Goal: Check status: Check status

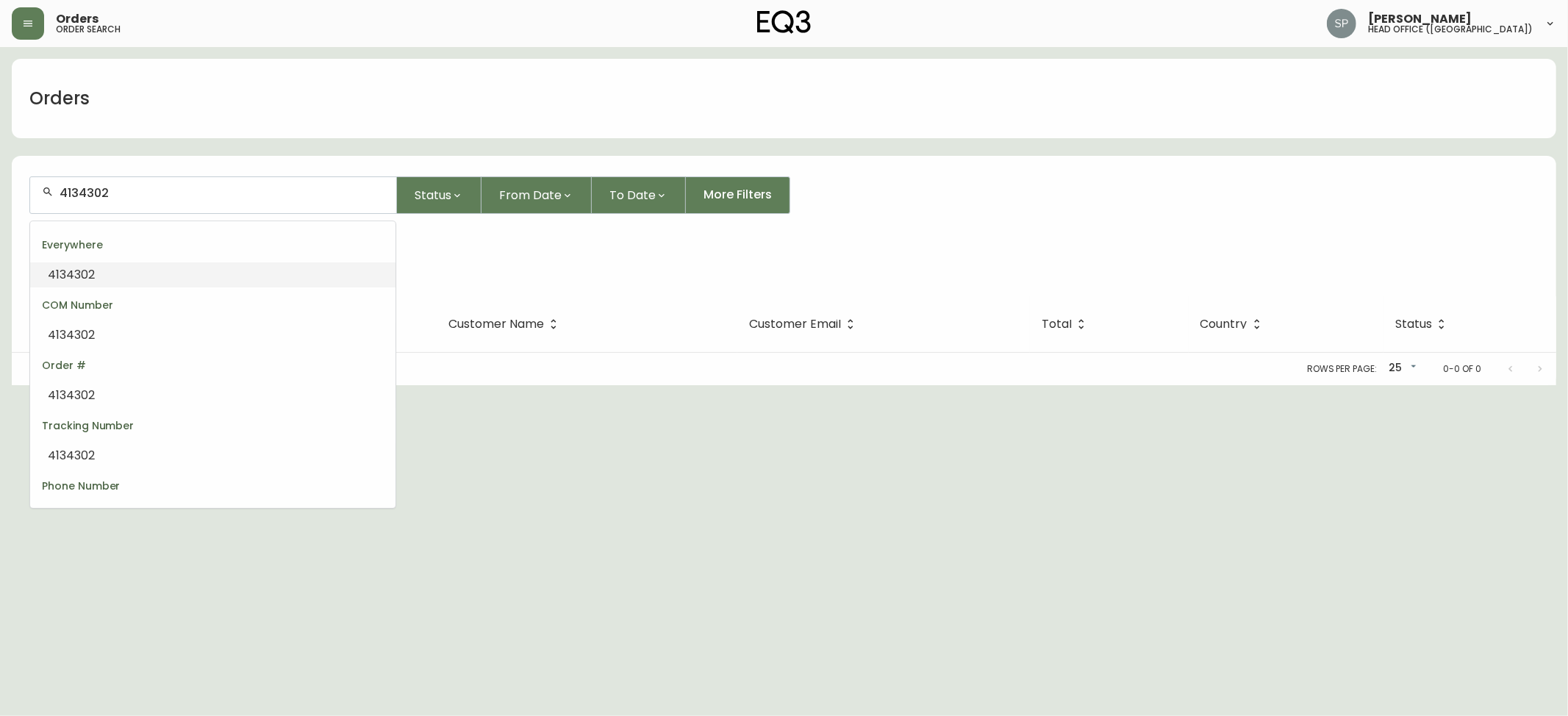
click at [0, 194] on html "Orders order search [PERSON_NAME] head office ([GEOGRAPHIC_DATA]) Orders 413430…" at bounding box center [784, 193] width 1568 height 385
type input "4134166"
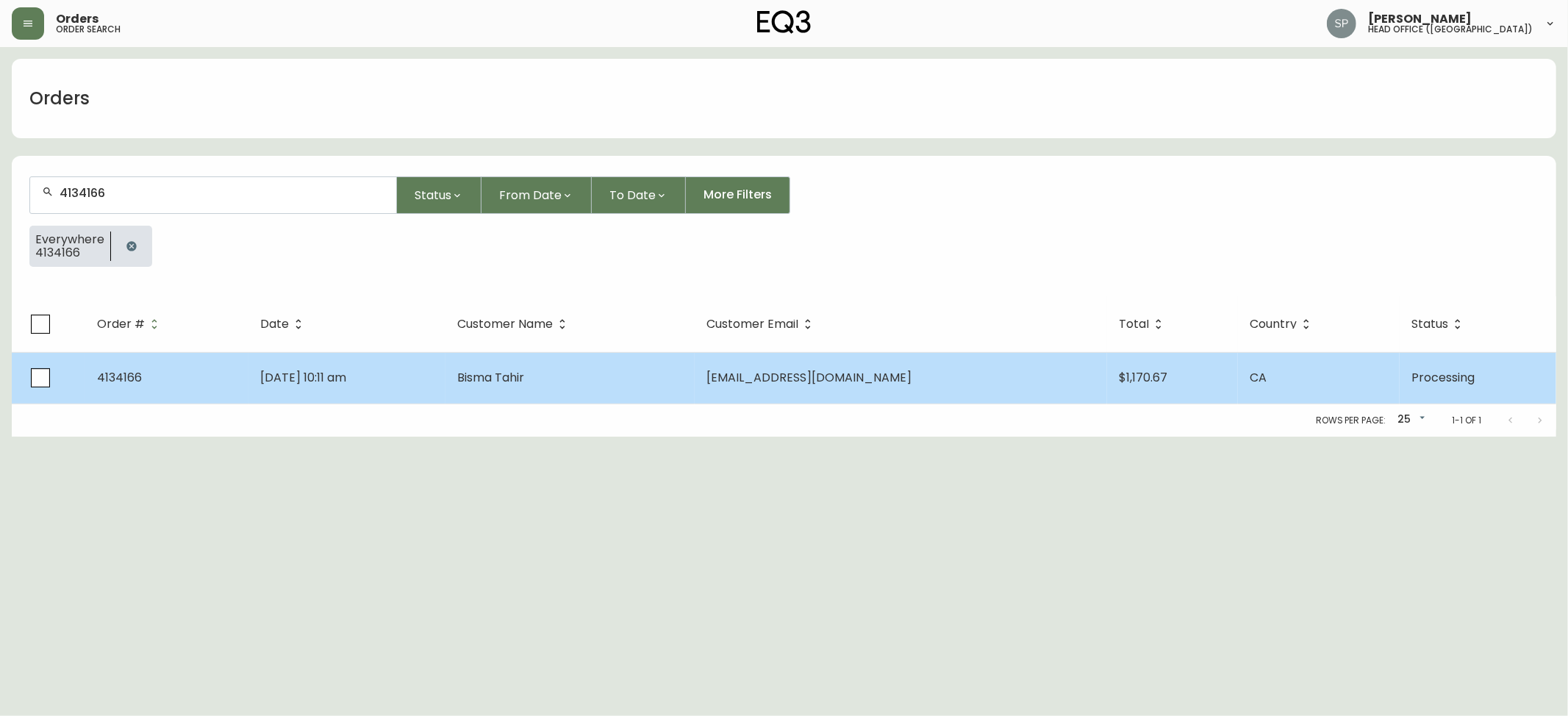
type input "4134166"
click at [695, 379] on td "Bisma Tahir" at bounding box center [570, 377] width 249 height 51
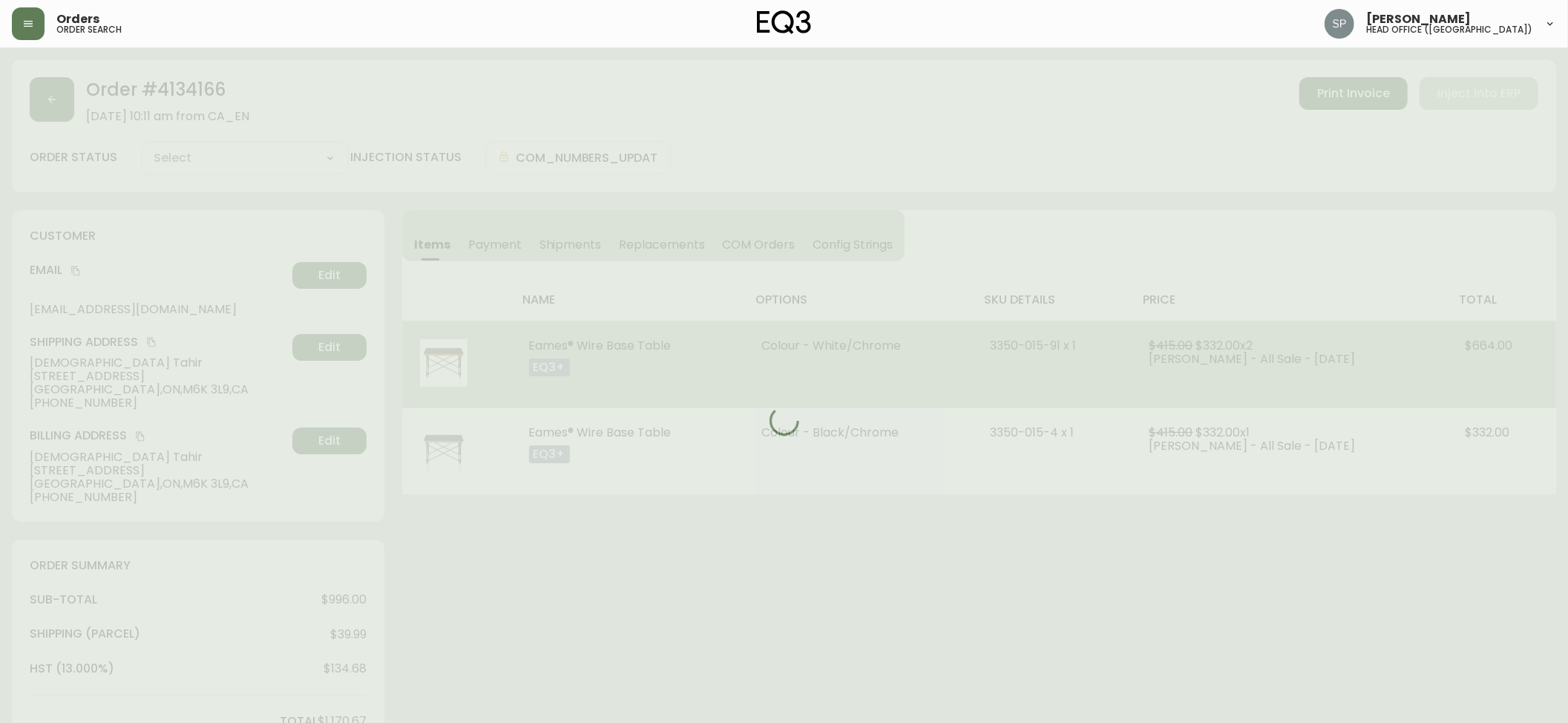
type input "Processing"
select select "PROCESSING"
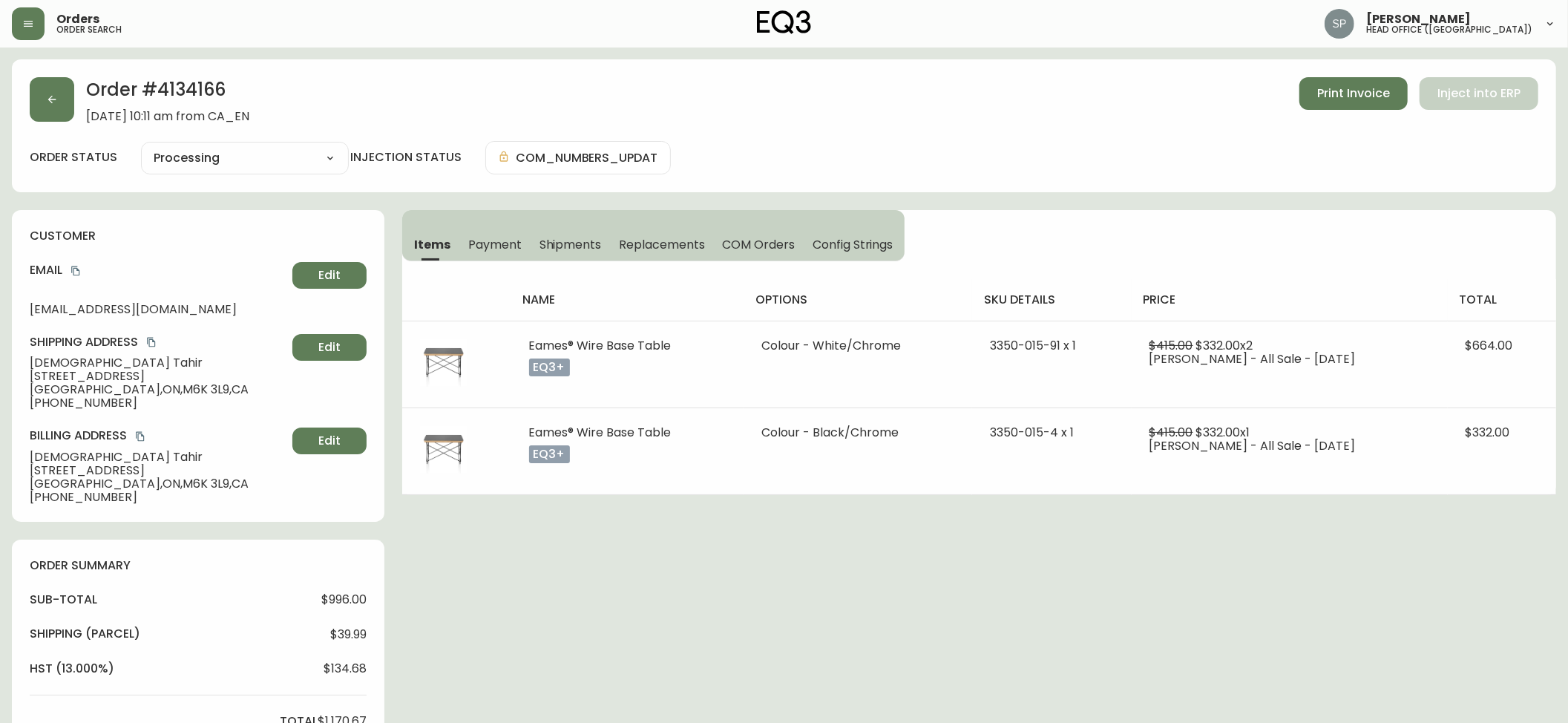
click at [840, 126] on div "Order # 4134166 [DATE] 10:11 am from CA_EN Print Invoice Inject into ERP order …" at bounding box center [783, 125] width 1544 height 133
click at [48, 107] on button "button" at bounding box center [52, 100] width 45 height 45
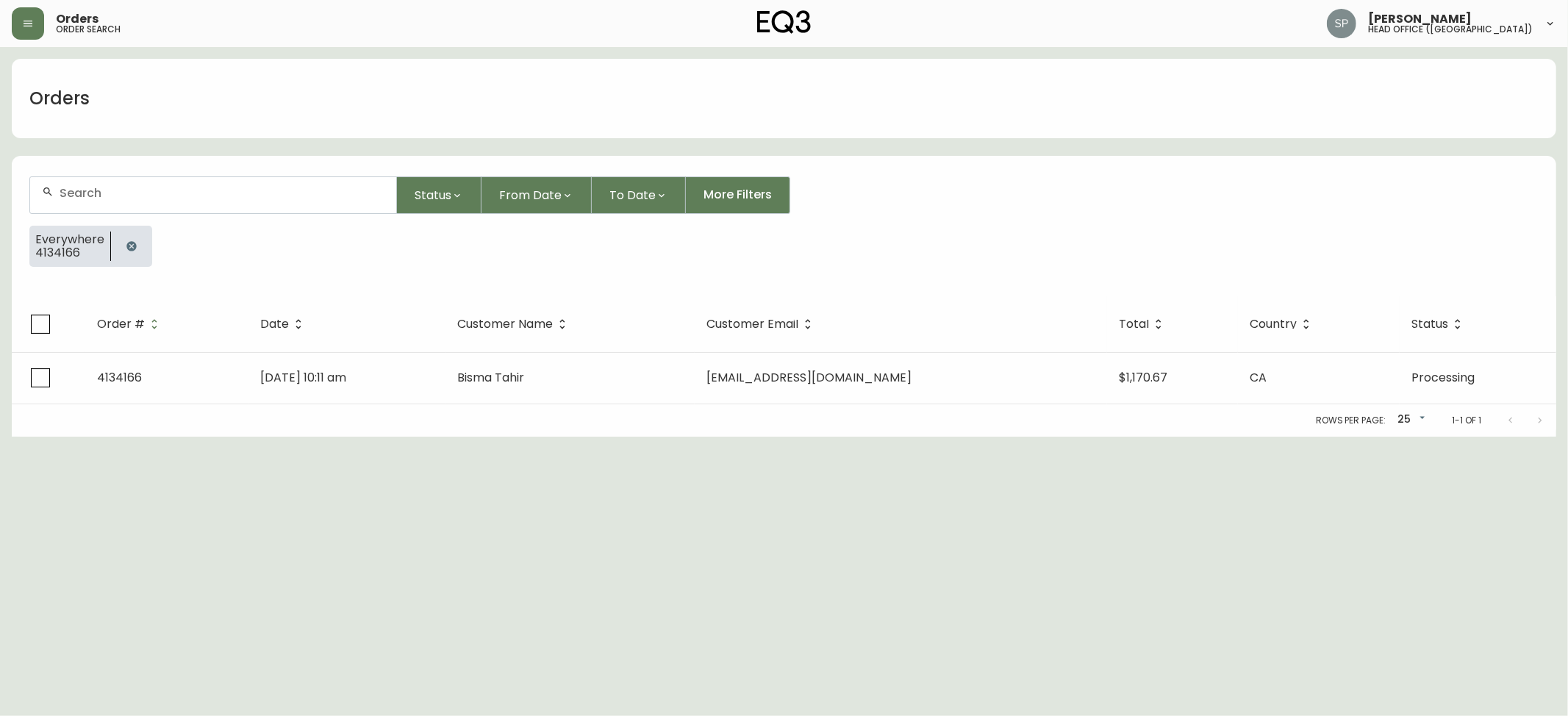
click at [151, 189] on input "text" at bounding box center [222, 193] width 325 height 14
paste input "4134197"
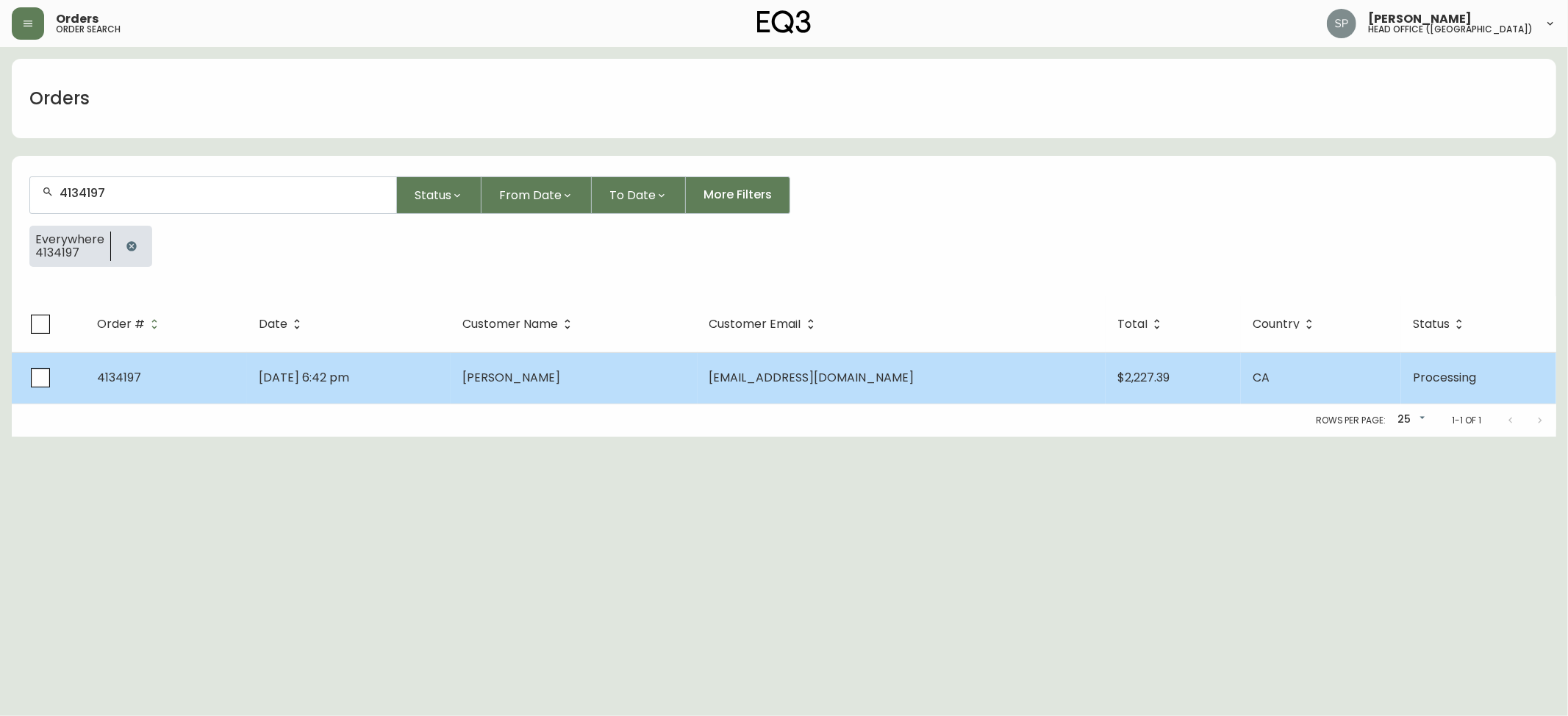
type input "4134197"
click at [620, 369] on td "[PERSON_NAME]" at bounding box center [574, 377] width 247 height 51
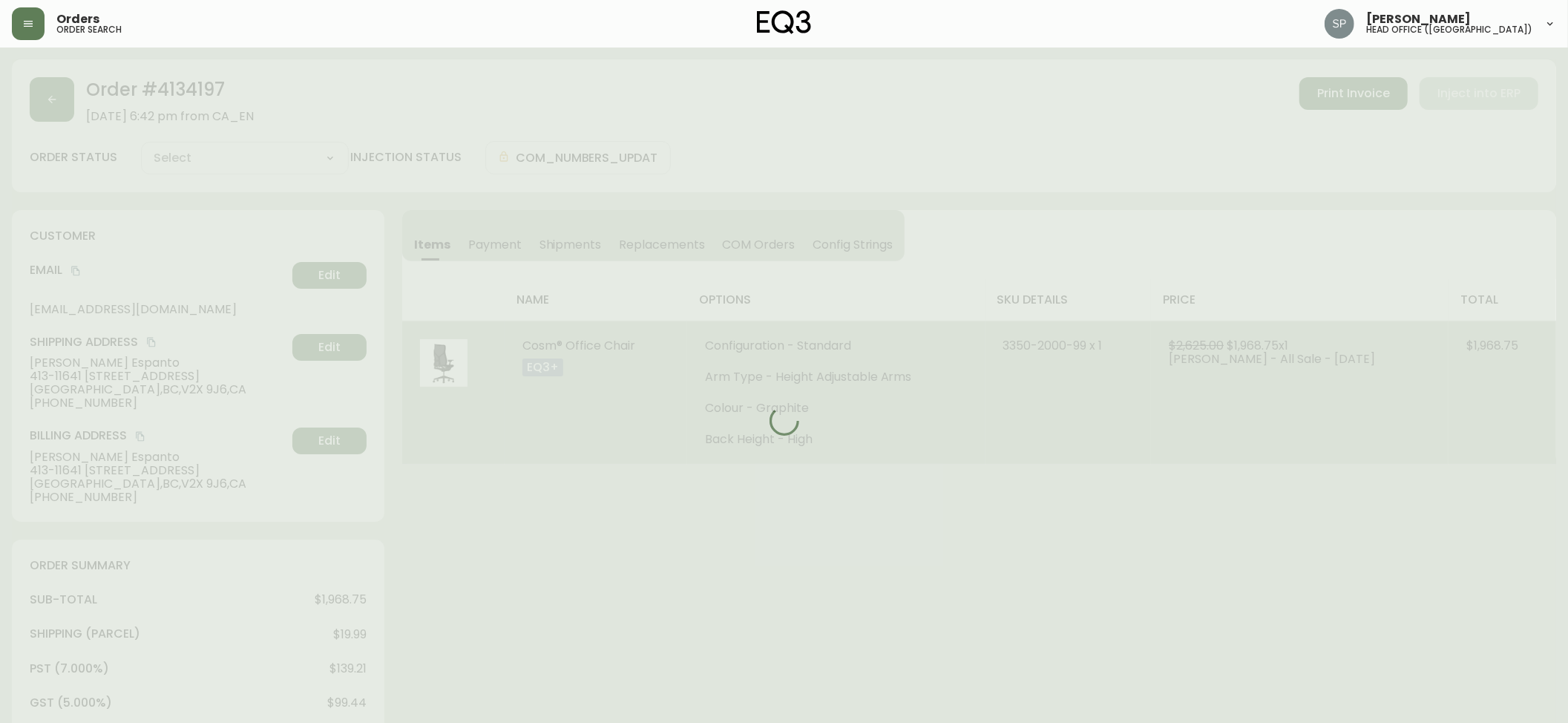
type input "Processing"
select select "PROCESSING"
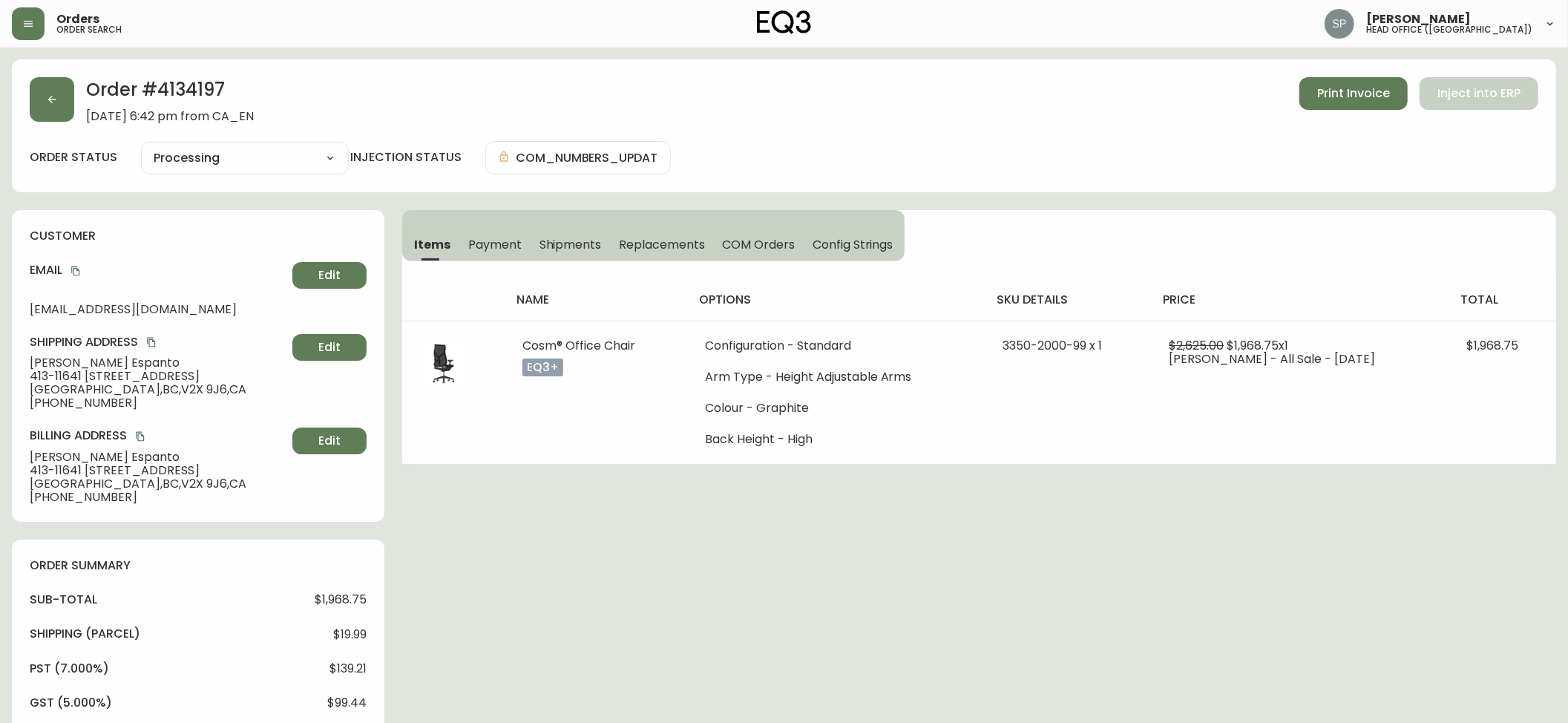
drag, startPoint x: 1427, startPoint y: 355, endPoint x: 725, endPoint y: 307, distance: 703.6
click at [1497, 348] on tr "Cosm® Office Chair eq3+ Configuration - Standard Arm Type - Height Adjustable A…" at bounding box center [978, 393] width 1154 height 144
copy tr "$1,968"
click at [66, 114] on button "button" at bounding box center [52, 100] width 45 height 45
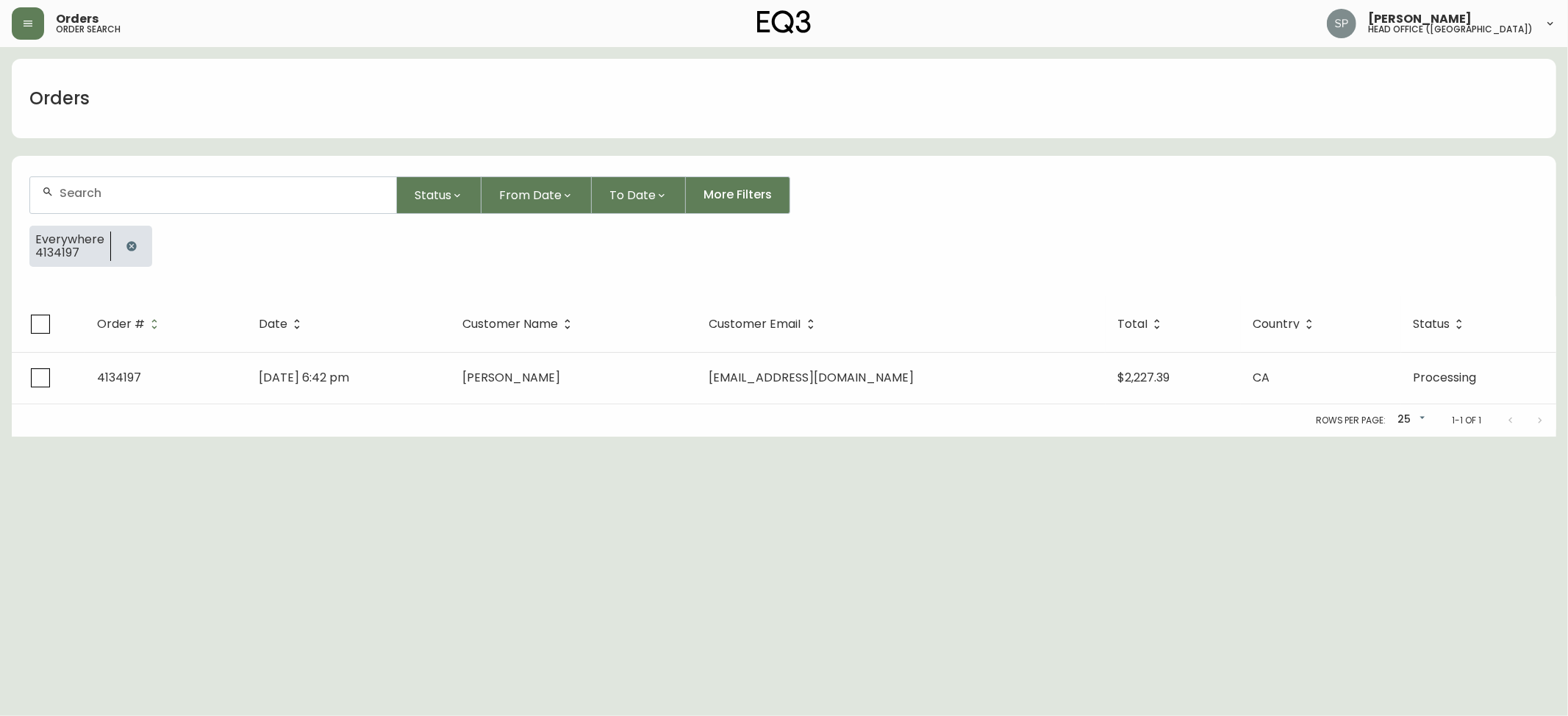
click at [165, 185] on div at bounding box center [213, 195] width 366 height 36
paste input "4134202"
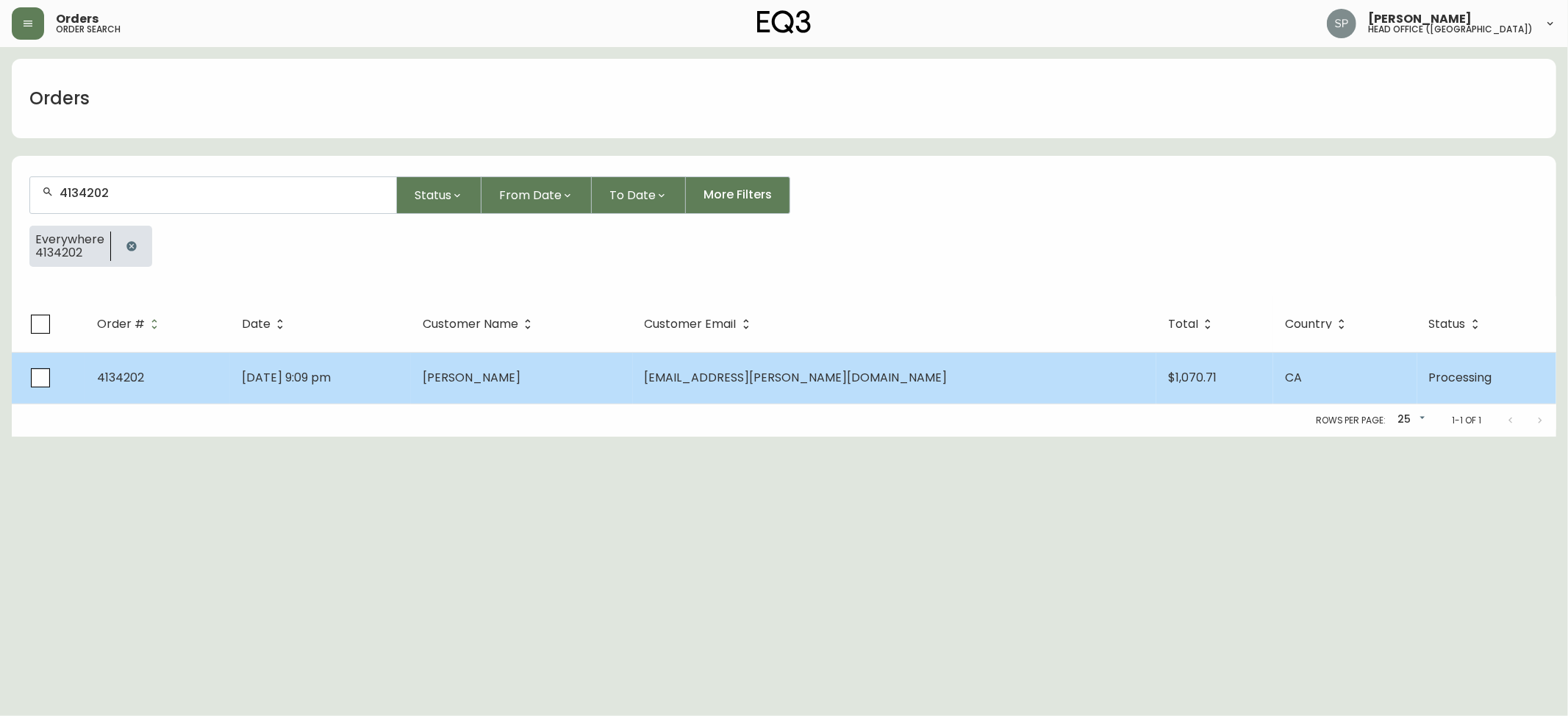
type input "4134202"
click at [812, 366] on td "[EMAIL_ADDRESS][PERSON_NAME][DOMAIN_NAME]" at bounding box center [895, 377] width 524 height 51
click at [852, 381] on span "[EMAIL_ADDRESS][PERSON_NAME][DOMAIN_NAME]" at bounding box center [796, 377] width 303 height 17
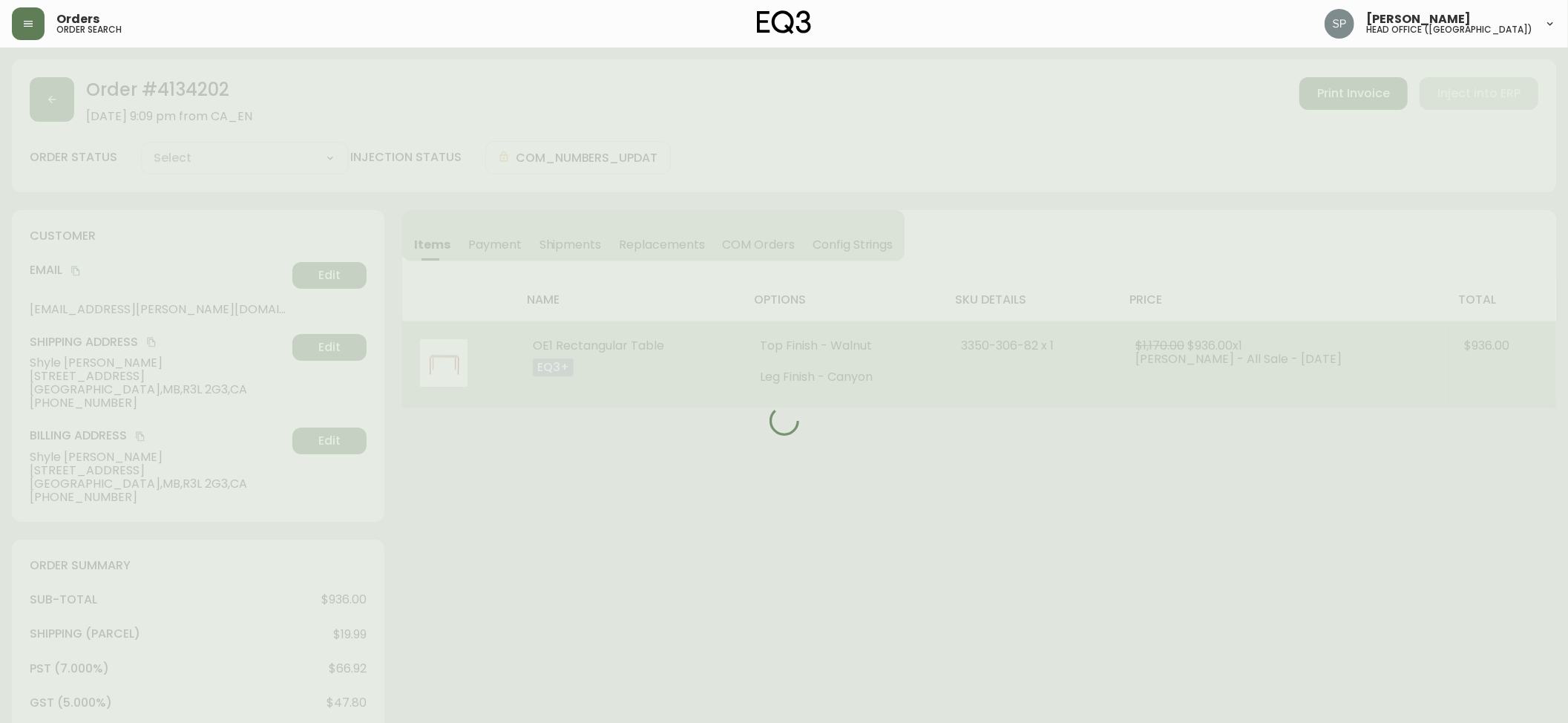
type input "Processing"
select select "PROCESSING"
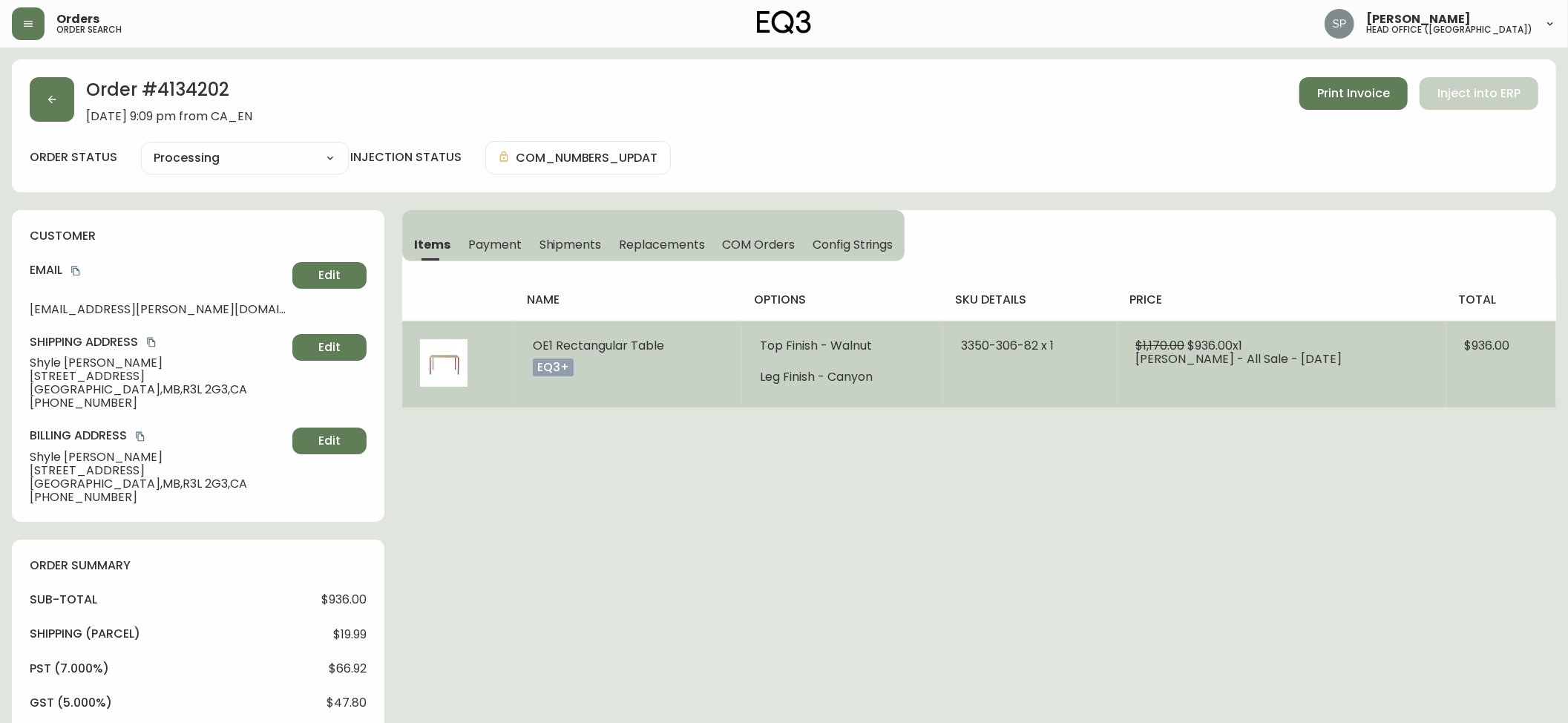
drag, startPoint x: 1415, startPoint y: 358, endPoint x: 1236, endPoint y: 365, distance: 179.1
click at [1504, 365] on tr "OE1 Rectangular Table eq3+ Top Finish - Walnut Leg Finish - Canyon 3350-306-82 …" at bounding box center [978, 364] width 1154 height 87
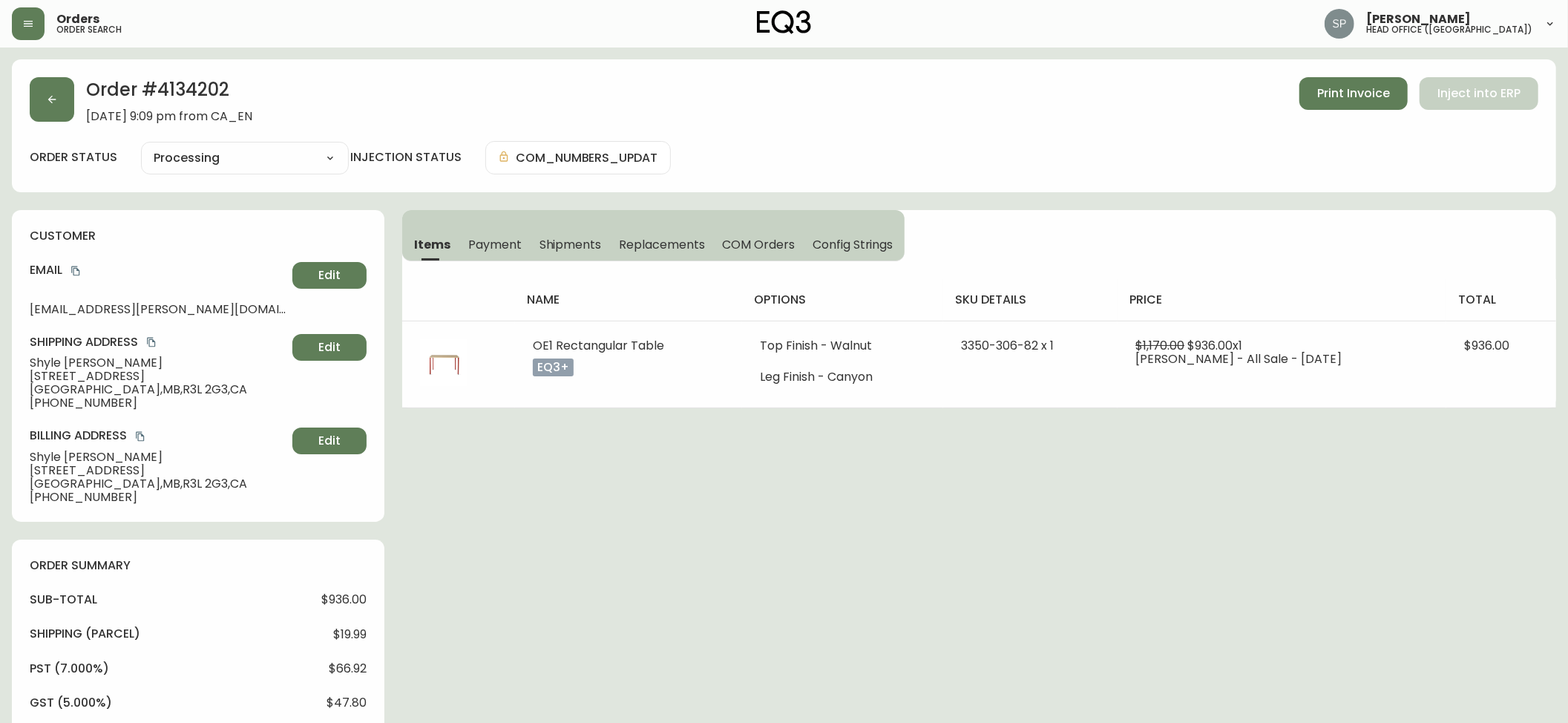
copy tr "$936.0"
click at [51, 111] on button "button" at bounding box center [52, 100] width 45 height 45
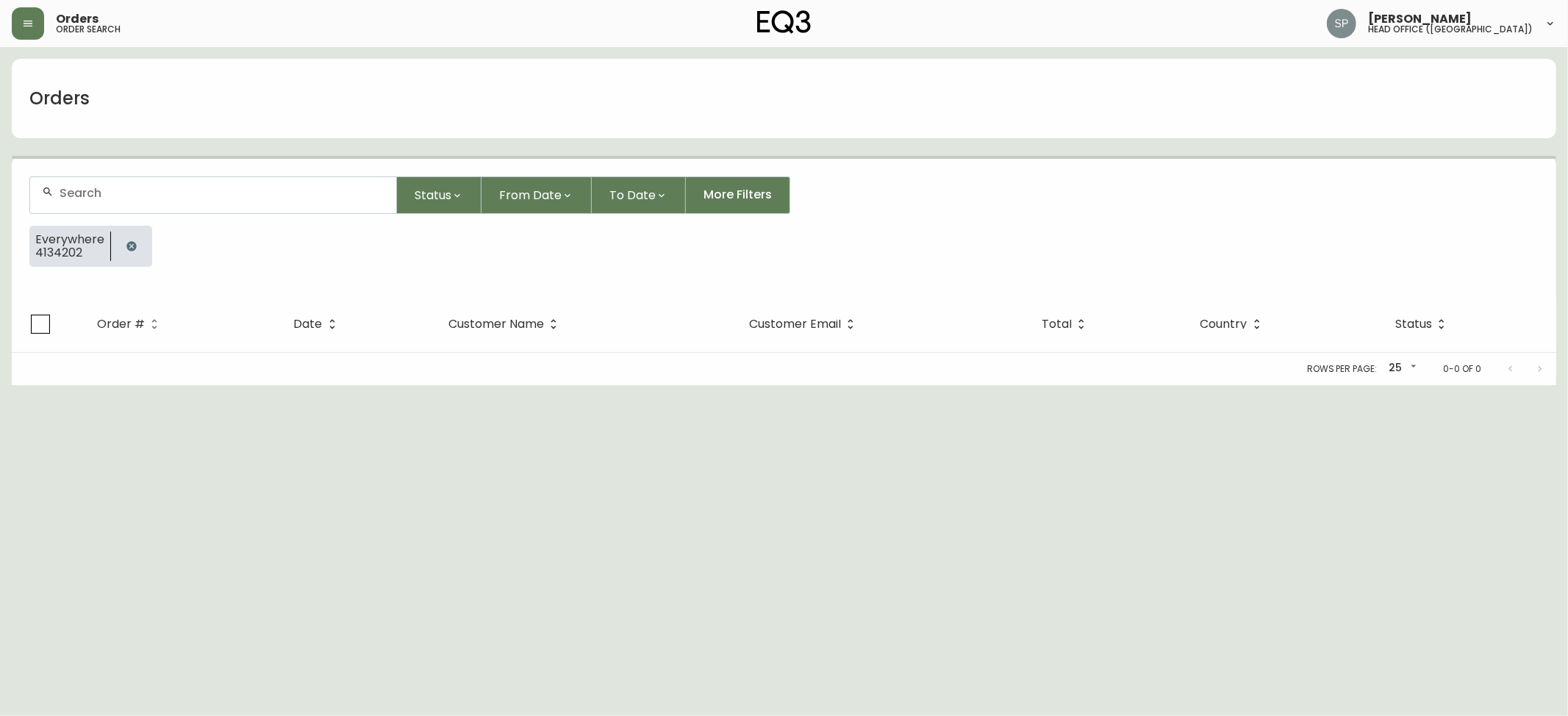
click at [231, 189] on input "text" at bounding box center [222, 193] width 325 height 14
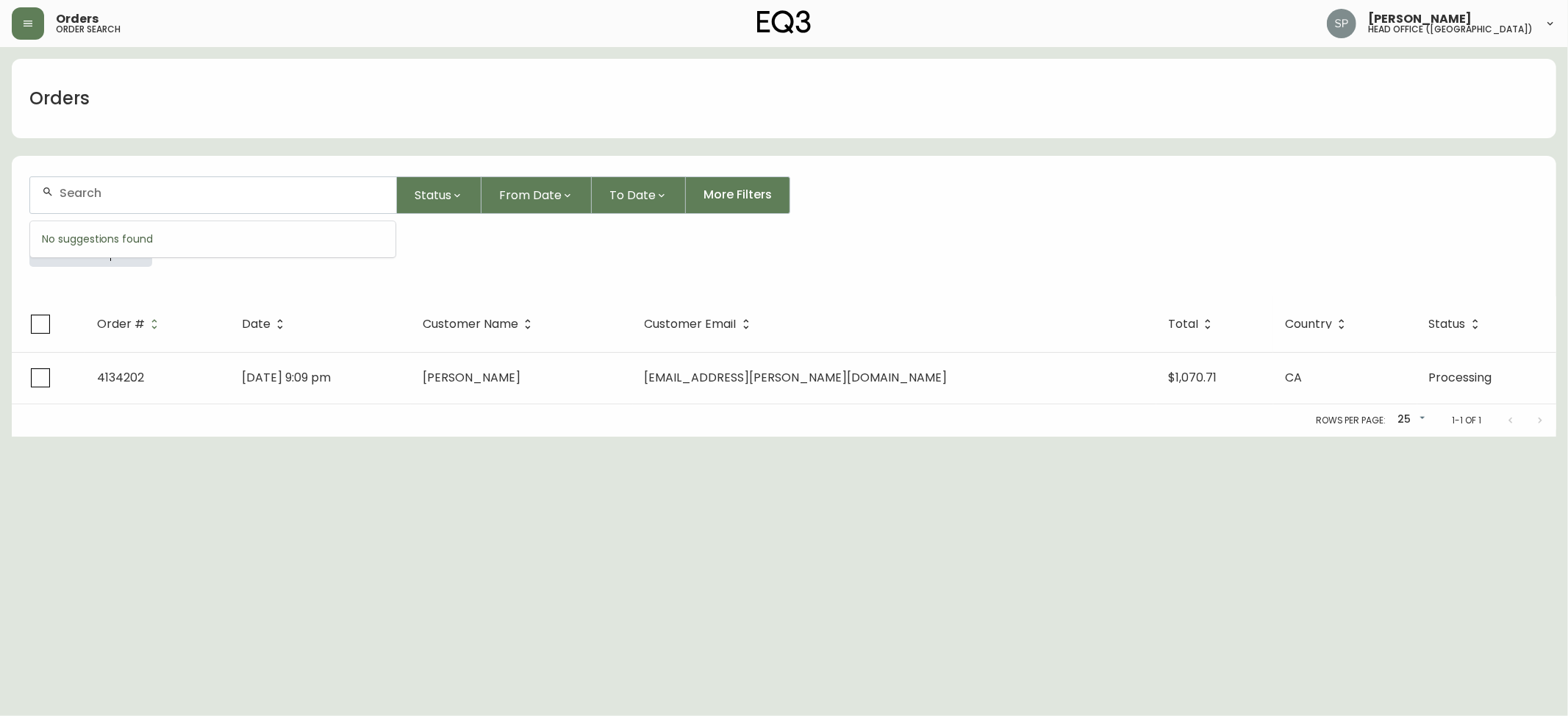
paste input "8548466"
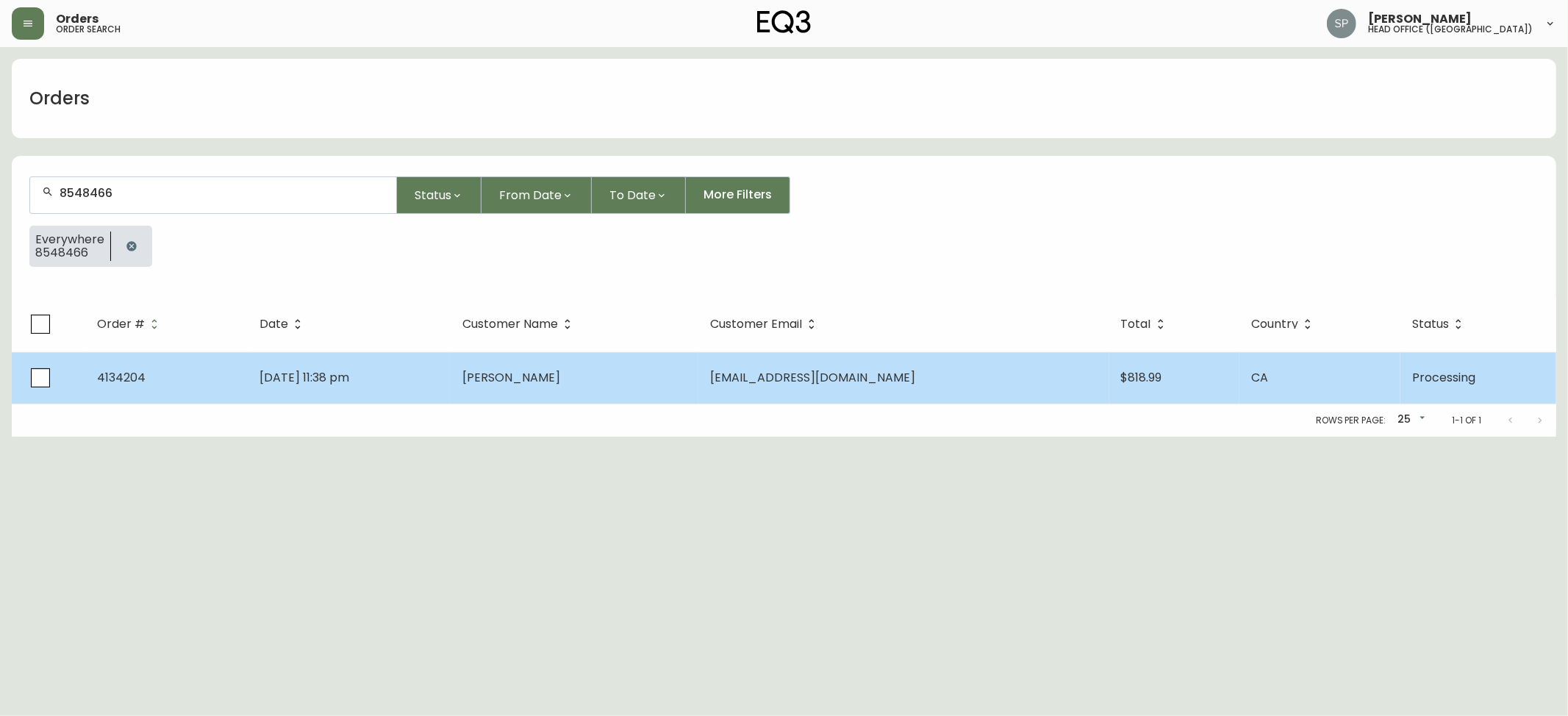
type input "8548466"
click at [547, 380] on span "[PERSON_NAME]" at bounding box center [511, 377] width 98 height 17
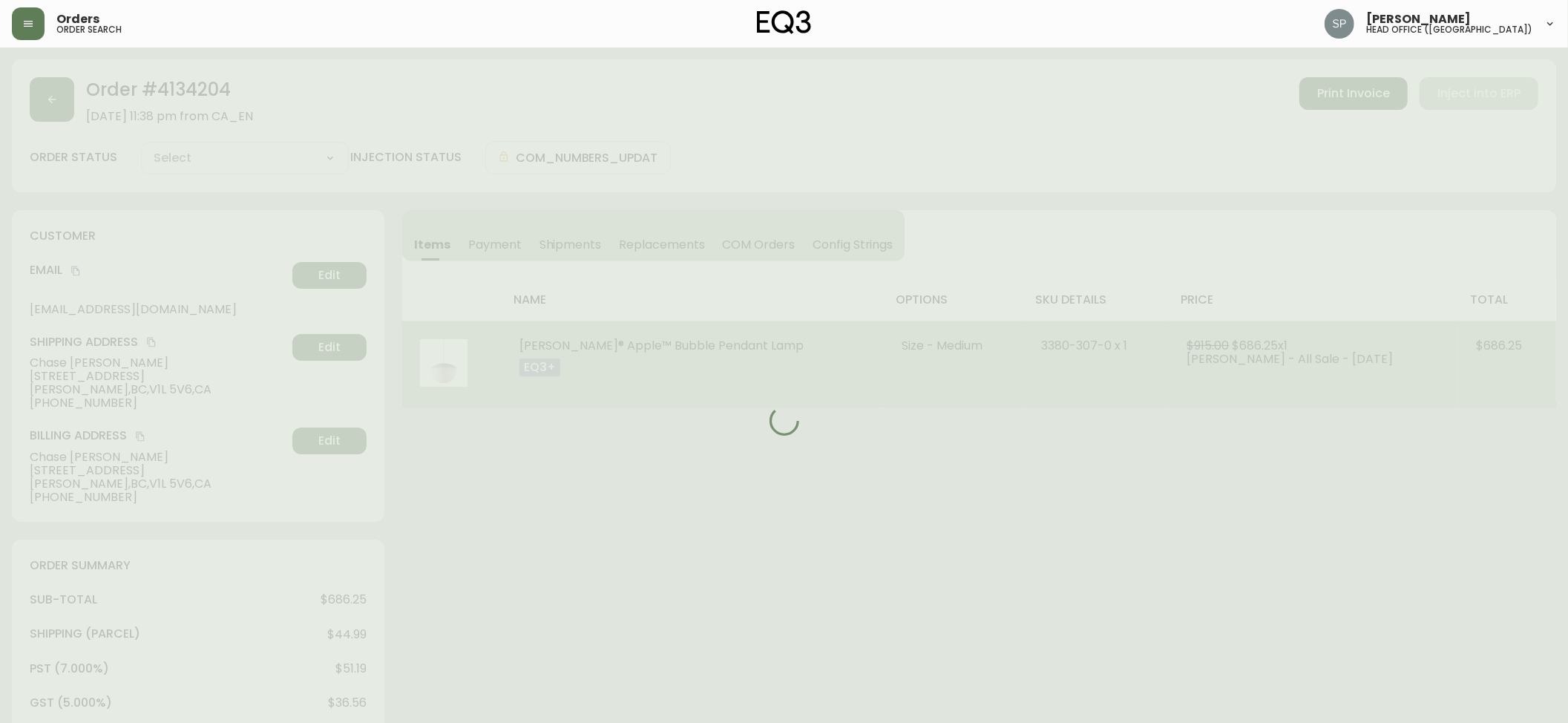
type input "Processing"
select select "PROCESSING"
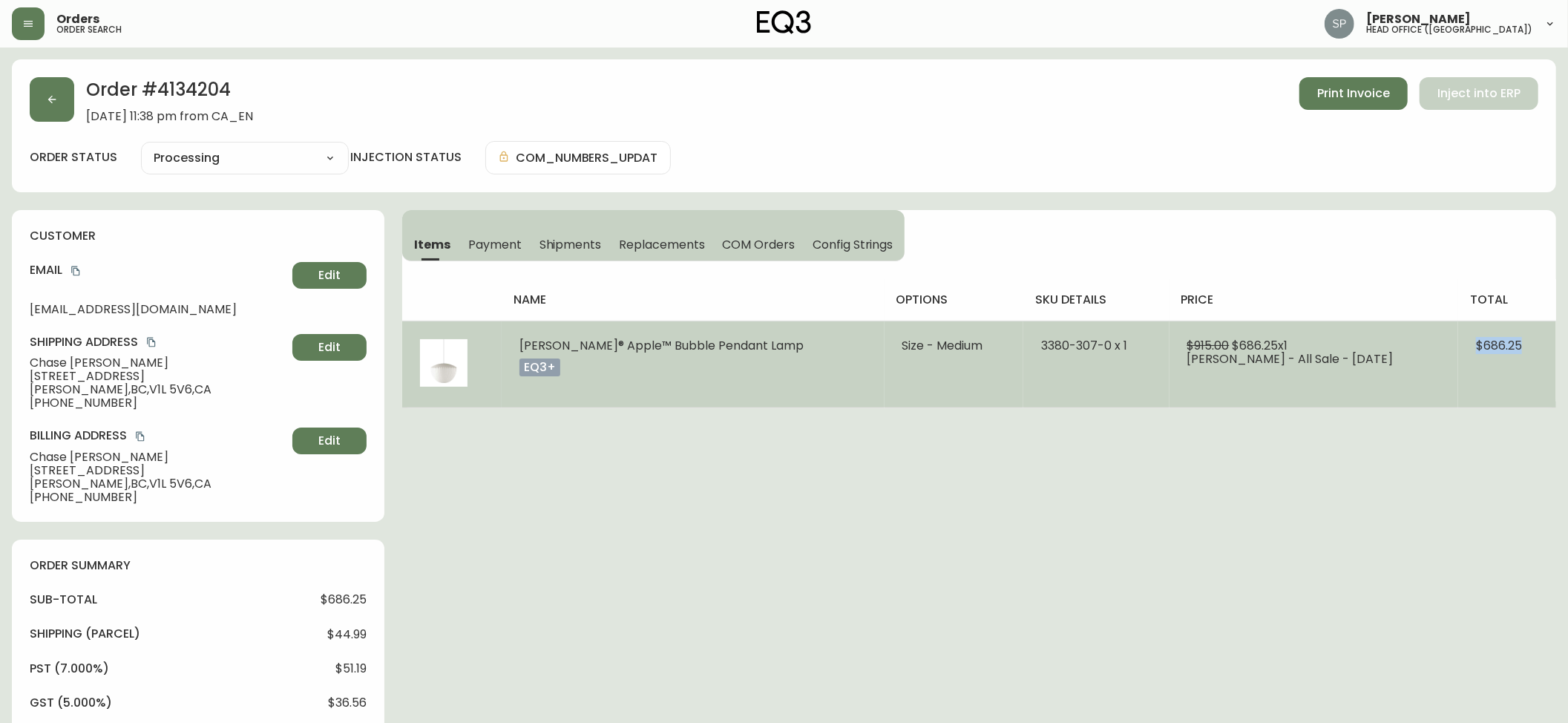
drag, startPoint x: 1546, startPoint y: 343, endPoint x: 1378, endPoint y: 345, distance: 168.0
click at [1458, 345] on td "$686.25" at bounding box center [1507, 364] width 98 height 87
copy span "$686.25"
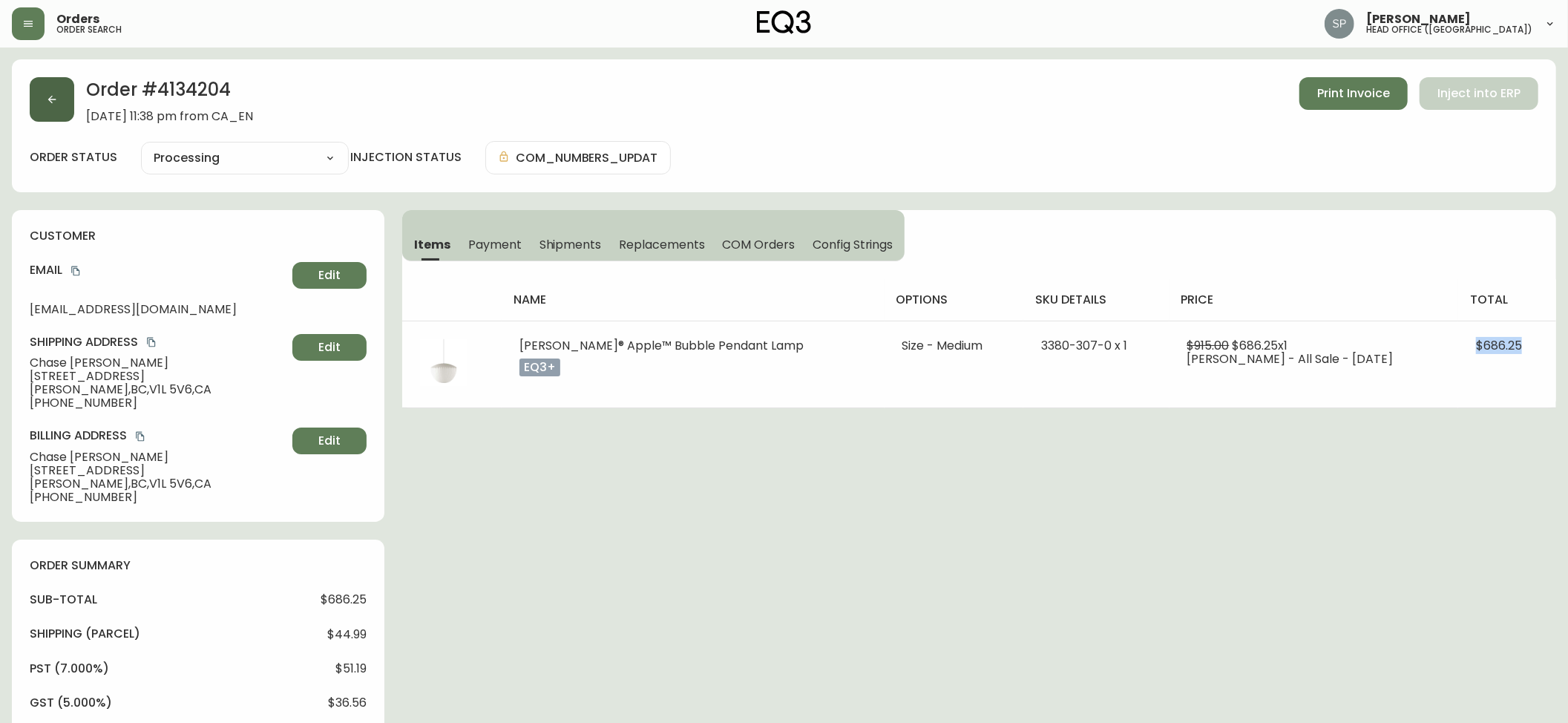
click at [42, 94] on button "button" at bounding box center [52, 100] width 45 height 45
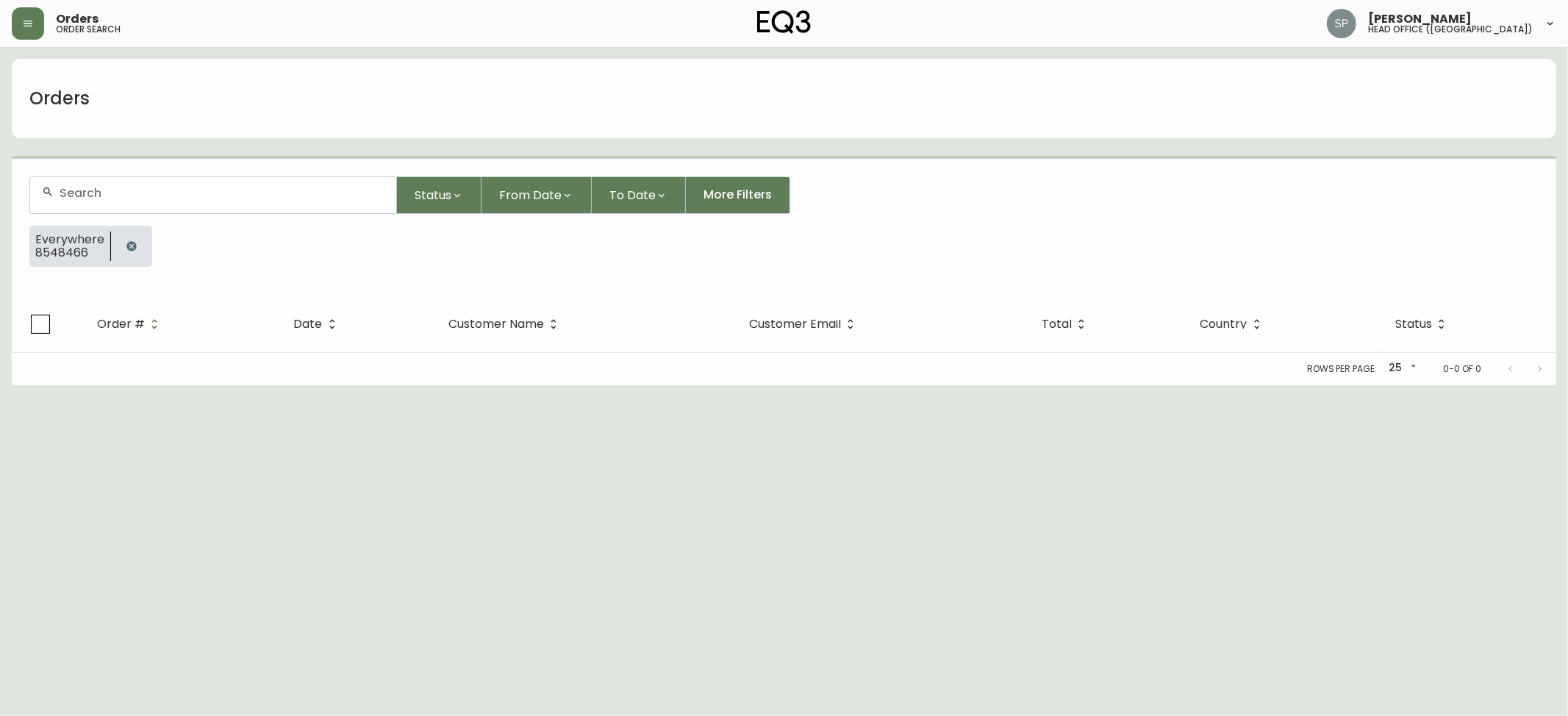
click at [236, 200] on input "text" at bounding box center [222, 193] width 325 height 14
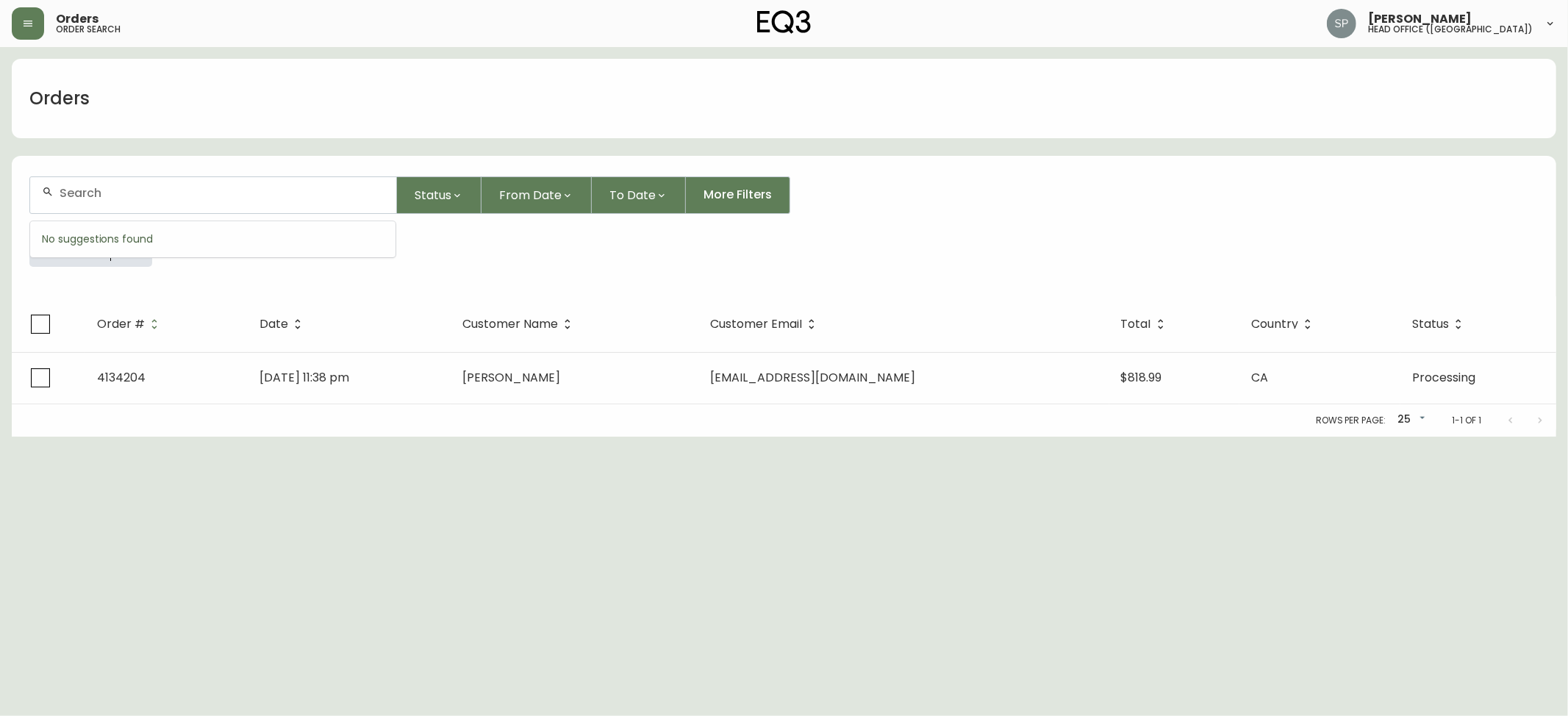
paste input "8549069"
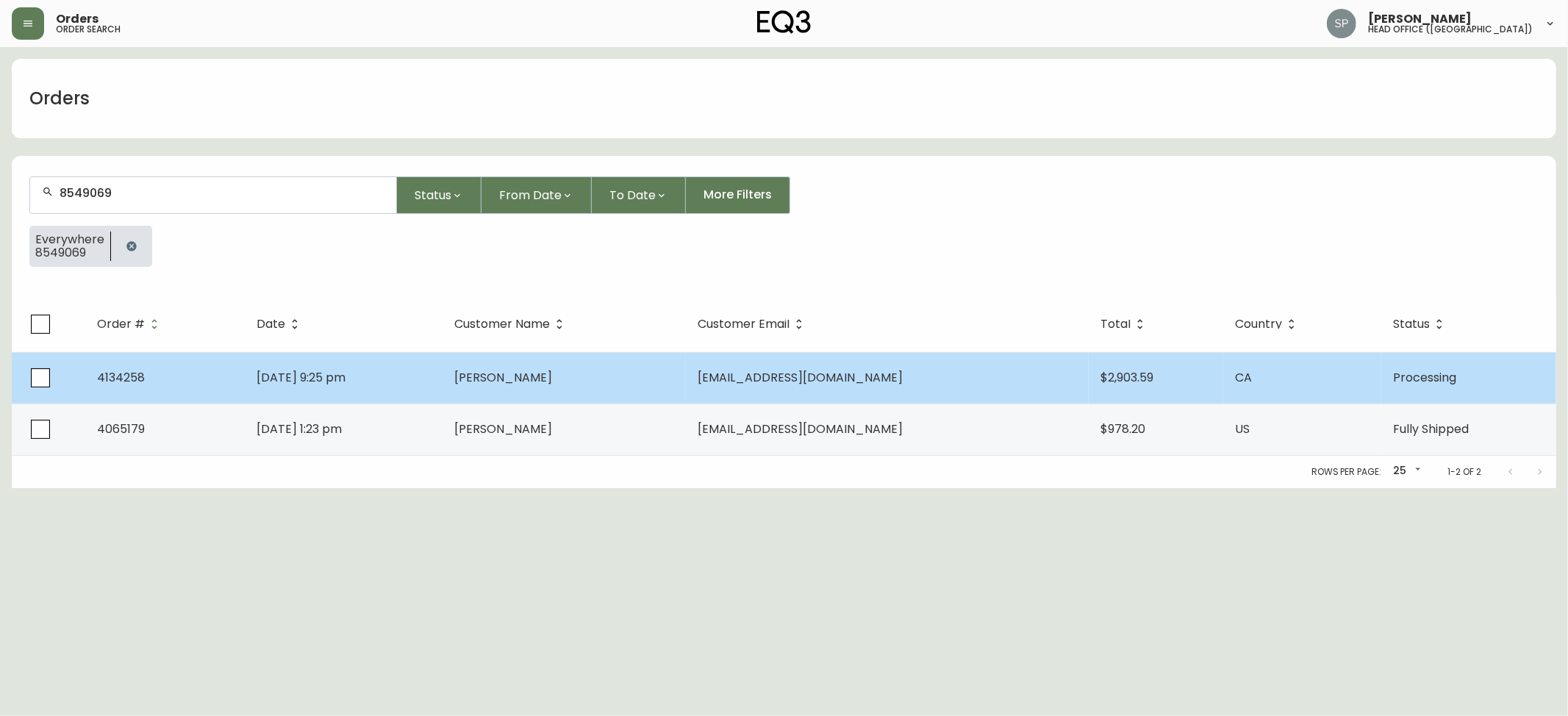
type input "8549069"
click at [888, 380] on span "[EMAIL_ADDRESS][DOMAIN_NAME]" at bounding box center [801, 377] width 205 height 17
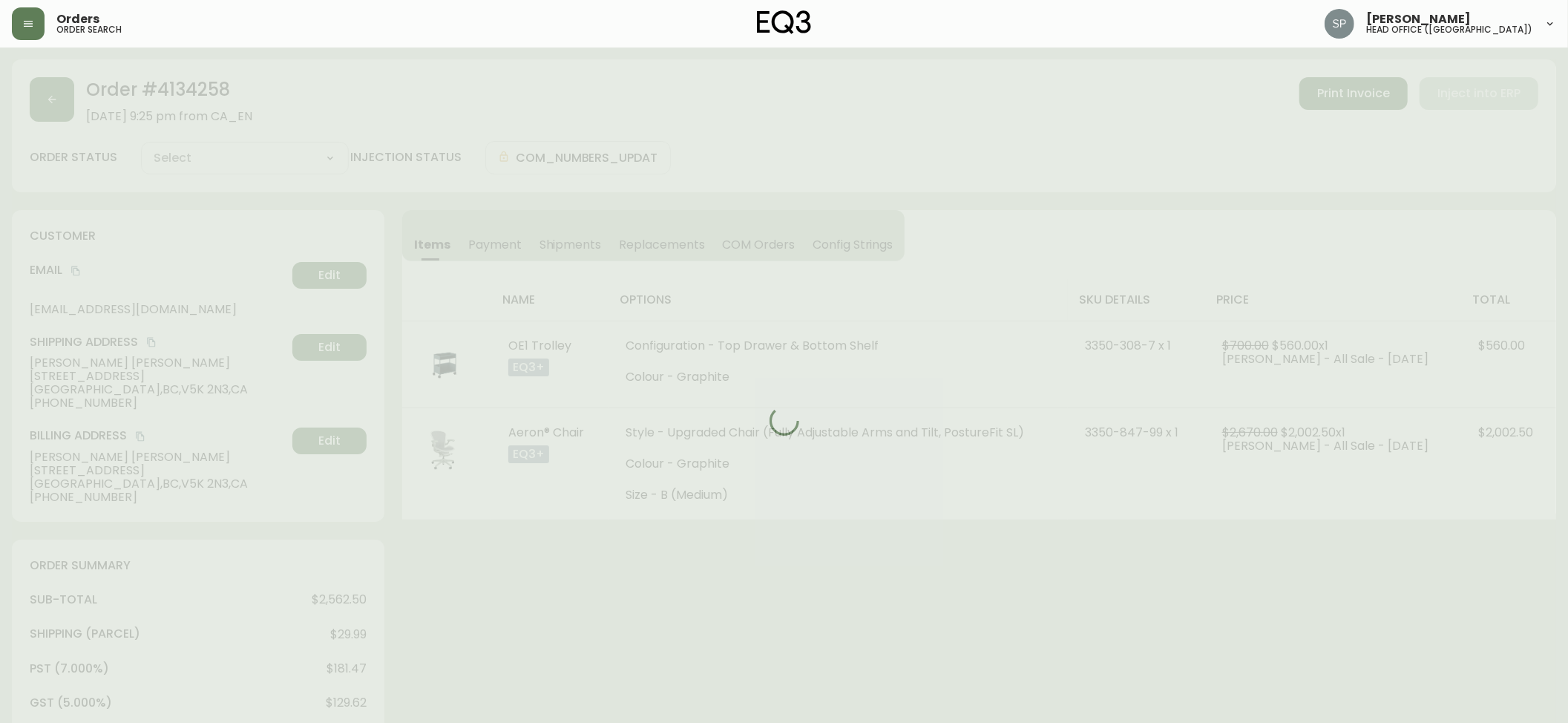
type input "Processing"
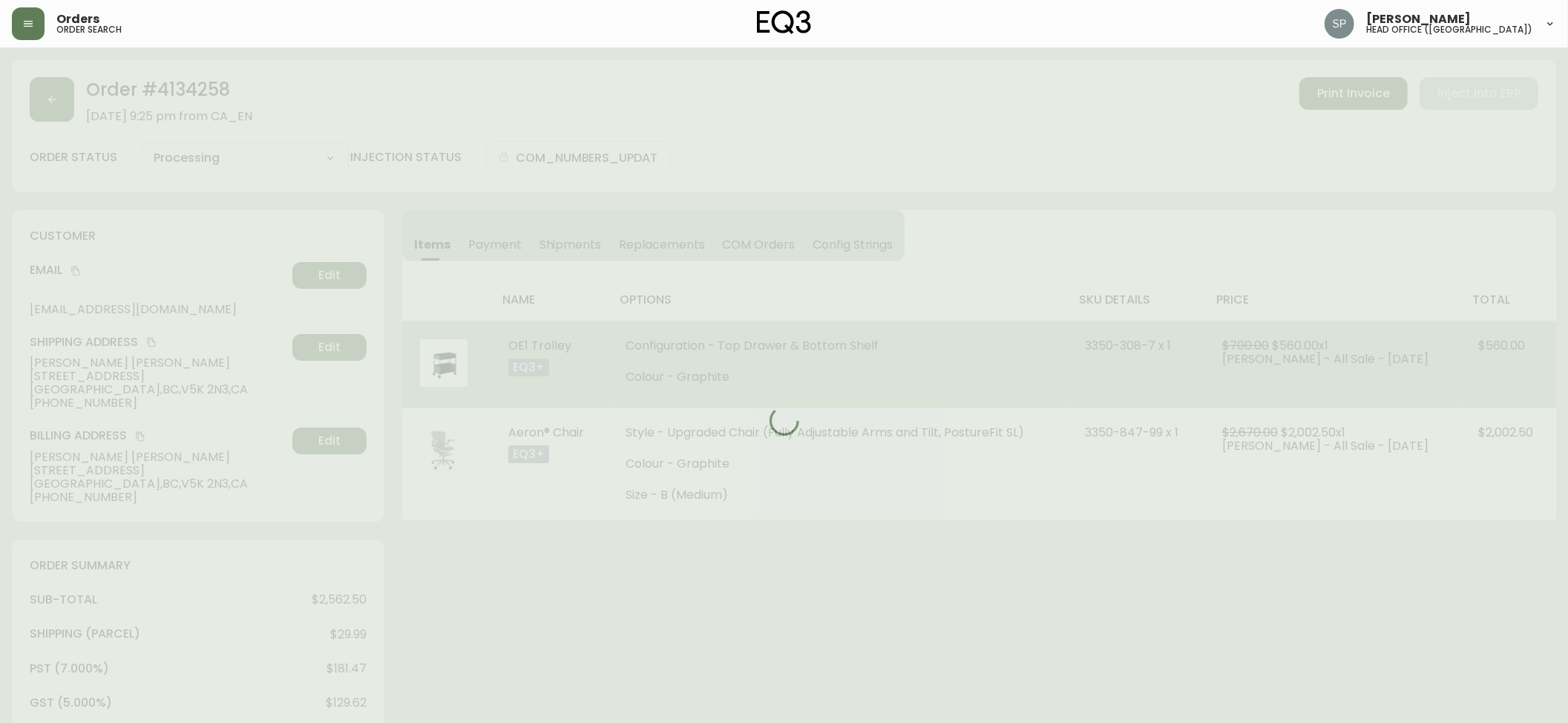
select select "PROCESSING"
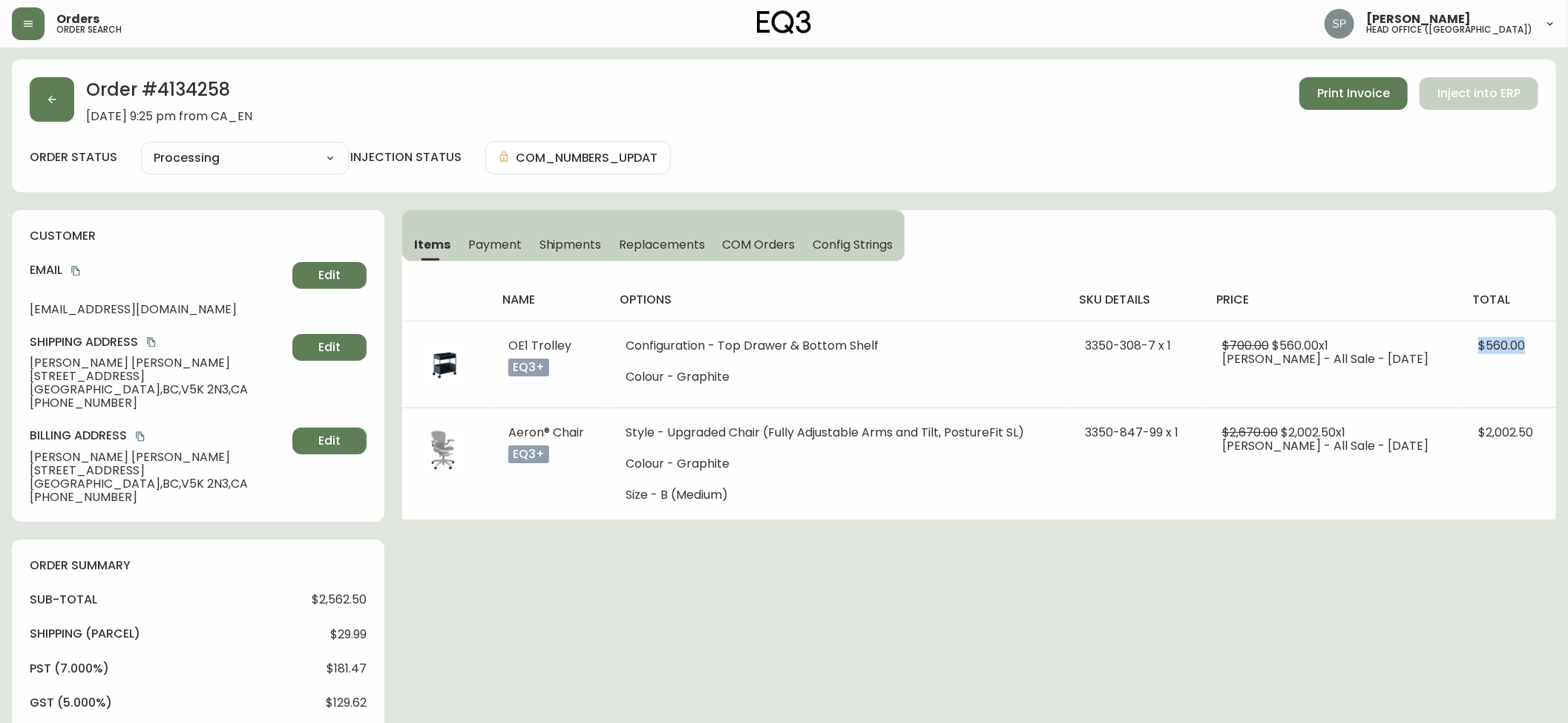
drag, startPoint x: 1467, startPoint y: 345, endPoint x: 455, endPoint y: 291, distance: 1013.4
click at [1550, 351] on td "$560.00" at bounding box center [1509, 364] width 96 height 87
copy span "$560.00"
drag, startPoint x: 1477, startPoint y: 441, endPoint x: 1130, endPoint y: 441, distance: 347.0
click at [1558, 441] on main "Order # 4134258 [DATE] 9:25 pm from CA_EN Print Invoice Inject into ERP order s…" at bounding box center [784, 720] width 1568 height 1344
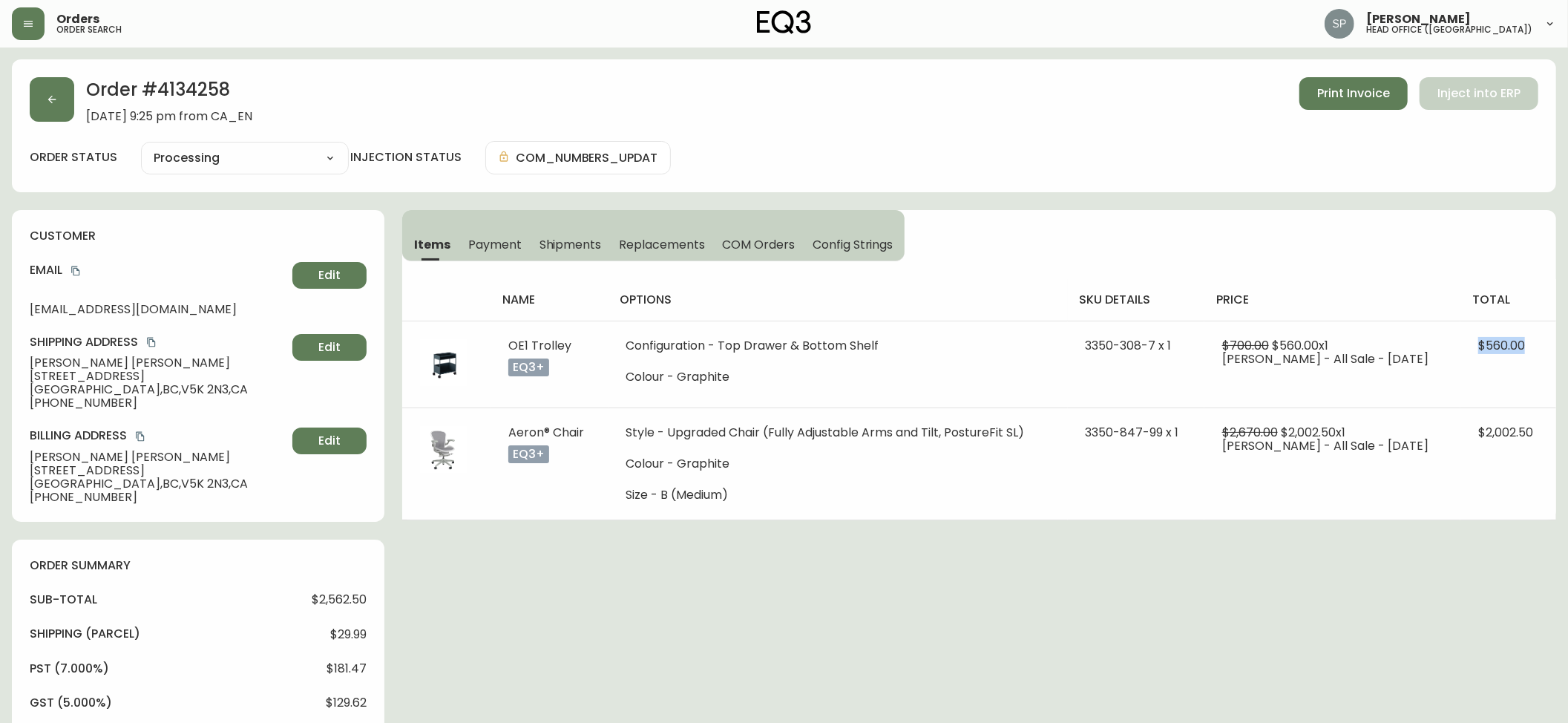
copy table "name options sku details price total OE1 Trolley eq3+ Configuration - Top Drawe…"
click at [66, 111] on button "button" at bounding box center [52, 100] width 45 height 45
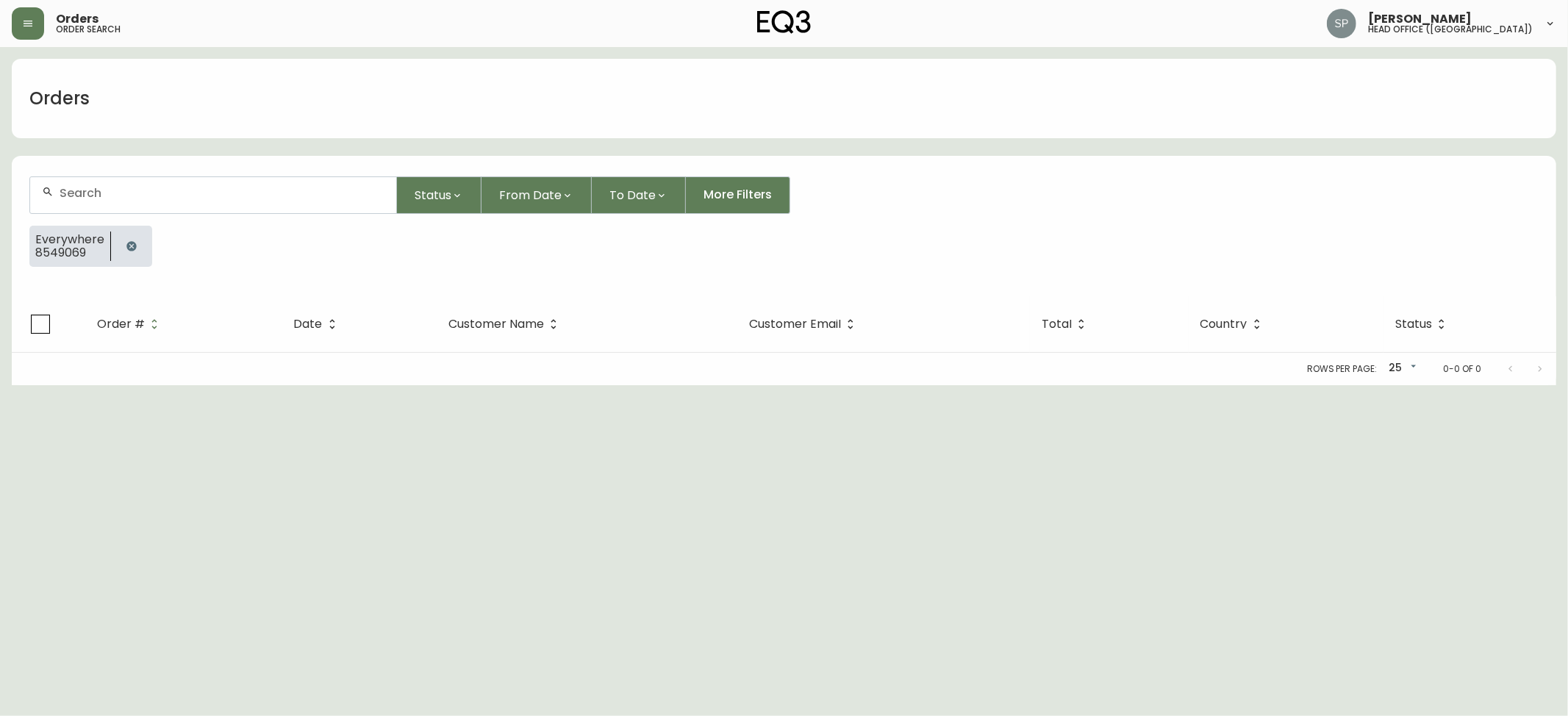
click at [144, 198] on input "text" at bounding box center [222, 193] width 325 height 14
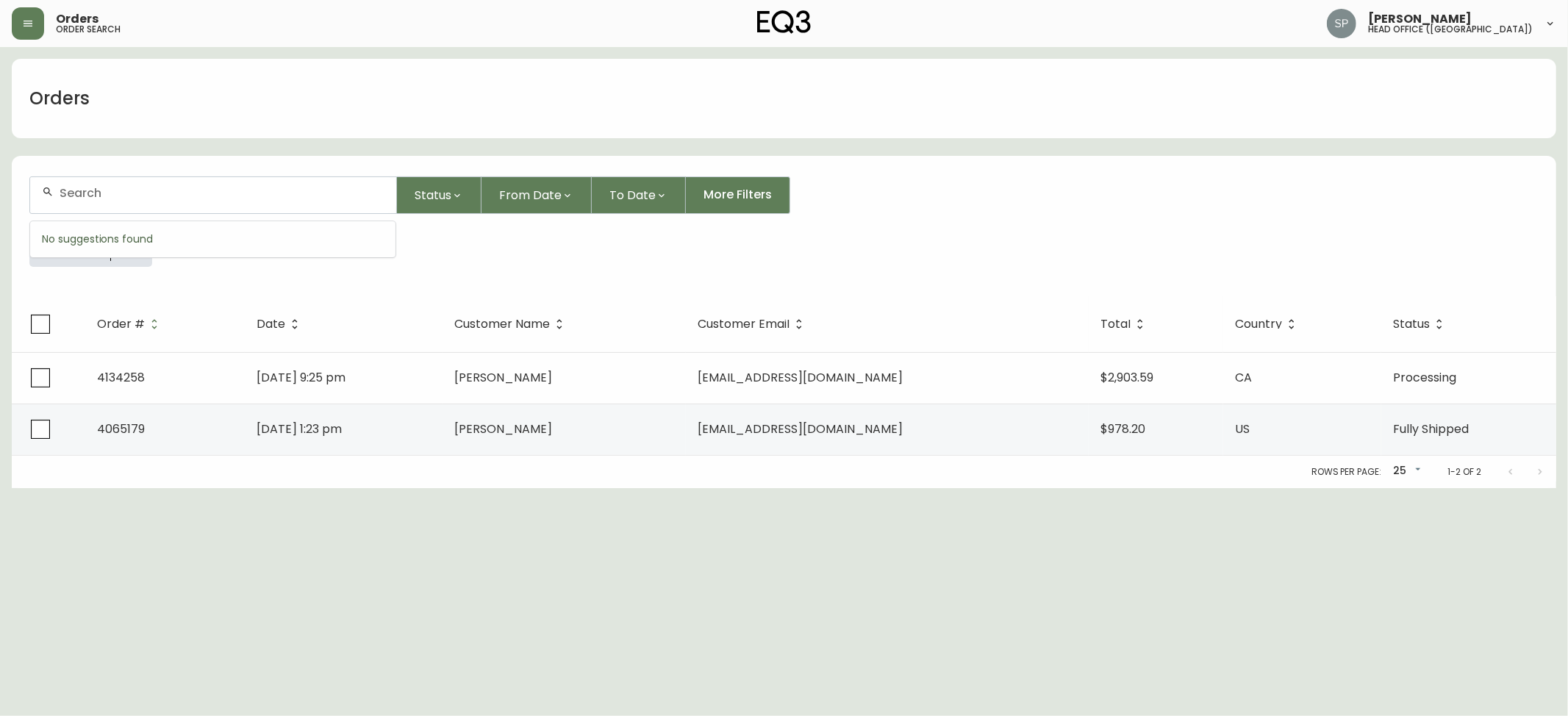
paste input "4134271"
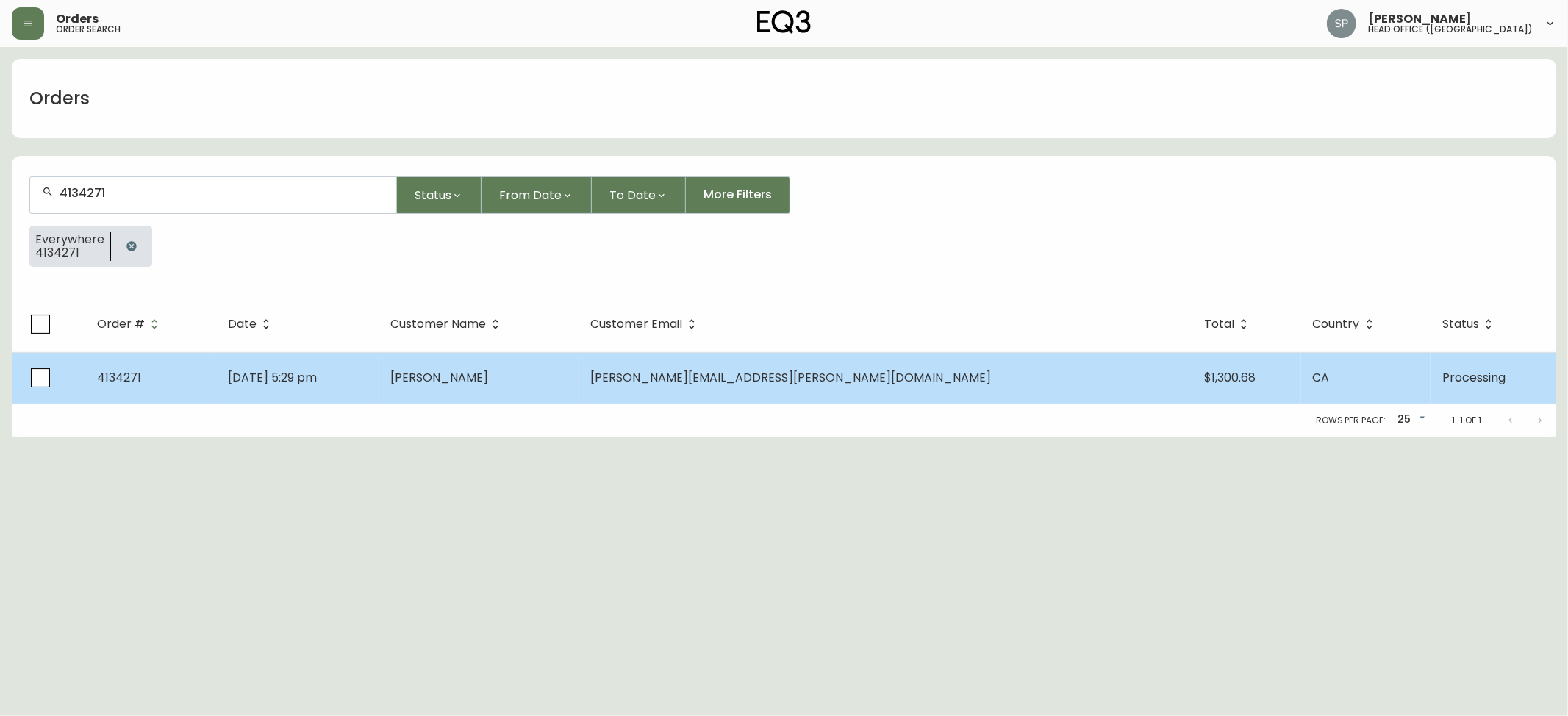
type input "4134271"
click at [378, 361] on td "[DATE] 5:29 pm" at bounding box center [297, 377] width 162 height 51
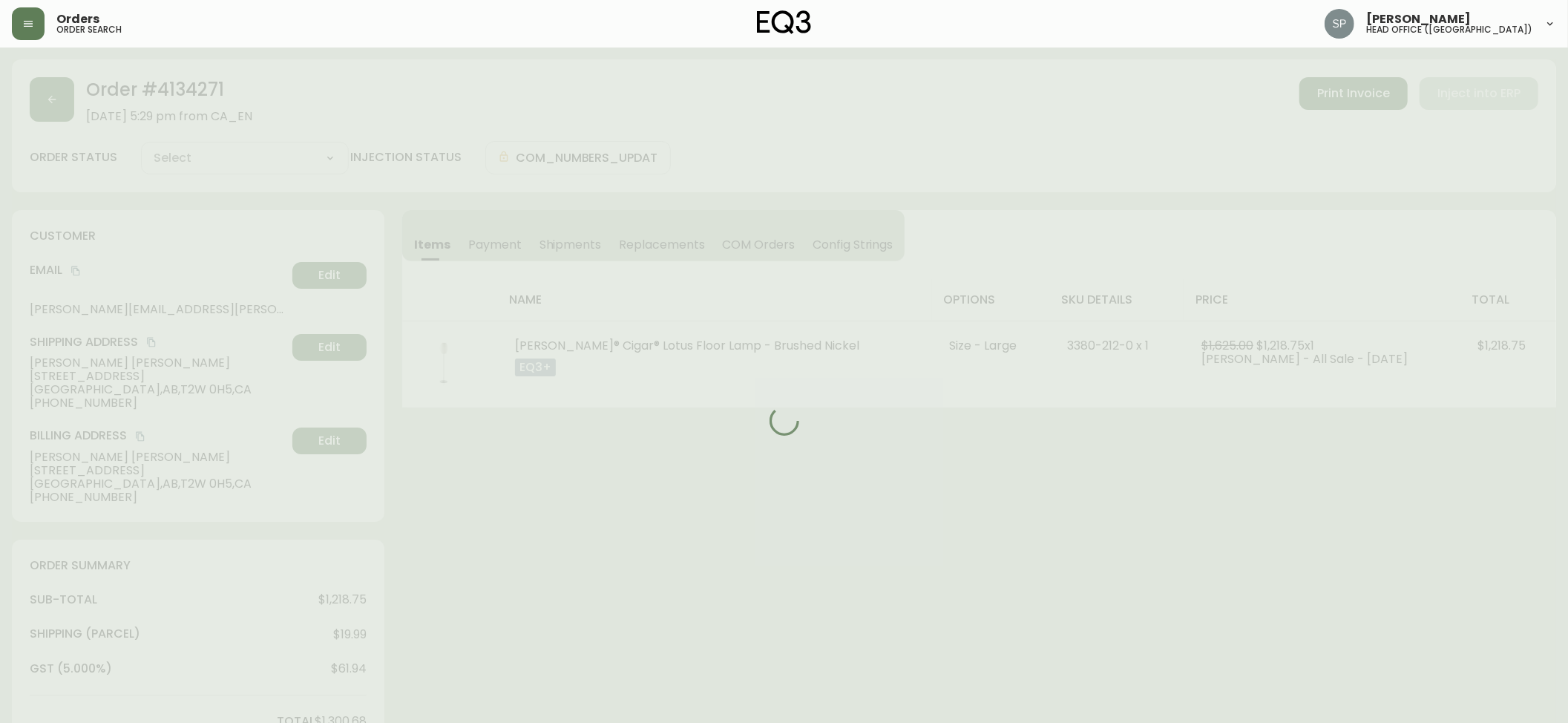
type input "Processing"
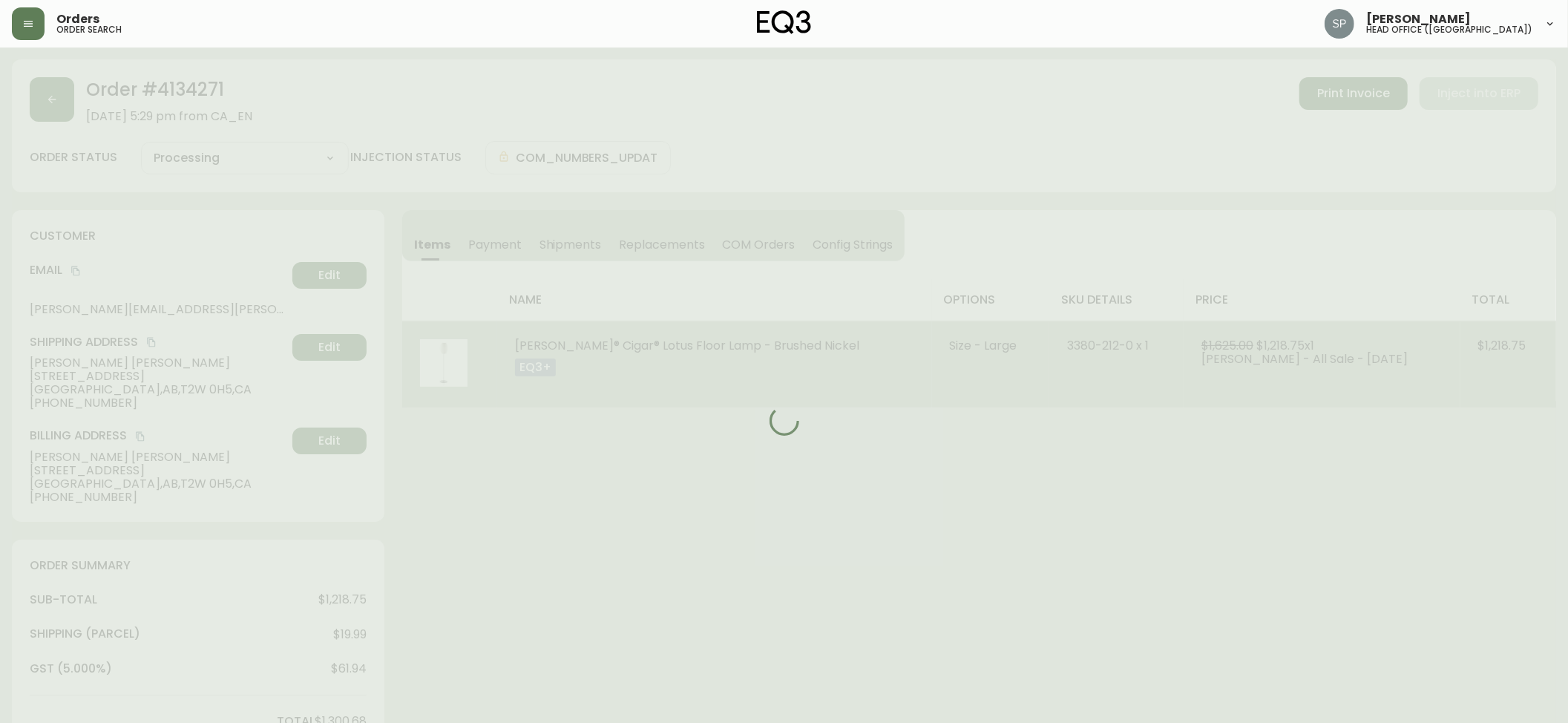
select select "PROCESSING"
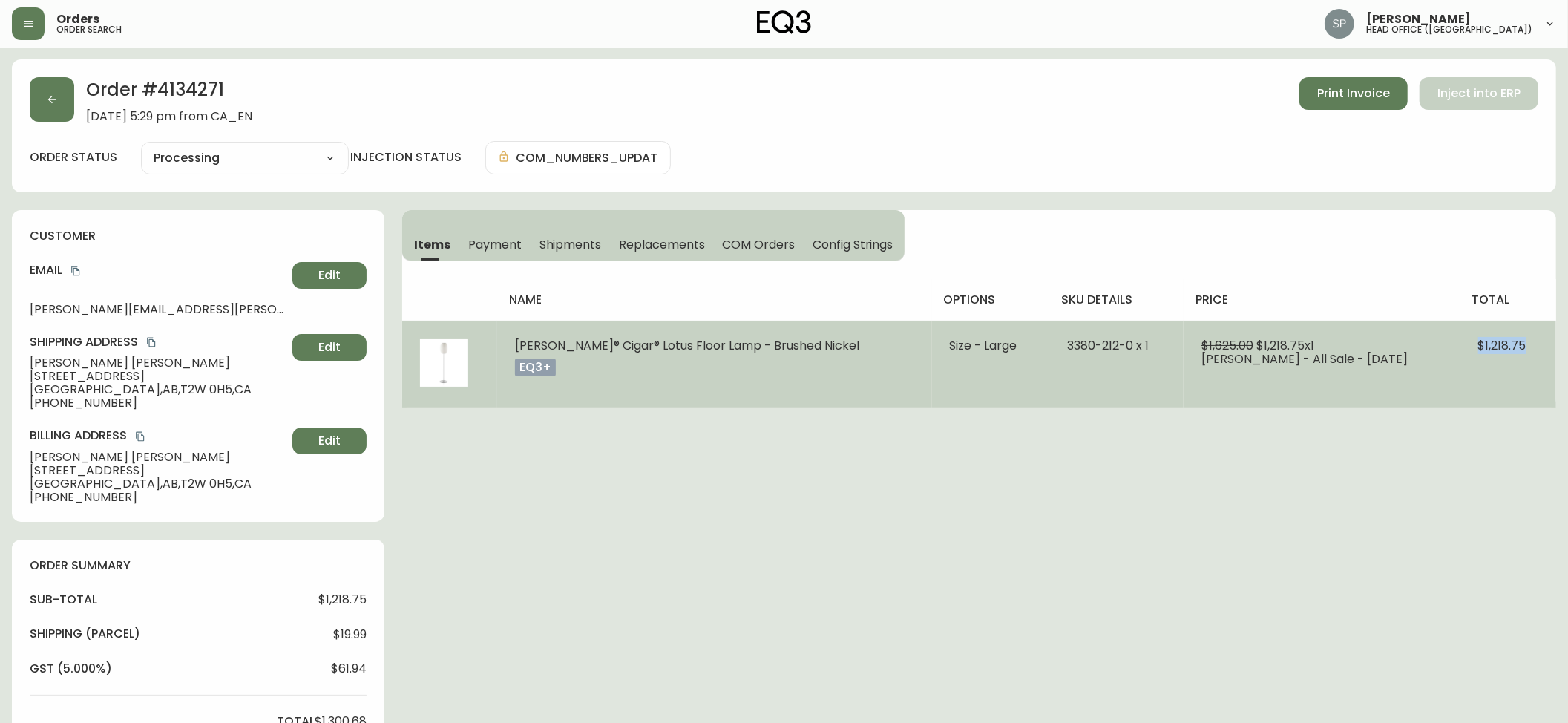
drag, startPoint x: 1458, startPoint y: 345, endPoint x: 1529, endPoint y: 351, distance: 71.3
click at [1529, 351] on td "$1,218.75" at bounding box center [1509, 364] width 96 height 87
copy span "$1,218.75"
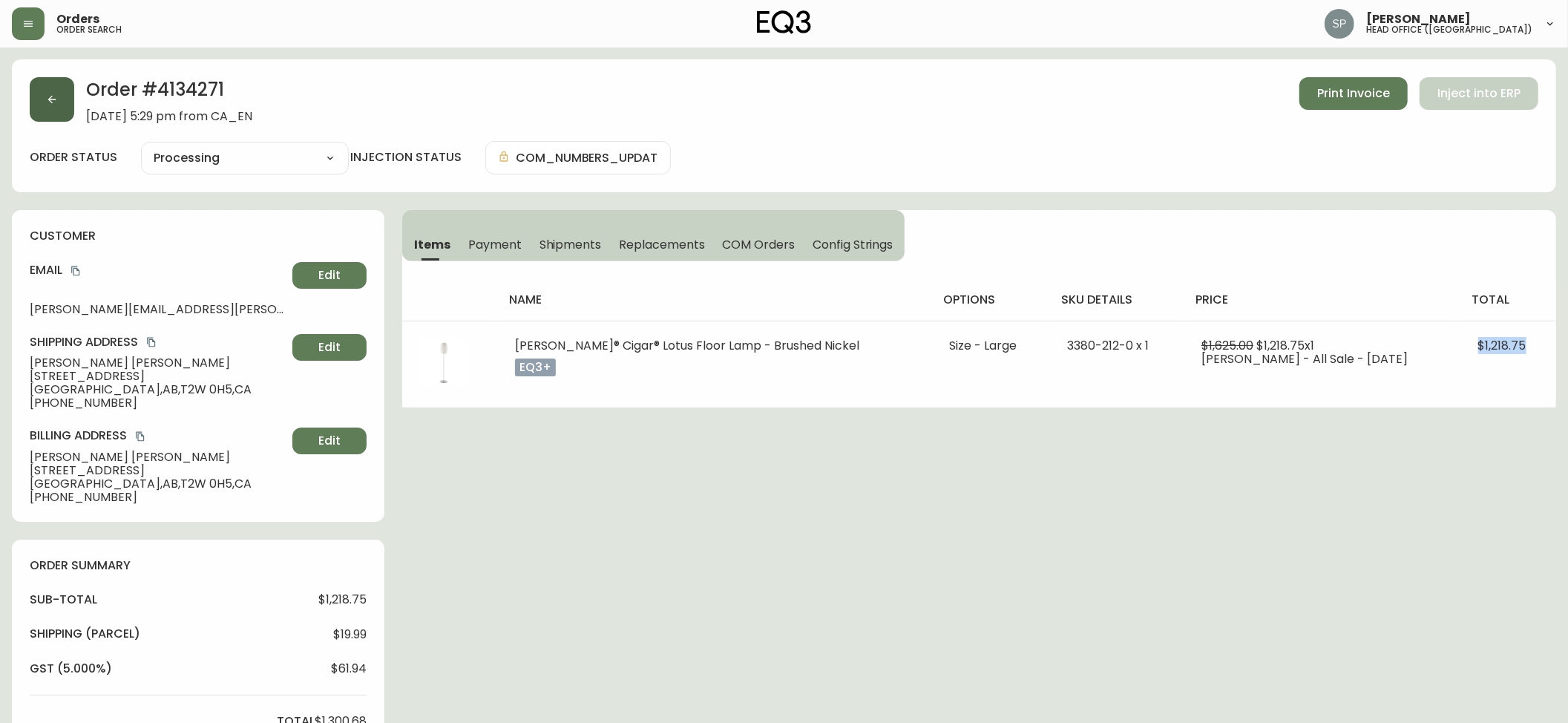
click at [55, 120] on button "button" at bounding box center [52, 100] width 45 height 45
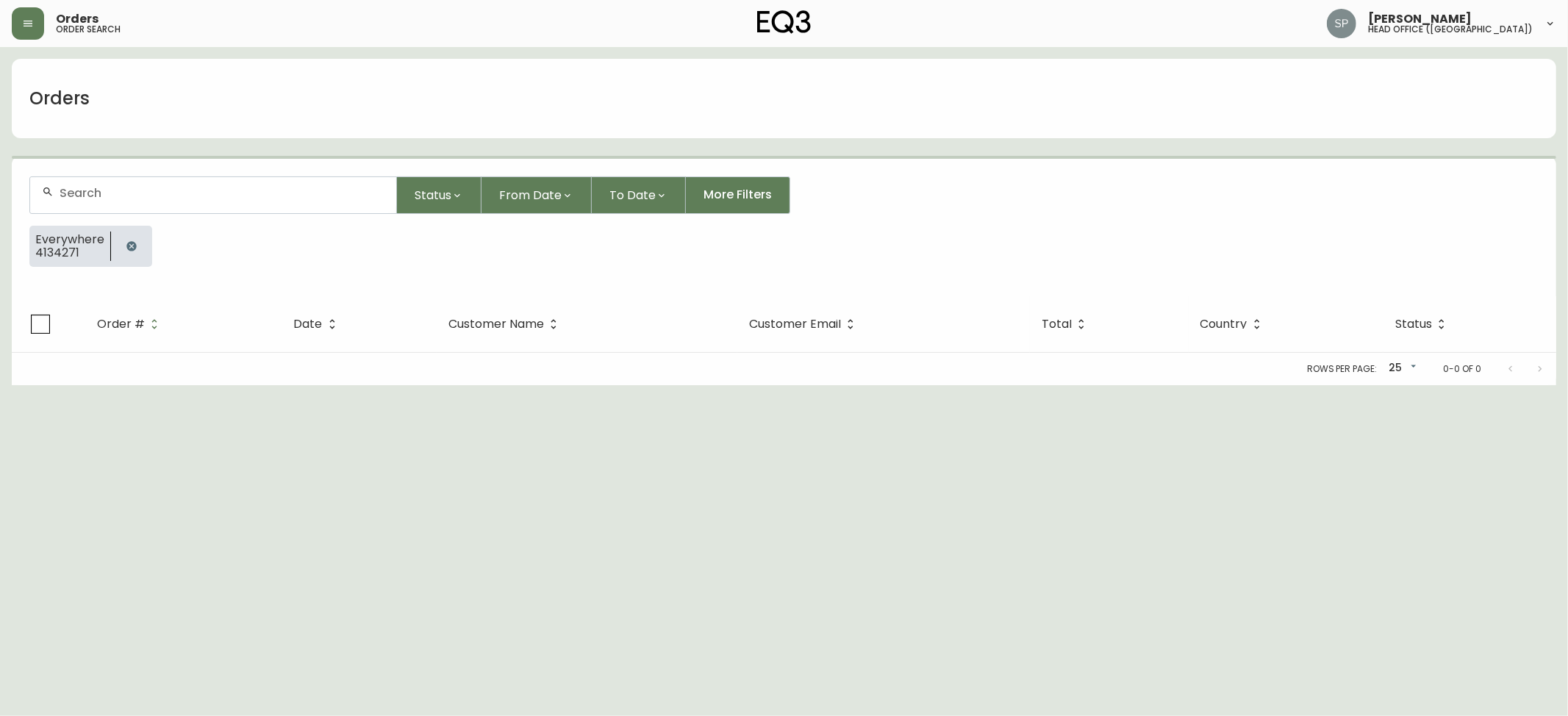
click at [169, 174] on form "Status From Date To Date More Filters Everywhere 4134271" at bounding box center [784, 227] width 1545 height 138
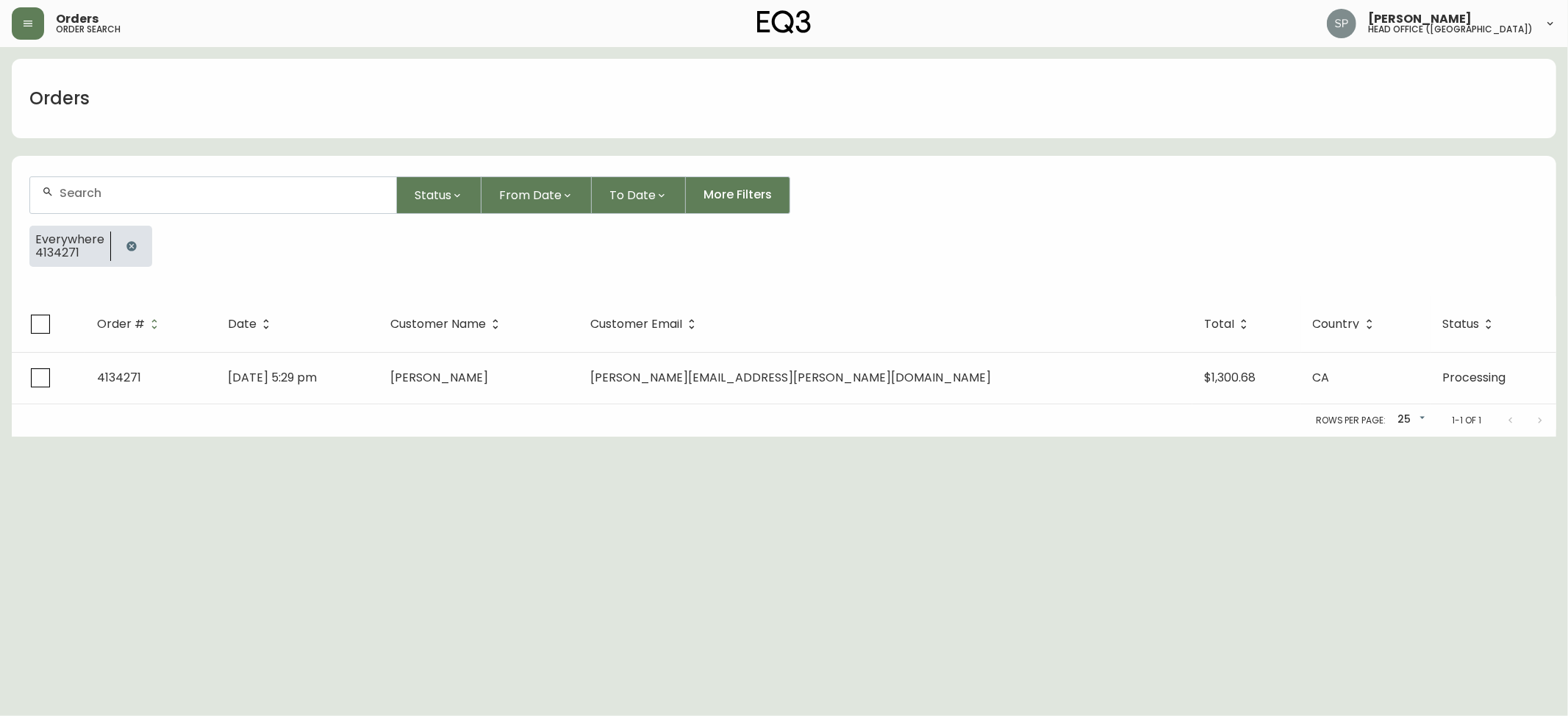
click at [175, 204] on div at bounding box center [213, 195] width 366 height 36
paste input "4134317"
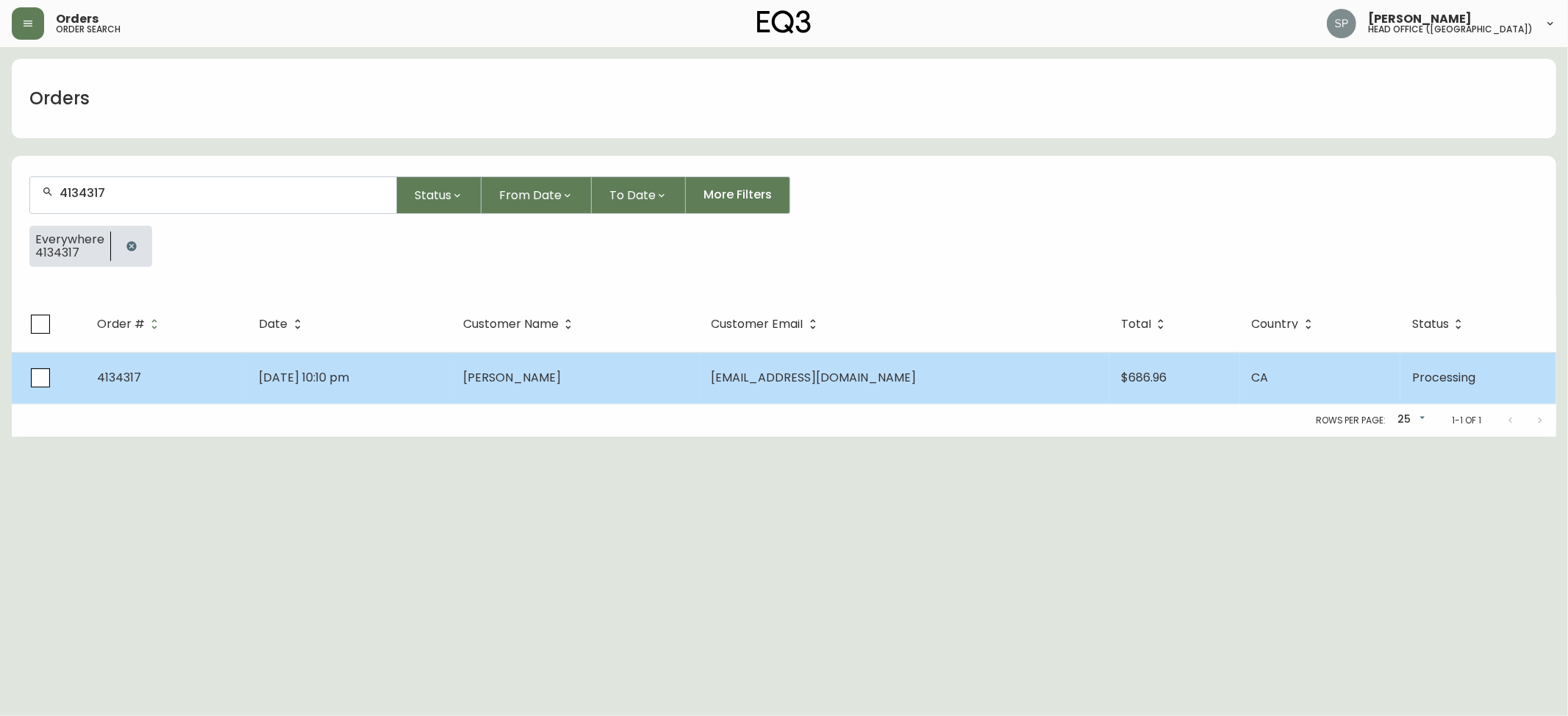
type input "4134317"
click at [356, 365] on td "[DATE] 10:10 pm" at bounding box center [350, 377] width 205 height 51
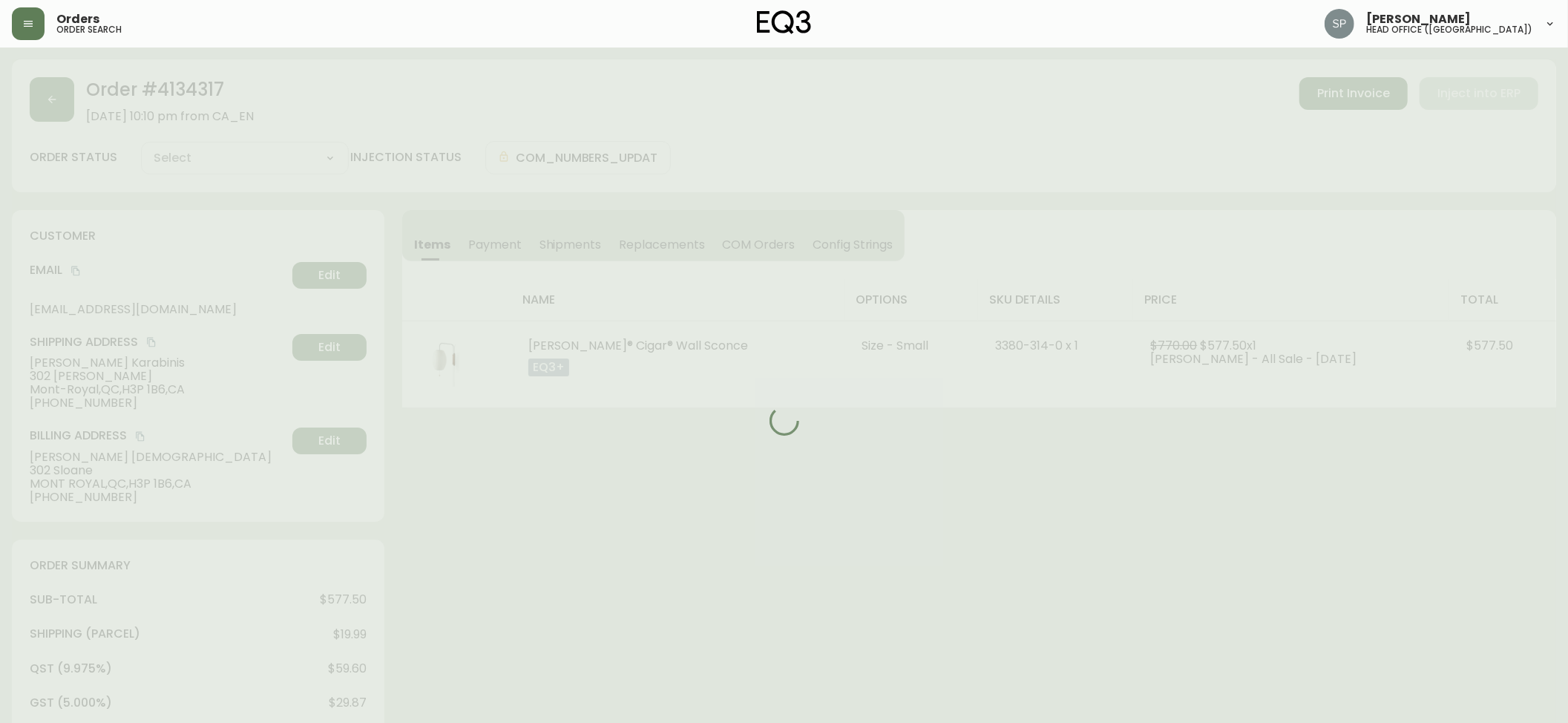
type input "Processing"
select select "PROCESSING"
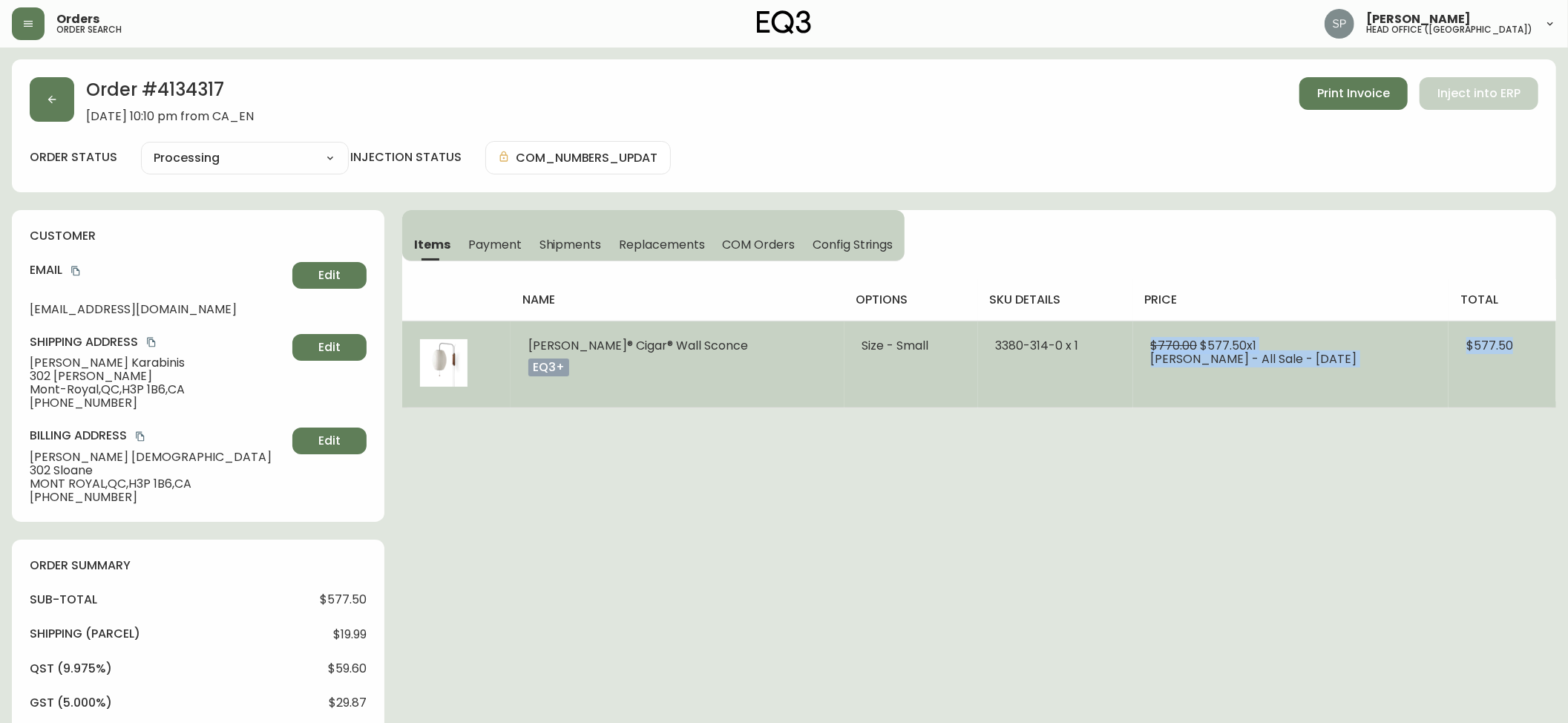
drag, startPoint x: 1432, startPoint y: 342, endPoint x: 1518, endPoint y: 342, distance: 86.0
click at [1518, 342] on tr "[PERSON_NAME]® Cigar® Wall Sconce eq3+ Size - Small 3380-314-0 x 1 $770.00 $577…" at bounding box center [978, 364] width 1154 height 87
click at [1500, 373] on td "$577.50" at bounding box center [1502, 364] width 107 height 87
drag, startPoint x: 1517, startPoint y: 342, endPoint x: 535, endPoint y: 355, distance: 982.1
click at [1449, 355] on td "$577.50" at bounding box center [1502, 364] width 107 height 87
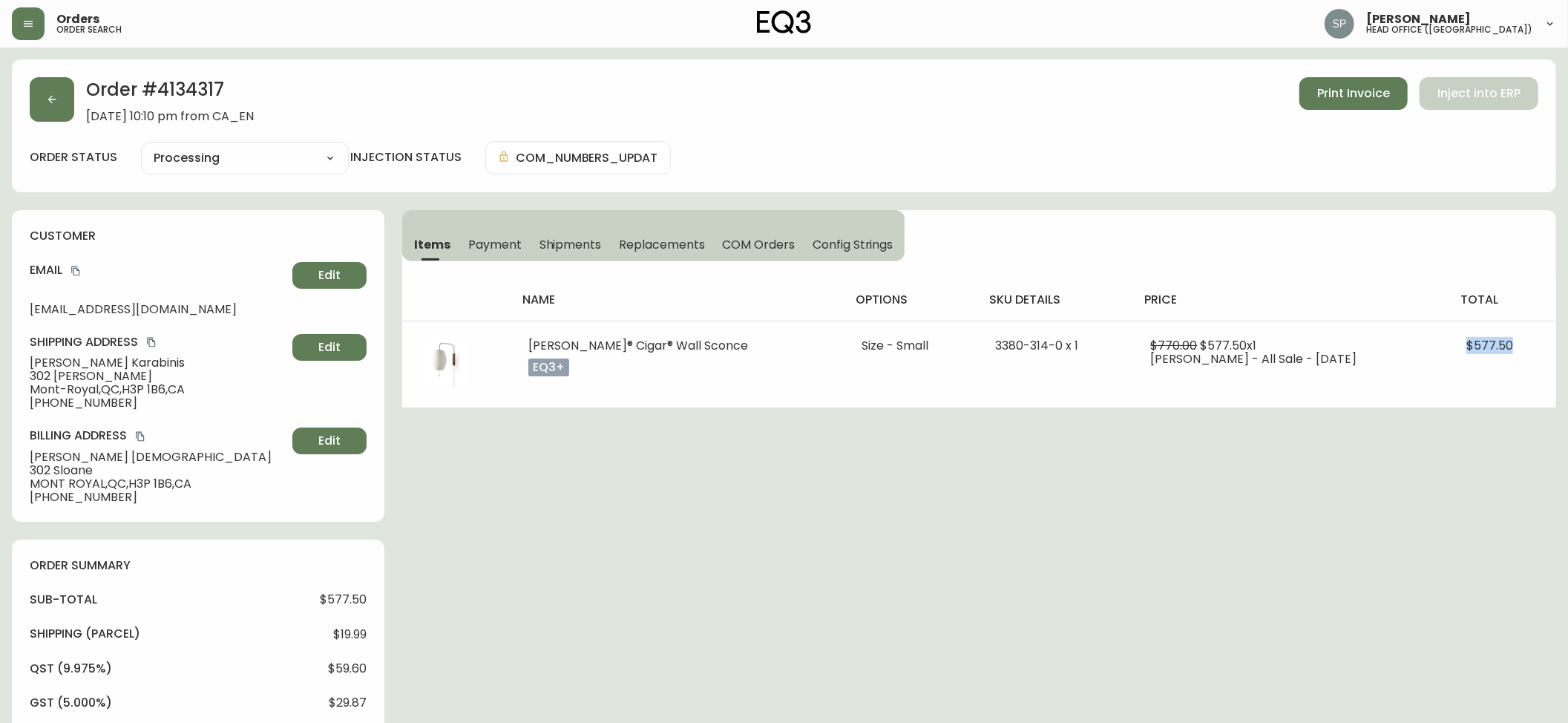
copy span "$577.50"
click at [55, 113] on button "button" at bounding box center [52, 100] width 45 height 45
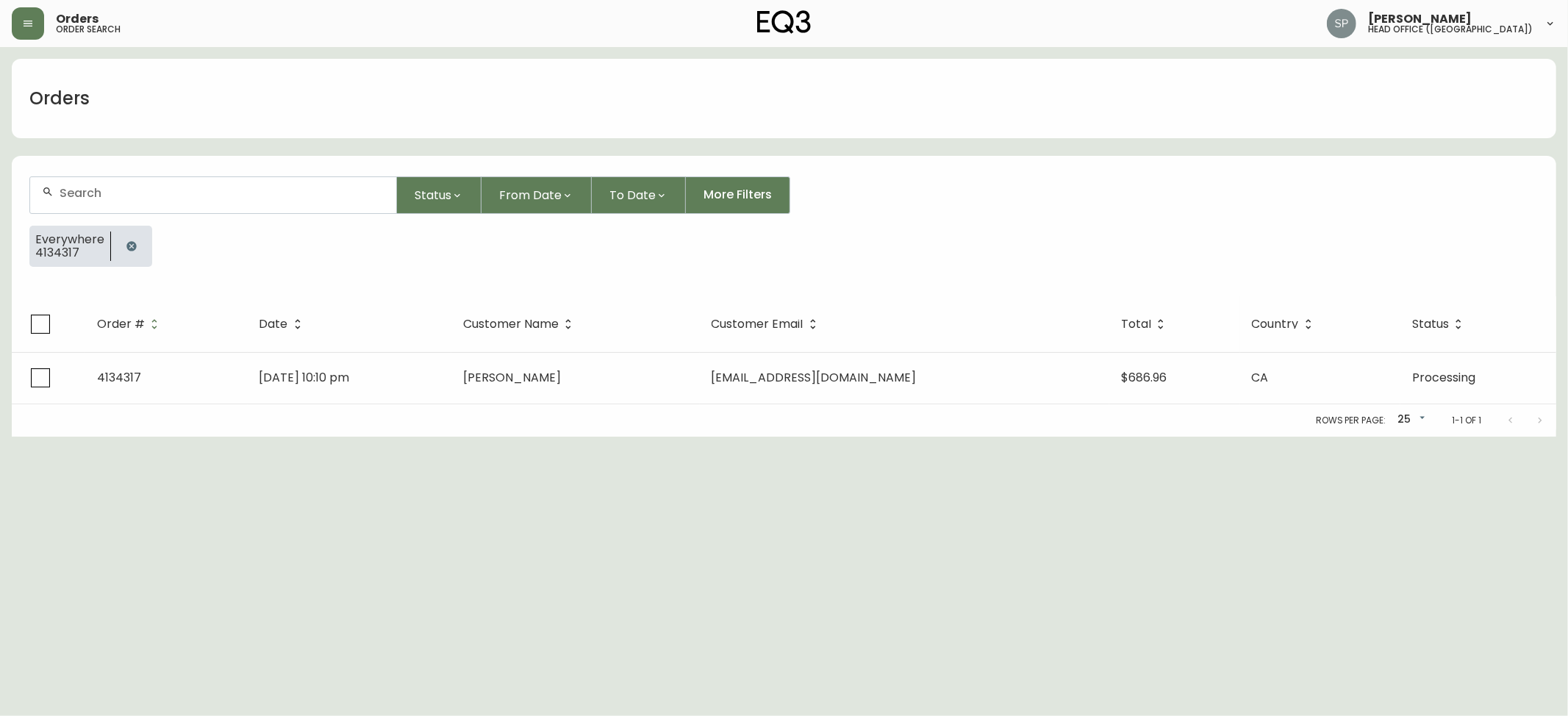
click at [157, 183] on div at bounding box center [213, 195] width 366 height 36
paste input "4134318"
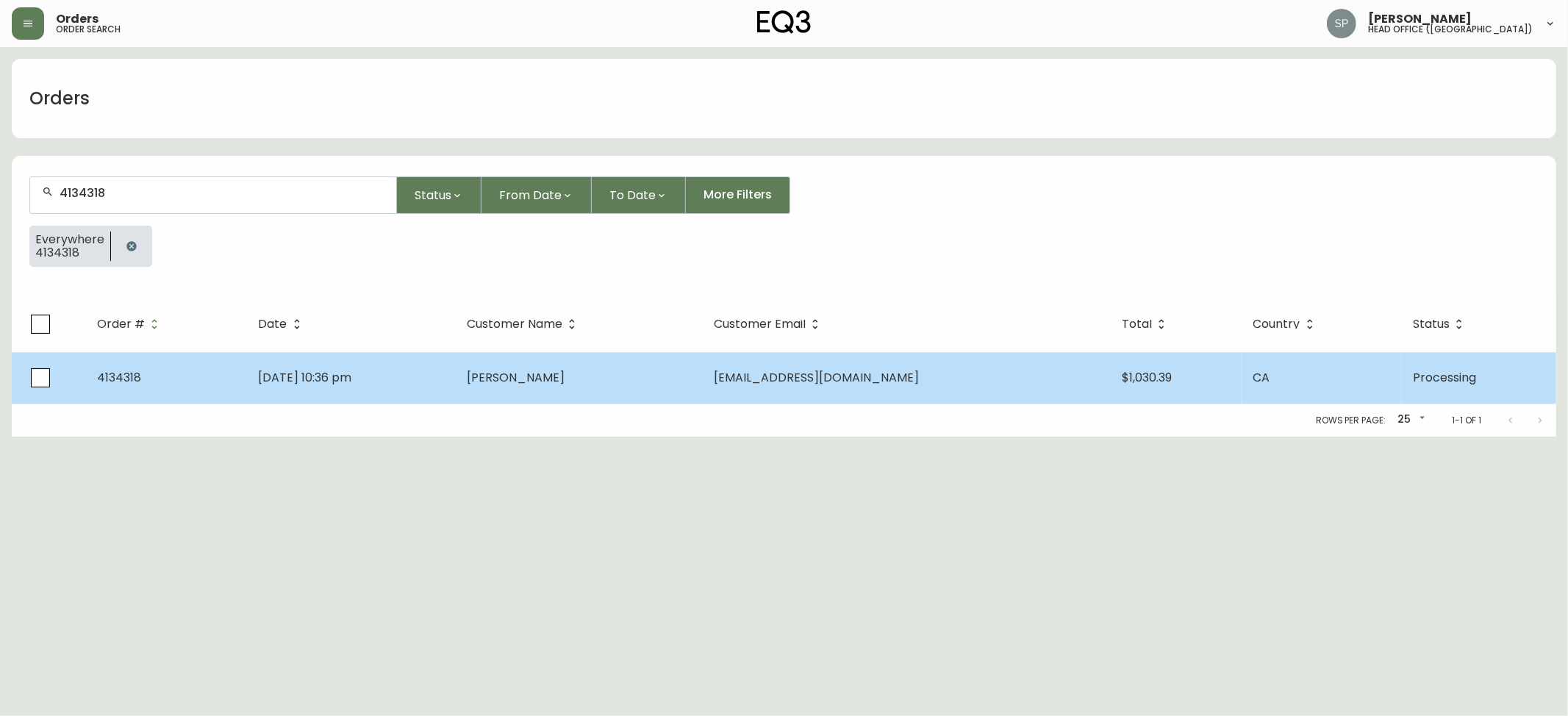
type input "4134318"
click at [564, 371] on span "[PERSON_NAME]" at bounding box center [515, 377] width 98 height 17
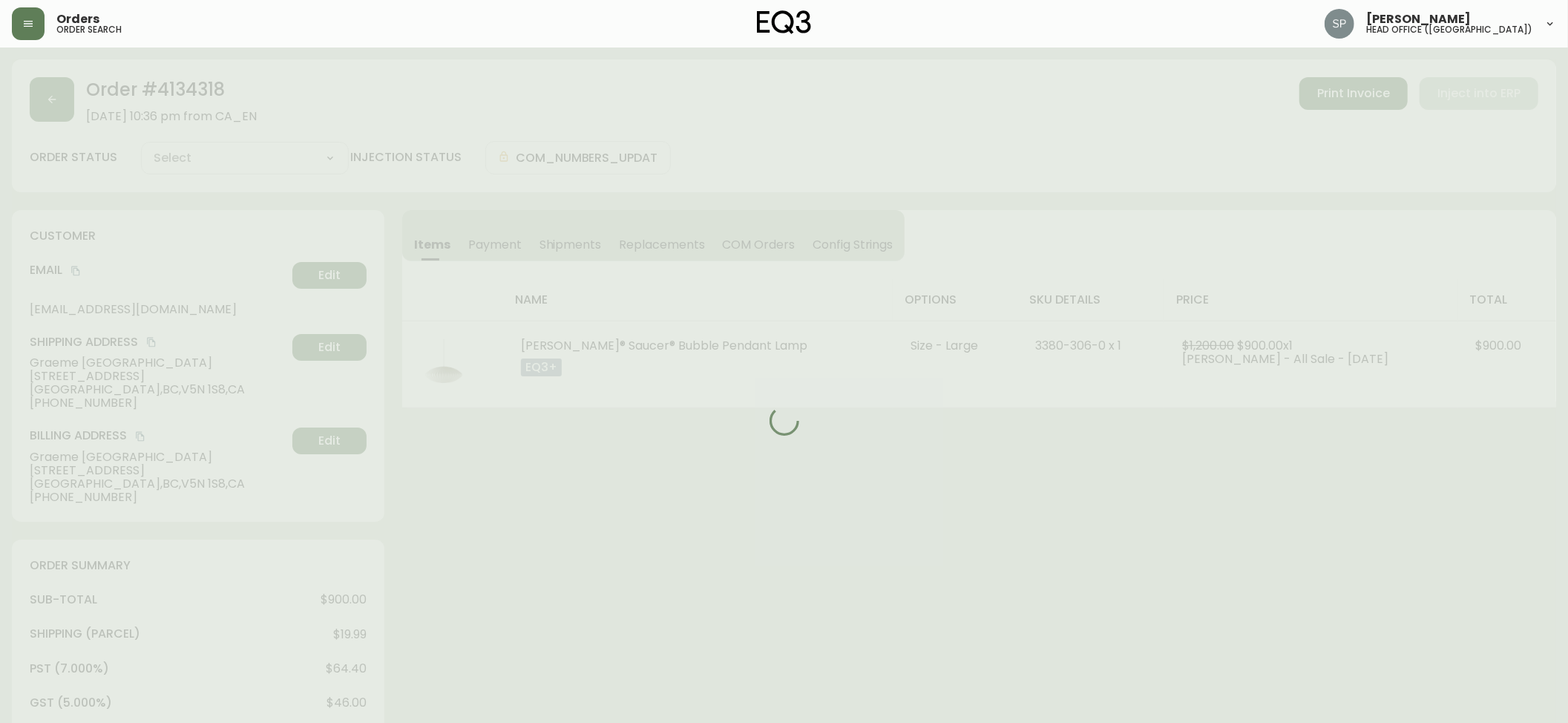
type input "Processing"
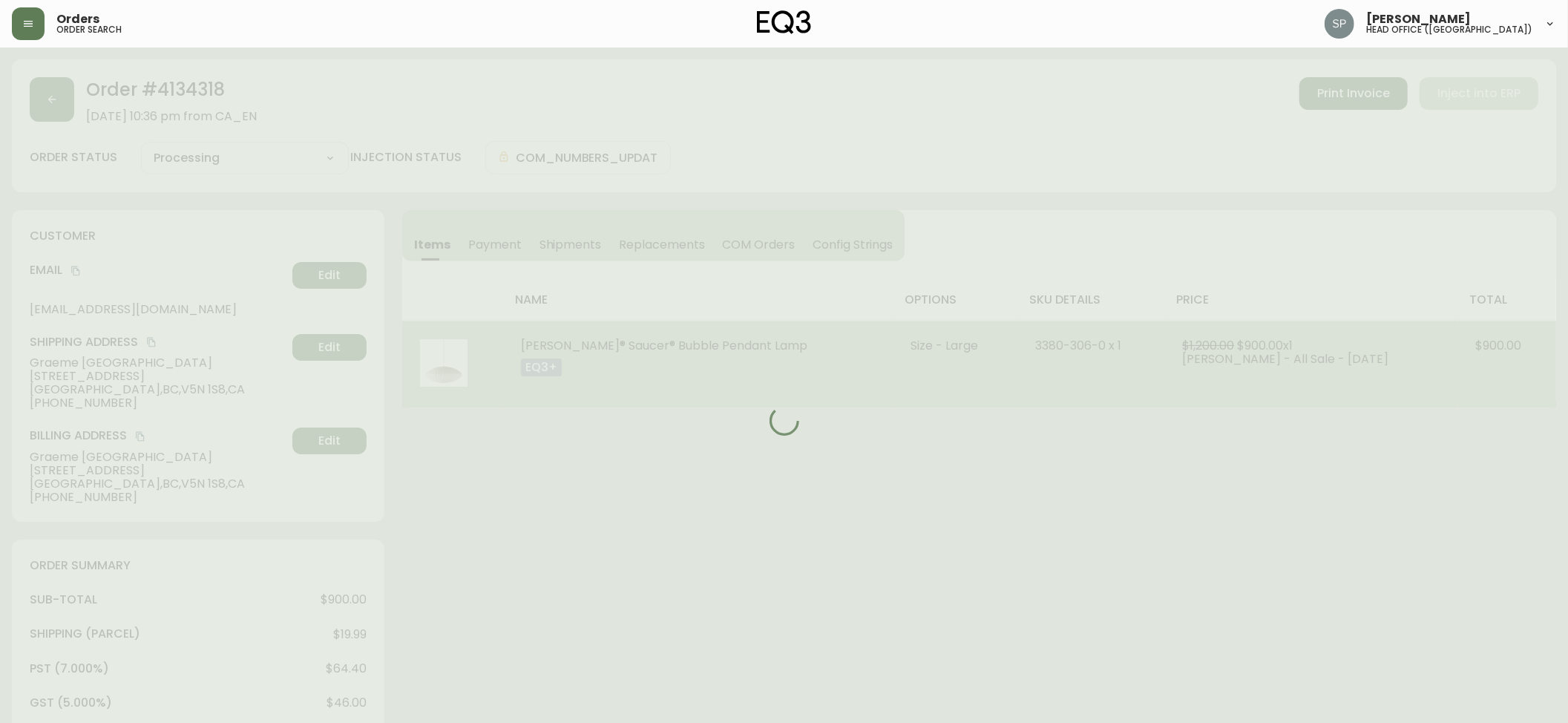
select select "PROCESSING"
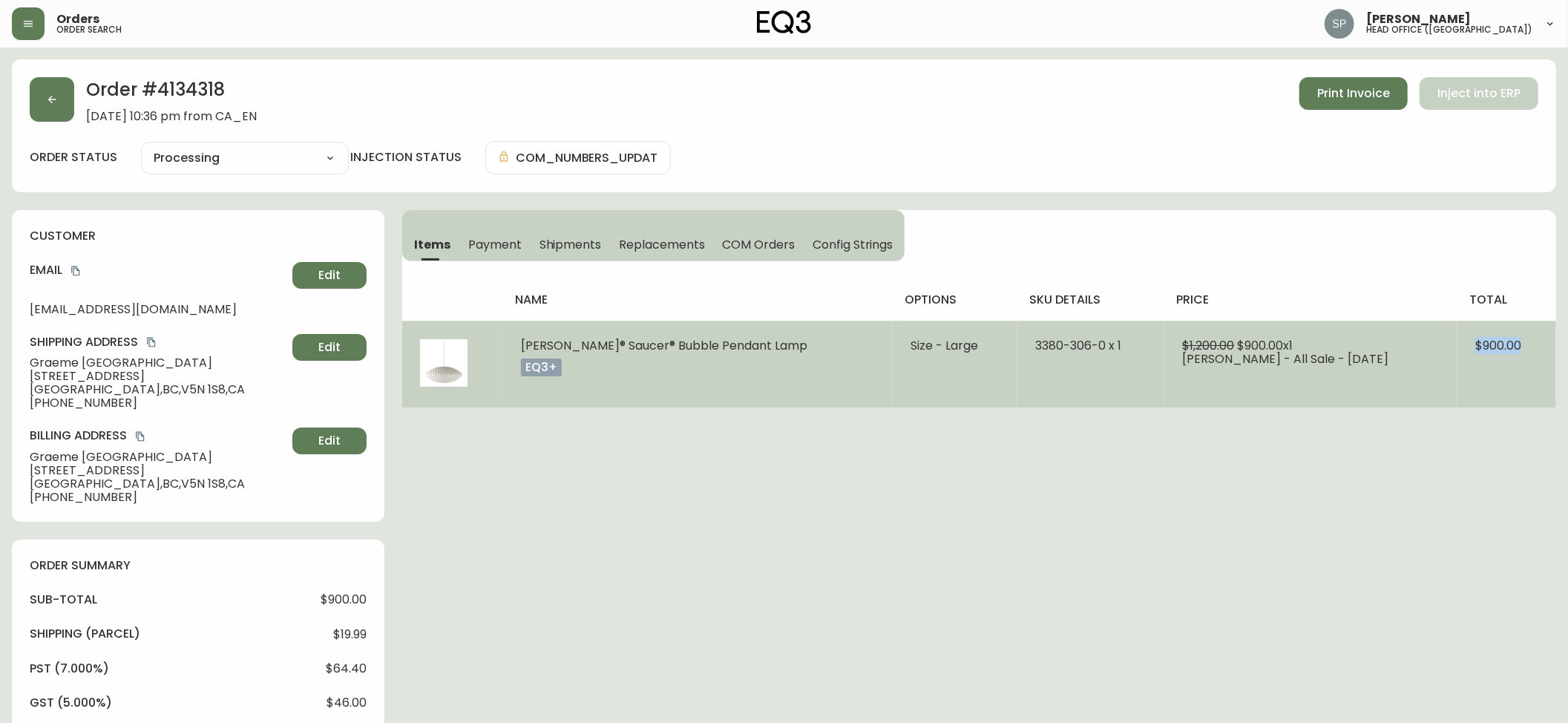
drag, startPoint x: 1479, startPoint y: 345, endPoint x: 1507, endPoint y: 349, distance: 28.3
click at [1515, 348] on td "$900.00" at bounding box center [1506, 364] width 99 height 87
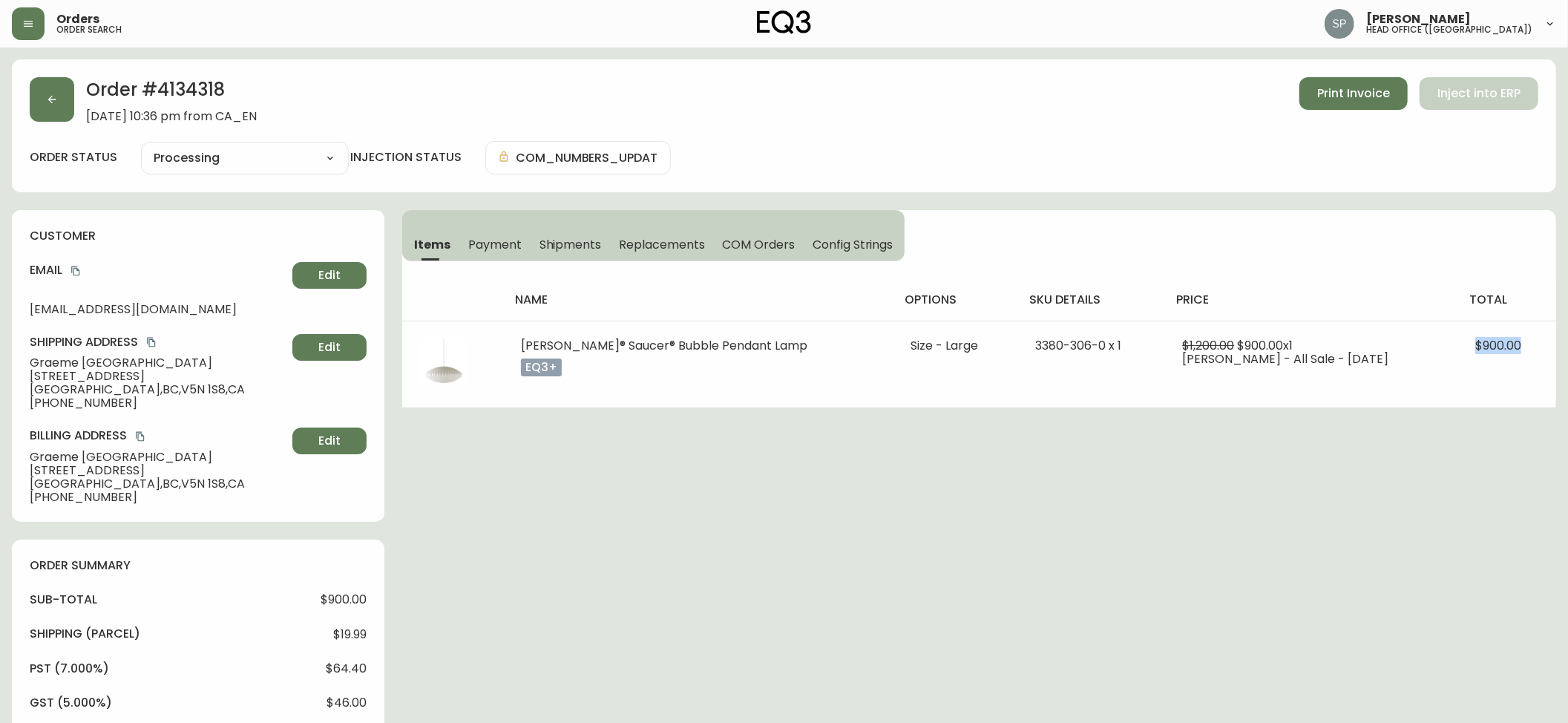
copy span "$900.00"
click at [61, 98] on button "button" at bounding box center [52, 100] width 45 height 45
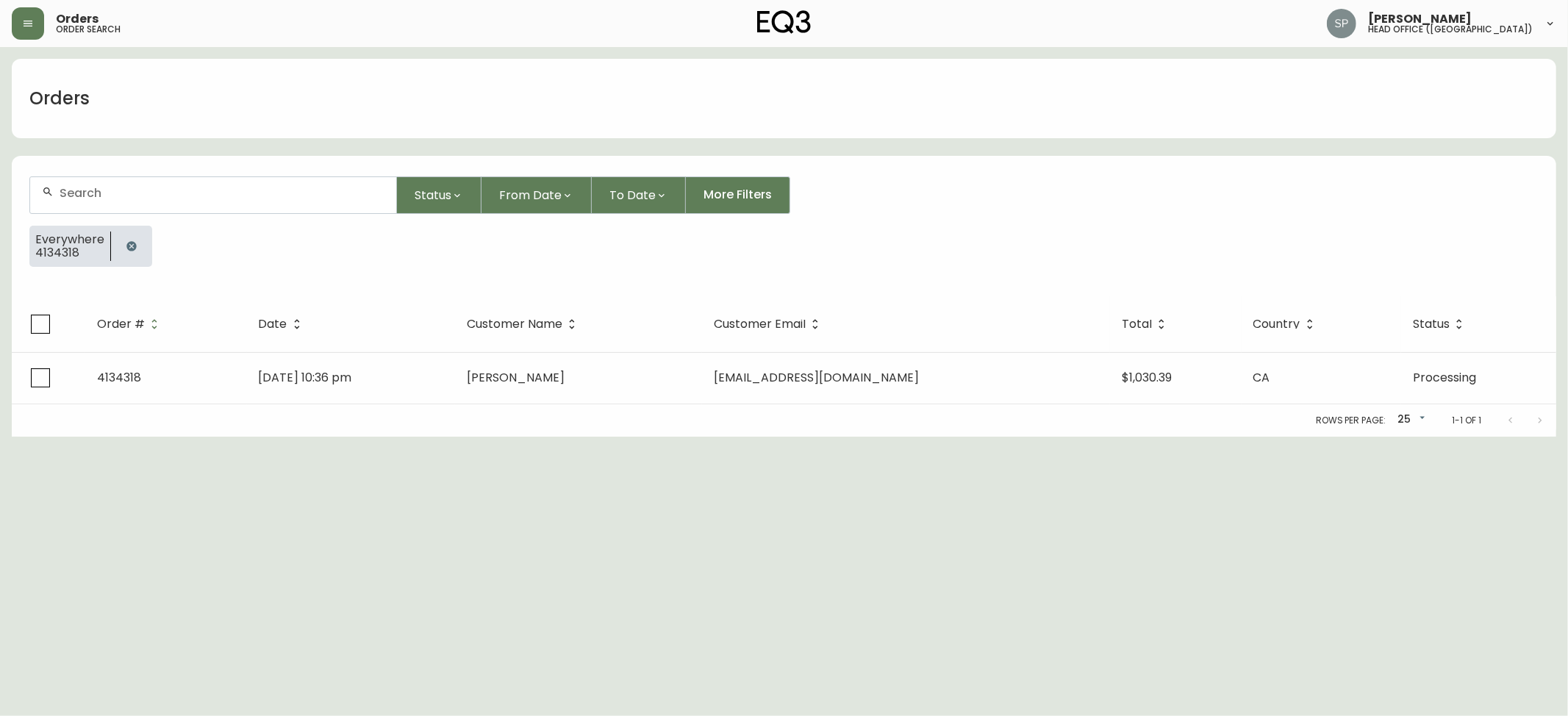
click at [192, 181] on div at bounding box center [213, 195] width 366 height 36
paste input "4134320"
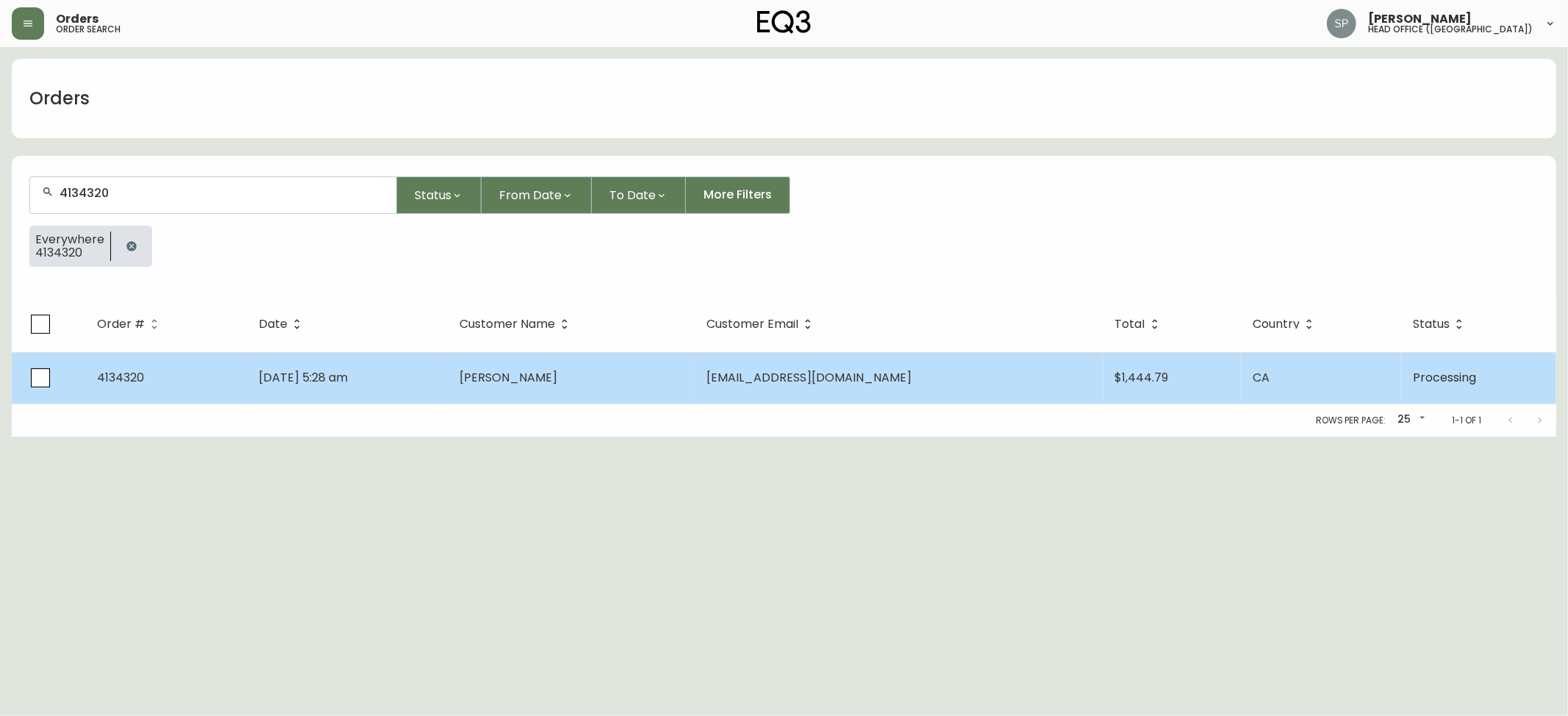
type input "4134320"
click at [695, 385] on td "[PERSON_NAME]" at bounding box center [571, 377] width 247 height 51
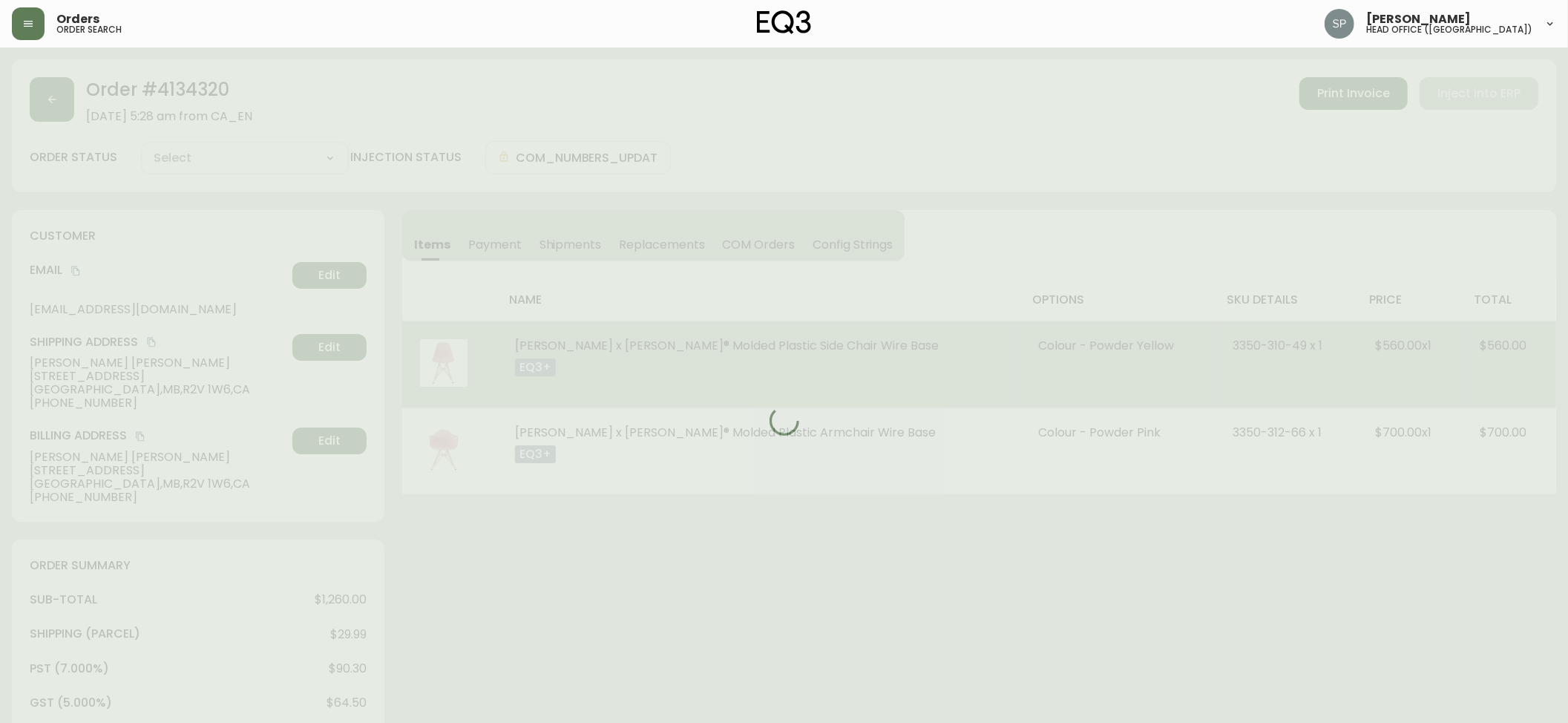
type input "Processing"
select select "PROCESSING"
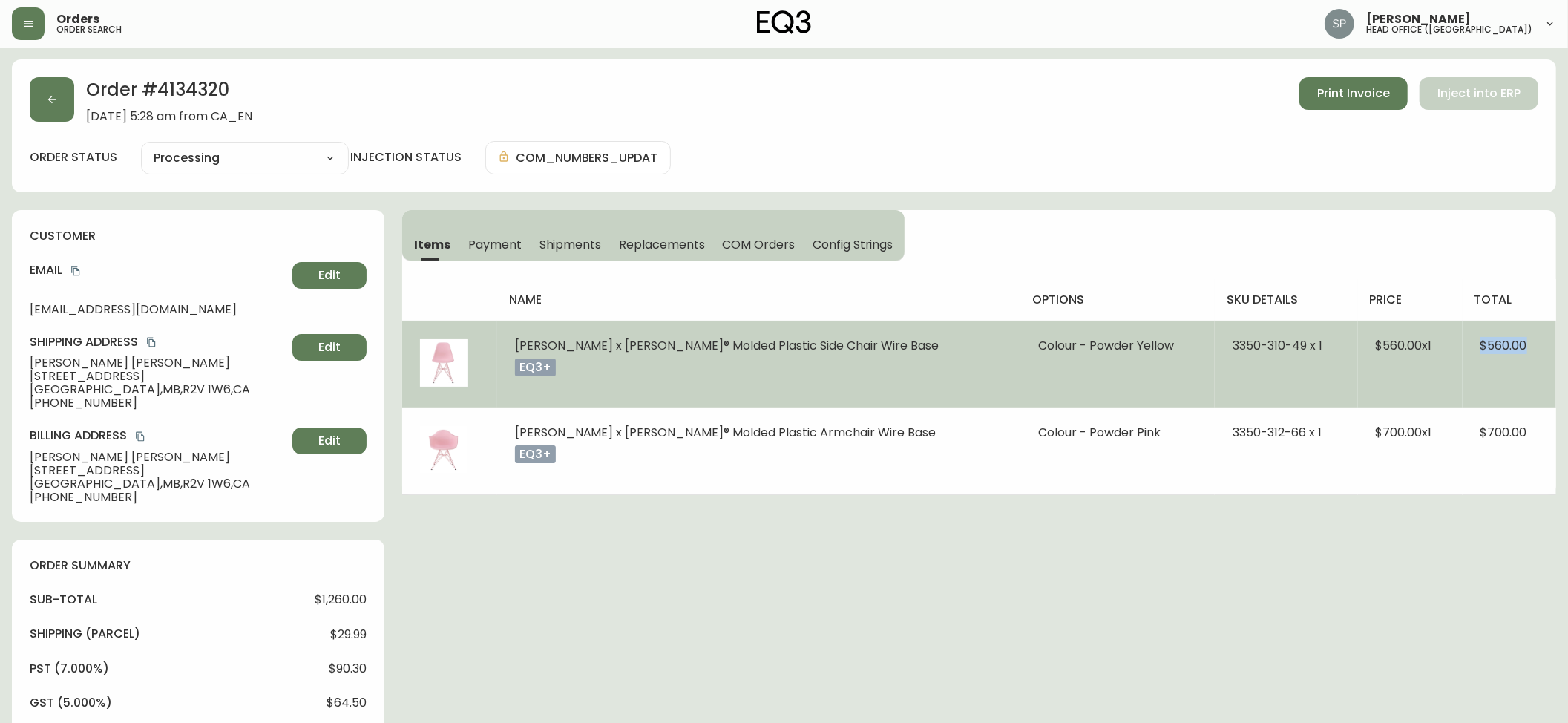
drag, startPoint x: 1467, startPoint y: 346, endPoint x: 1533, endPoint y: 350, distance: 66.1
click at [1533, 350] on td "$560.00" at bounding box center [1510, 364] width 94 height 87
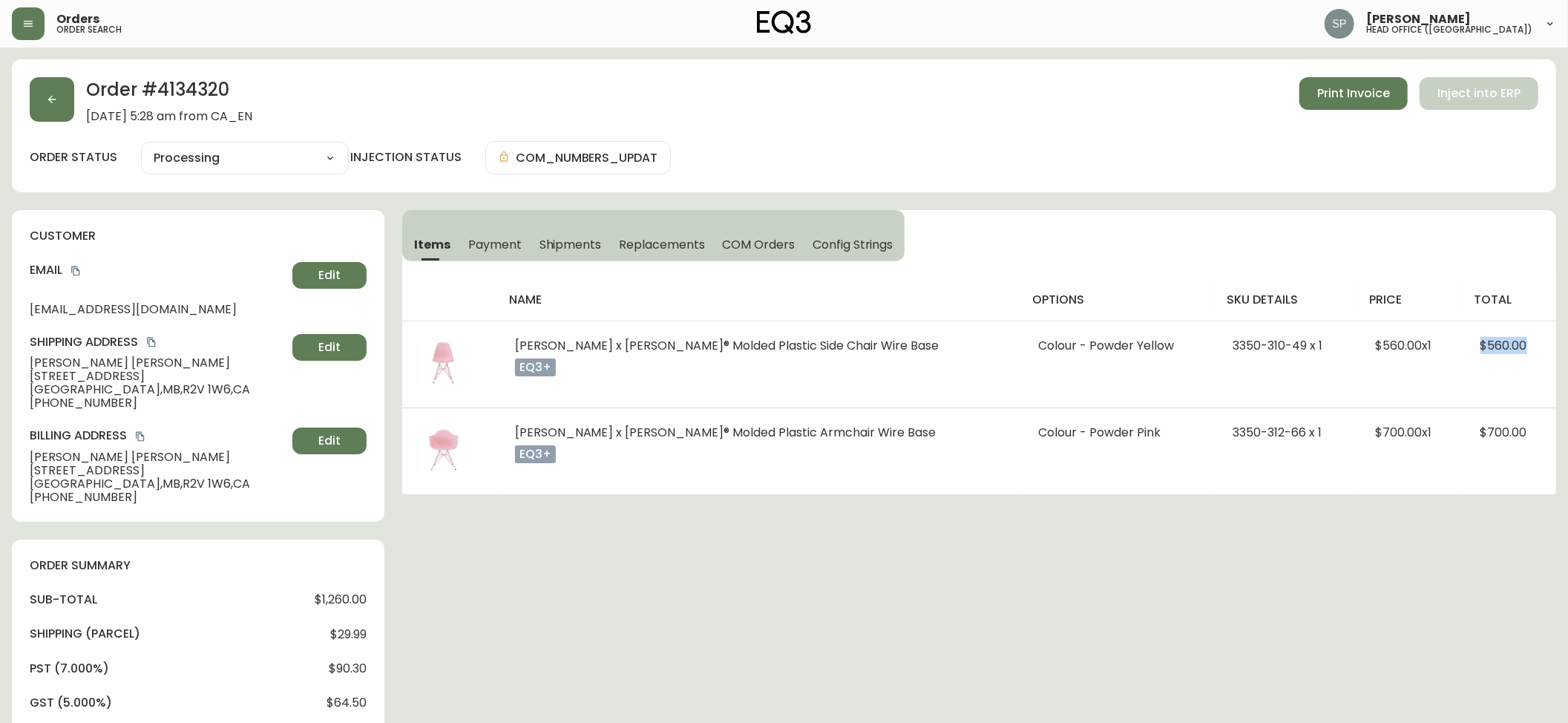
copy span "$560.00"
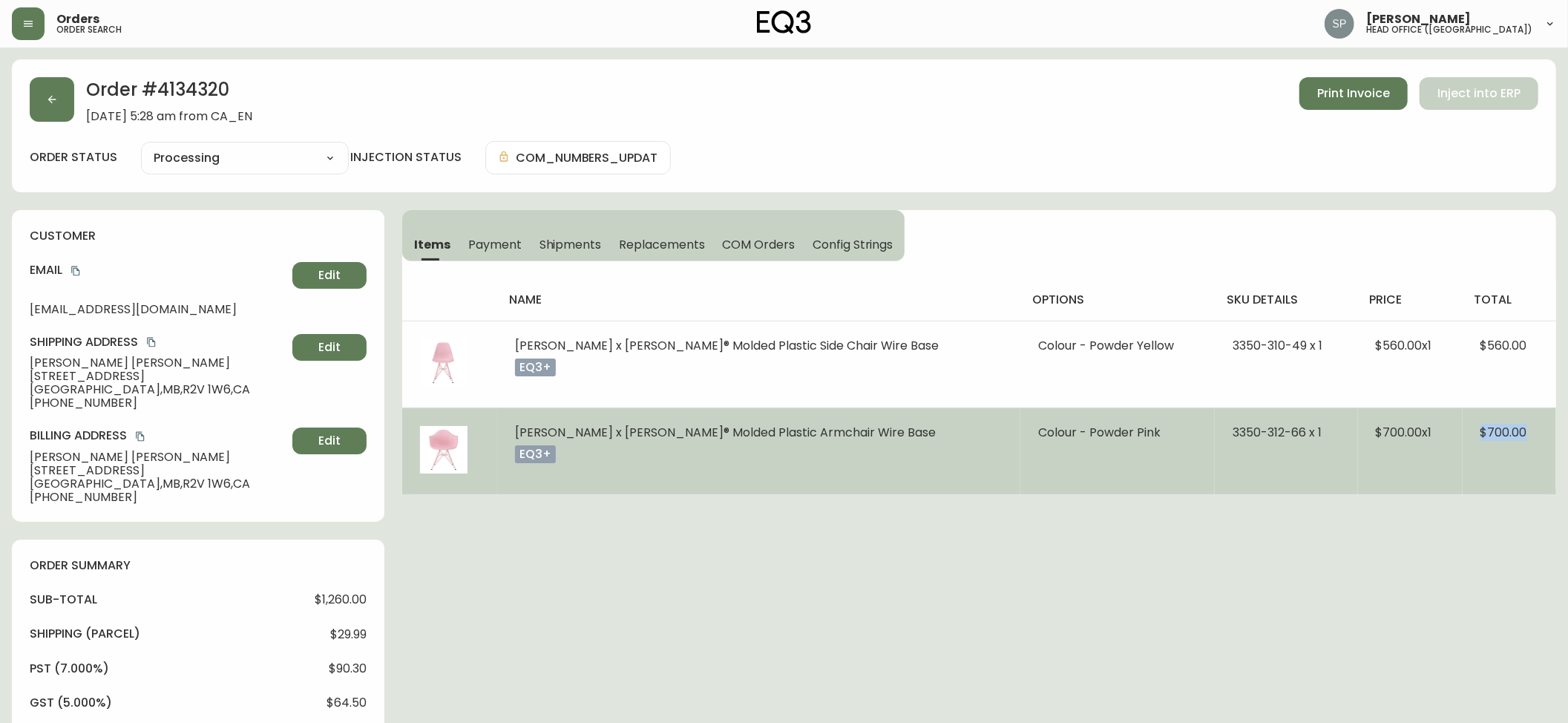
drag, startPoint x: 1469, startPoint y: 432, endPoint x: 1529, endPoint y: 435, distance: 60.1
click at [1529, 435] on td "$700.00" at bounding box center [1510, 451] width 94 height 87
copy span "$700.00"
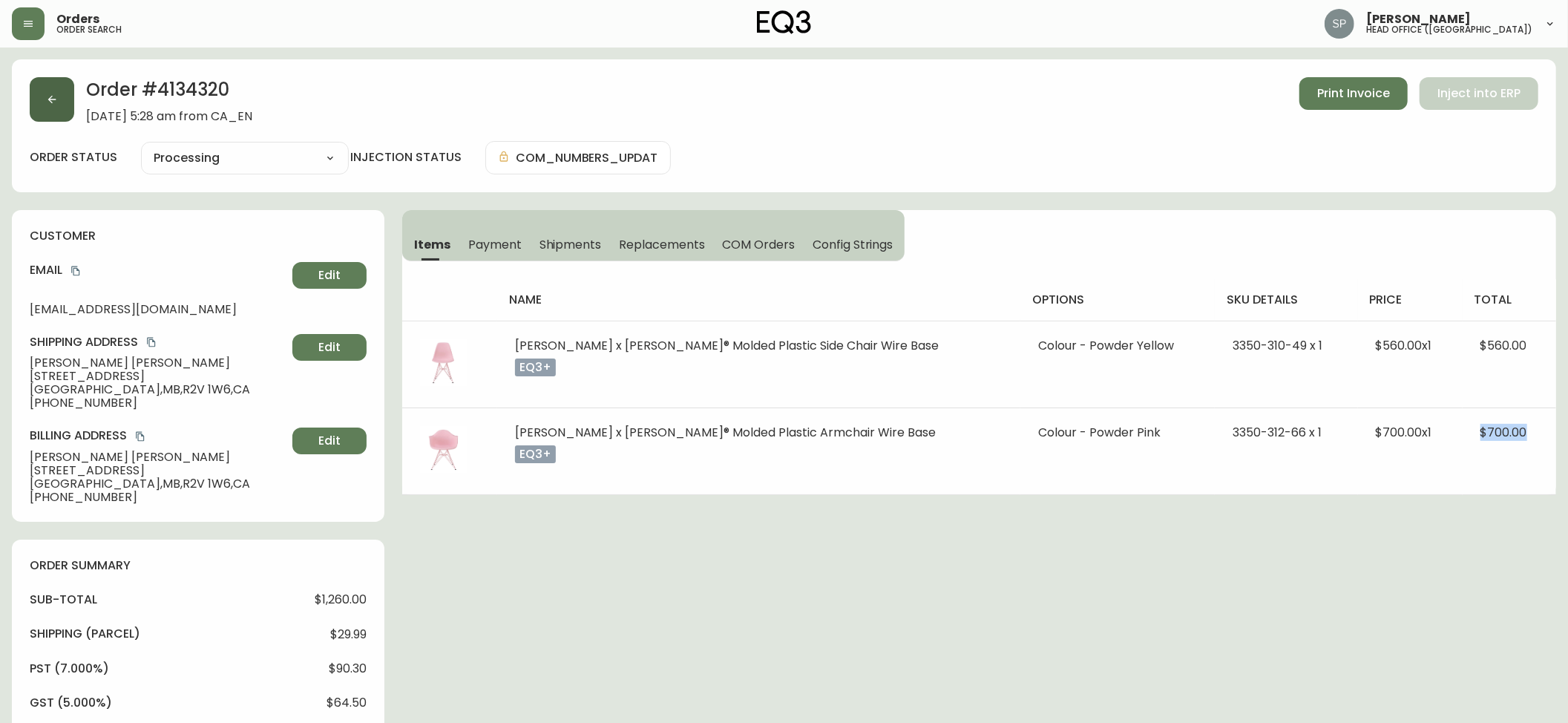
click at [45, 111] on button "button" at bounding box center [52, 100] width 45 height 45
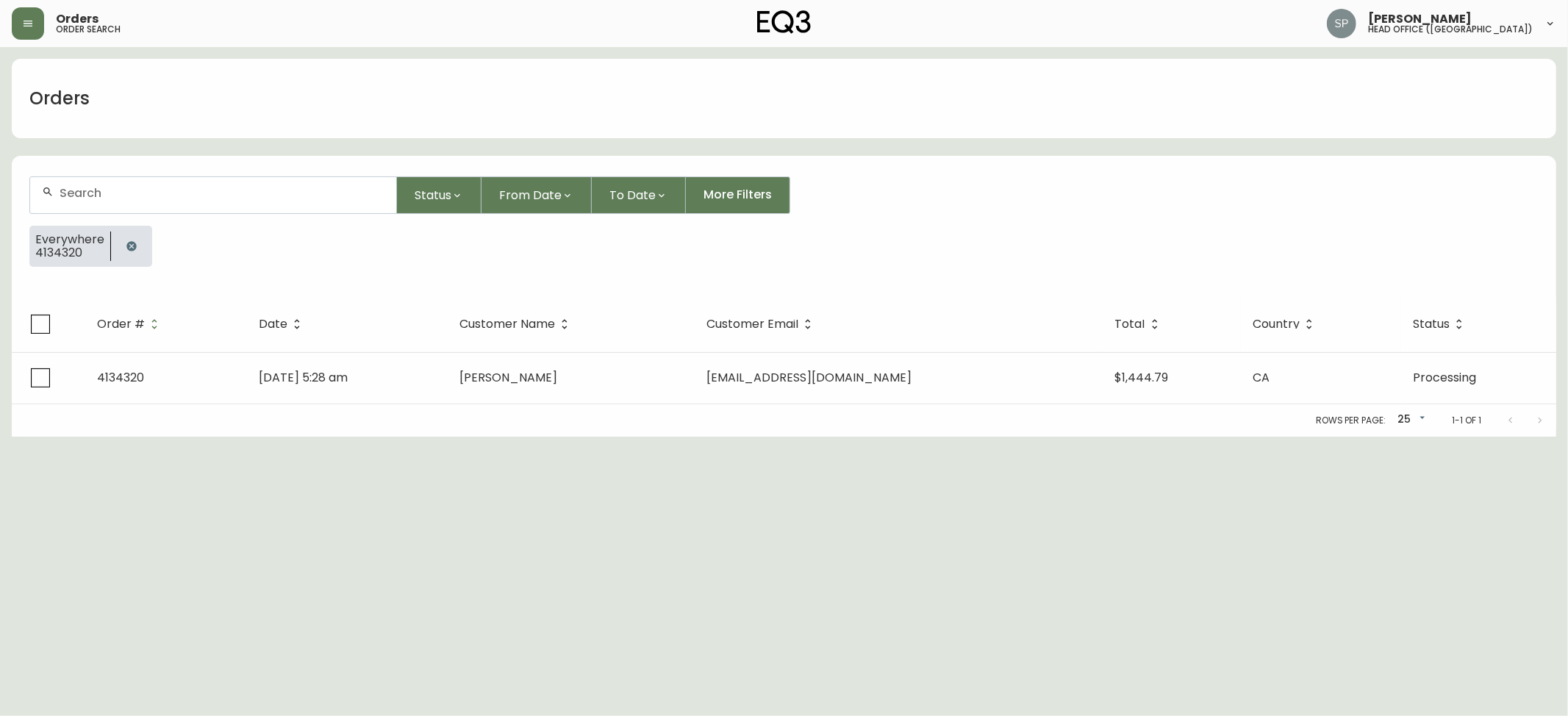
drag, startPoint x: 162, startPoint y: 162, endPoint x: 178, endPoint y: 174, distance: 20.0
click at [169, 165] on form "Status From Date To Date More Filters Everywhere 4134320" at bounding box center [784, 227] width 1545 height 138
click at [185, 185] on div at bounding box center [213, 195] width 366 height 36
paste input "4134302"
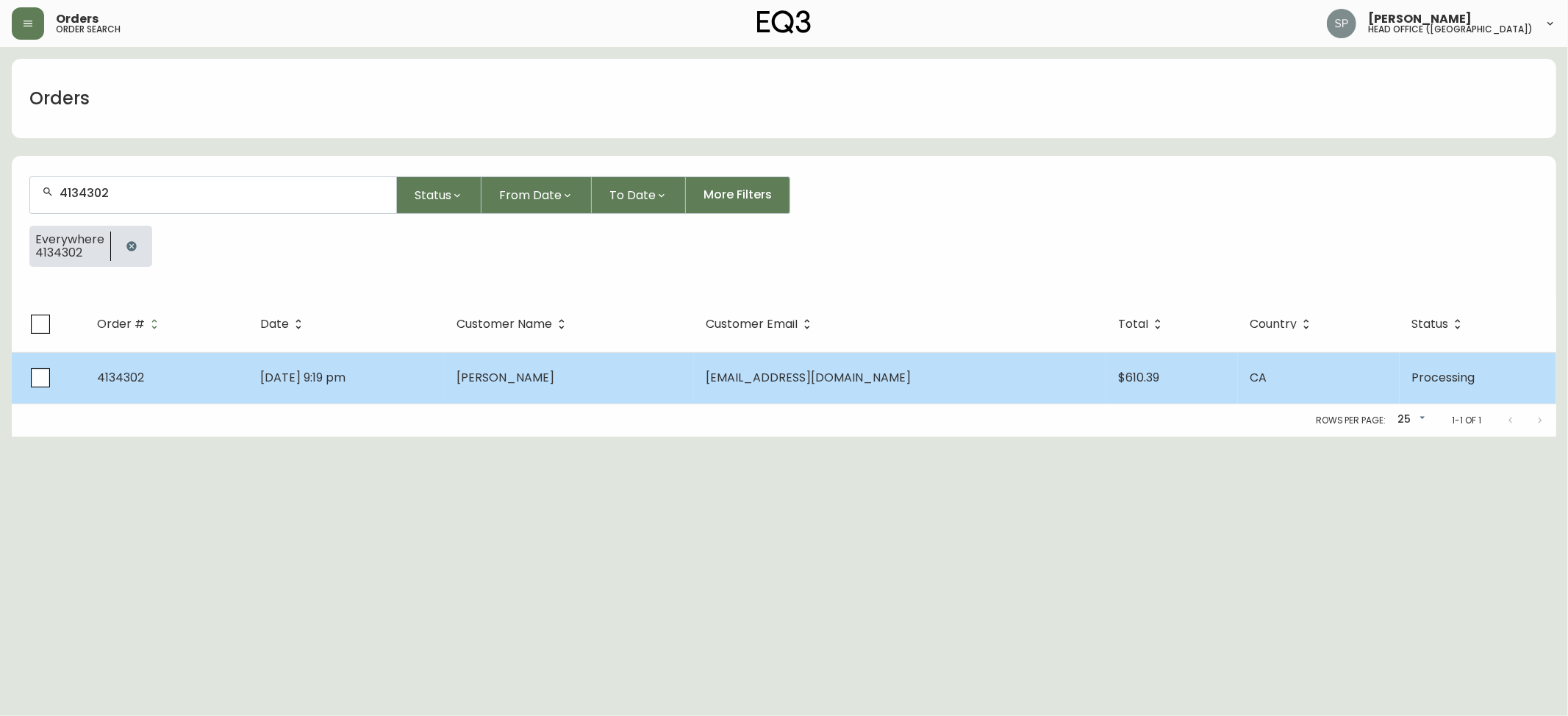
type input "4134302"
click at [442, 380] on td "[DATE] 9:19 pm" at bounding box center [346, 377] width 196 height 51
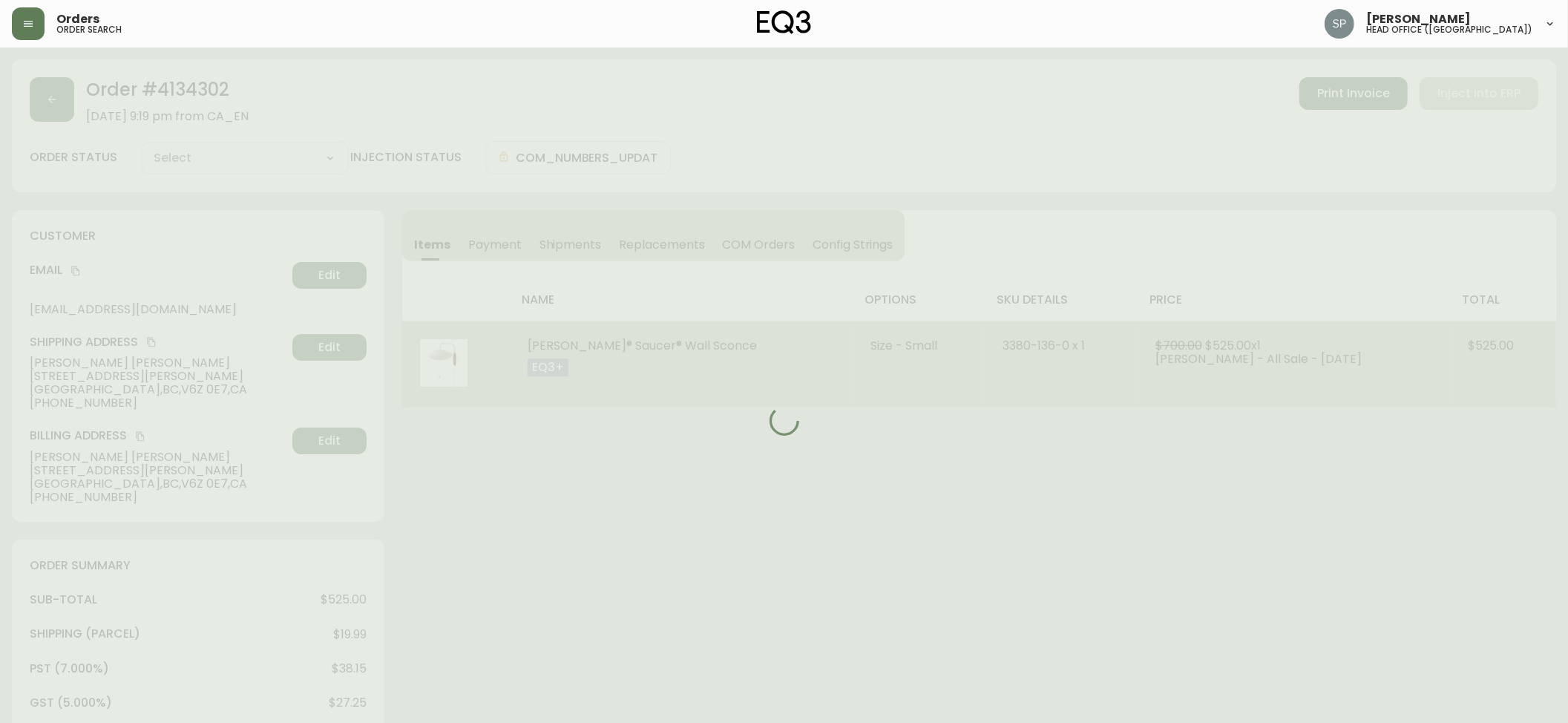
type input "Processing"
select select "PROCESSING"
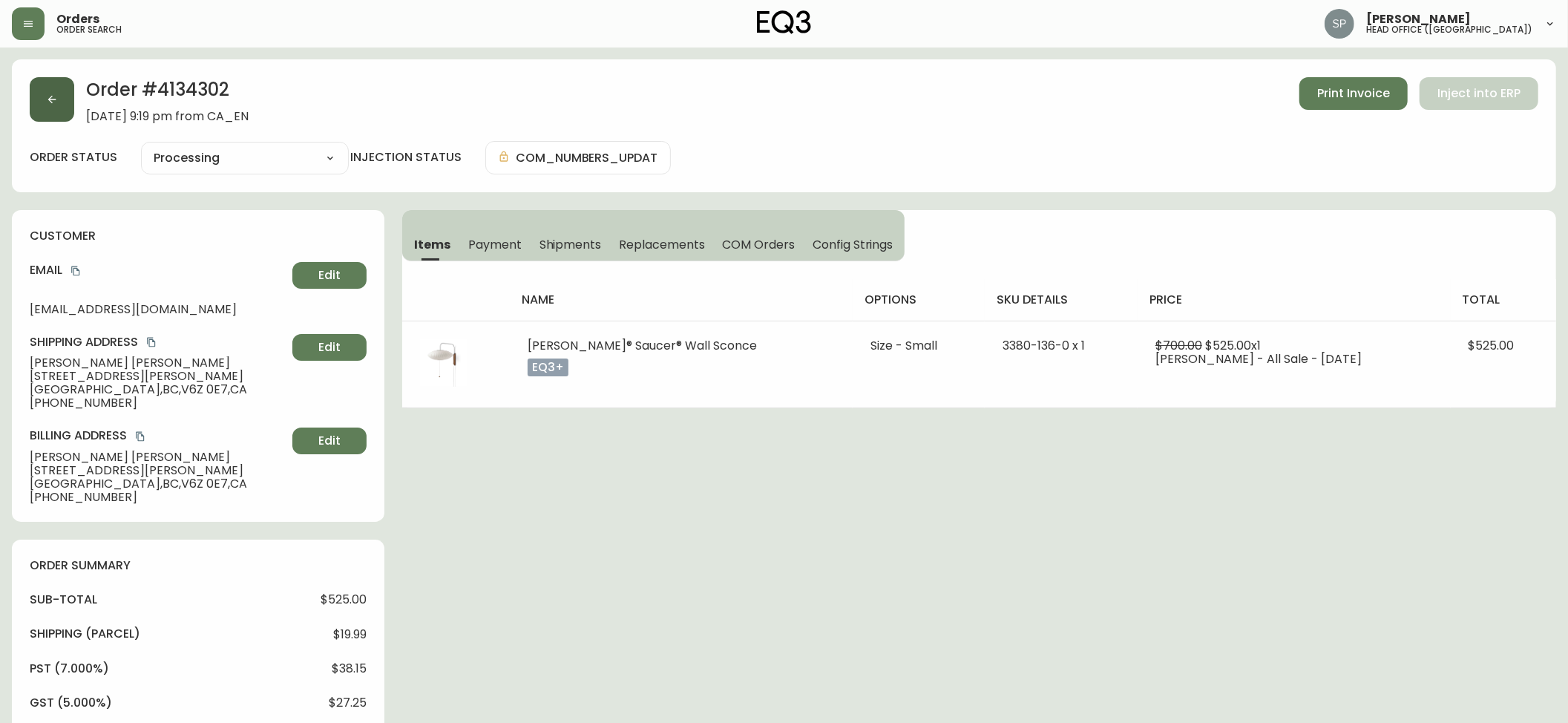
click at [45, 117] on button "button" at bounding box center [52, 100] width 45 height 45
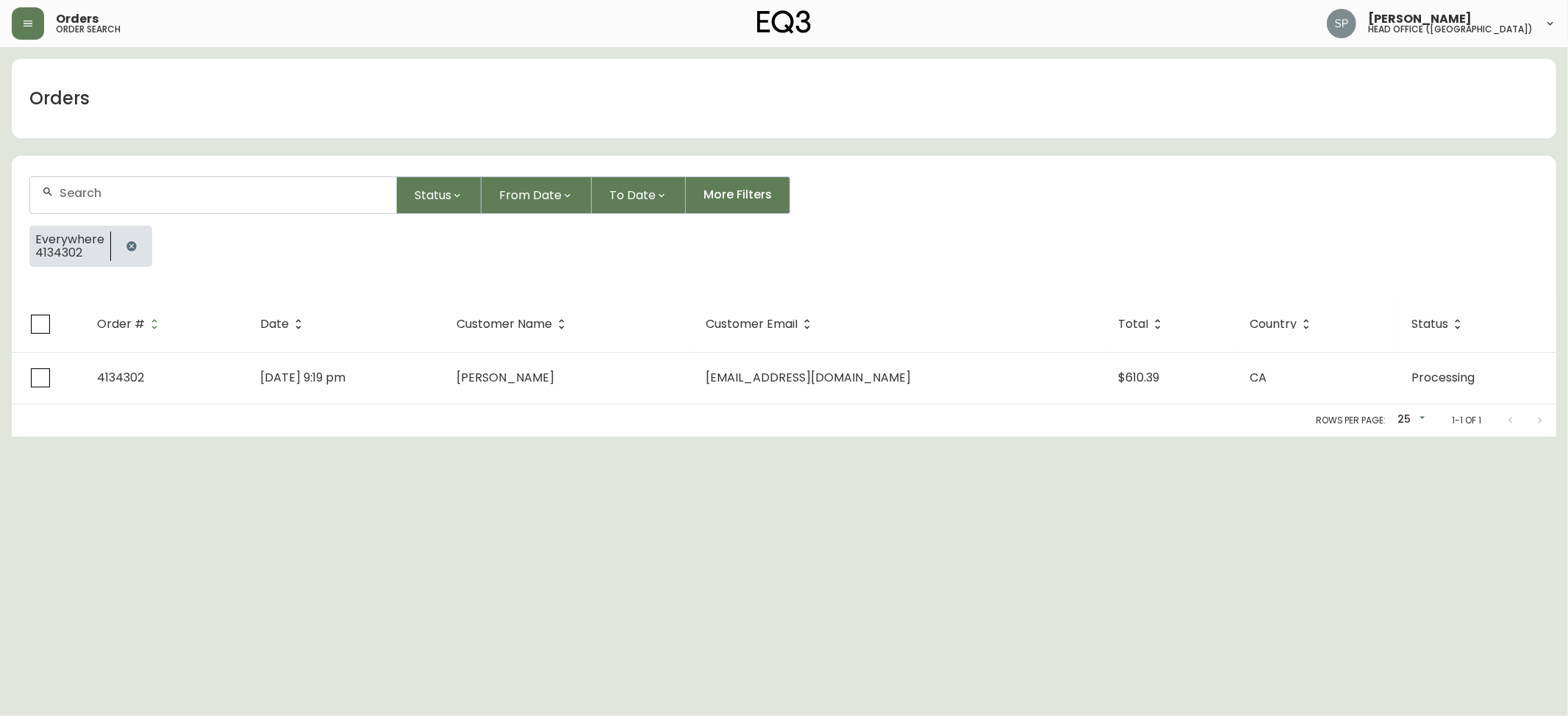
click at [174, 189] on input "text" at bounding box center [222, 193] width 325 height 14
paste input "4134334"
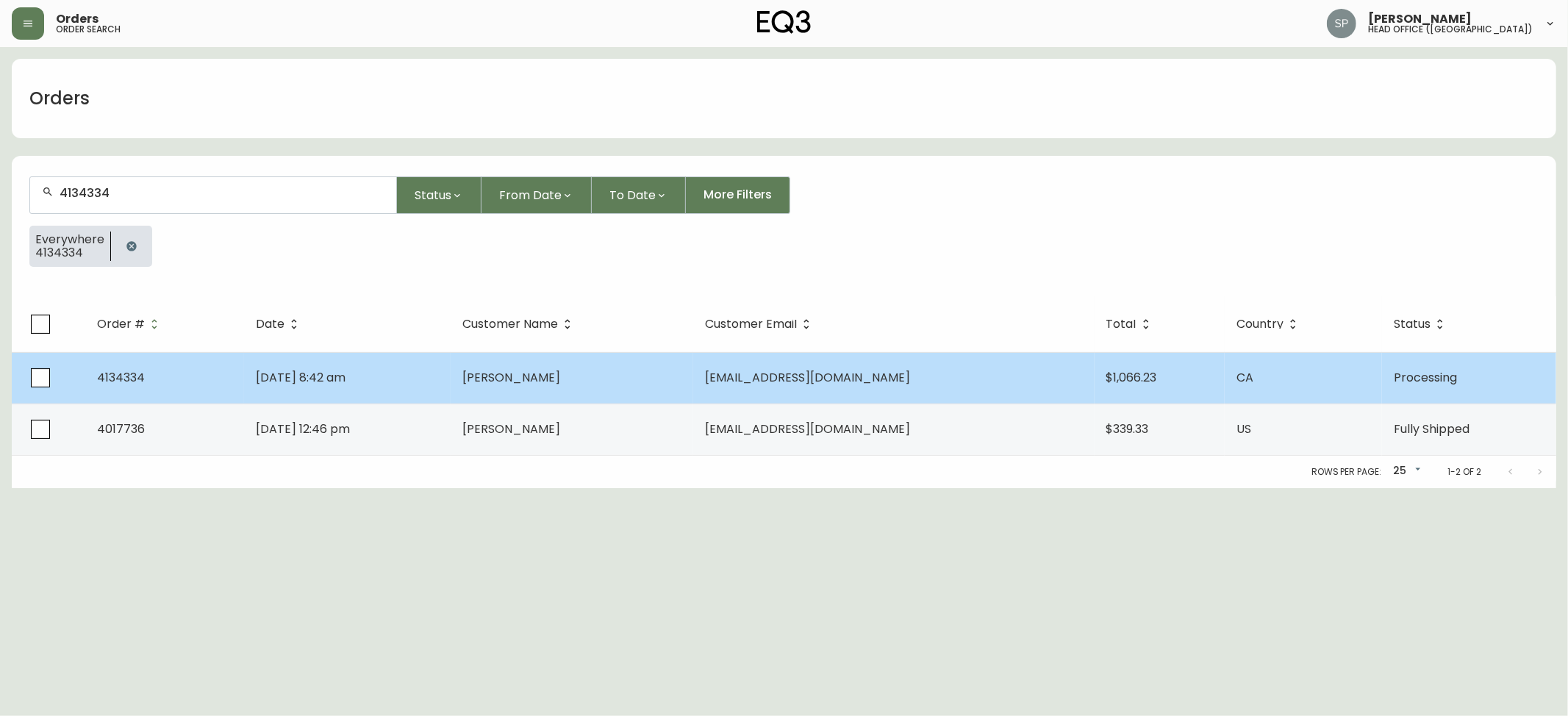
type input "4134334"
click at [534, 377] on span "[PERSON_NAME]" at bounding box center [511, 377] width 98 height 17
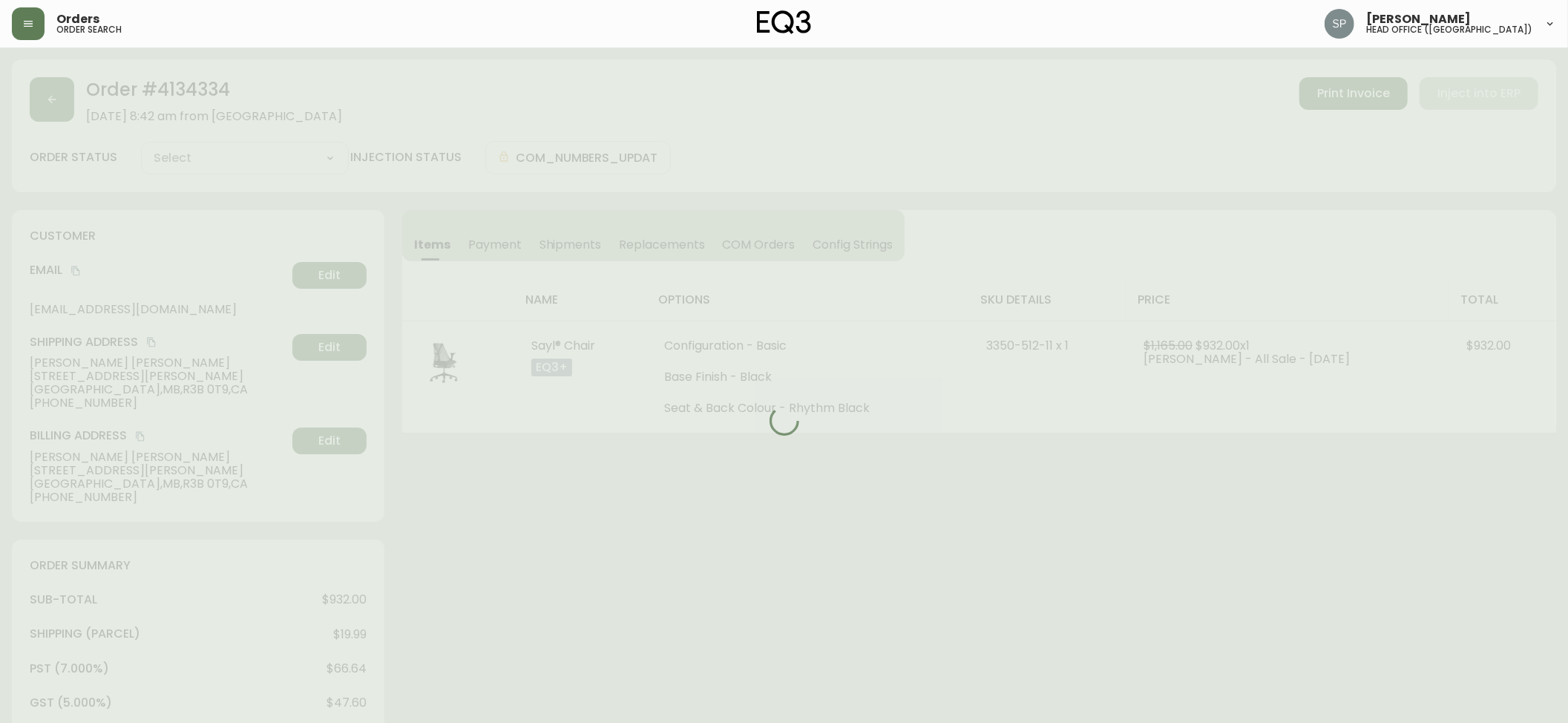
type input "Processing"
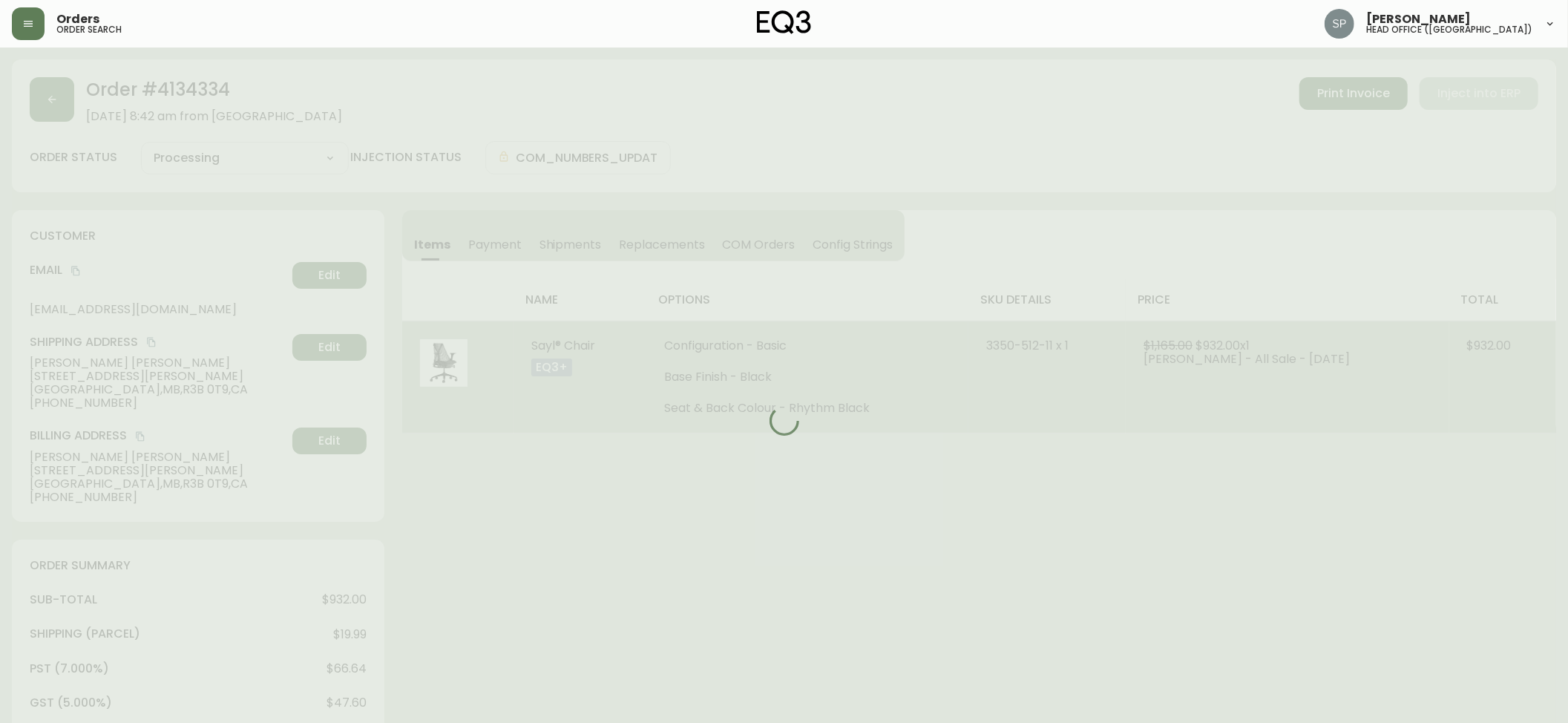
select select "PROCESSING"
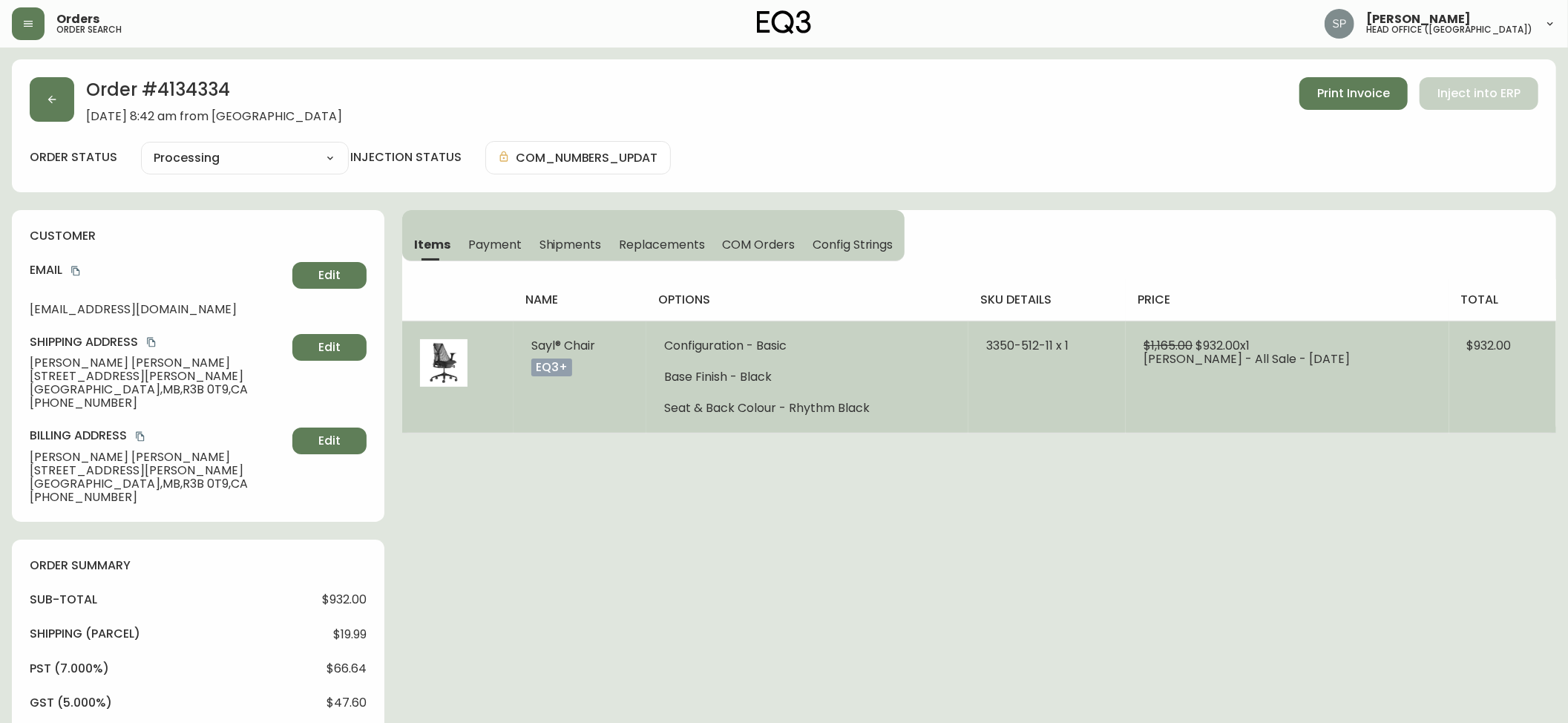
drag, startPoint x: 1448, startPoint y: 359, endPoint x: 1520, endPoint y: 358, distance: 72.0
click at [1520, 358] on tr "Sayl® Chair eq3+ Configuration - Basic Base Finish - Black Seat & Back Colour -…" at bounding box center [978, 376] width 1154 height 112
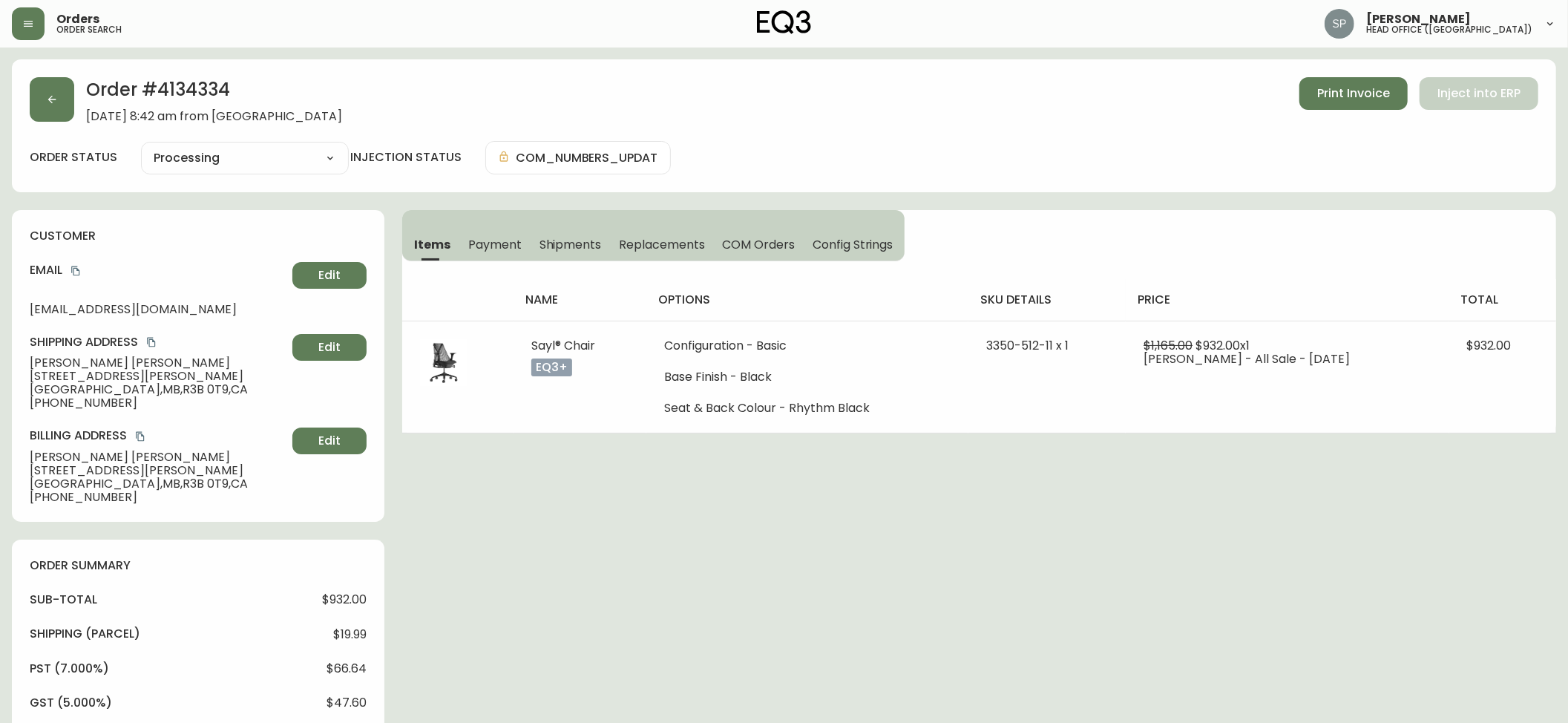
click at [21, 84] on div "Order # 4134334 [DATE] 8:42 am from [GEOGRAPHIC_DATA] Print Invoice Inject into…" at bounding box center [783, 125] width 1544 height 133
click at [57, 101] on icon "button" at bounding box center [52, 100] width 11 height 11
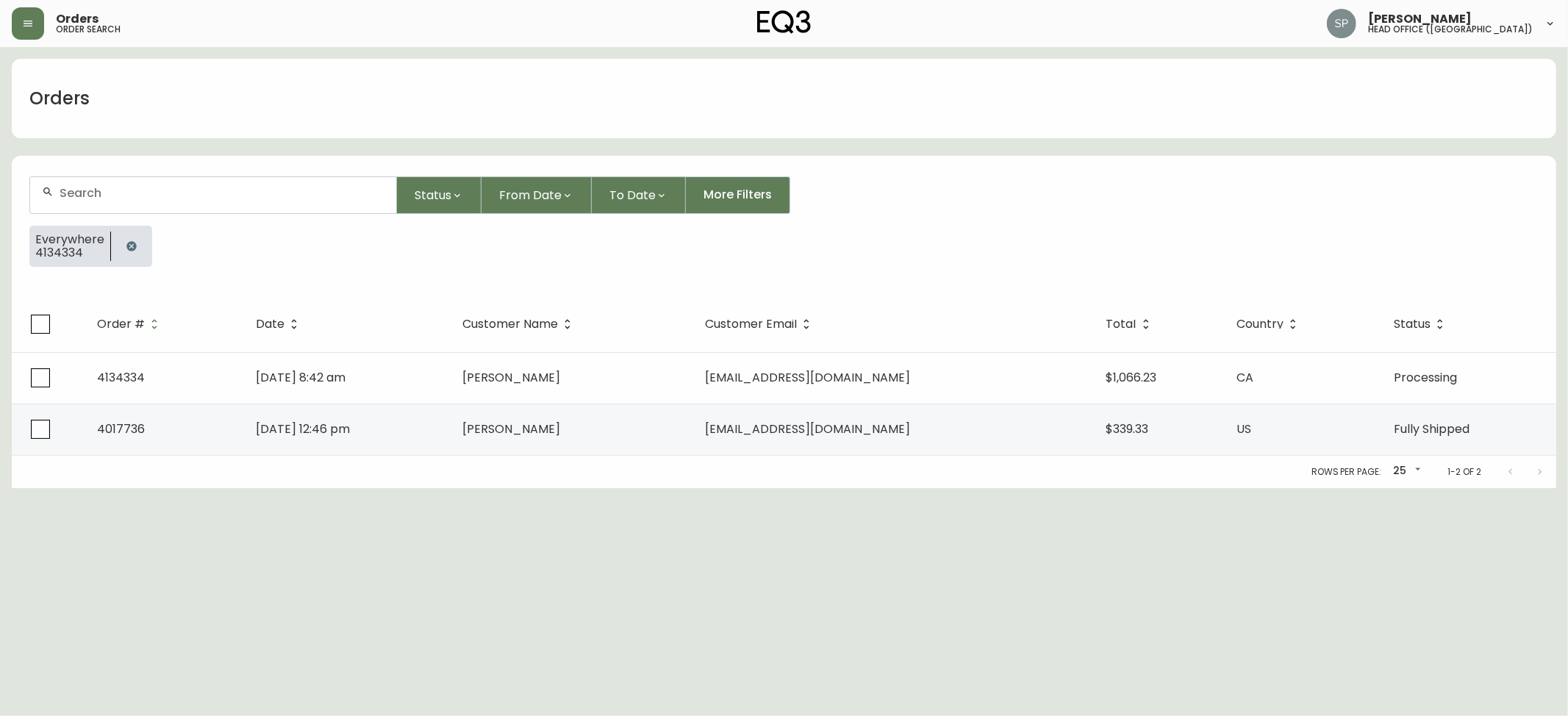
click at [177, 211] on div at bounding box center [213, 195] width 366 height 36
paste input "4134336"
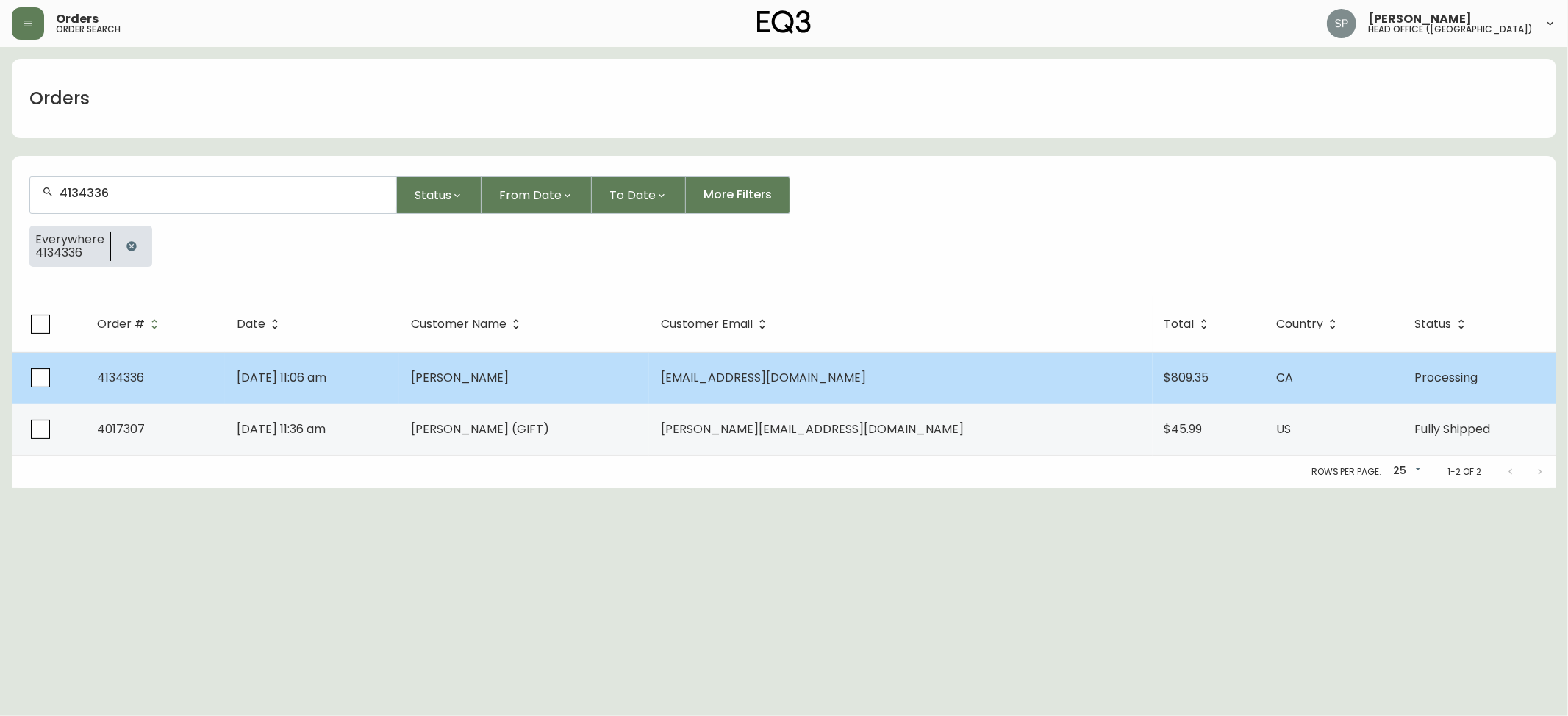
type input "4134336"
click at [784, 372] on td "[EMAIL_ADDRESS][DOMAIN_NAME]" at bounding box center [900, 377] width 504 height 51
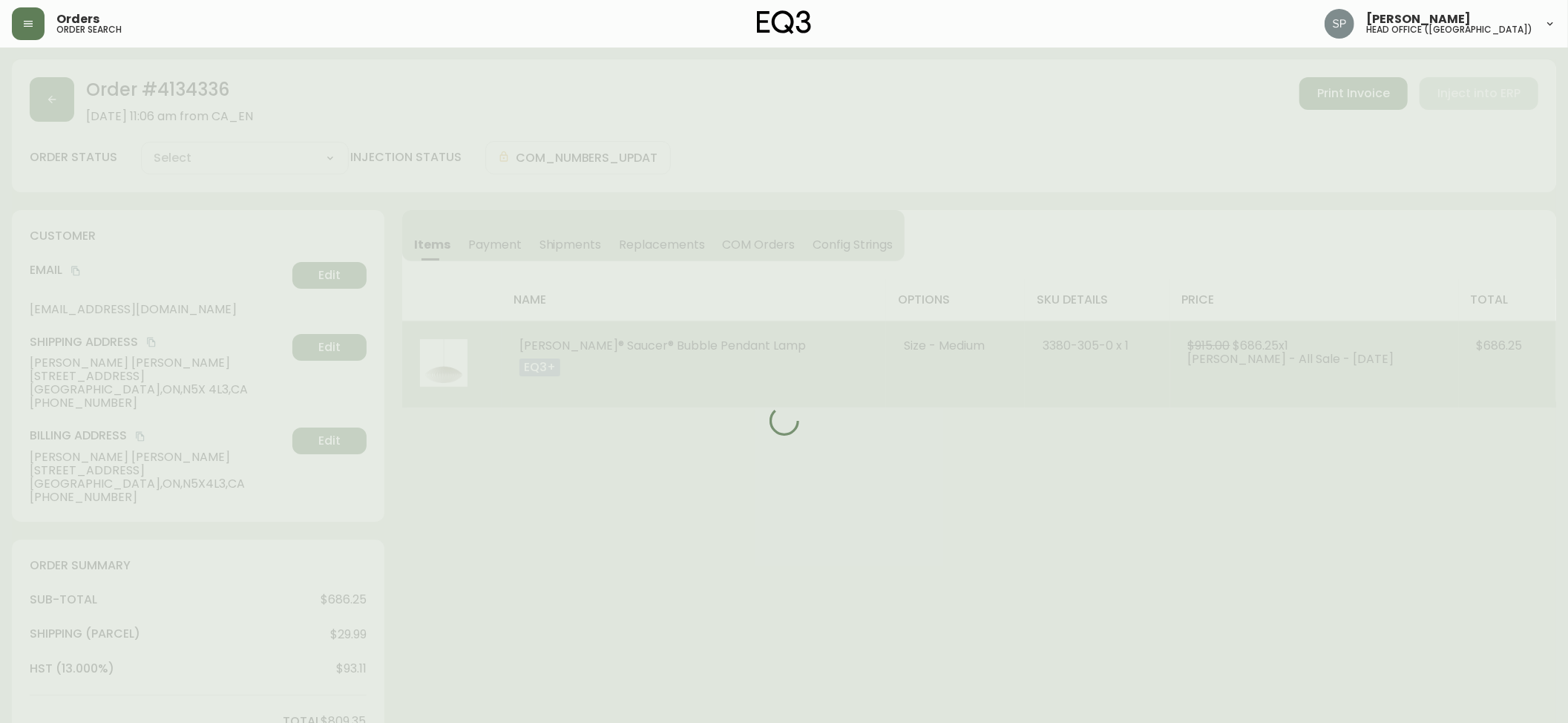
type input "Processing"
select select "PROCESSING"
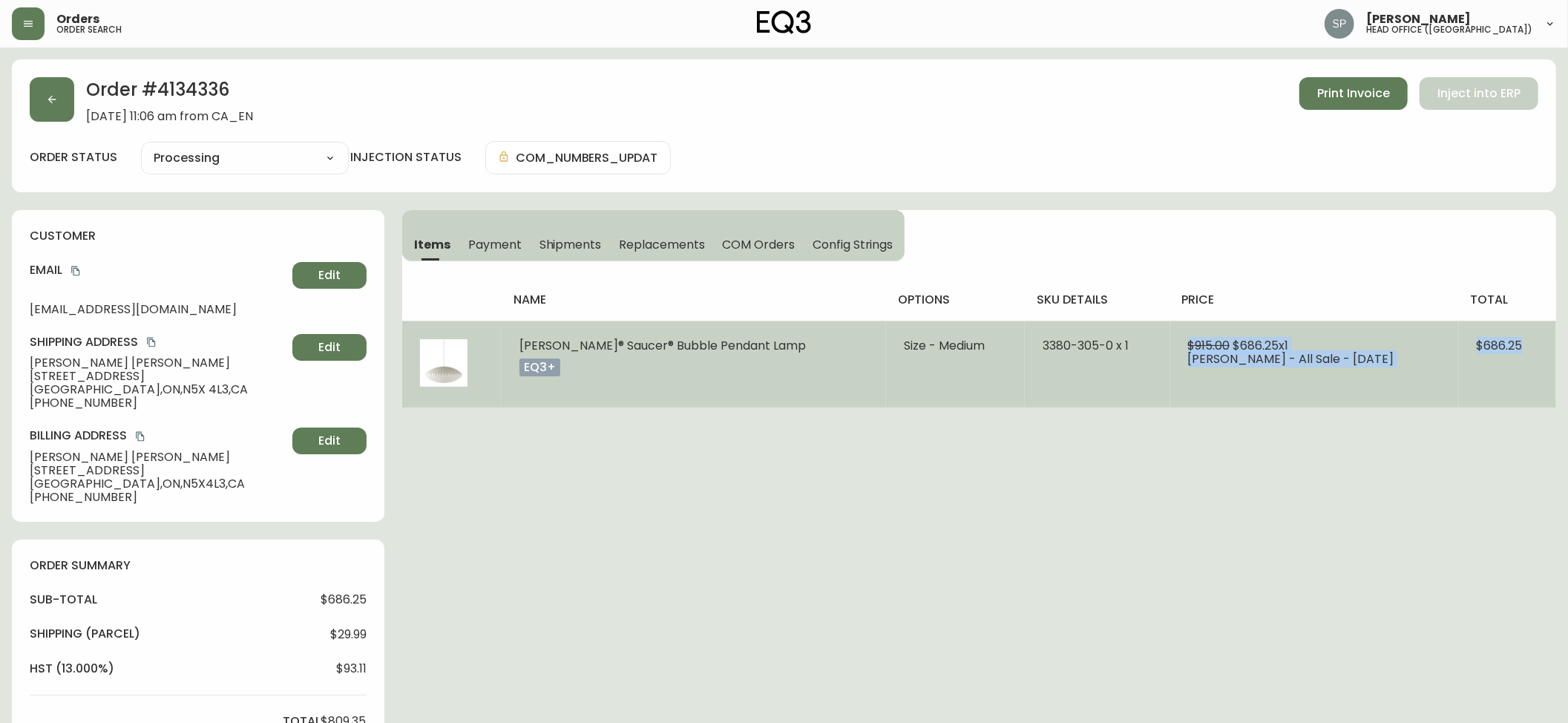
drag, startPoint x: 1464, startPoint y: 351, endPoint x: 1530, endPoint y: 353, distance: 66.0
click at [1530, 353] on tr "[PERSON_NAME]® Saucer® Bubble Pendant Lamp eq3+ Size - Medium 3380-305-0 x 1 $9…" at bounding box center [978, 364] width 1154 height 87
click at [1520, 372] on td "$686.25" at bounding box center [1508, 364] width 98 height 87
drag, startPoint x: 1530, startPoint y: 340, endPoint x: 1461, endPoint y: 351, distance: 69.9
click at [1461, 351] on td "$686.25" at bounding box center [1508, 364] width 98 height 87
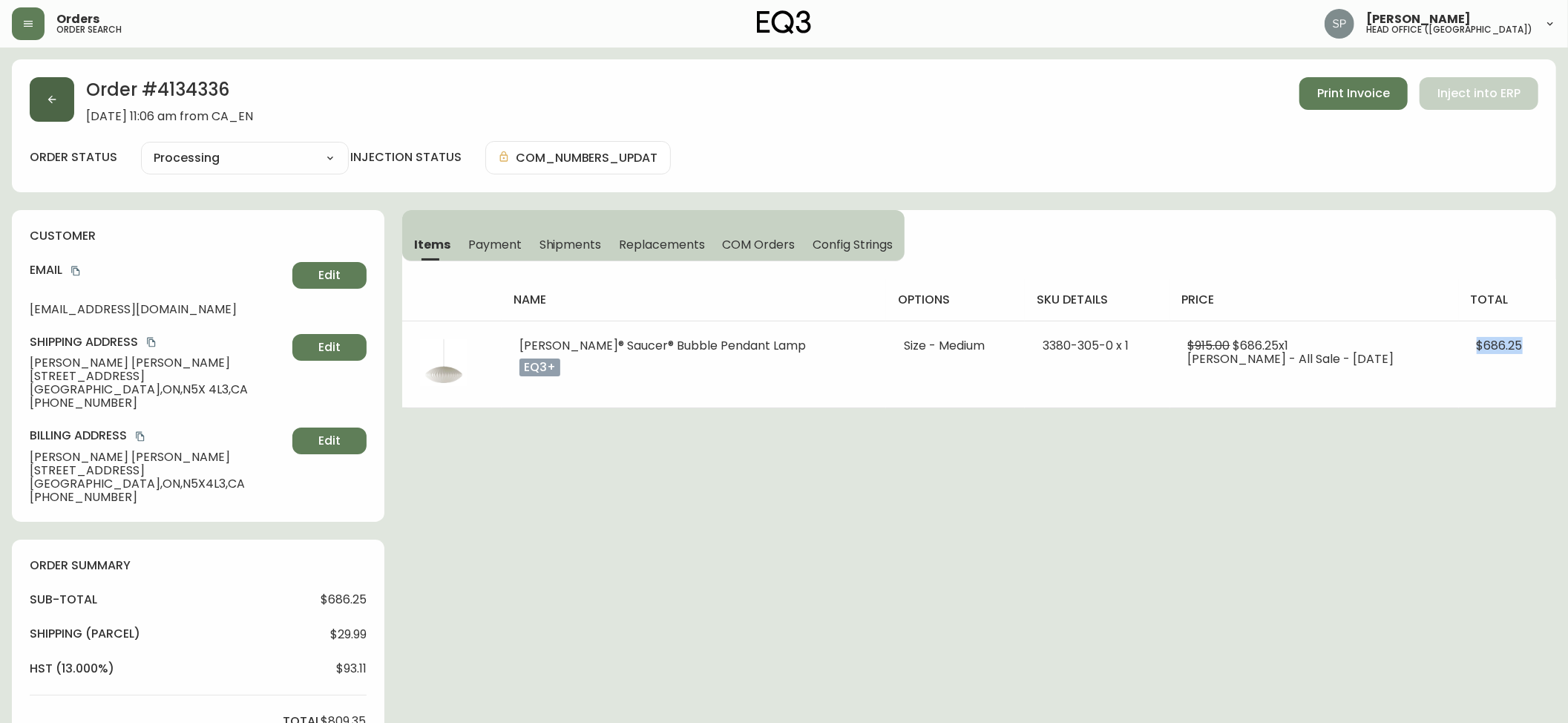
click at [61, 114] on button "button" at bounding box center [52, 100] width 45 height 45
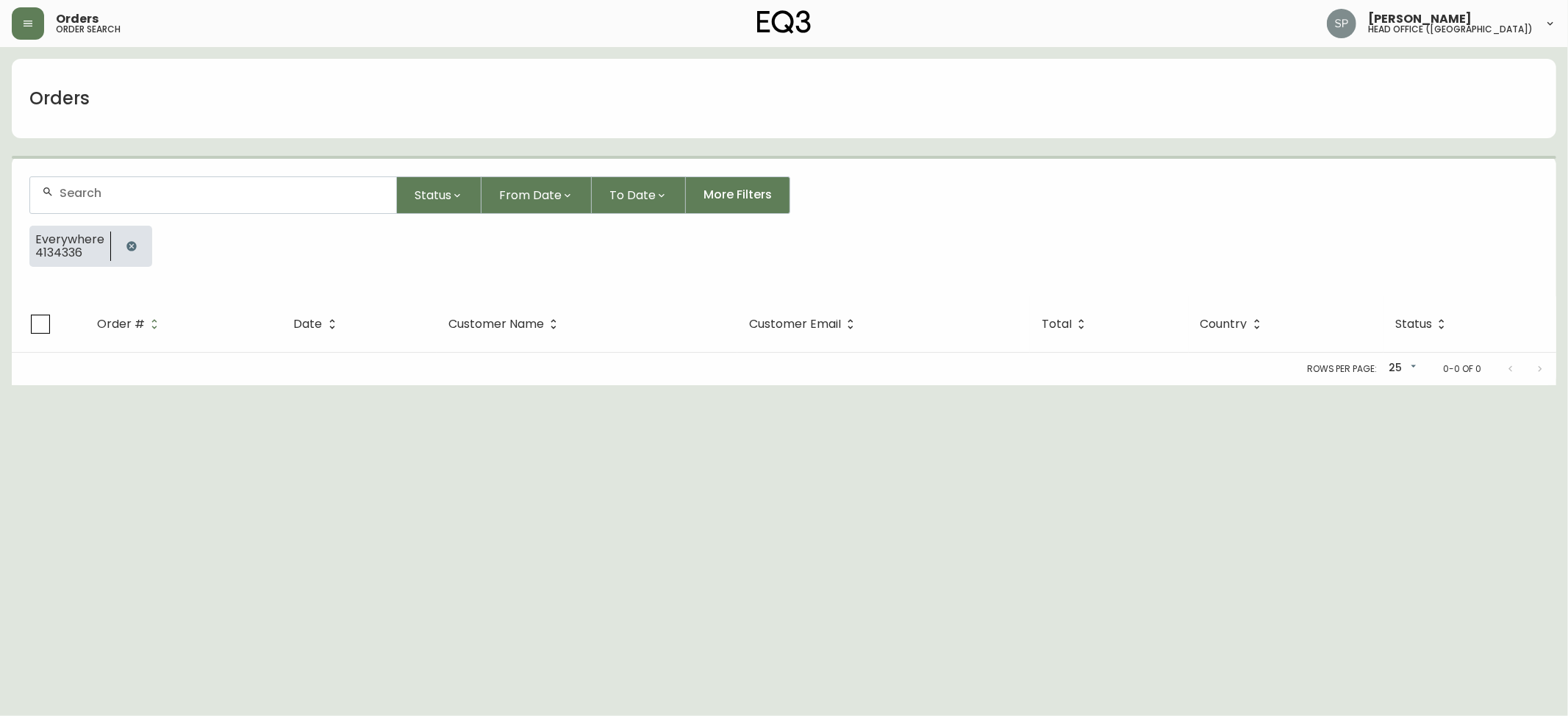
click at [189, 179] on div at bounding box center [213, 195] width 366 height 36
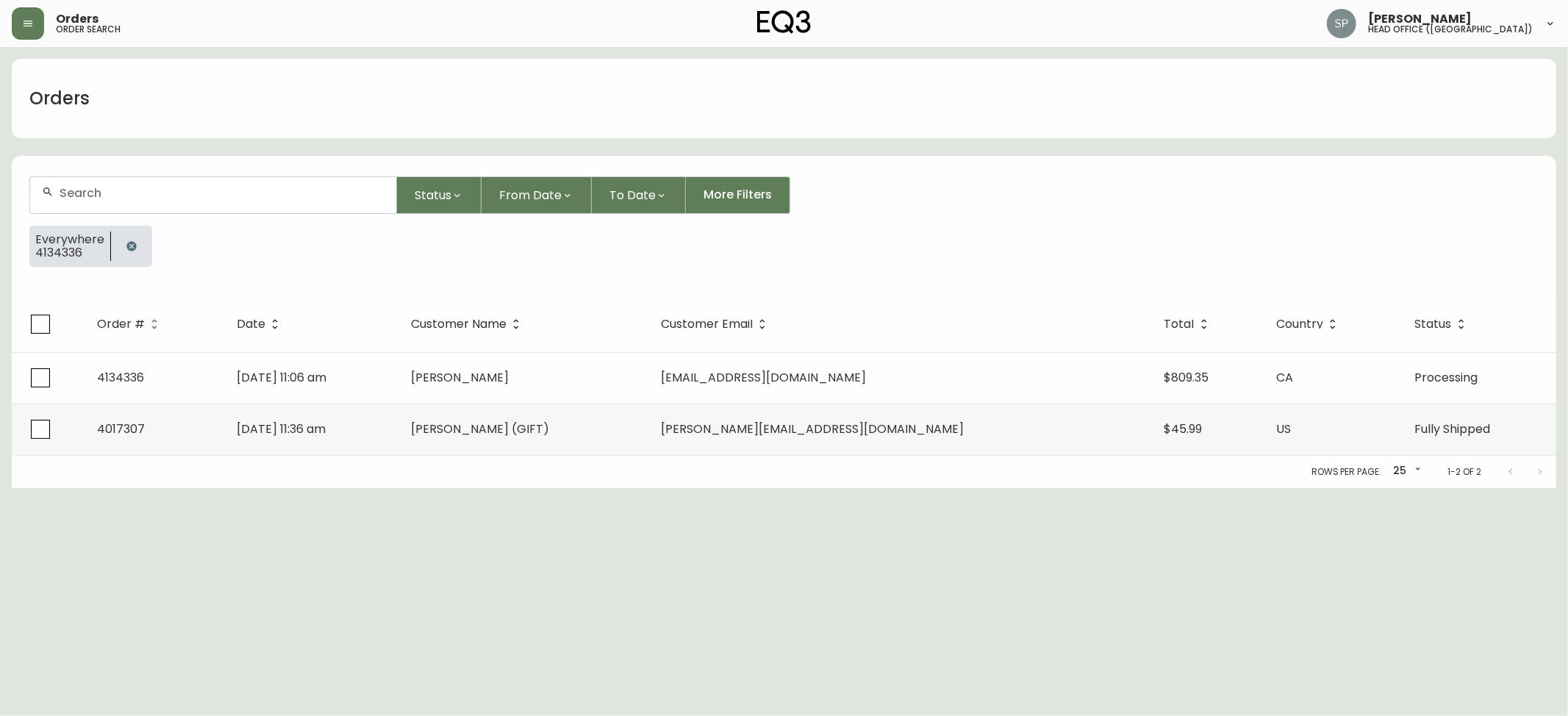
paste input "4134339"
type input "4134339"
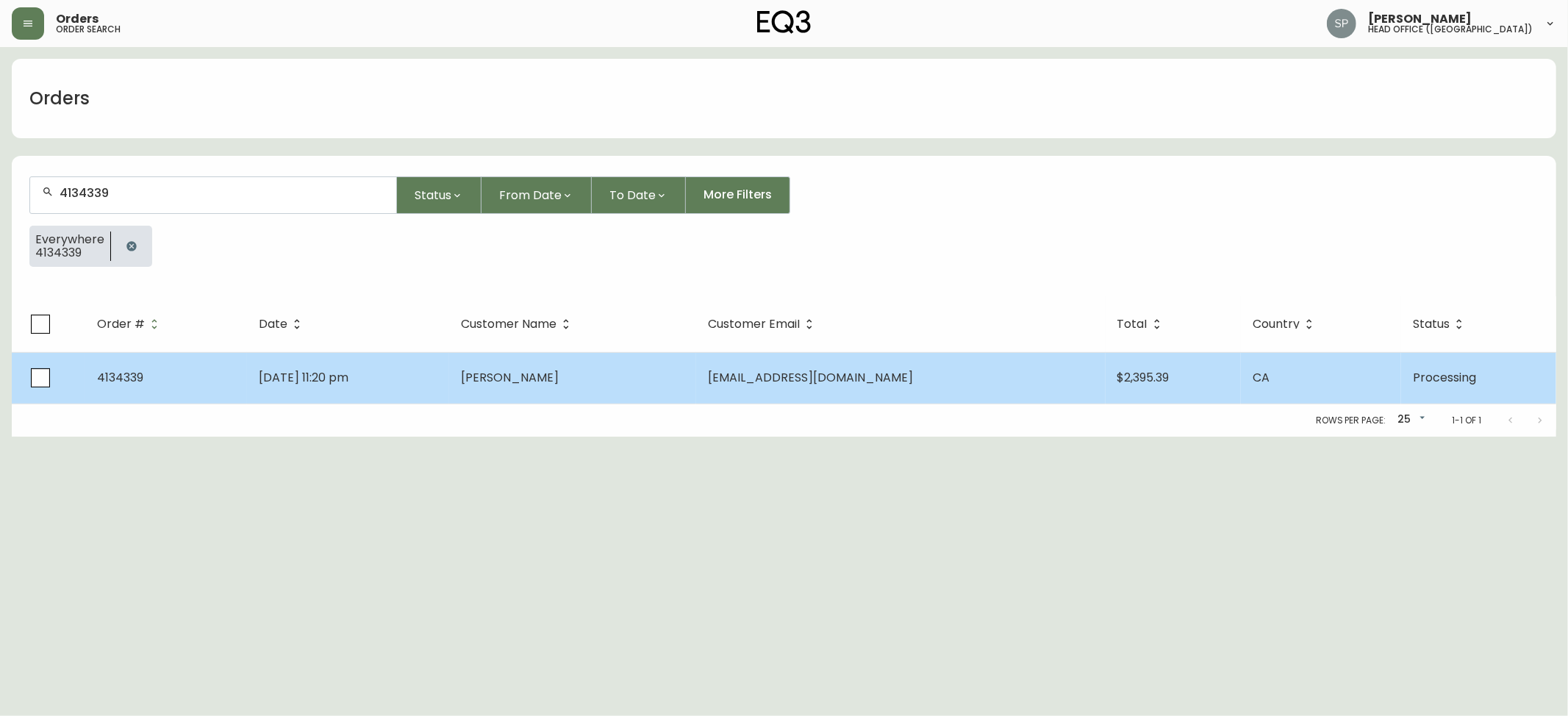
click at [1271, 358] on td "CA" at bounding box center [1321, 377] width 160 height 51
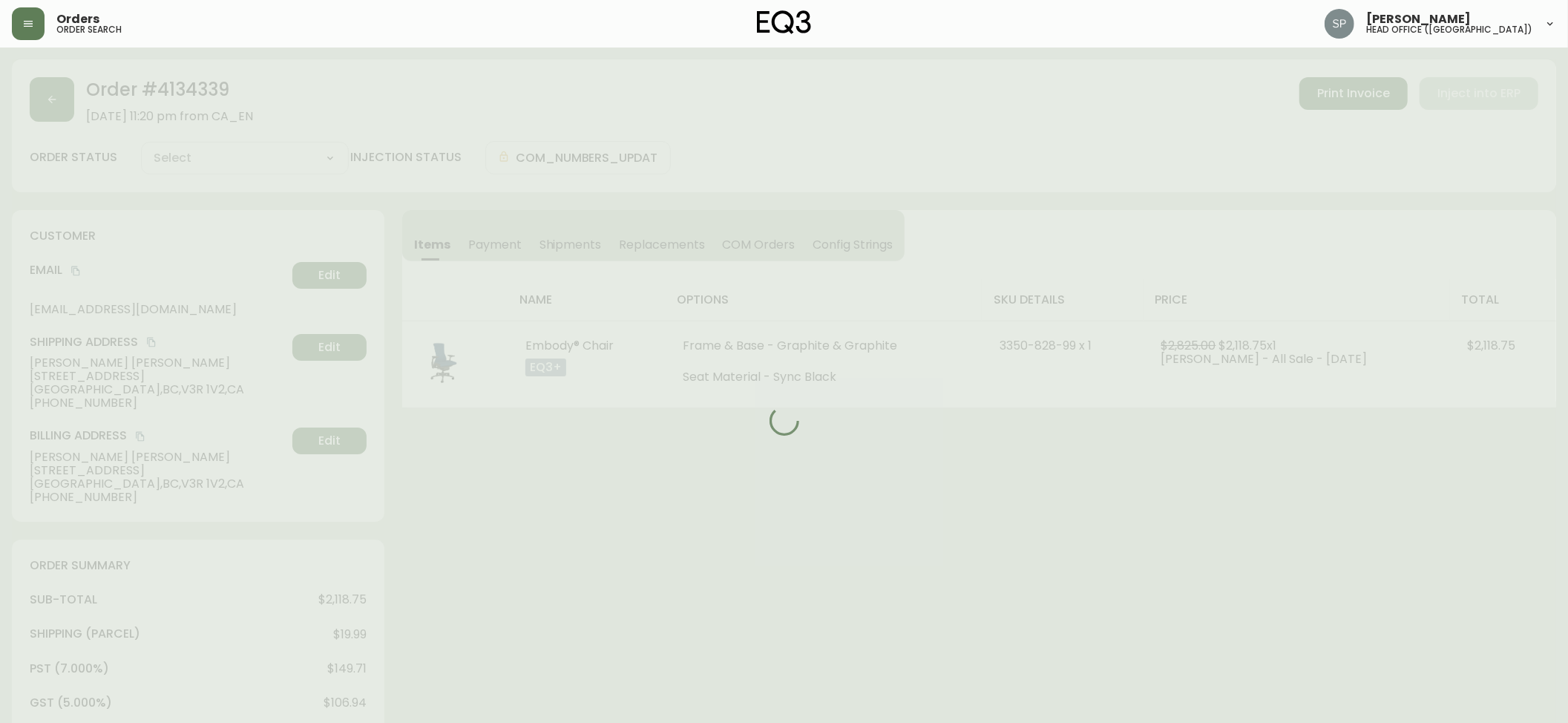
type input "Processing"
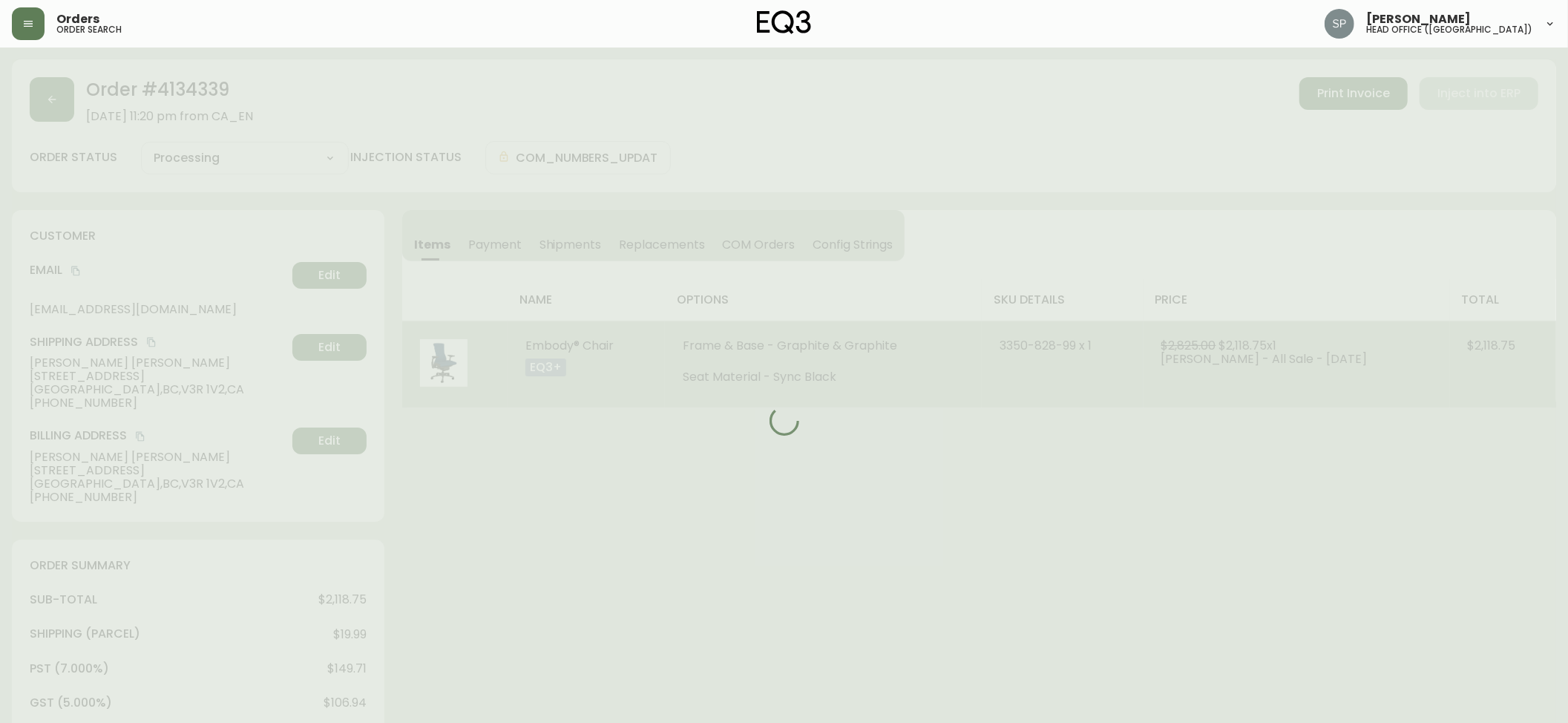
select select "PROCESSING"
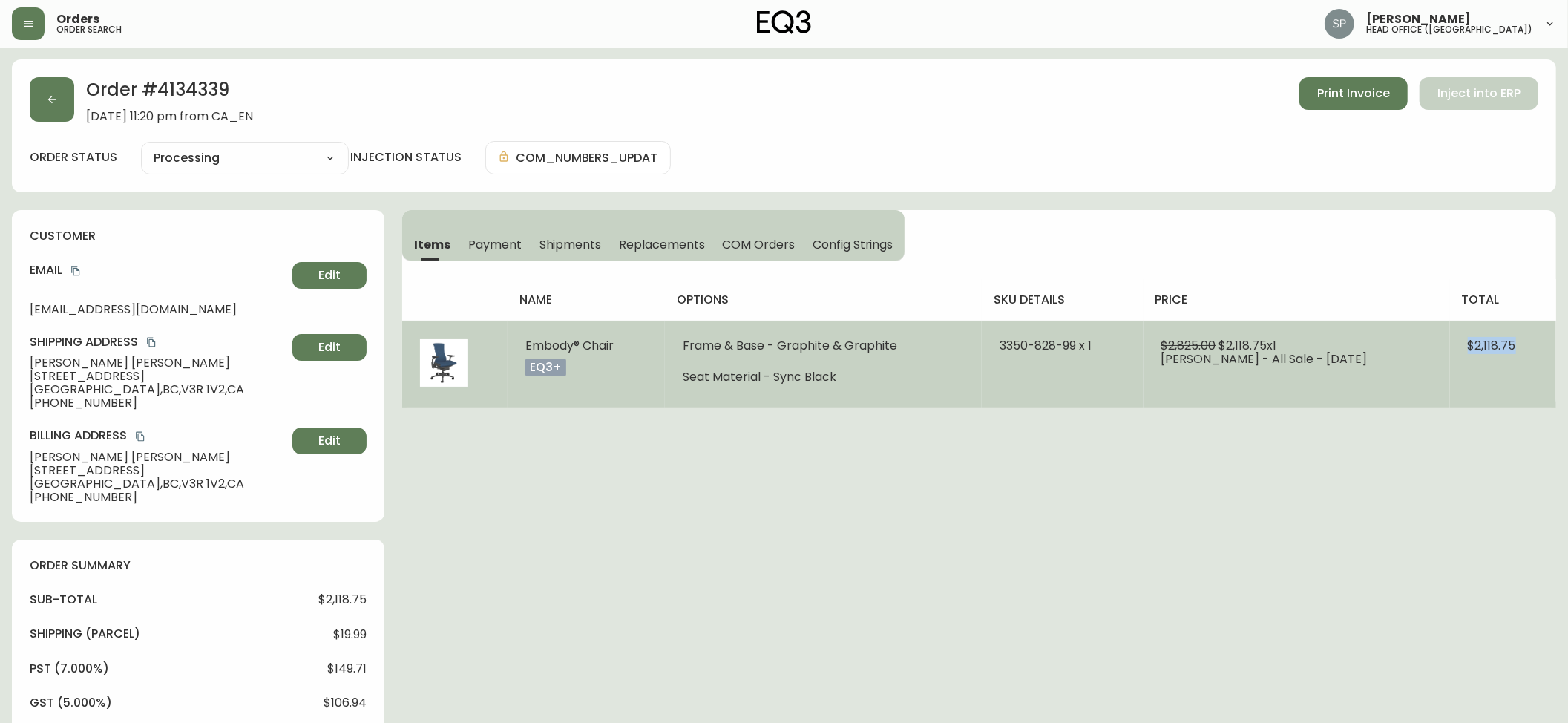
drag, startPoint x: 1544, startPoint y: 354, endPoint x: 778, endPoint y: 328, distance: 766.4
click at [1450, 351] on td "$2,118.75" at bounding box center [1503, 364] width 106 height 87
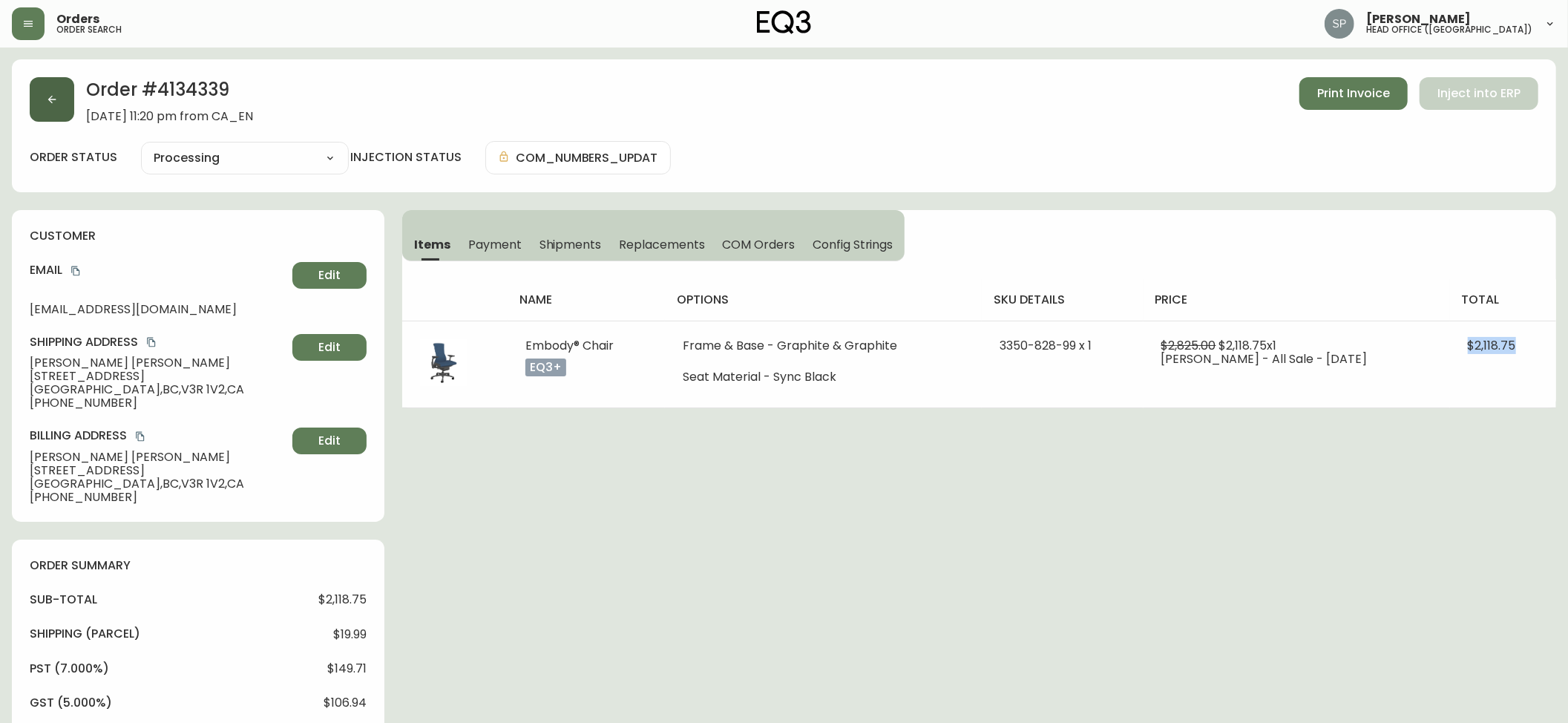
click at [49, 107] on button "button" at bounding box center [52, 100] width 45 height 45
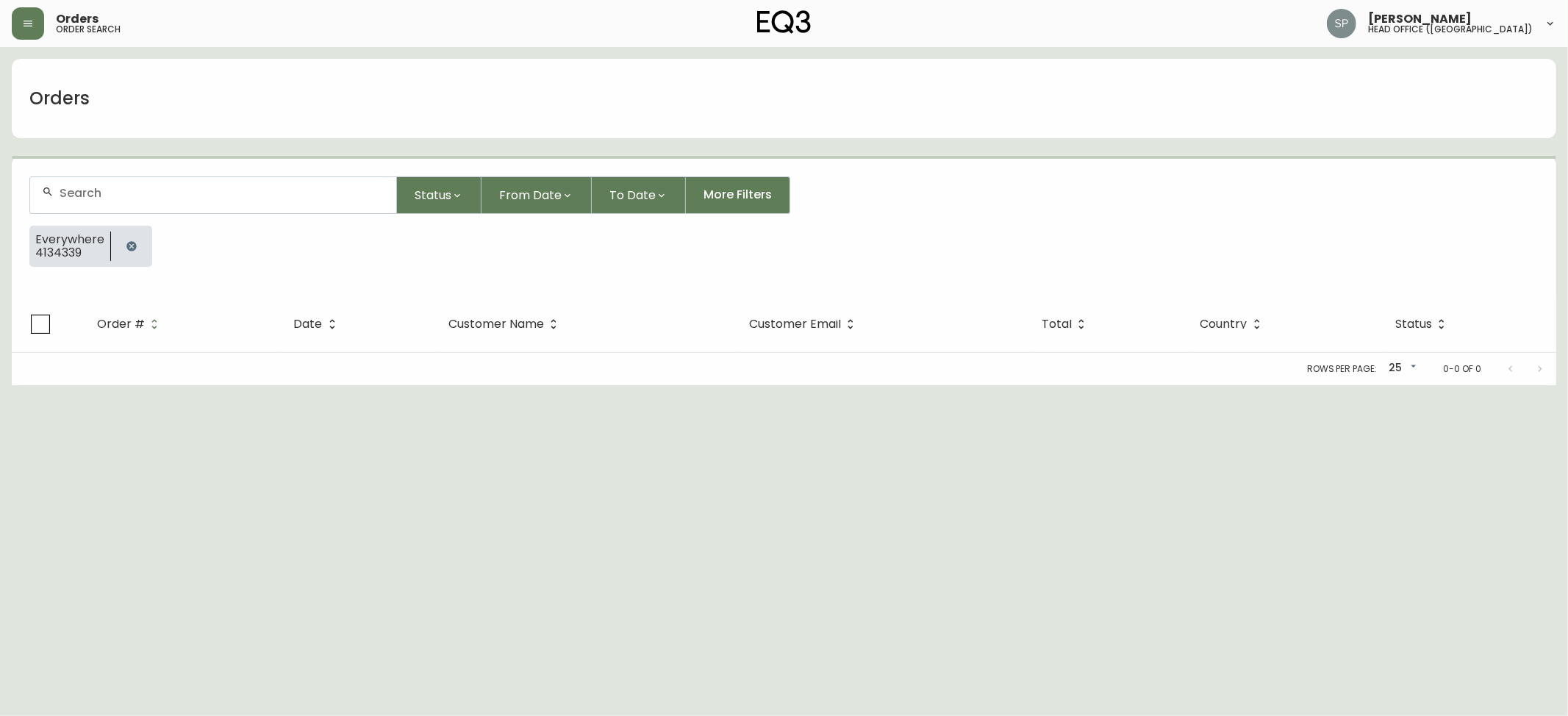
click at [189, 218] on form "Status From Date To Date More Filters Everywhere 4134339" at bounding box center [784, 227] width 1545 height 138
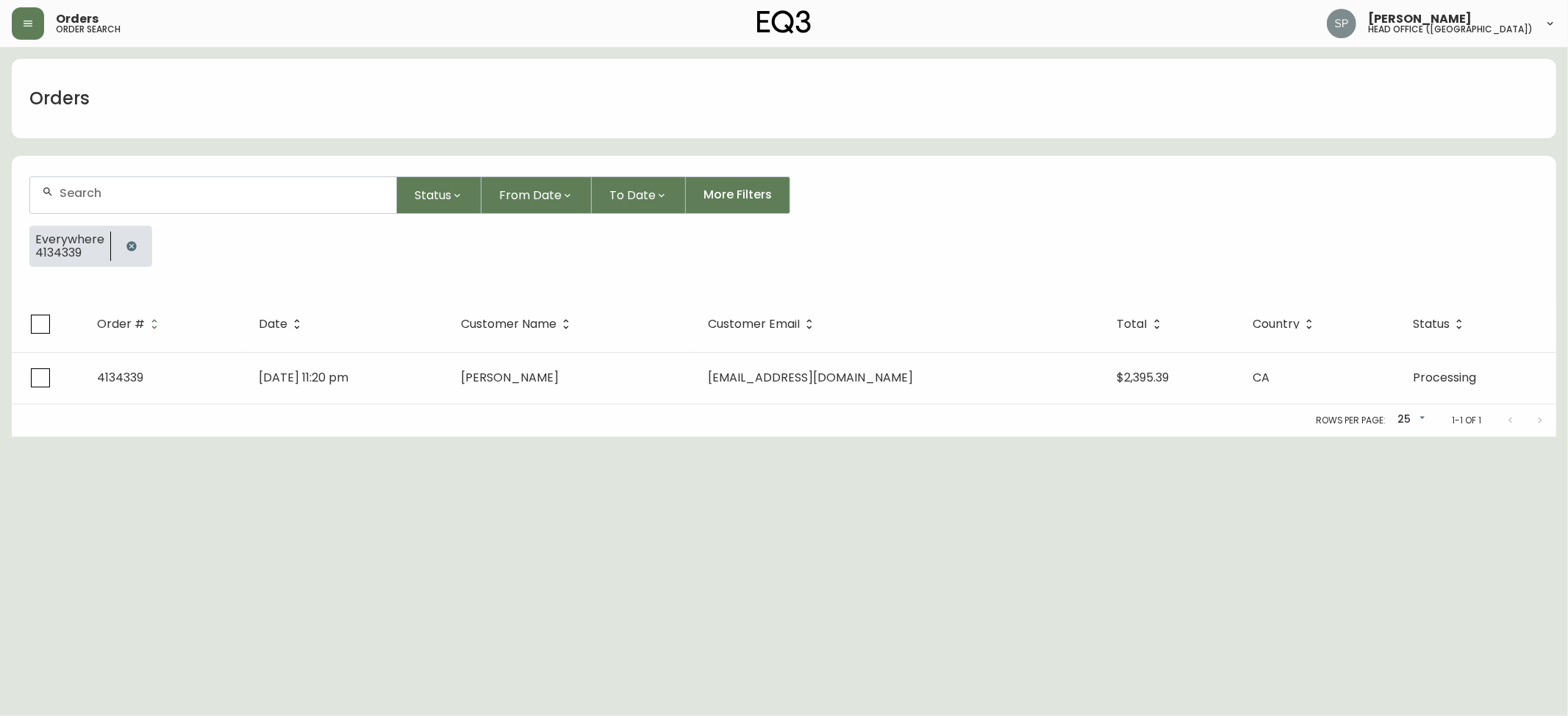
click at [189, 207] on div at bounding box center [213, 195] width 366 height 36
paste input "4134345"
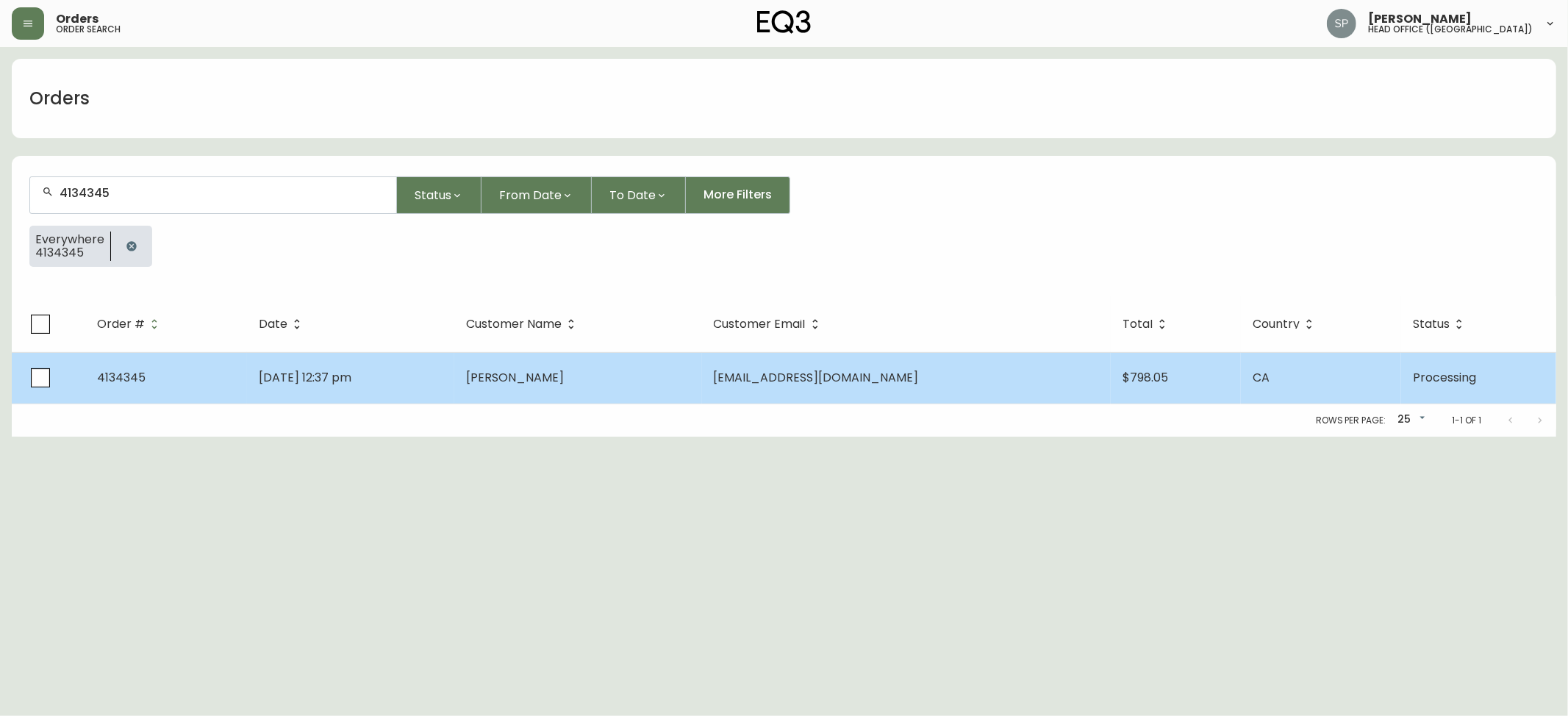
type input "4134345"
click at [1042, 364] on td "[EMAIL_ADDRESS][DOMAIN_NAME]" at bounding box center [906, 377] width 409 height 51
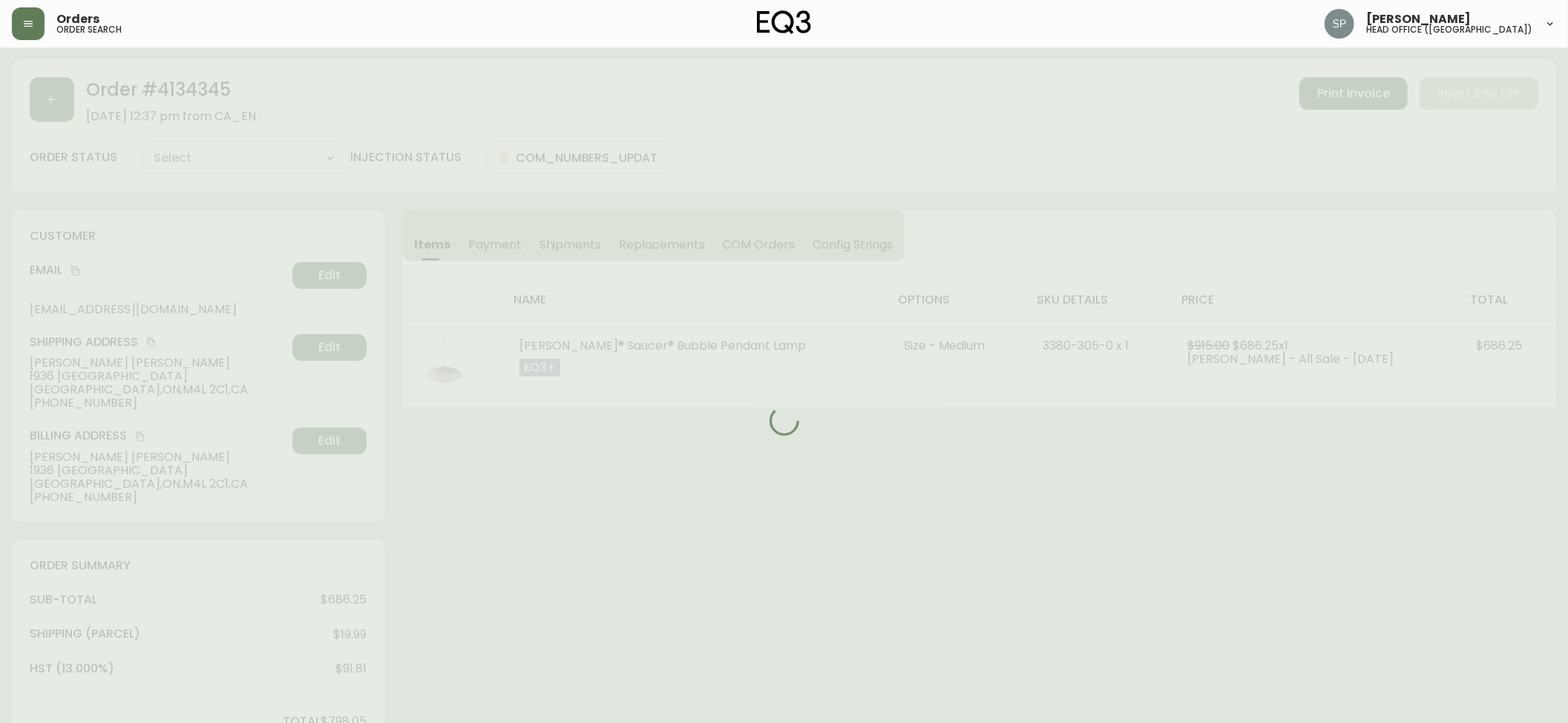
type input "Processing"
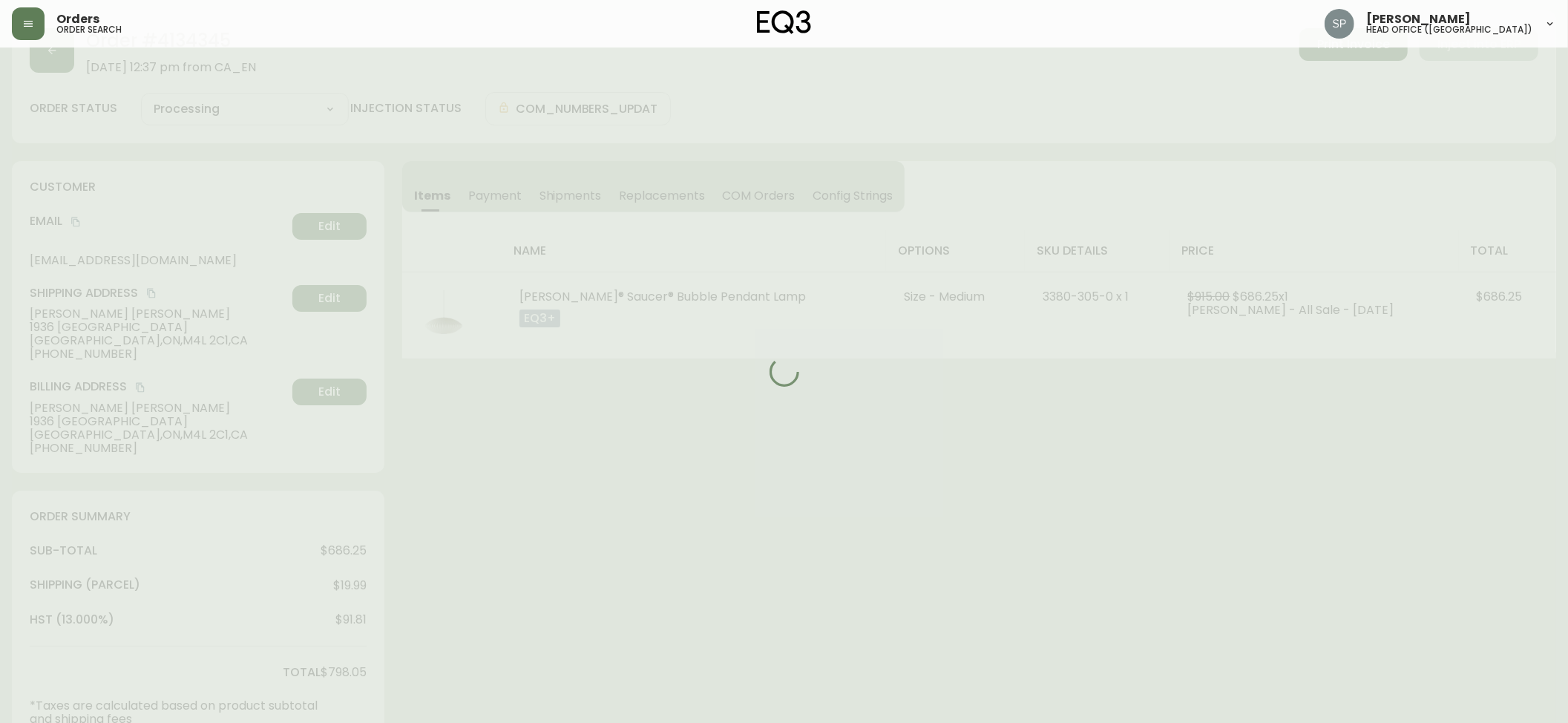
select select "PROCESSING"
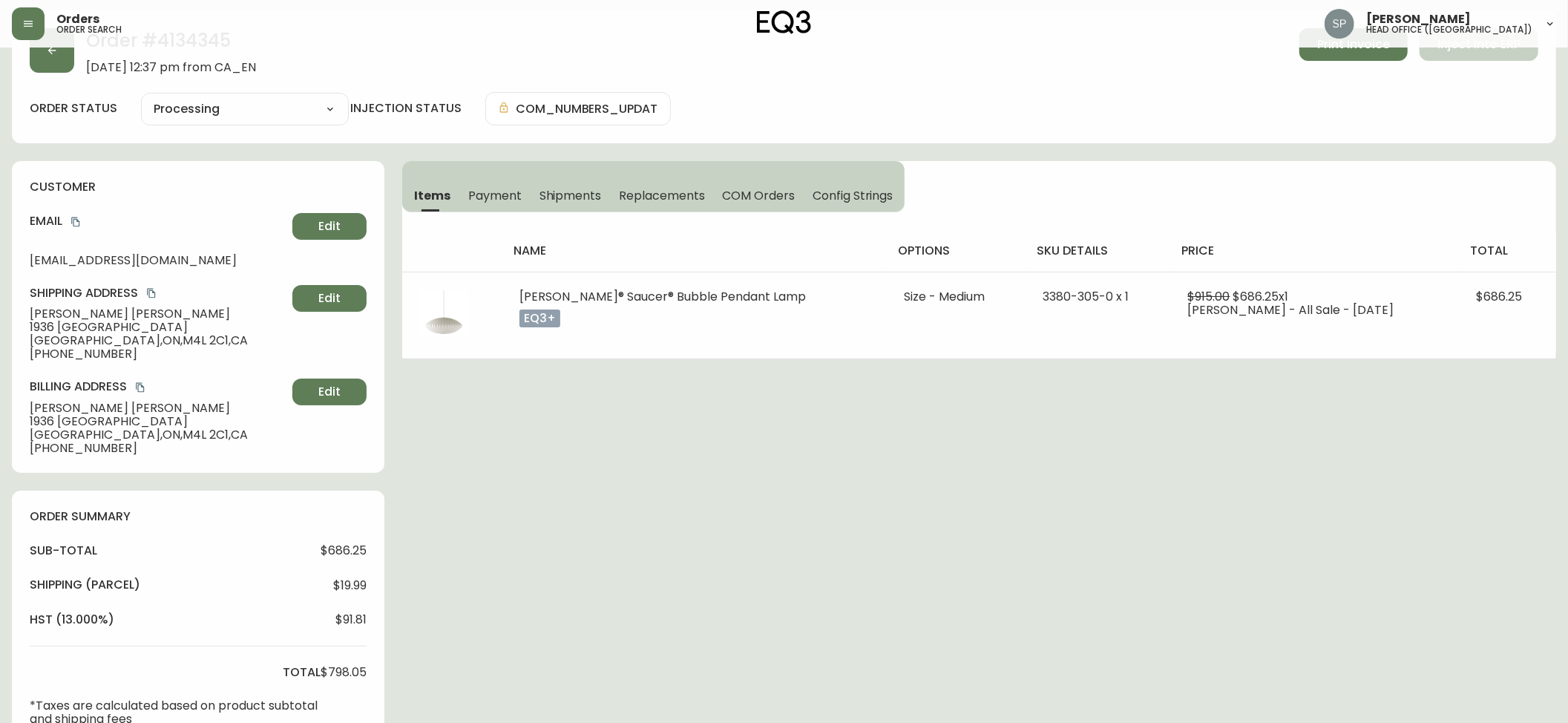
scroll to position [99, 0]
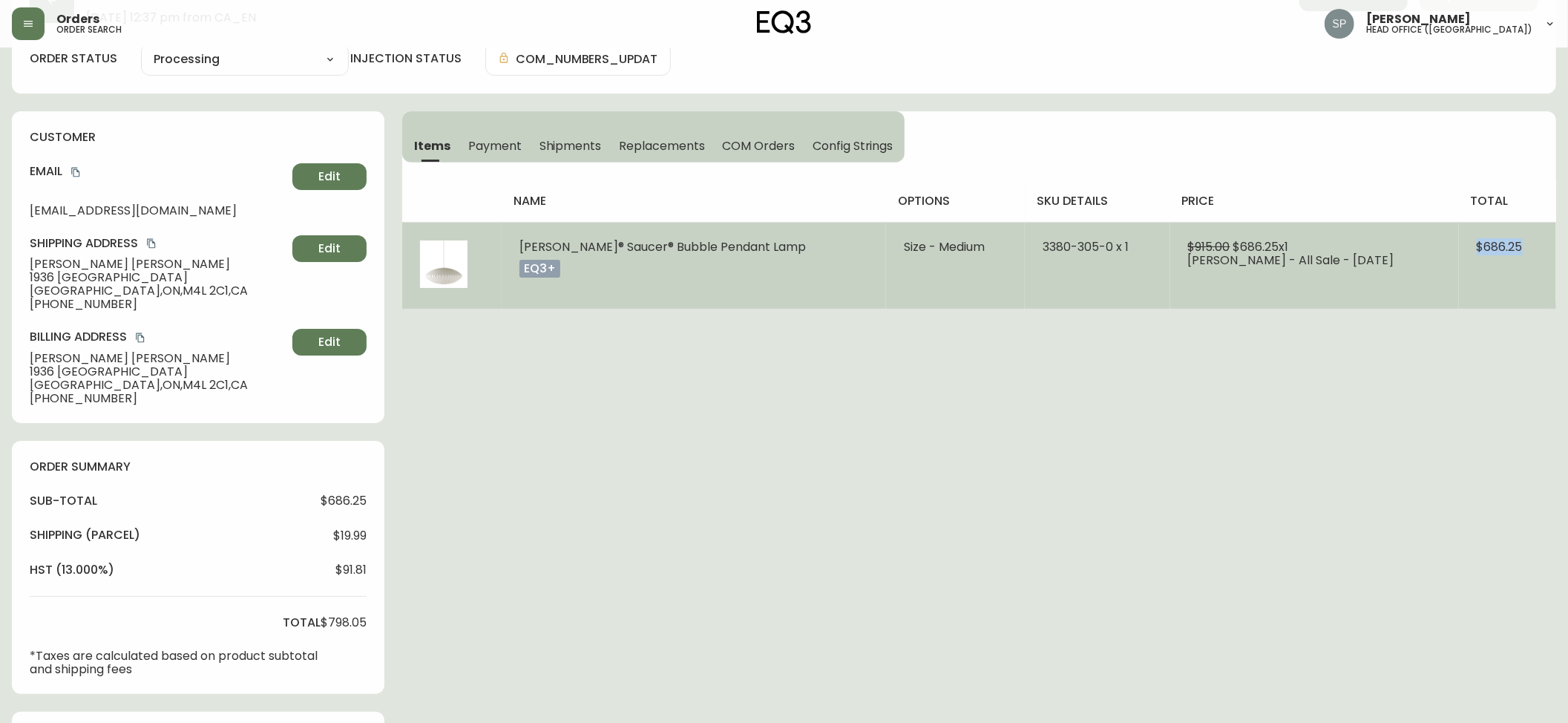
drag, startPoint x: 1509, startPoint y: 256, endPoint x: 1452, endPoint y: 257, distance: 57.0
click at [1459, 257] on td "$686.25" at bounding box center [1508, 265] width 98 height 87
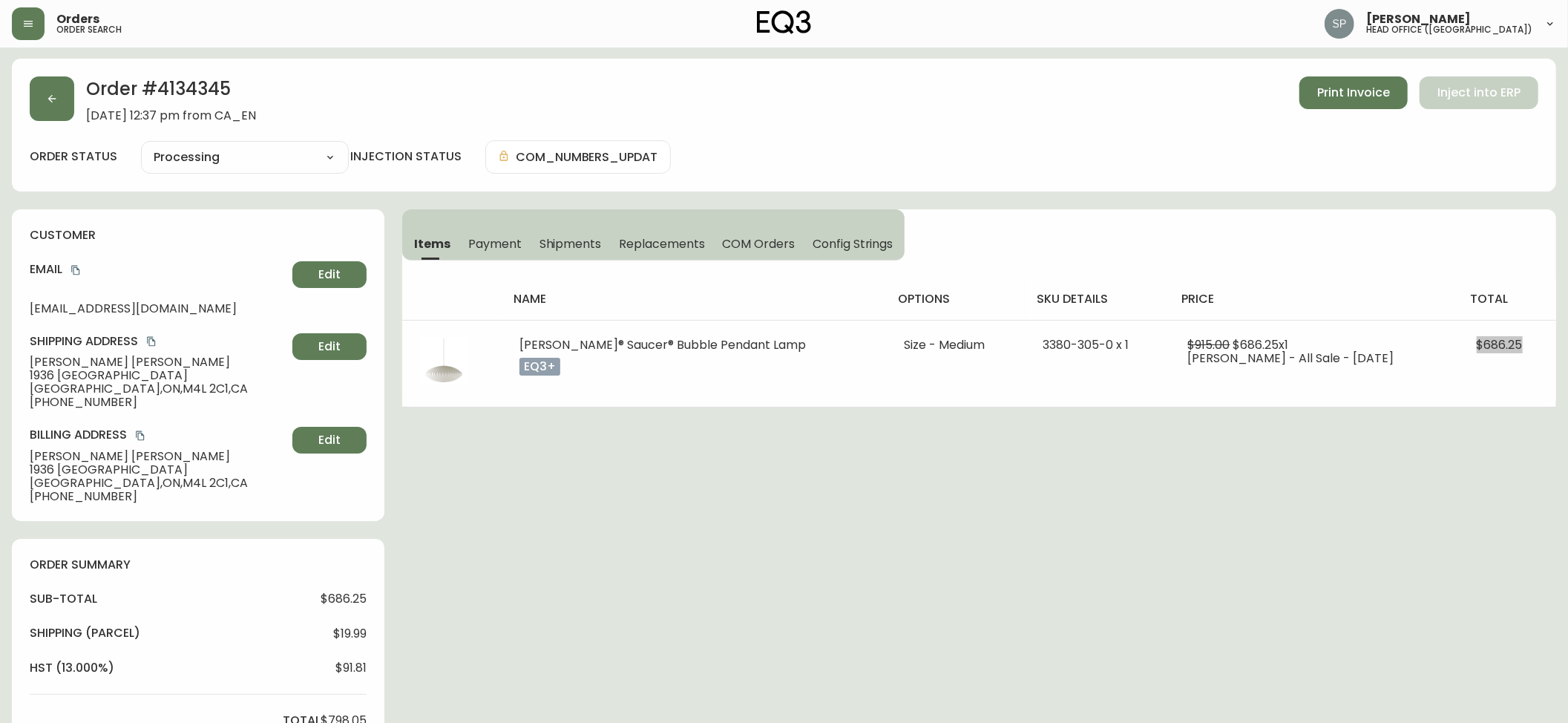
scroll to position [0, 0]
click at [51, 111] on button "button" at bounding box center [52, 100] width 45 height 45
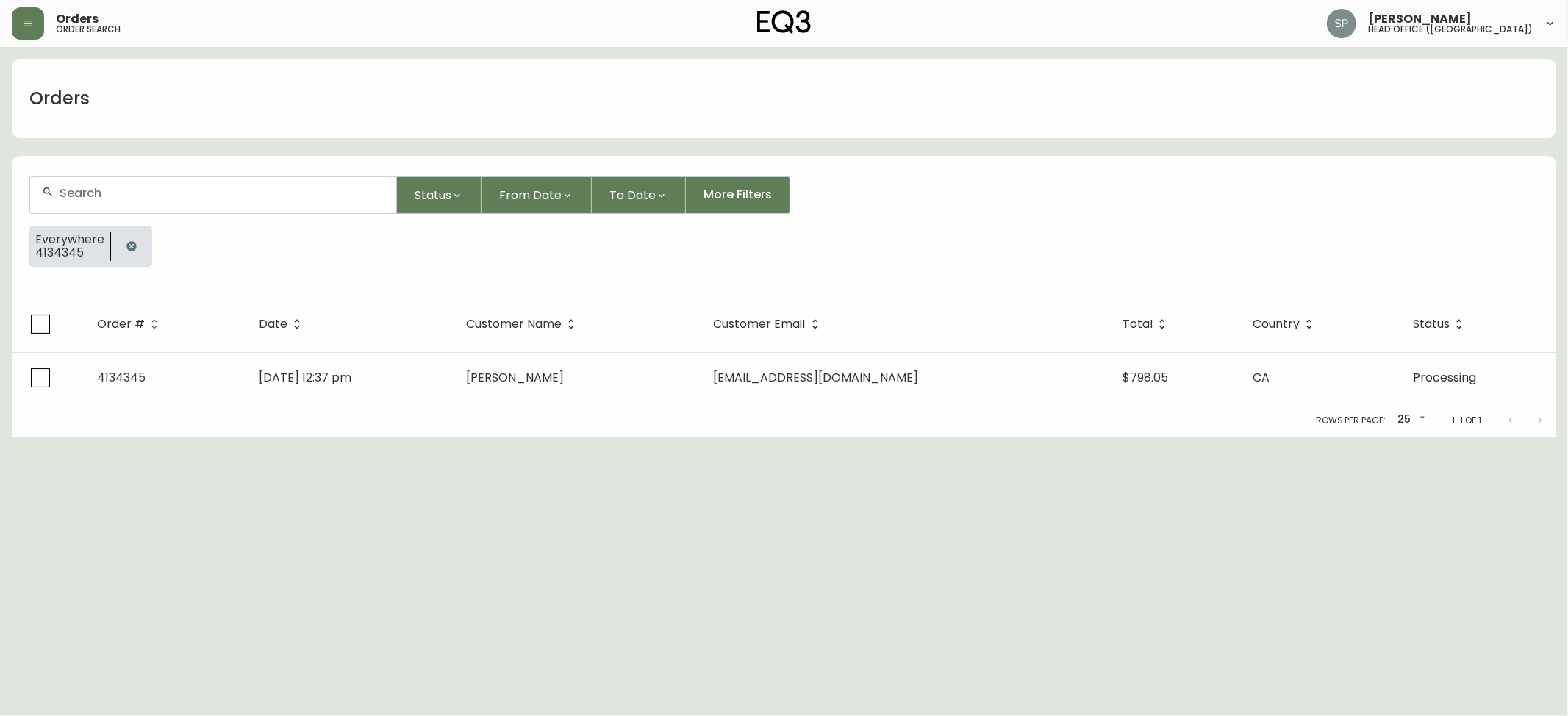
click at [126, 166] on form "Status From Date To Date More Filters Everywhere 4134345" at bounding box center [784, 227] width 1545 height 138
click at [153, 184] on div at bounding box center [213, 195] width 366 height 36
paste input "4134348"
type input "4134348"
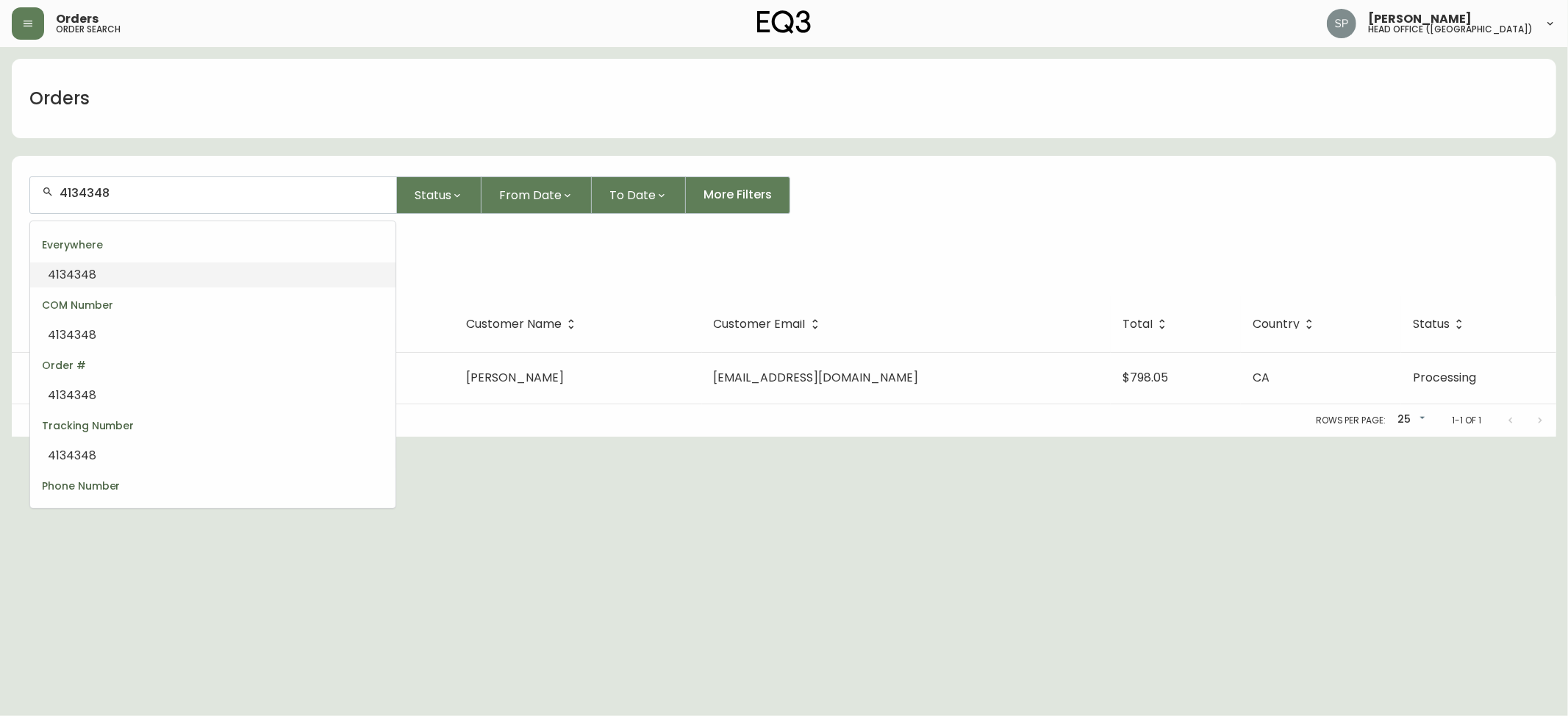
click at [177, 273] on li "4134348" at bounding box center [212, 275] width 365 height 25
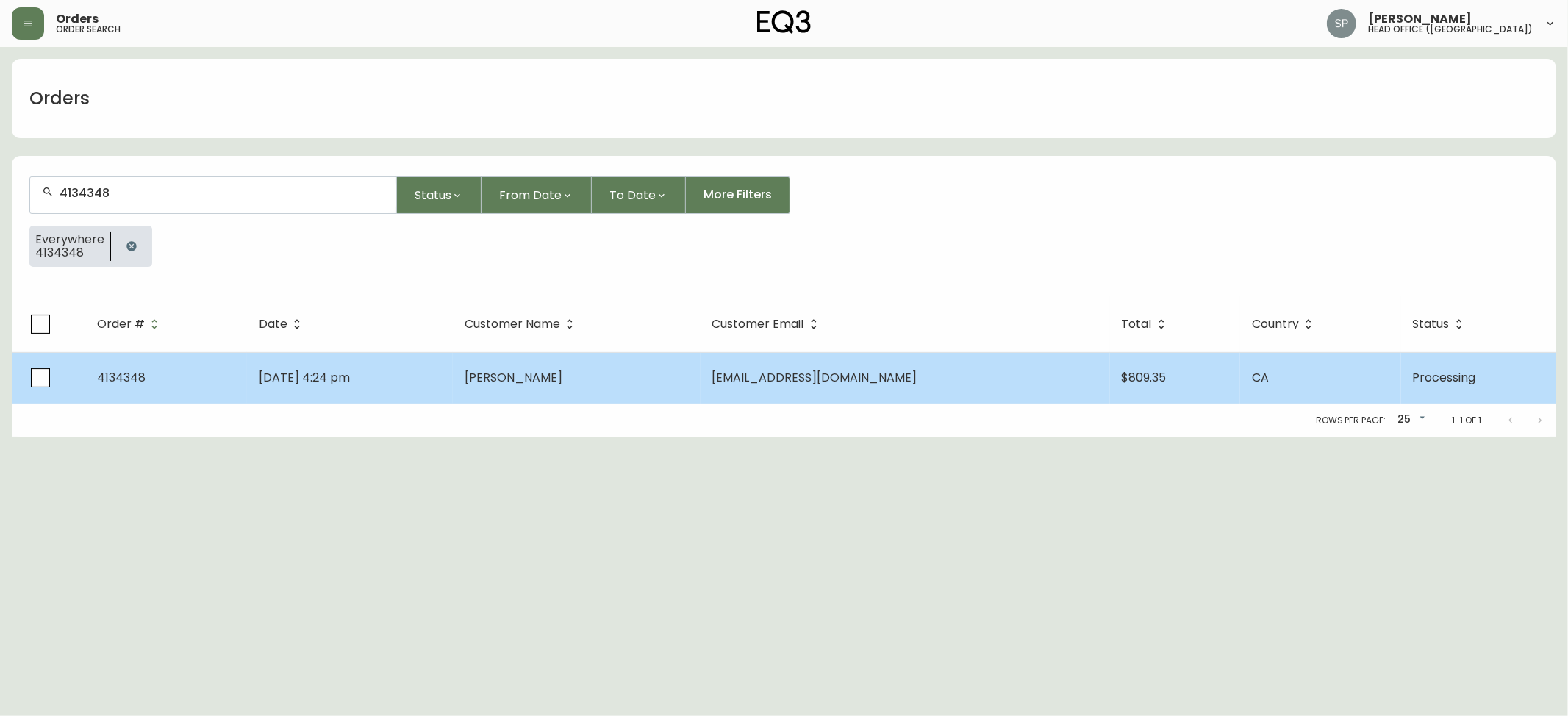
click at [701, 386] on td "[PERSON_NAME]" at bounding box center [577, 377] width 248 height 51
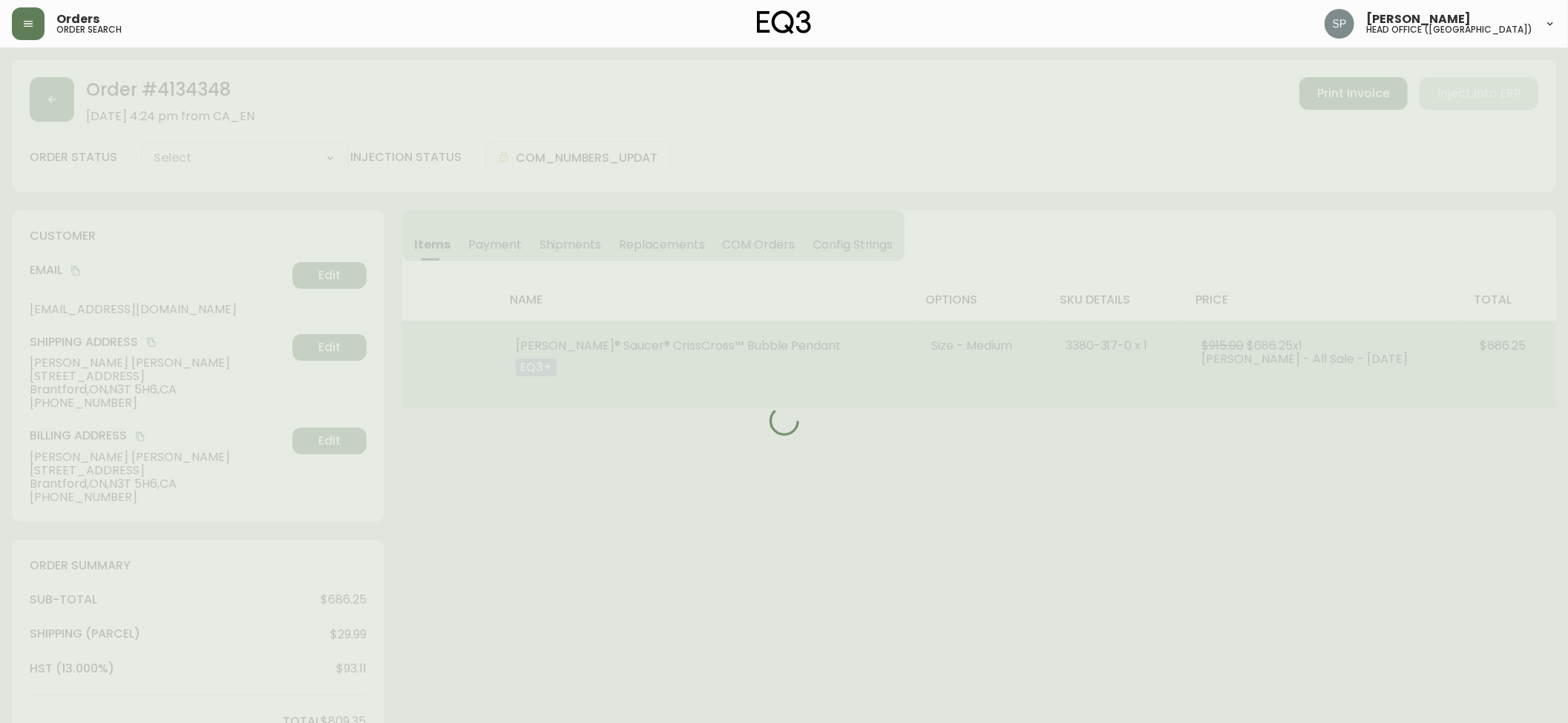
type input "Processing"
select select "PROCESSING"
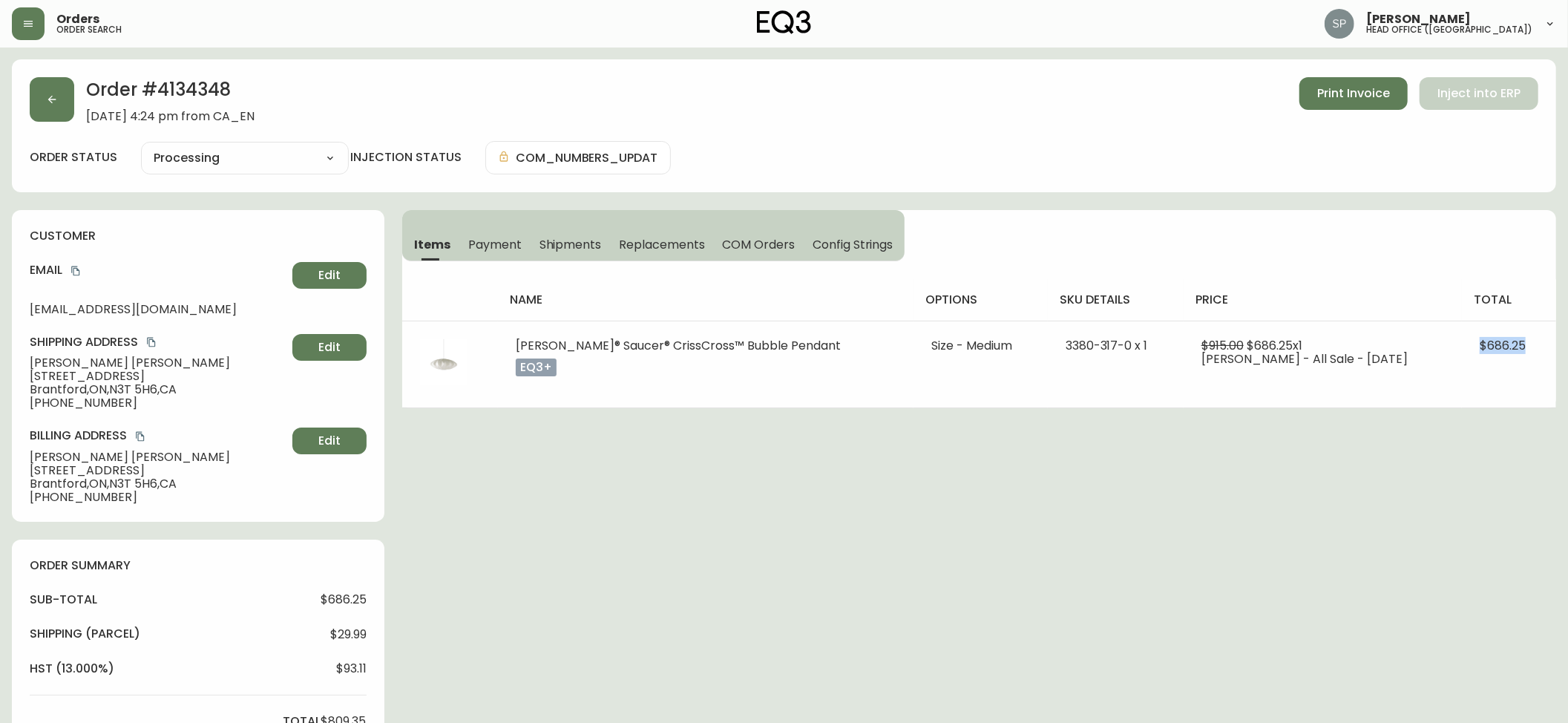
drag, startPoint x: 1539, startPoint y: 351, endPoint x: 390, endPoint y: 342, distance: 1149.0
click at [1453, 355] on tr "[PERSON_NAME]® Saucer® CrissCross™ Bubble Pendant eq3+ Size - Medium 3380-317-0…" at bounding box center [978, 364] width 1154 height 87
click at [56, 105] on button "button" at bounding box center [52, 100] width 45 height 45
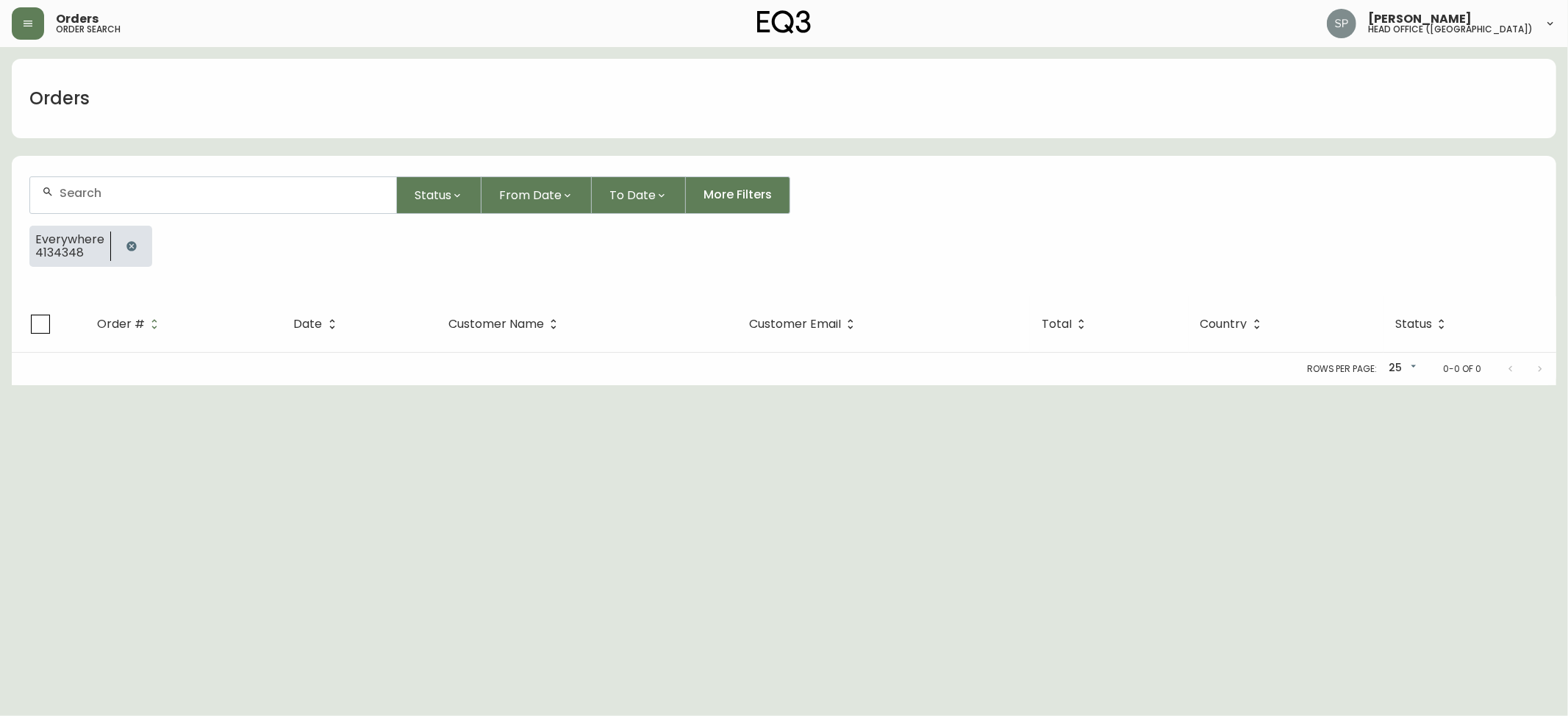
click at [142, 186] on div at bounding box center [213, 195] width 366 height 36
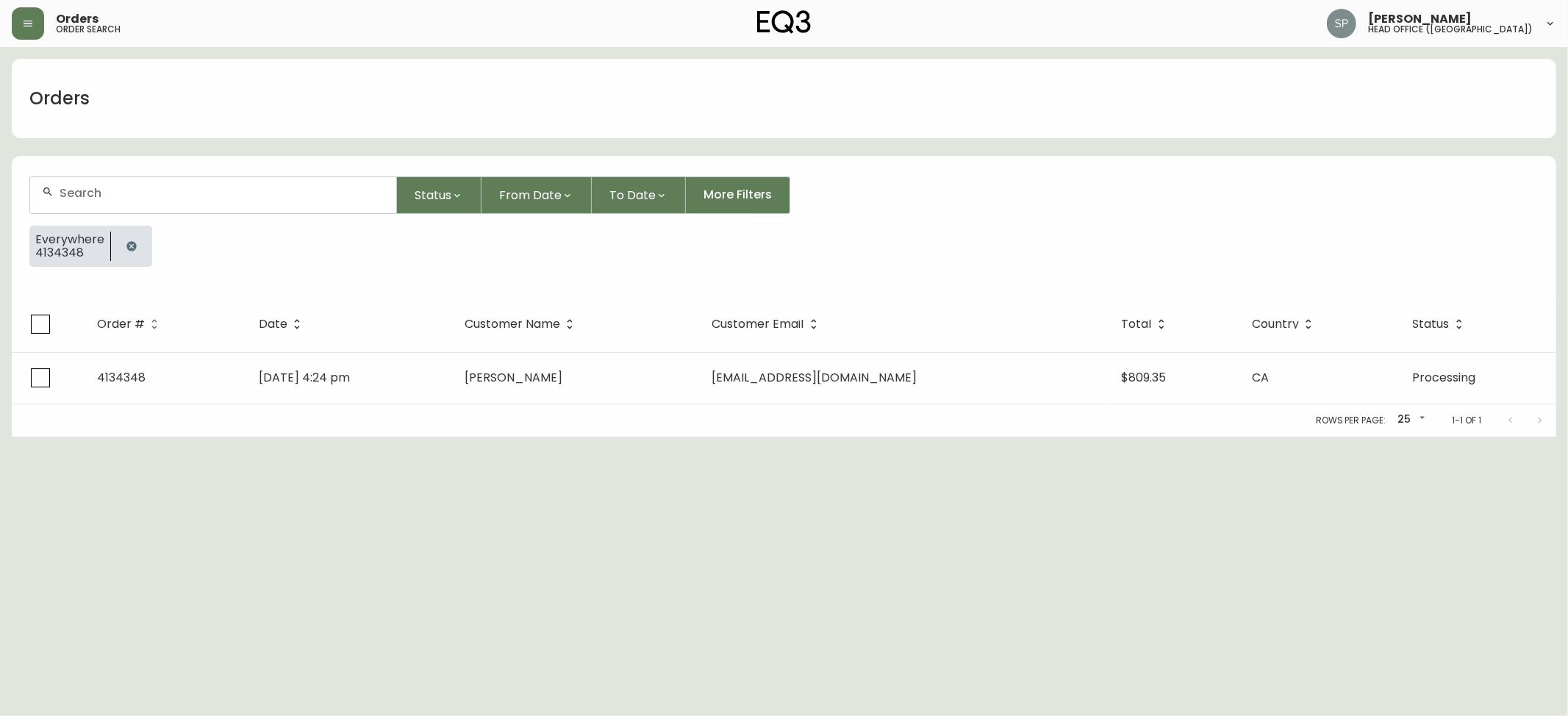
paste input "4134349"
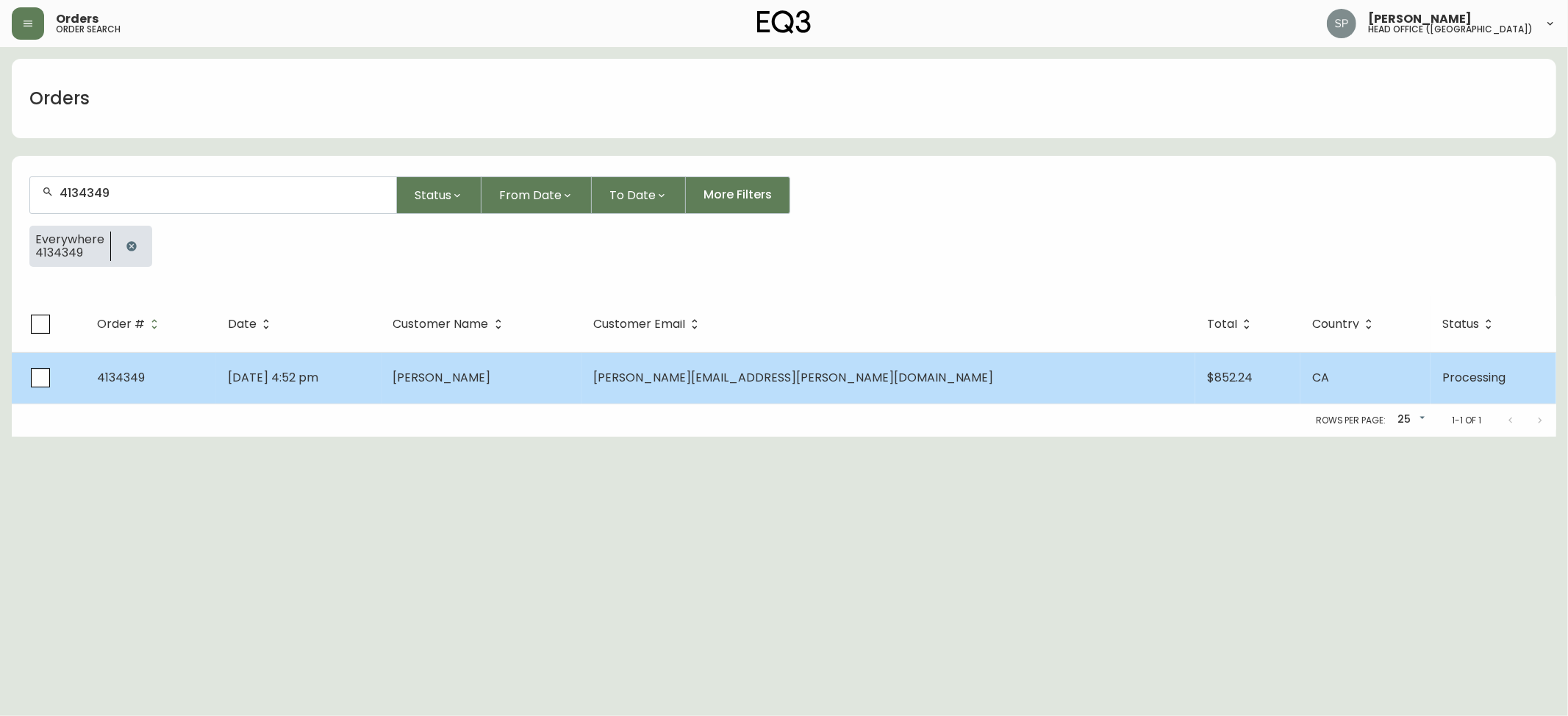
type input "4134349"
click at [381, 393] on td "[DATE] 4:52 pm" at bounding box center [299, 377] width 165 height 51
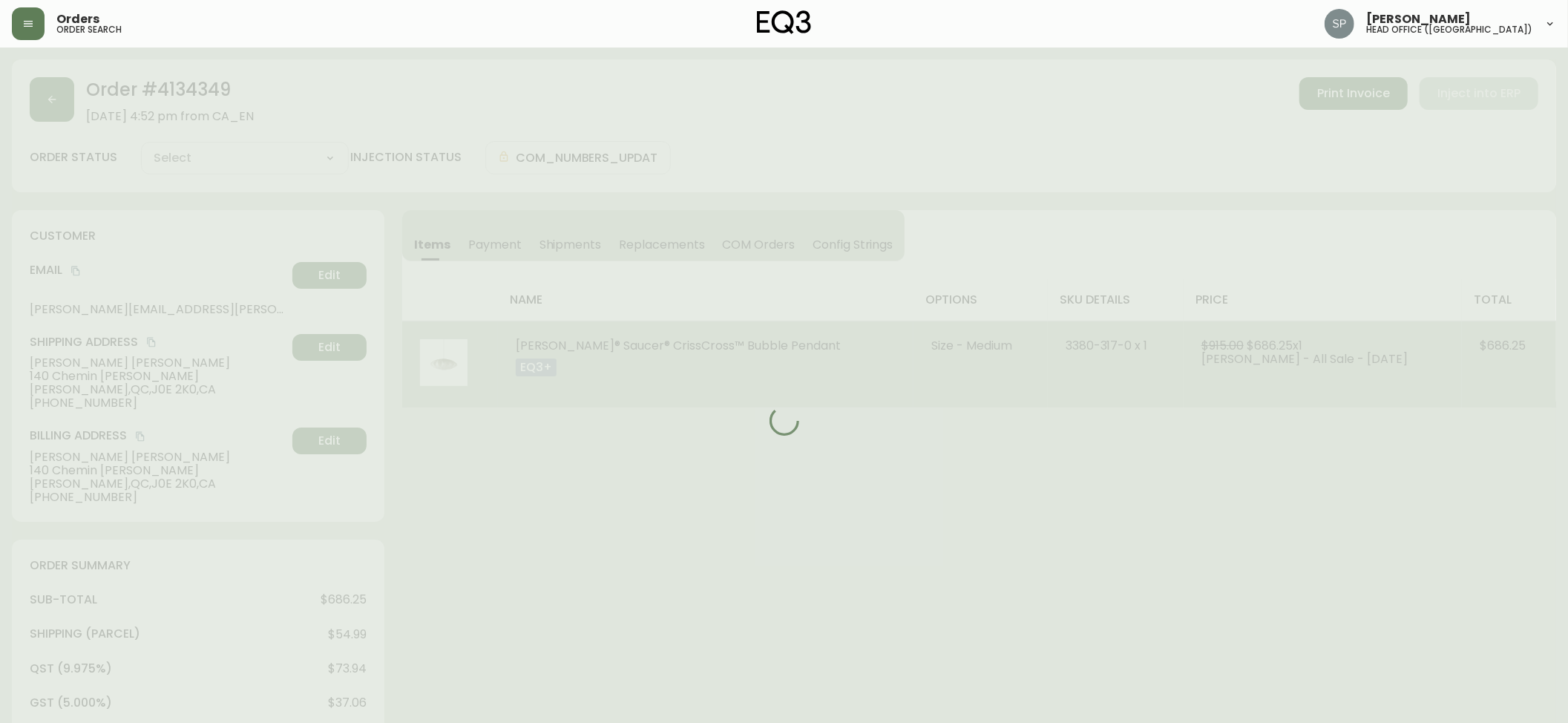
type input "Processing"
select select "PROCESSING"
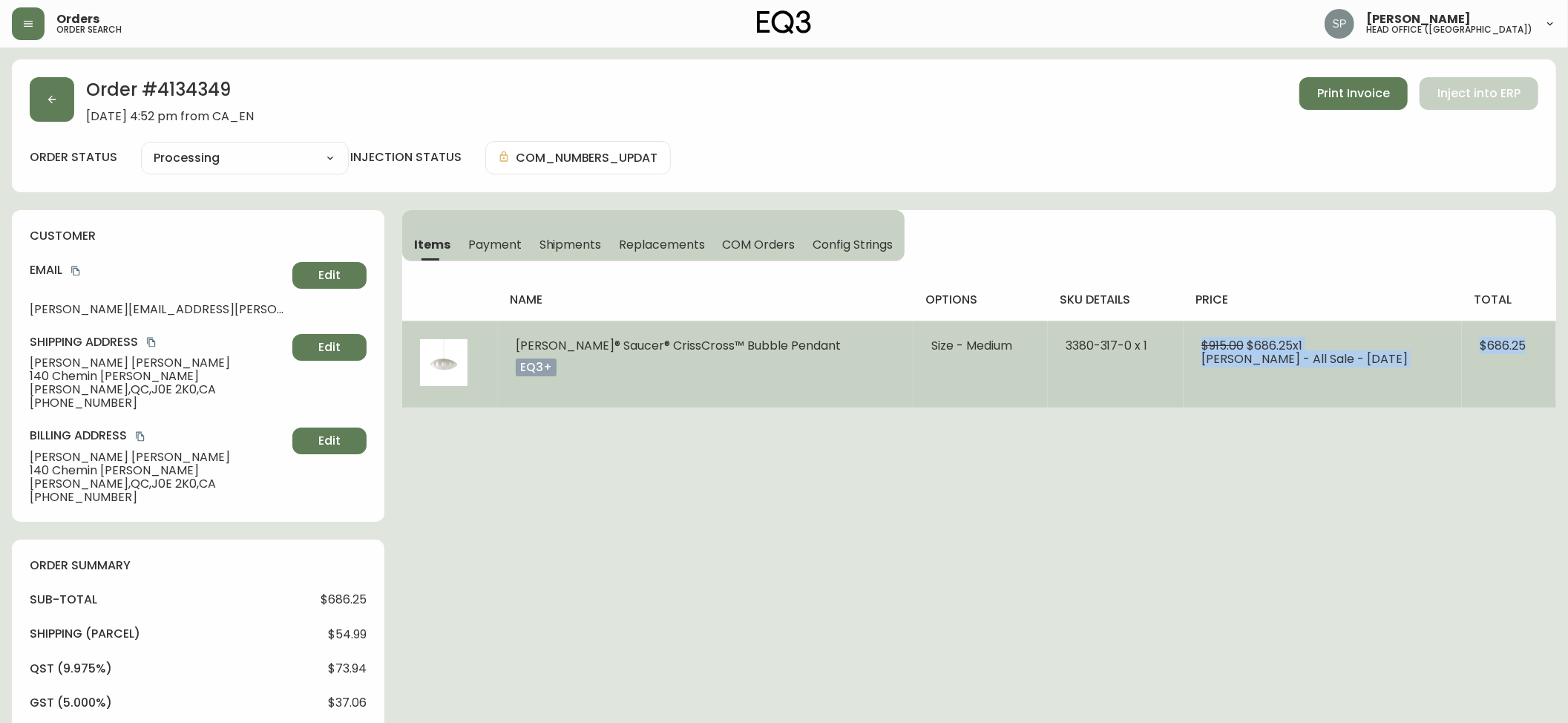
drag, startPoint x: 1513, startPoint y: 346, endPoint x: 1445, endPoint y: 348, distance: 68.0
click at [1446, 348] on tr "[PERSON_NAME]® Saucer® CrissCross™ Bubble Pendant eq3+ Size - Medium 3380-317-0…" at bounding box center [978, 364] width 1154 height 87
click at [1330, 374] on td "$915.00 $686.25 x 1 [PERSON_NAME] - All Sale - [DATE]" at bounding box center [1322, 364] width 279 height 87
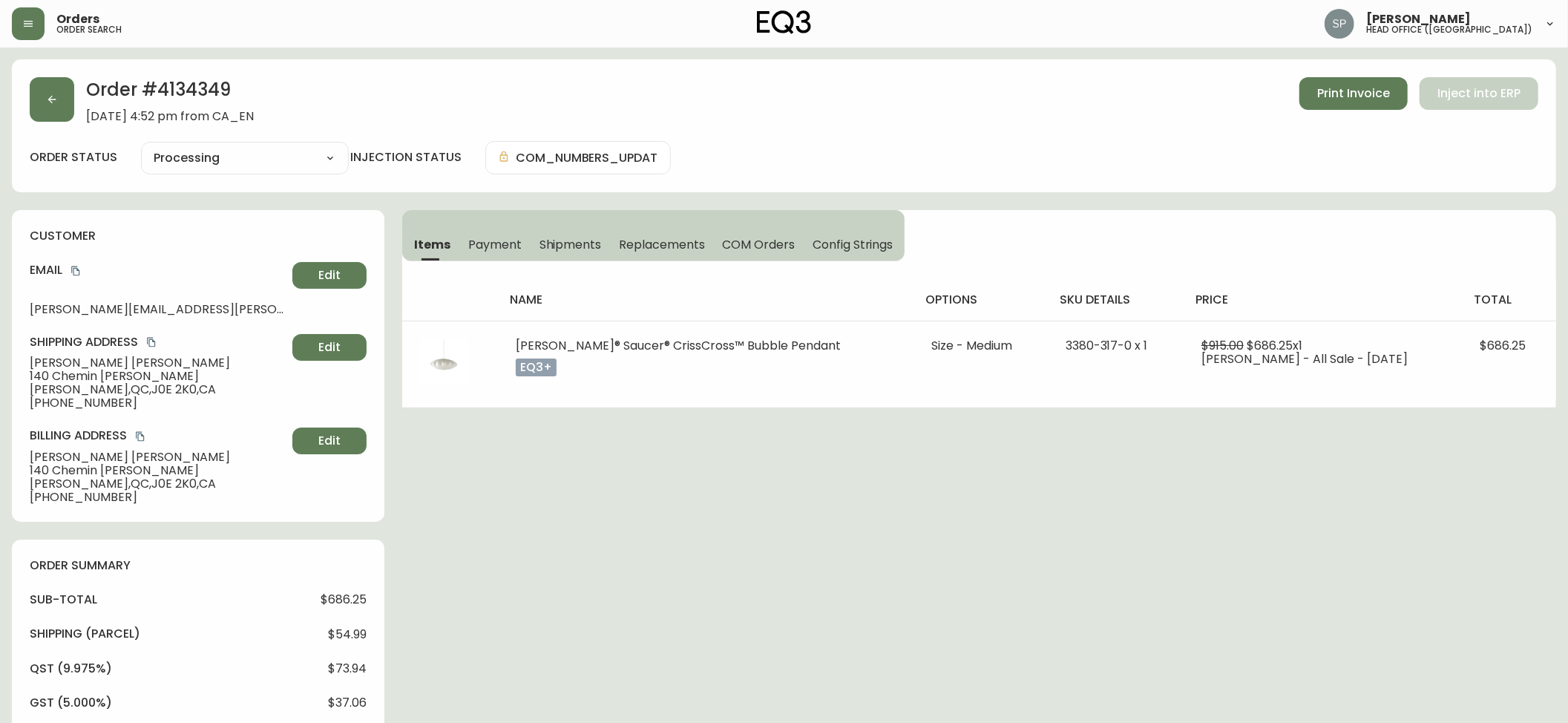
click at [1429, 451] on div "Order # 4134349 [DATE] 4:52 pm from CA_EN Print Invoice Inject into ERP order s…" at bounding box center [783, 698] width 1544 height 1278
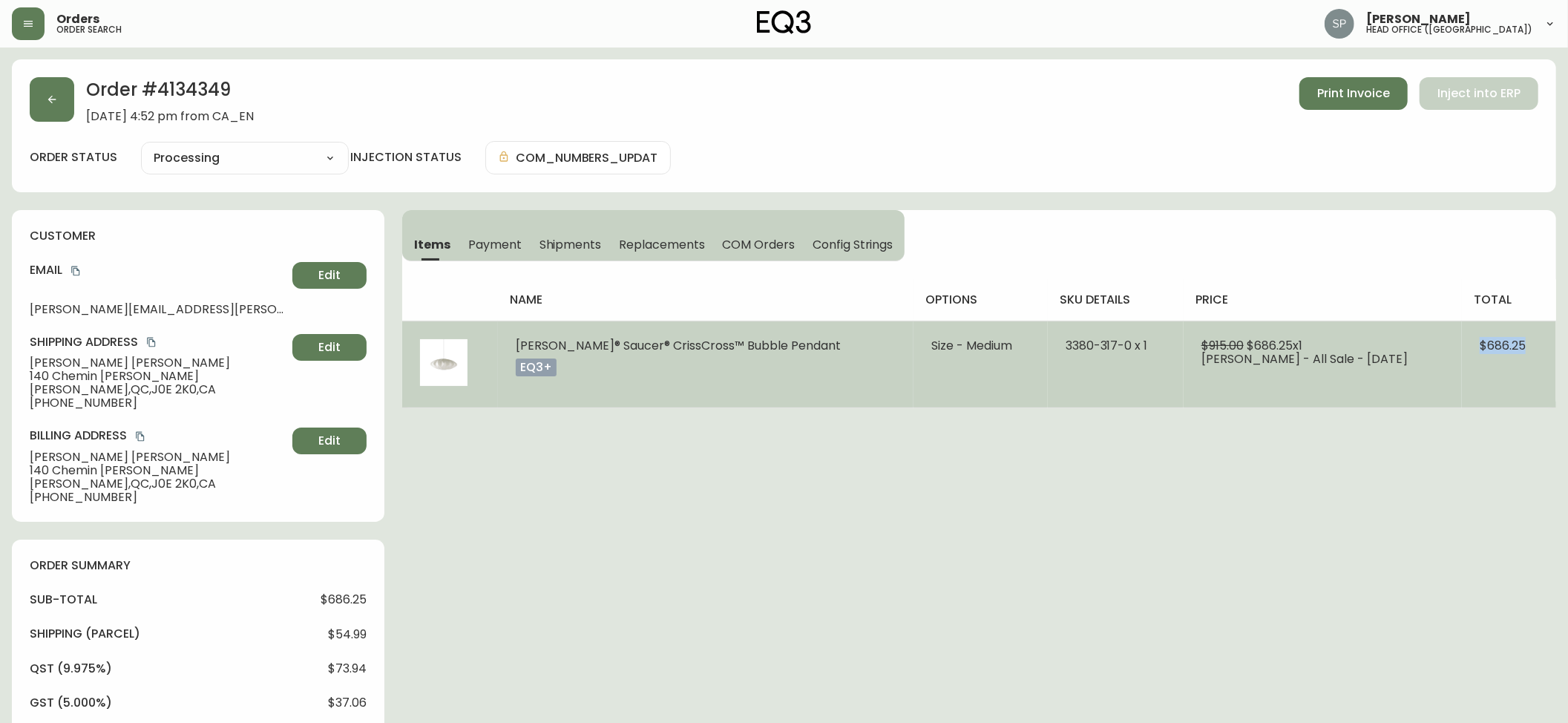
drag, startPoint x: 1470, startPoint y: 342, endPoint x: 1530, endPoint y: 342, distance: 60.0
click at [1530, 342] on td "$686.25" at bounding box center [1509, 364] width 94 height 87
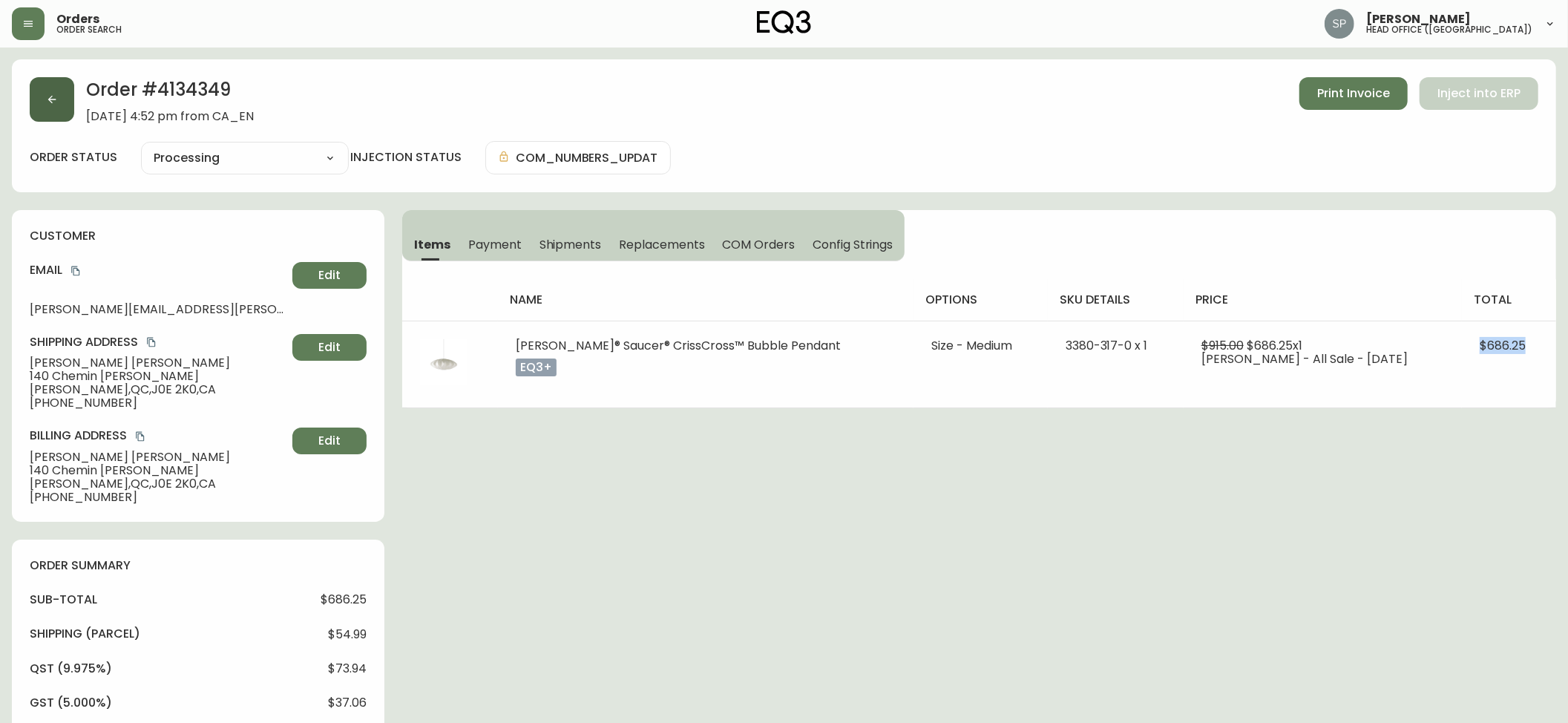
click at [65, 108] on button "button" at bounding box center [52, 100] width 45 height 45
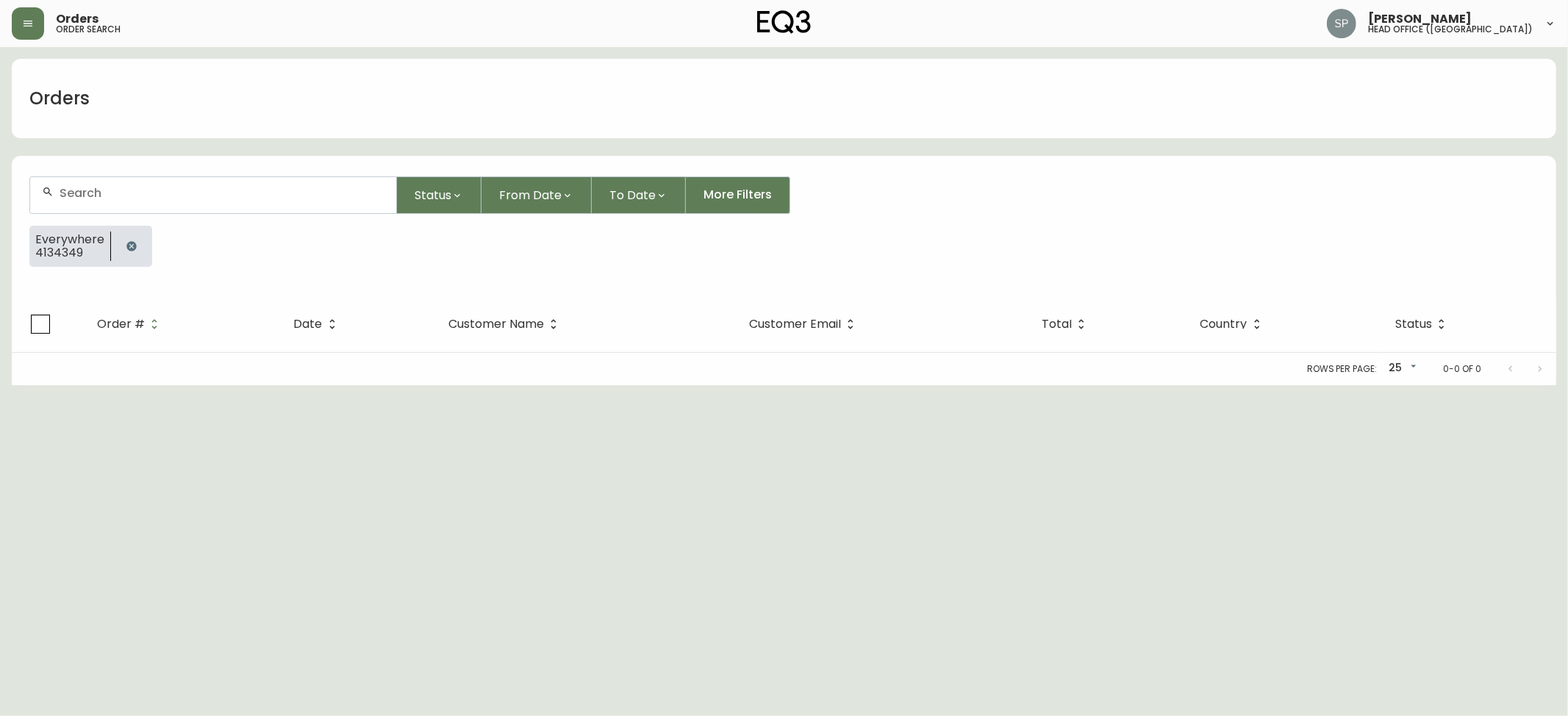
click at [121, 177] on div at bounding box center [213, 195] width 366 height 36
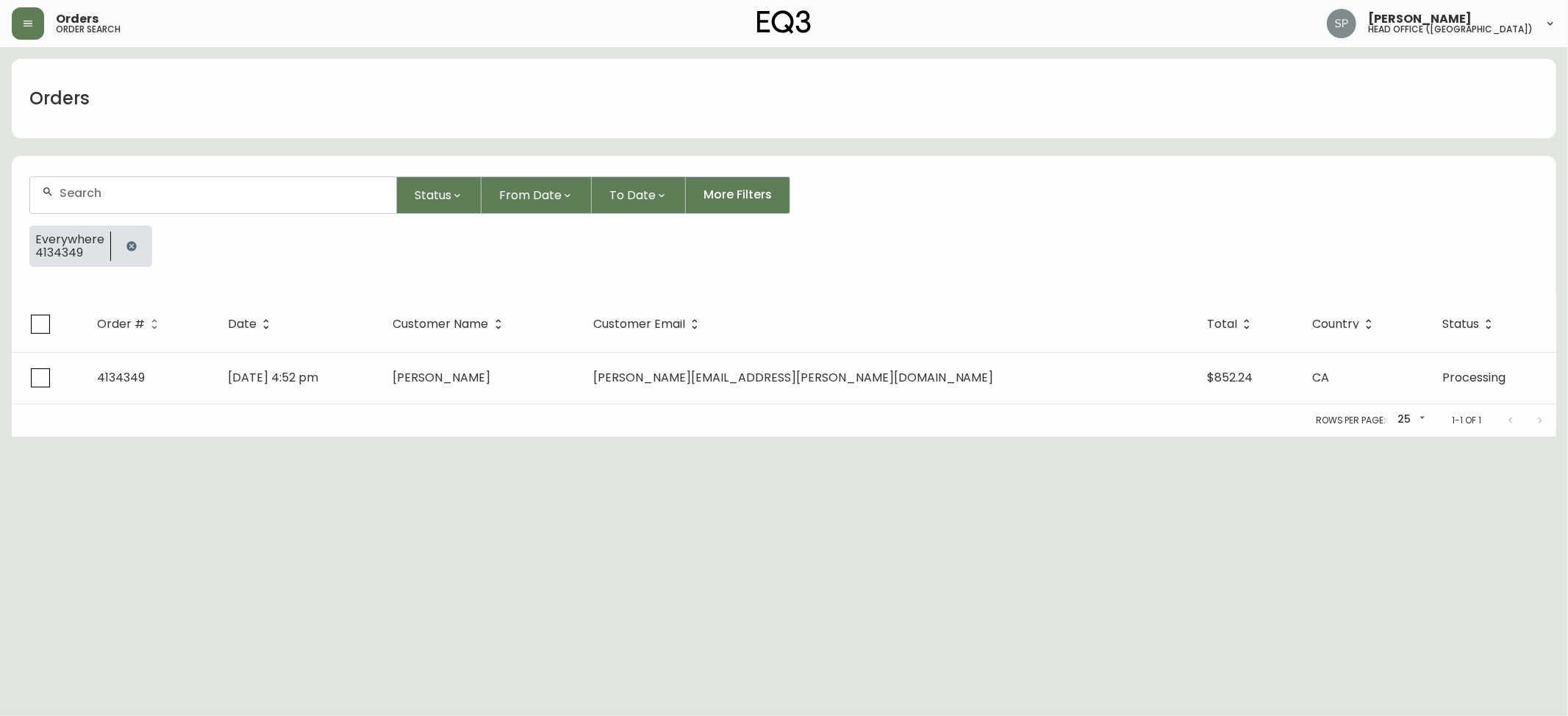
paste input "4134354"
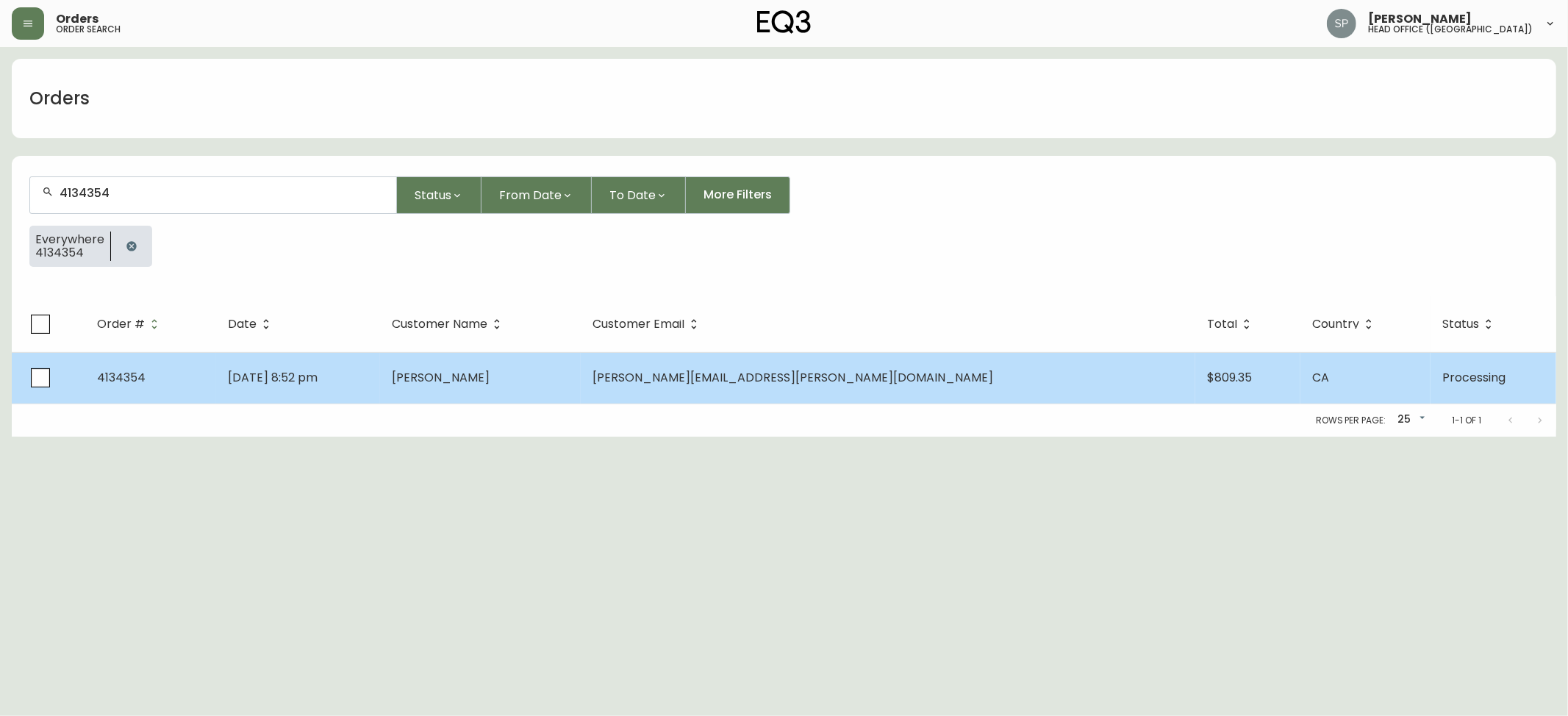
type input "4134354"
click at [560, 357] on td "[PERSON_NAME]" at bounding box center [480, 377] width 200 height 51
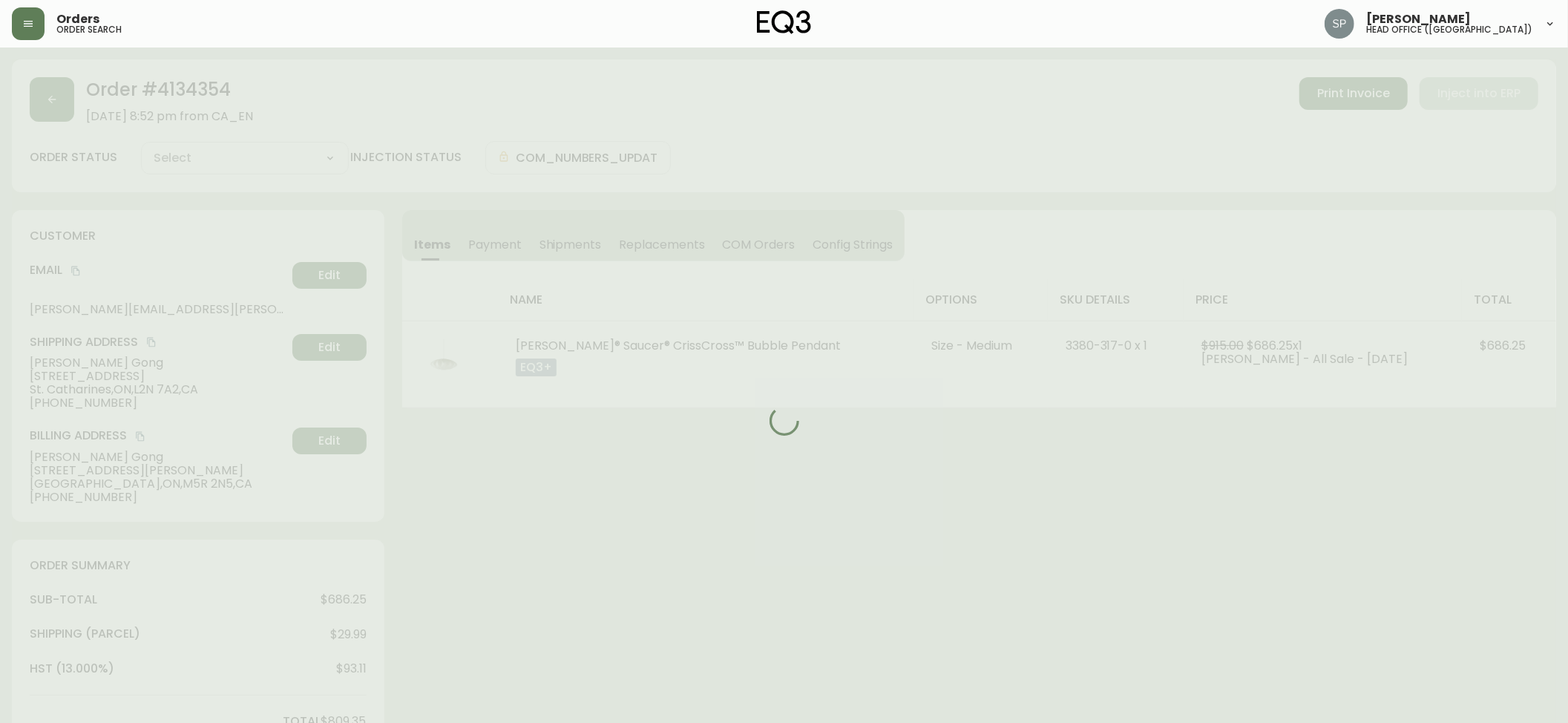
type input "Processing"
select select "PROCESSING"
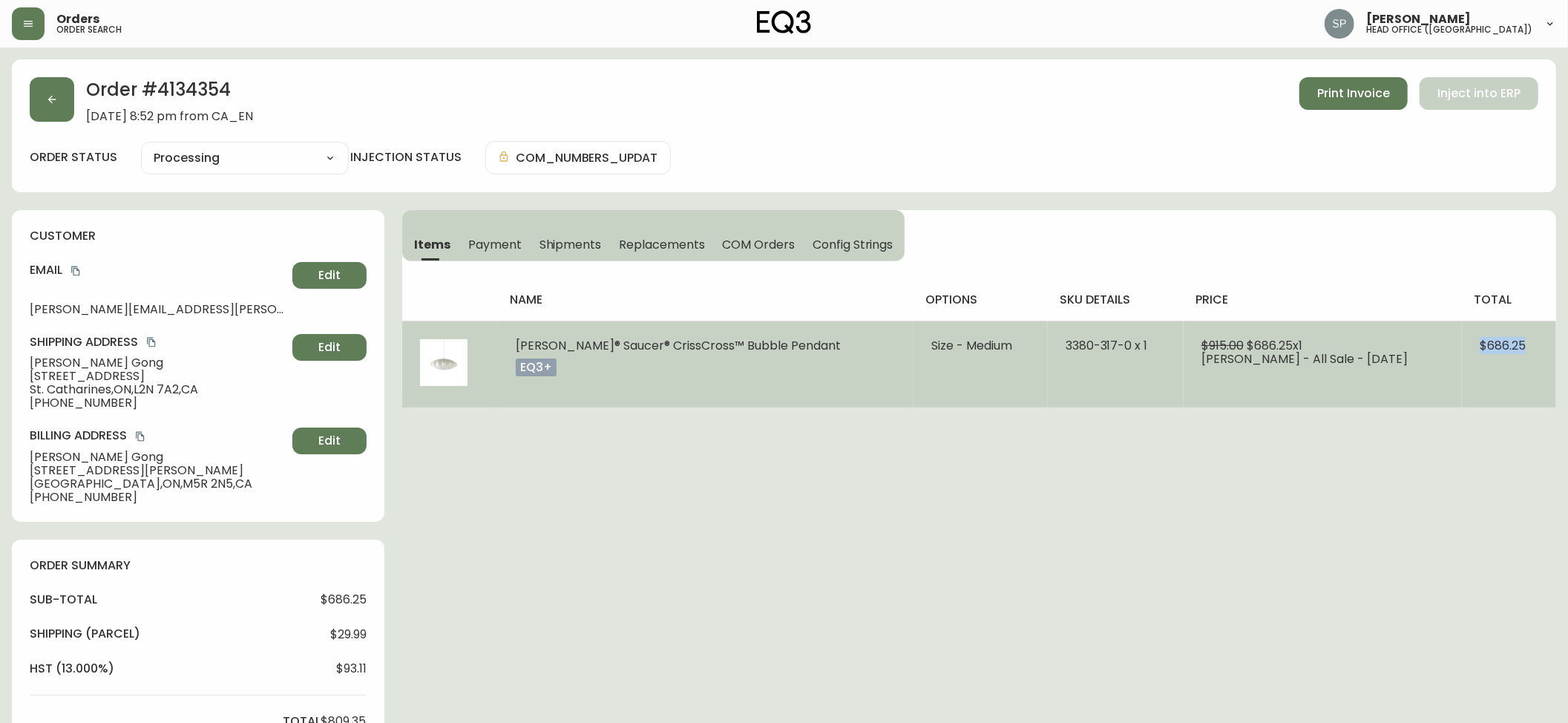
drag, startPoint x: 1537, startPoint y: 342, endPoint x: 1470, endPoint y: 351, distance: 67.6
click at [1470, 351] on td "$686.25" at bounding box center [1509, 364] width 94 height 87
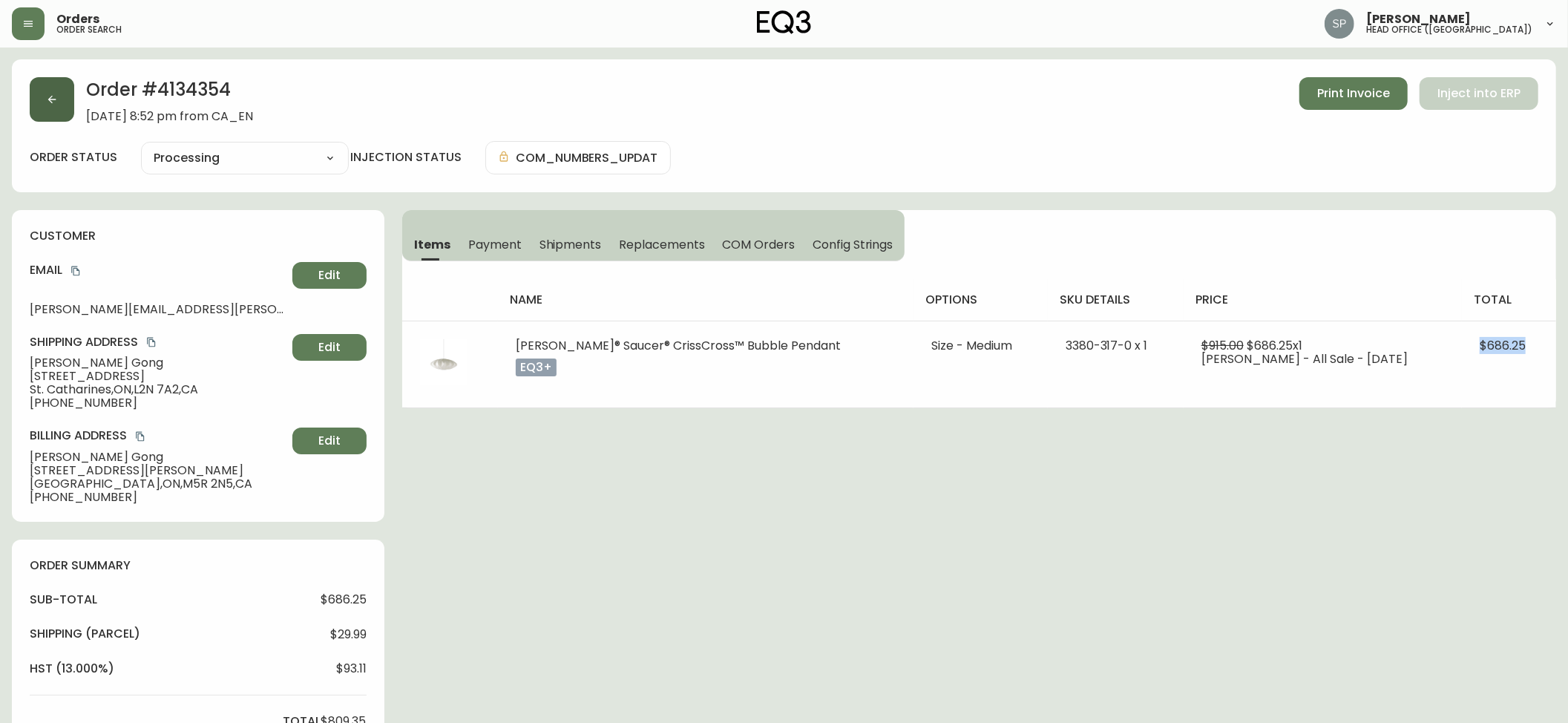
click at [55, 101] on icon "button" at bounding box center [52, 100] width 11 height 11
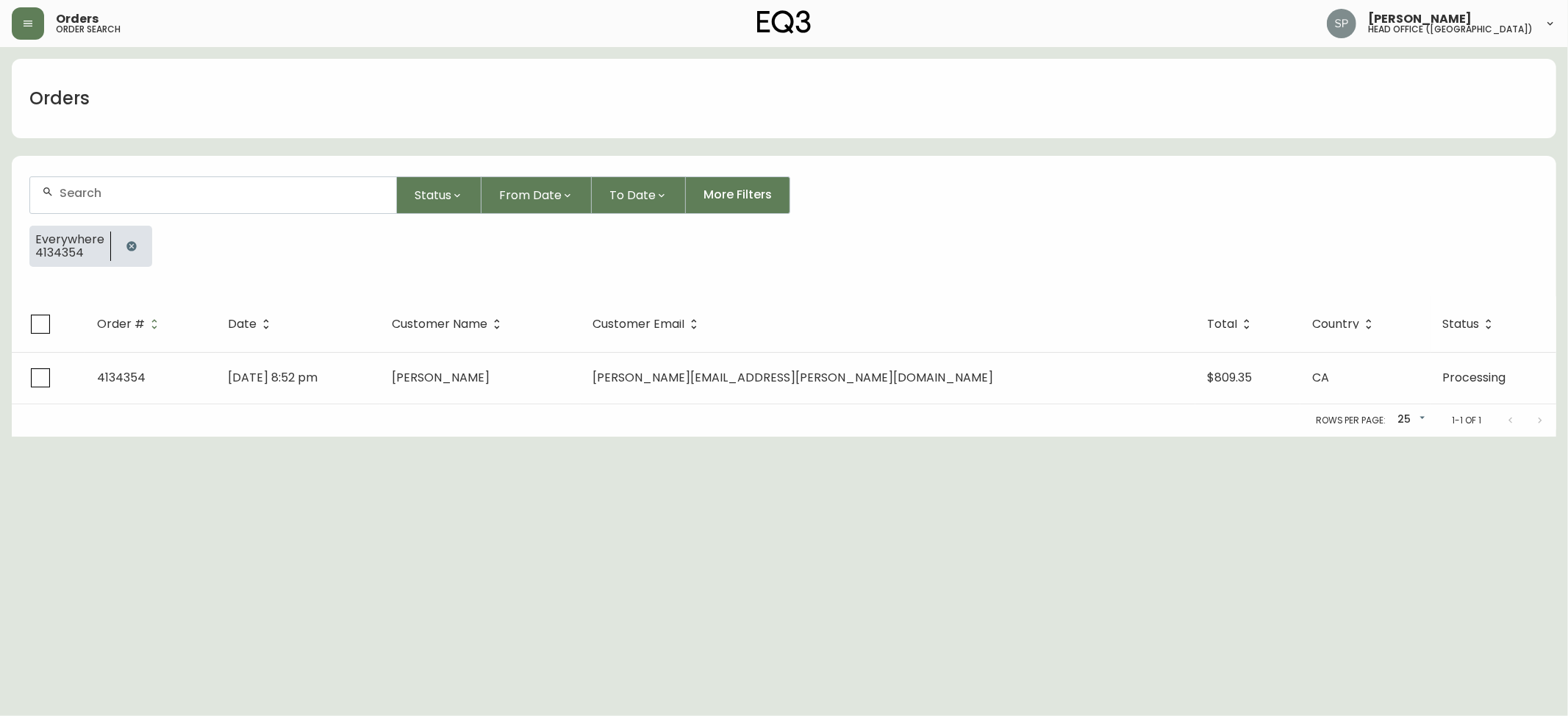
click at [211, 183] on div at bounding box center [213, 195] width 366 height 36
paste input "4134355"
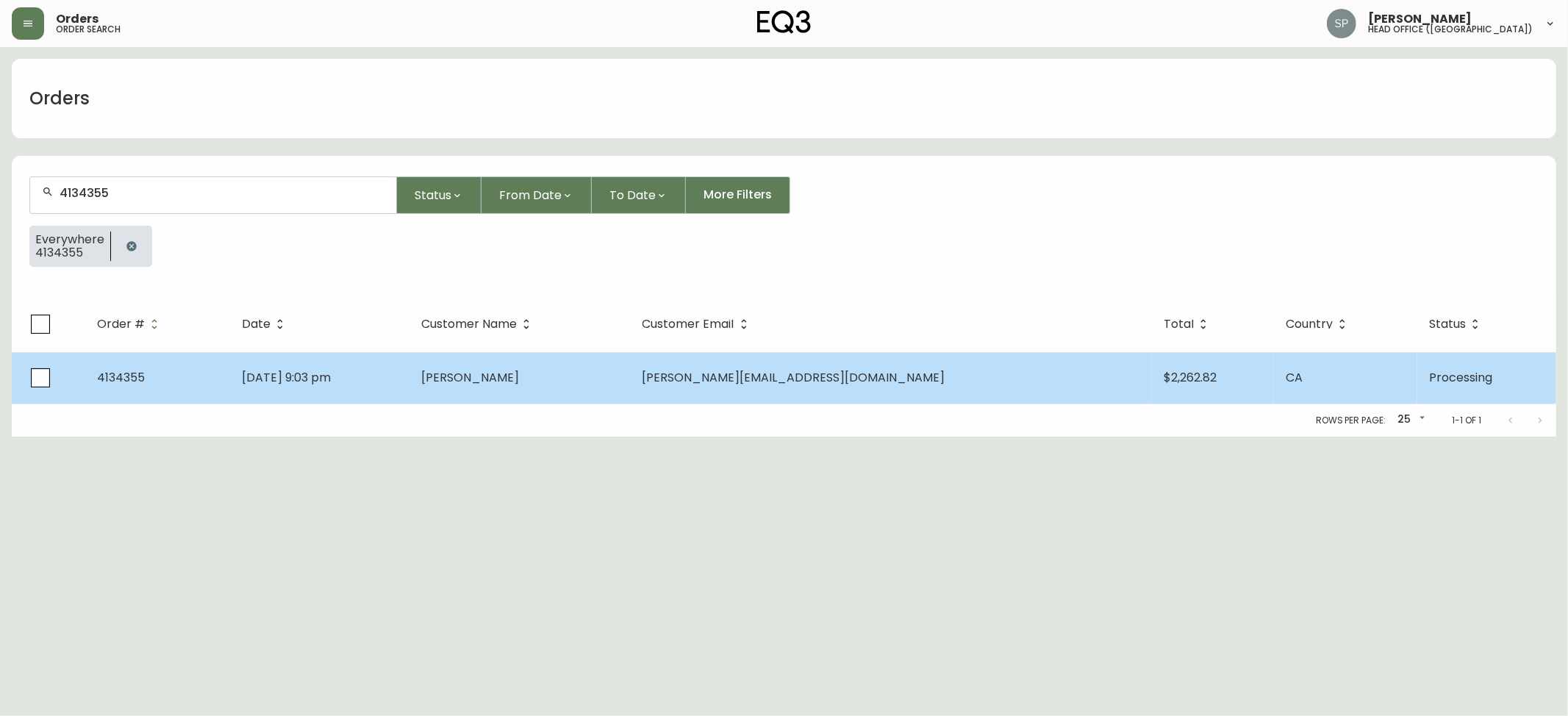
type input "4134355"
click at [630, 368] on td "[PERSON_NAME]" at bounding box center [520, 377] width 221 height 51
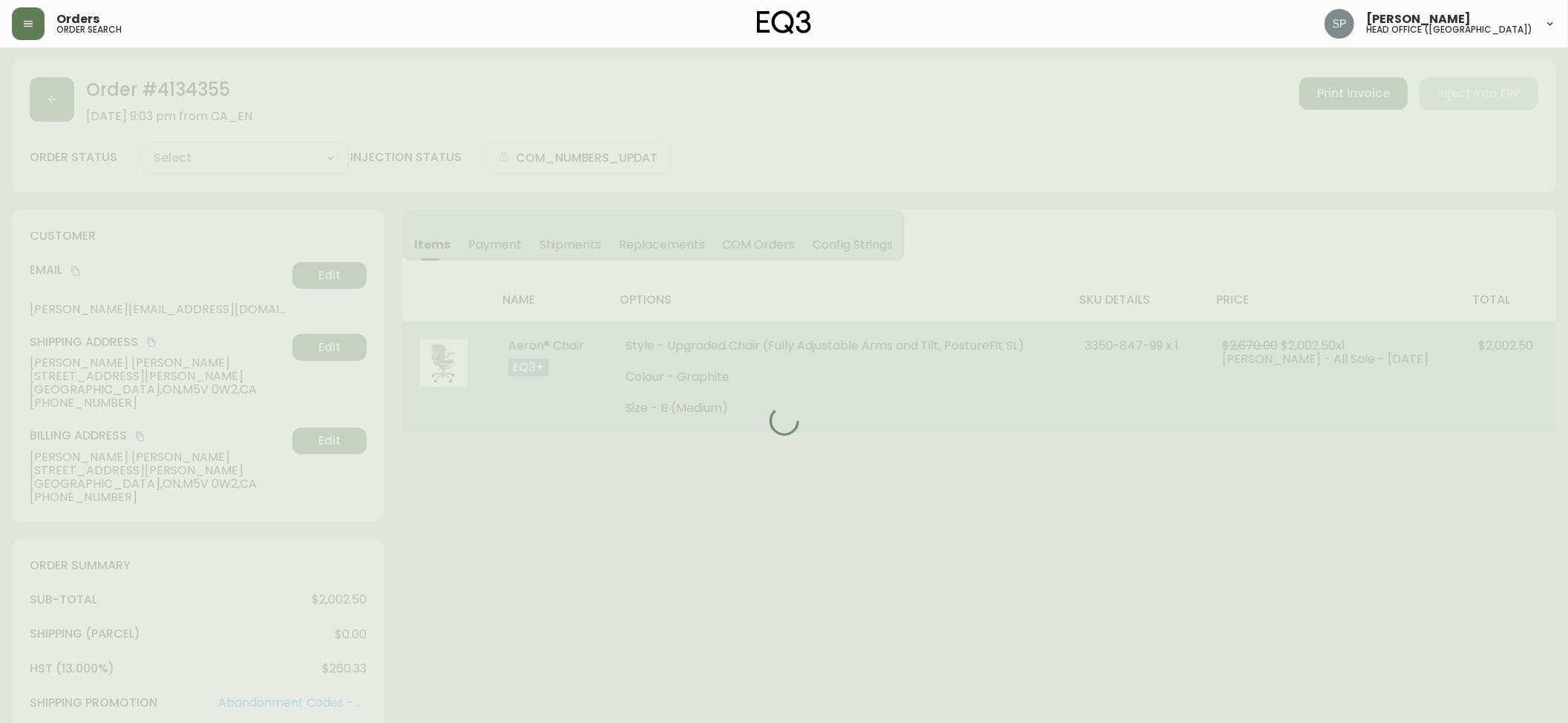
type input "Processing"
select select "PROCESSING"
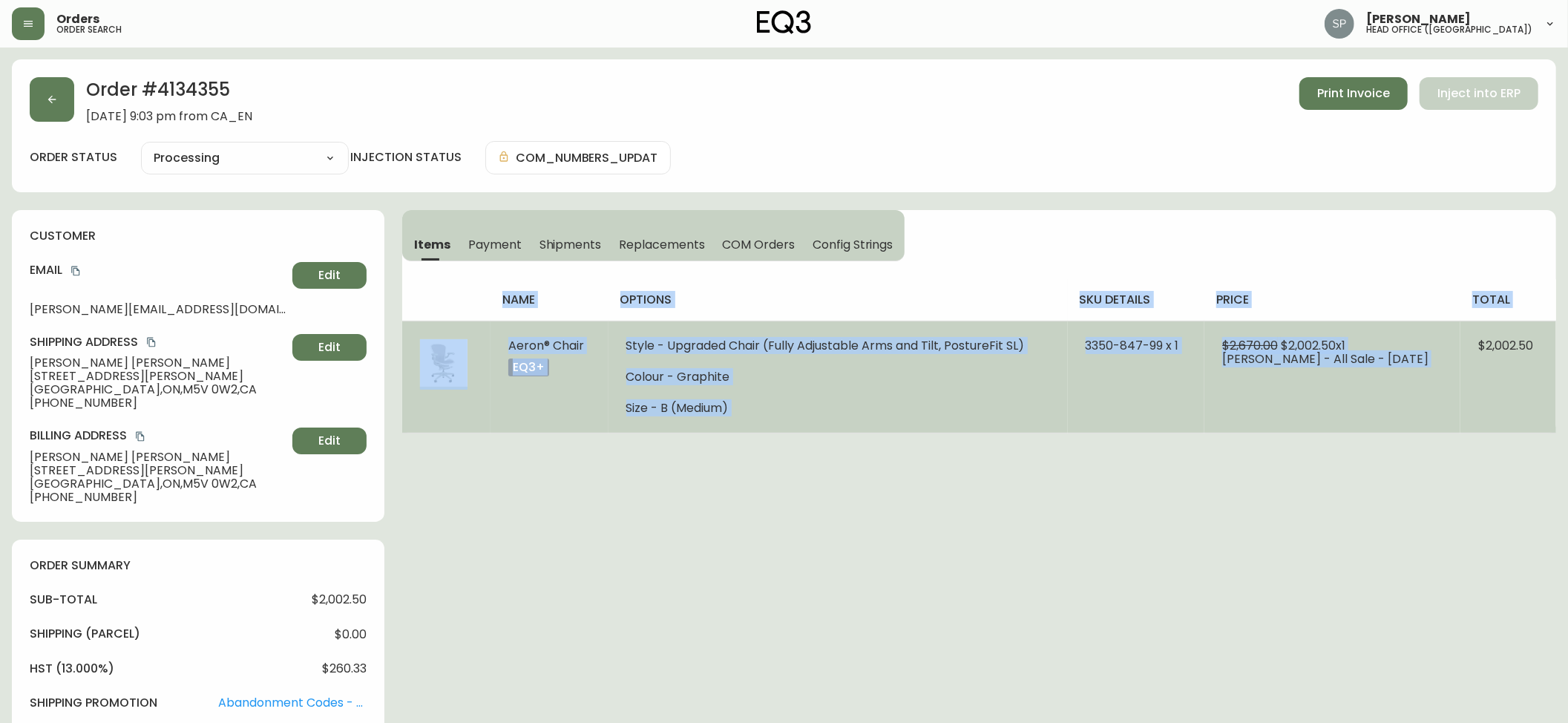
drag, startPoint x: 1559, startPoint y: 346, endPoint x: 1478, endPoint y: 354, distance: 81.4
click at [1478, 354] on main "Order # 4134355 [DATE] 9:03 pm from CA_EN Print Invoice Inject into ERP order s…" at bounding box center [784, 711] width 1568 height 1325
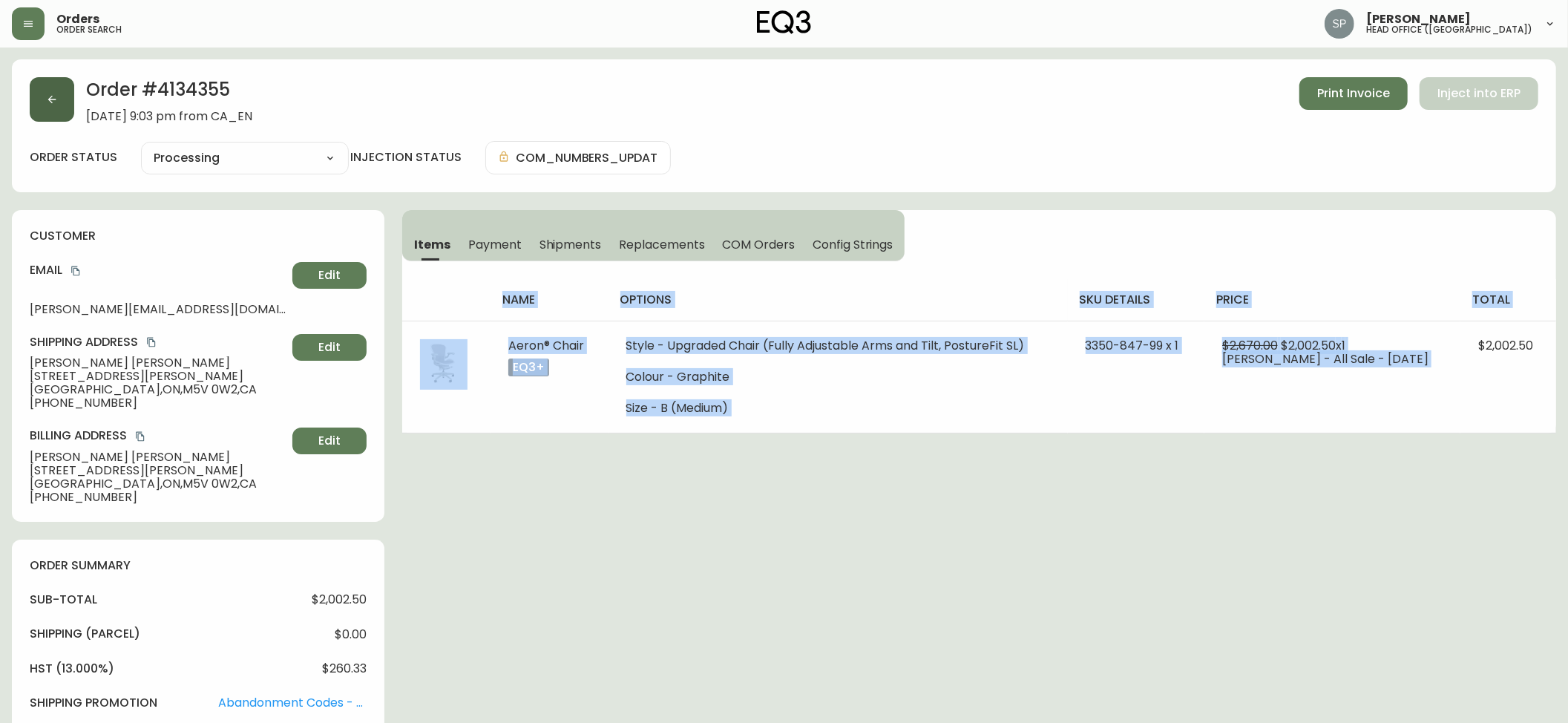
click at [60, 105] on button "button" at bounding box center [52, 100] width 45 height 45
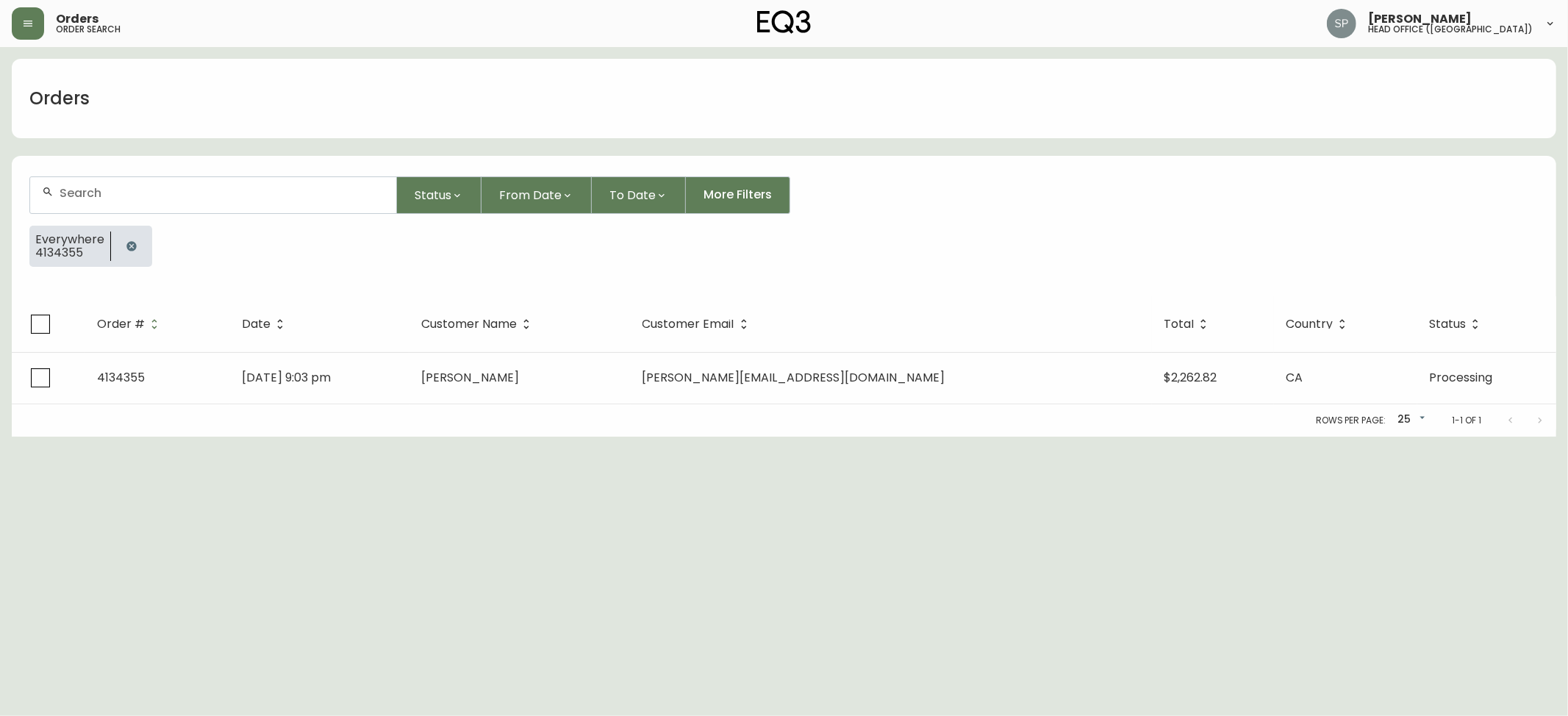
click at [150, 192] on input "text" at bounding box center [222, 193] width 325 height 14
paste input "8552030"
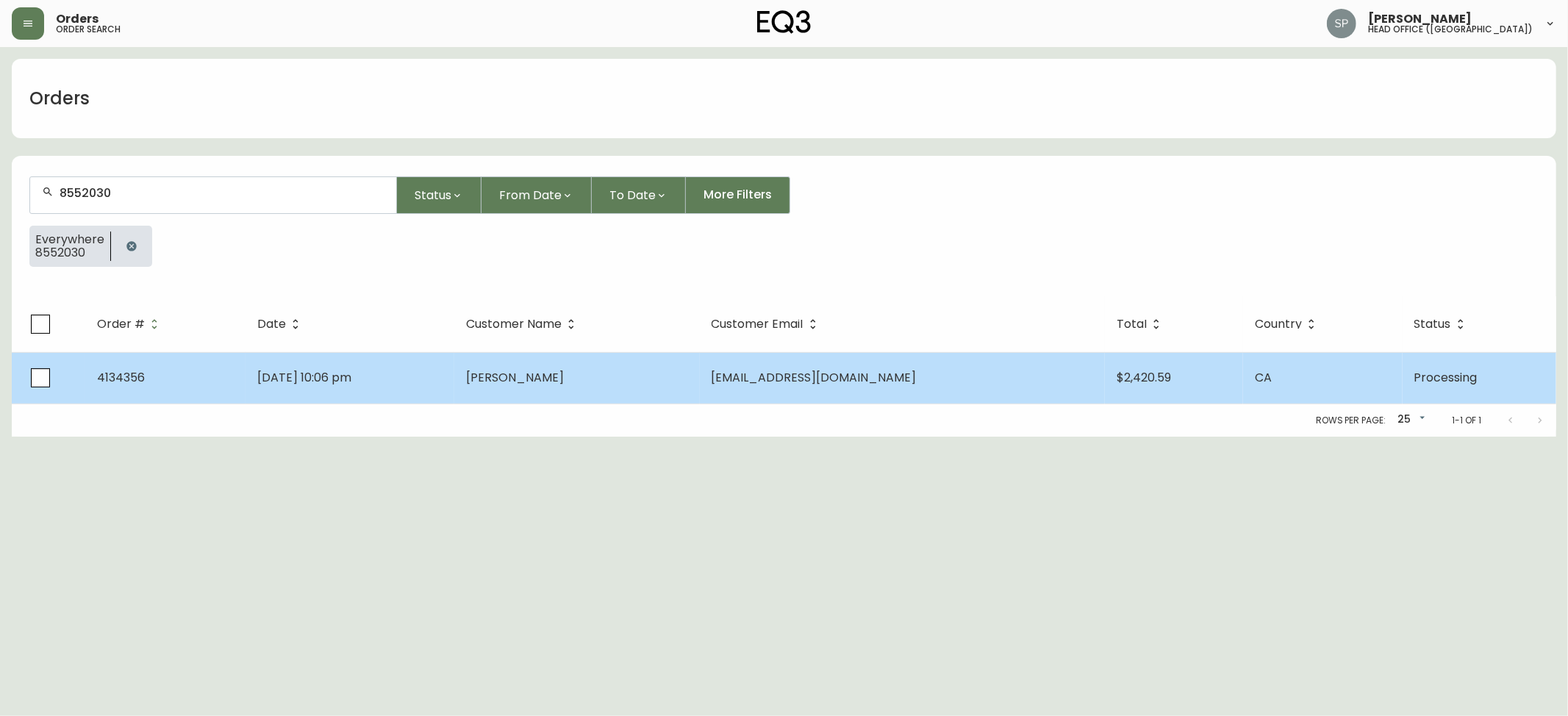
type input "8552030"
click at [644, 385] on td "[PERSON_NAME]" at bounding box center [577, 377] width 246 height 51
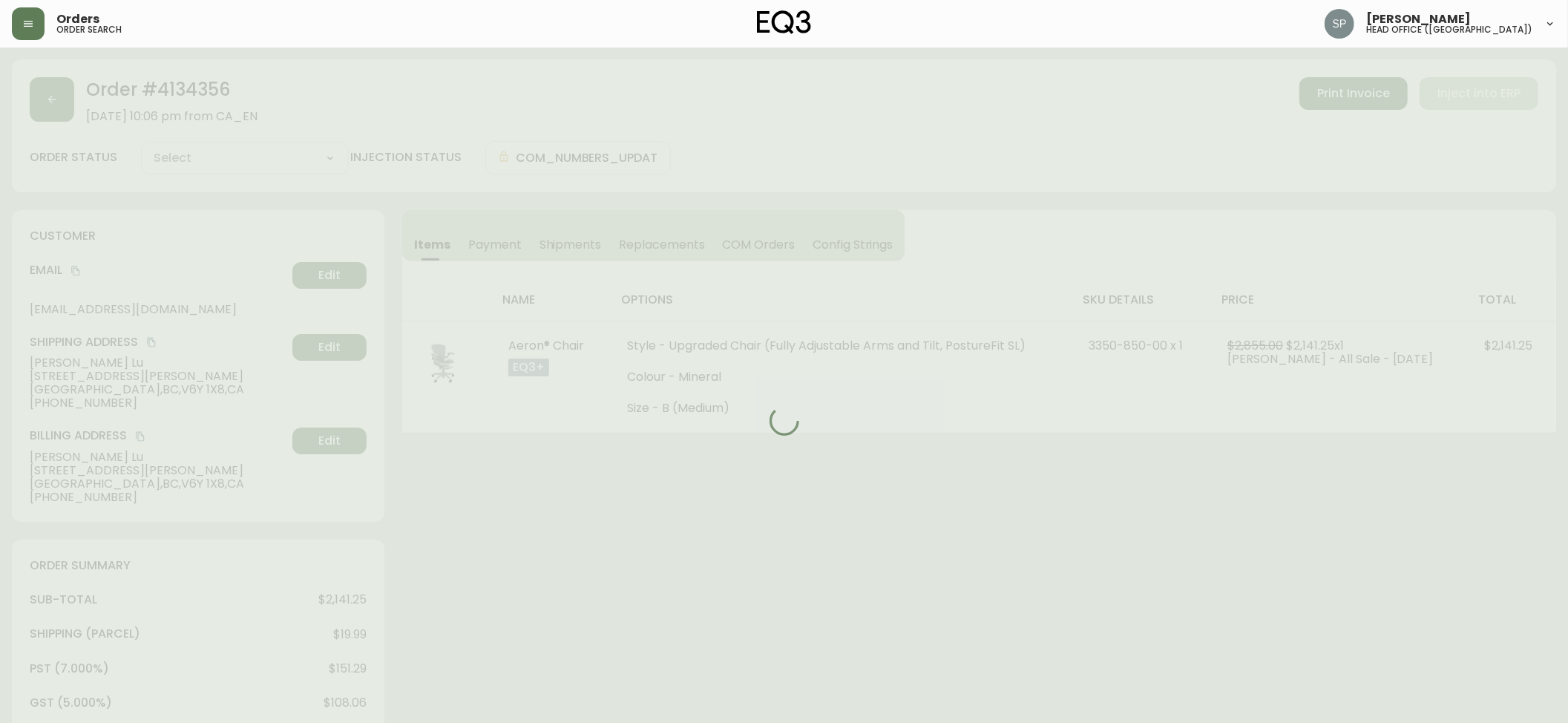
type input "Processing"
select select "PROCESSING"
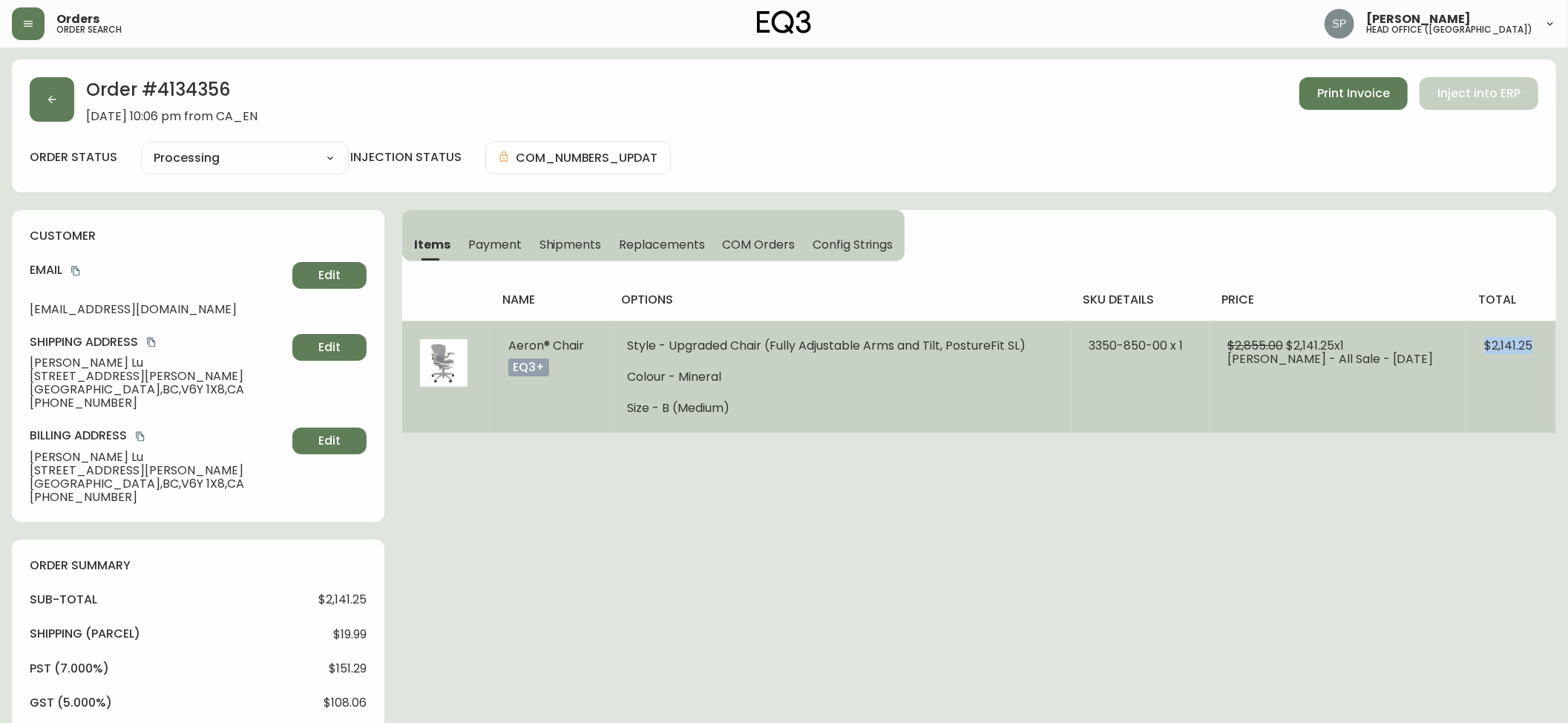
drag, startPoint x: 1474, startPoint y: 346, endPoint x: 265, endPoint y: 342, distance: 1209.0
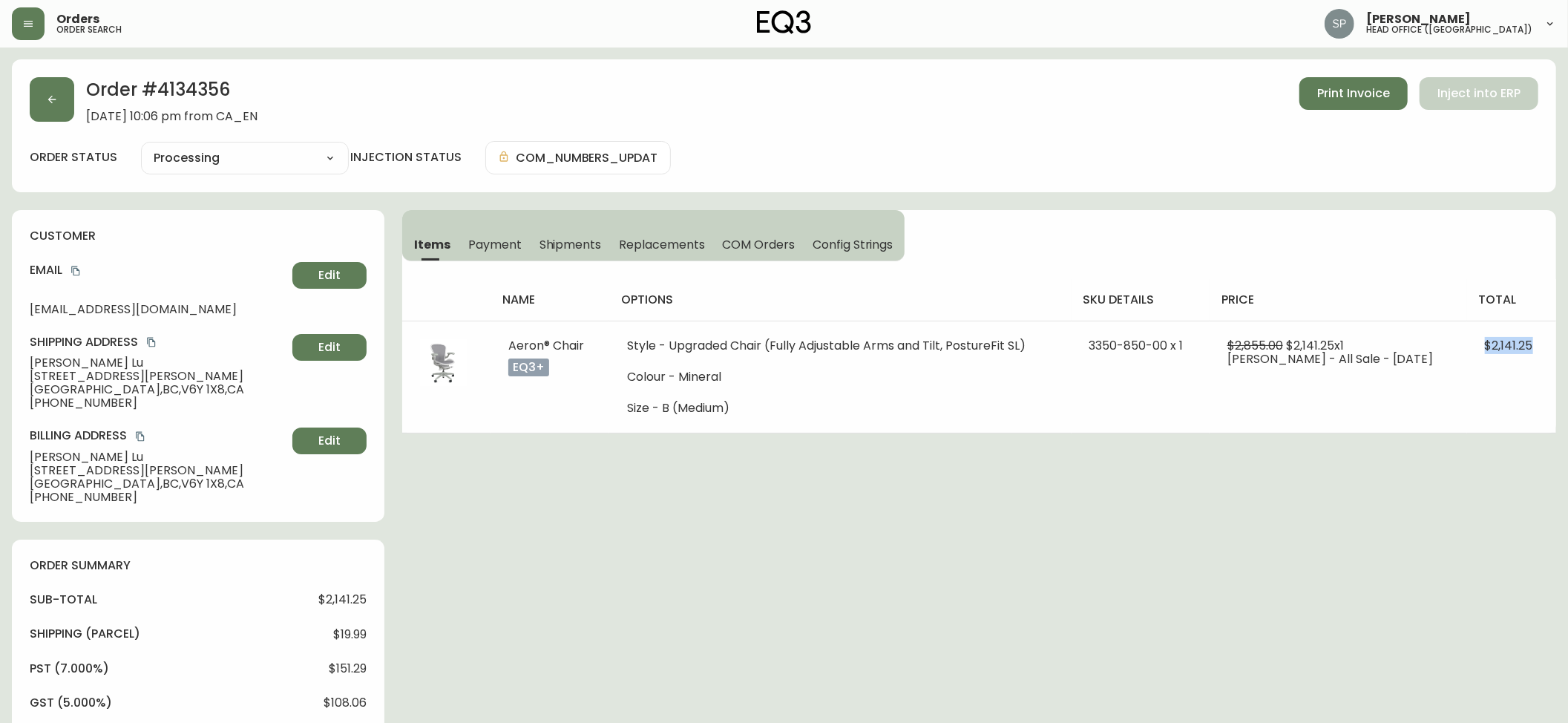
click at [1553, 354] on td "$2,141.25" at bounding box center [1512, 376] width 89 height 112
click at [67, 111] on button "button" at bounding box center [52, 100] width 45 height 45
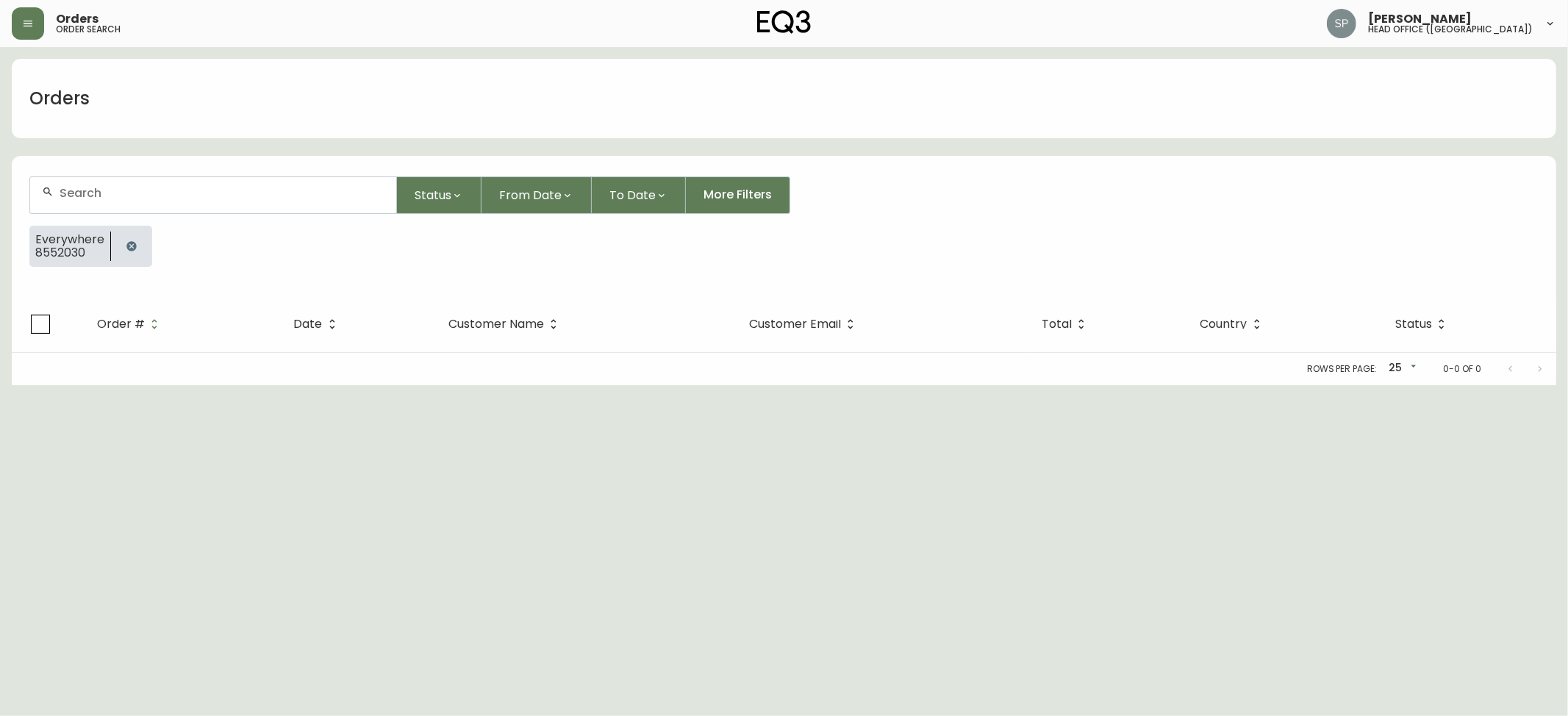
click at [169, 201] on div at bounding box center [213, 195] width 366 height 36
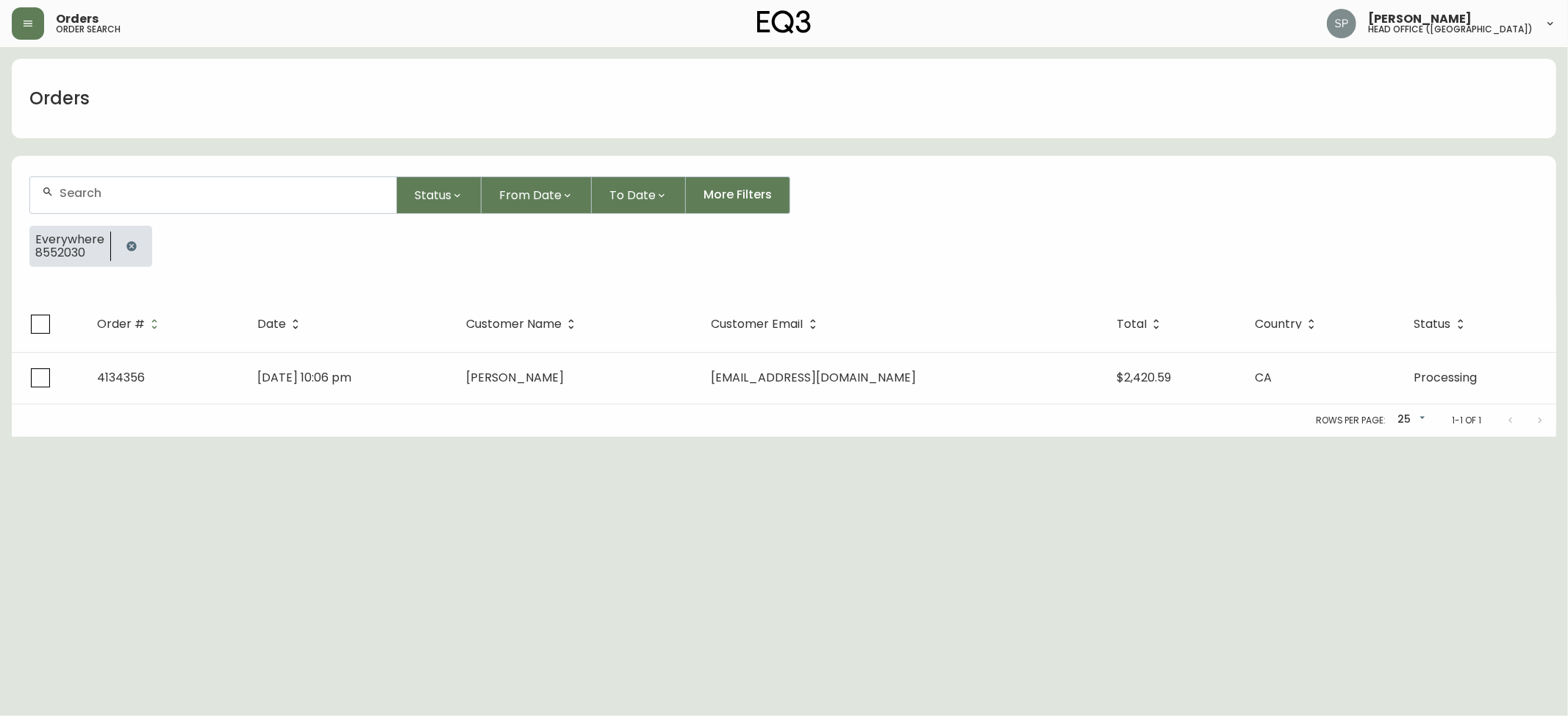
paste input "8552291"
type input "8552291"
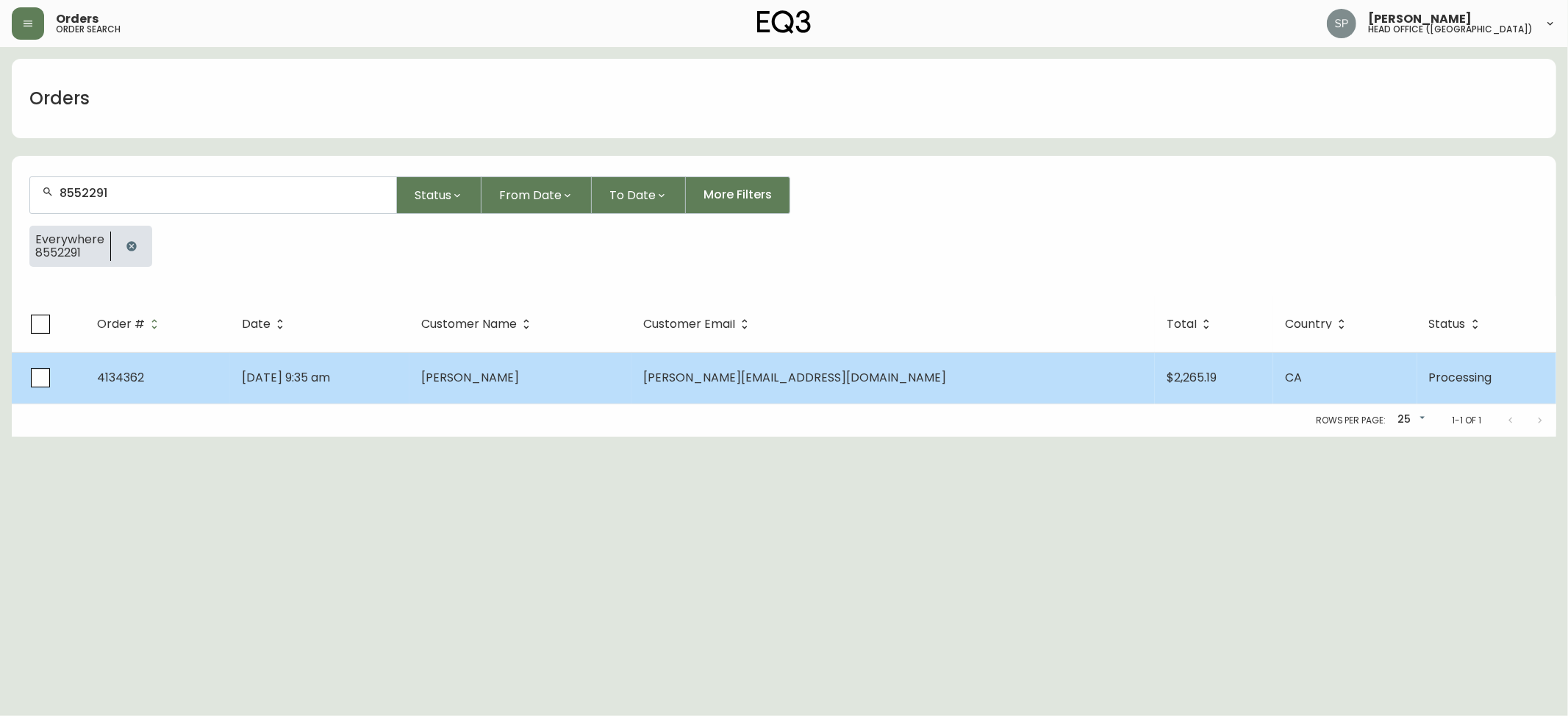
click at [1044, 397] on td "[PERSON_NAME][EMAIL_ADDRESS][DOMAIN_NAME]" at bounding box center [894, 377] width 524 height 51
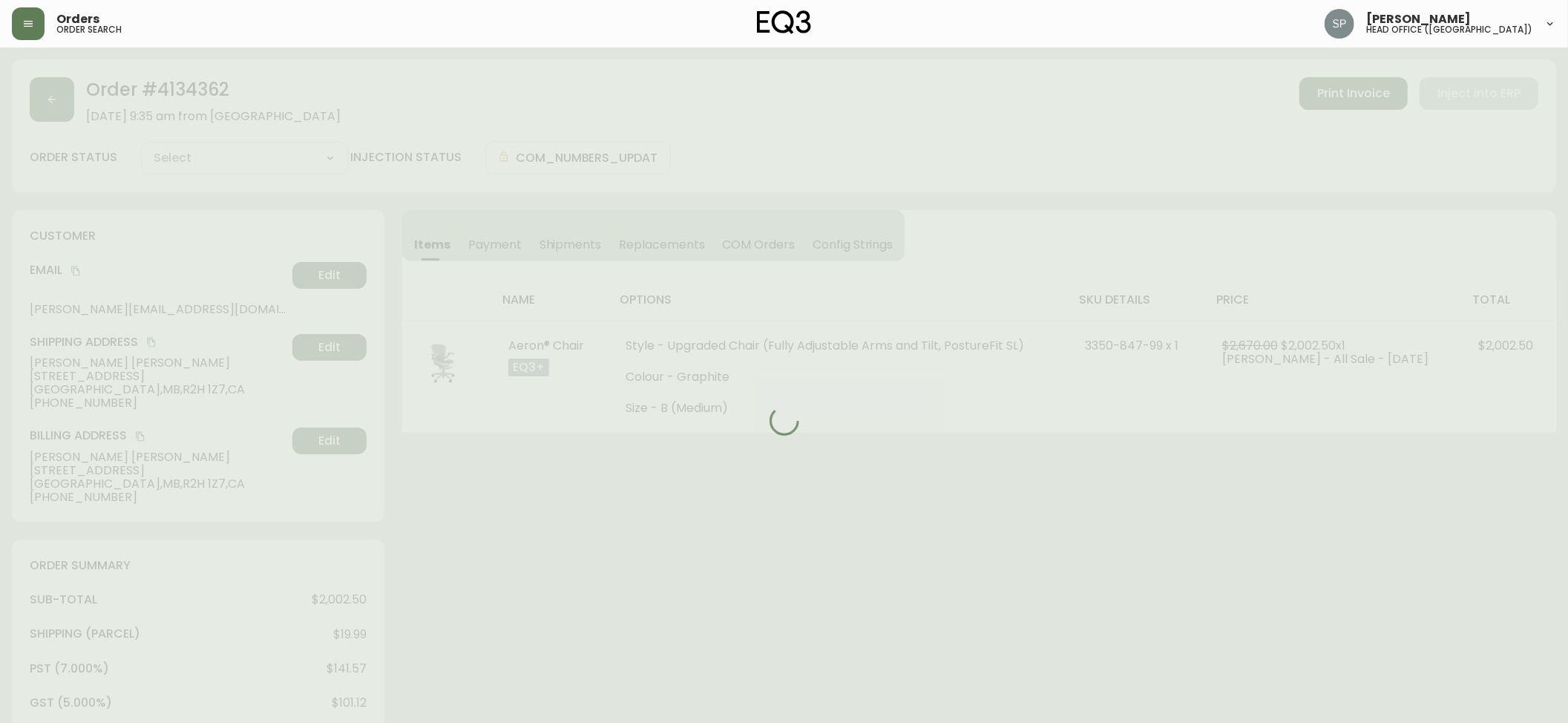
type input "Processing"
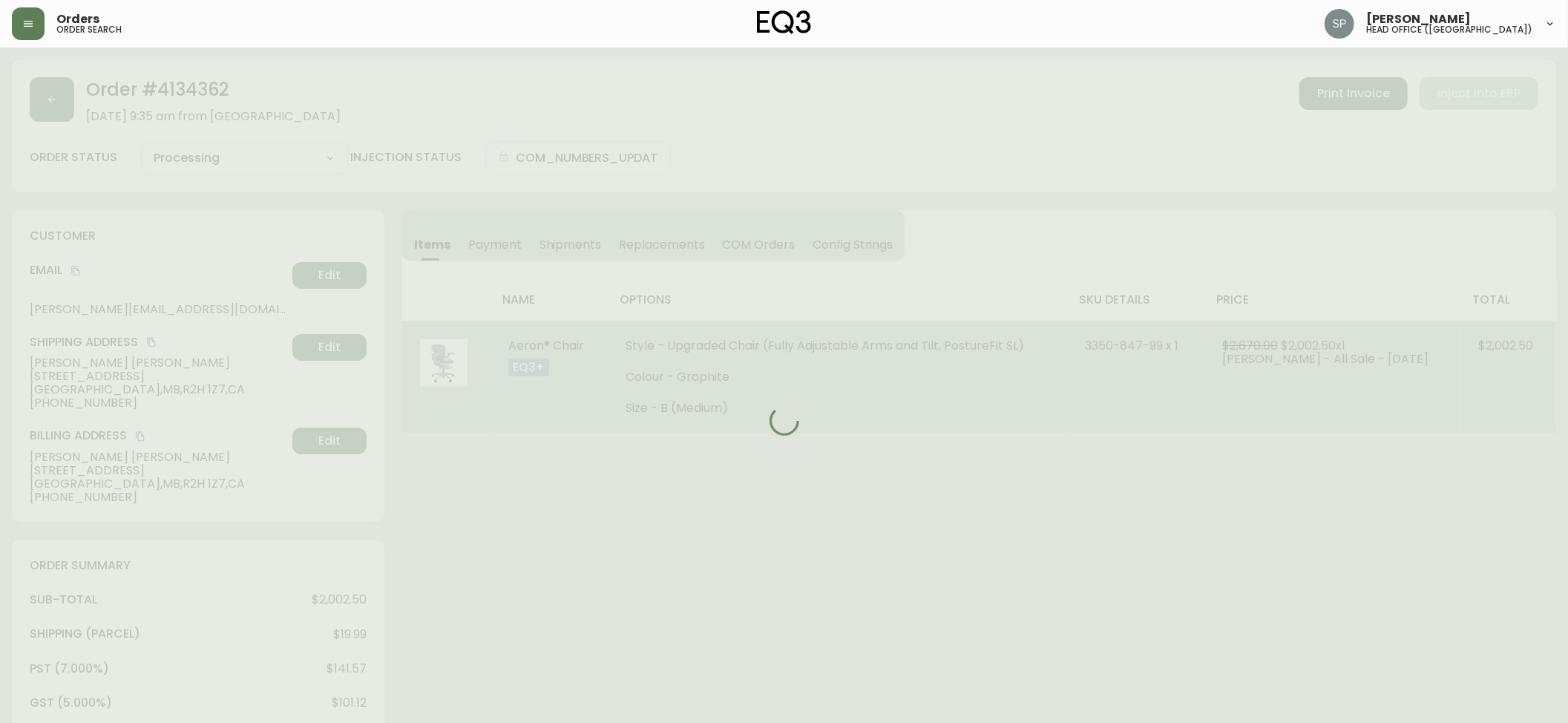
select select "PROCESSING"
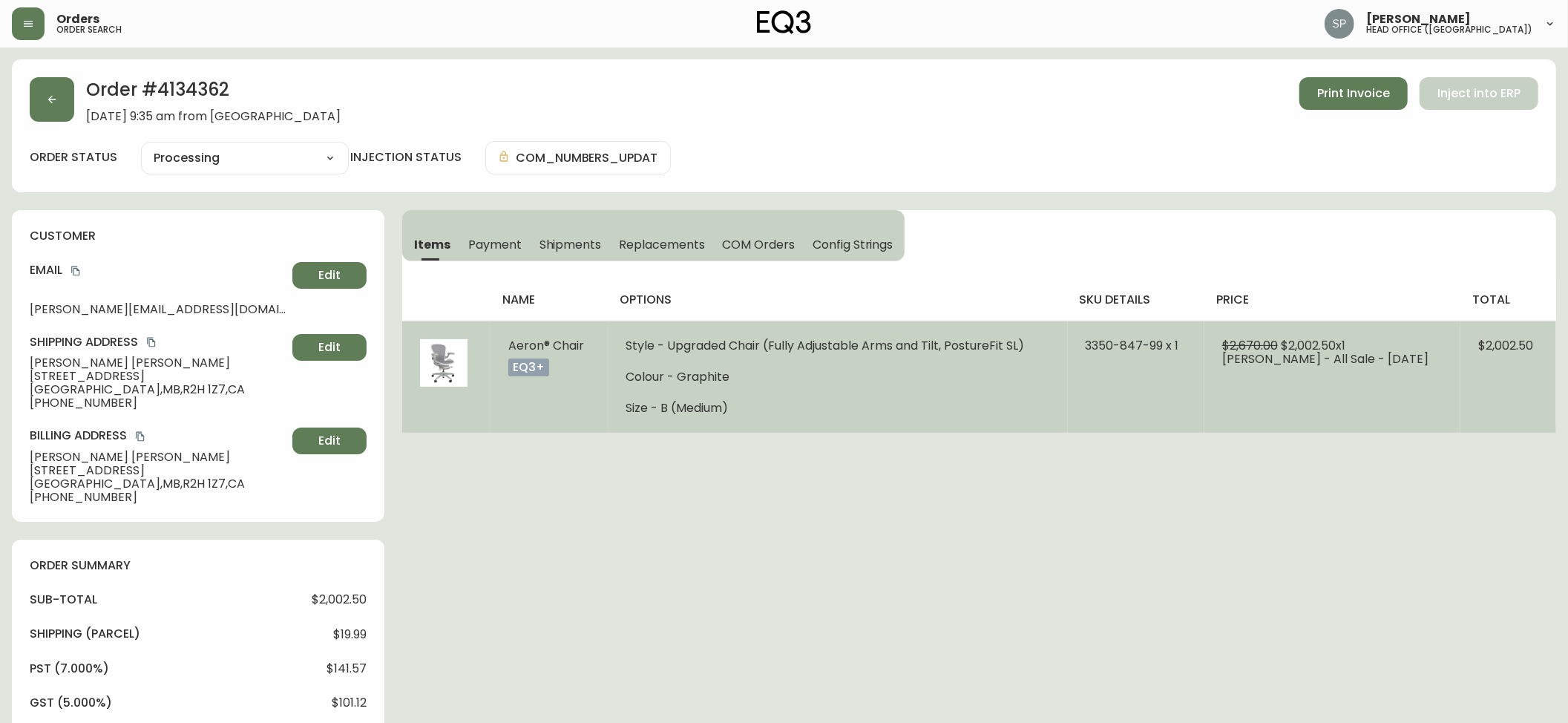
drag, startPoint x: 1456, startPoint y: 355, endPoint x: 1551, endPoint y: 356, distance: 95.0
click at [1551, 356] on tr "Aeron® Chair eq3+ Style - Upgraded Chair (Fully Adjustable Arms and Tilt, Postu…" at bounding box center [978, 376] width 1154 height 112
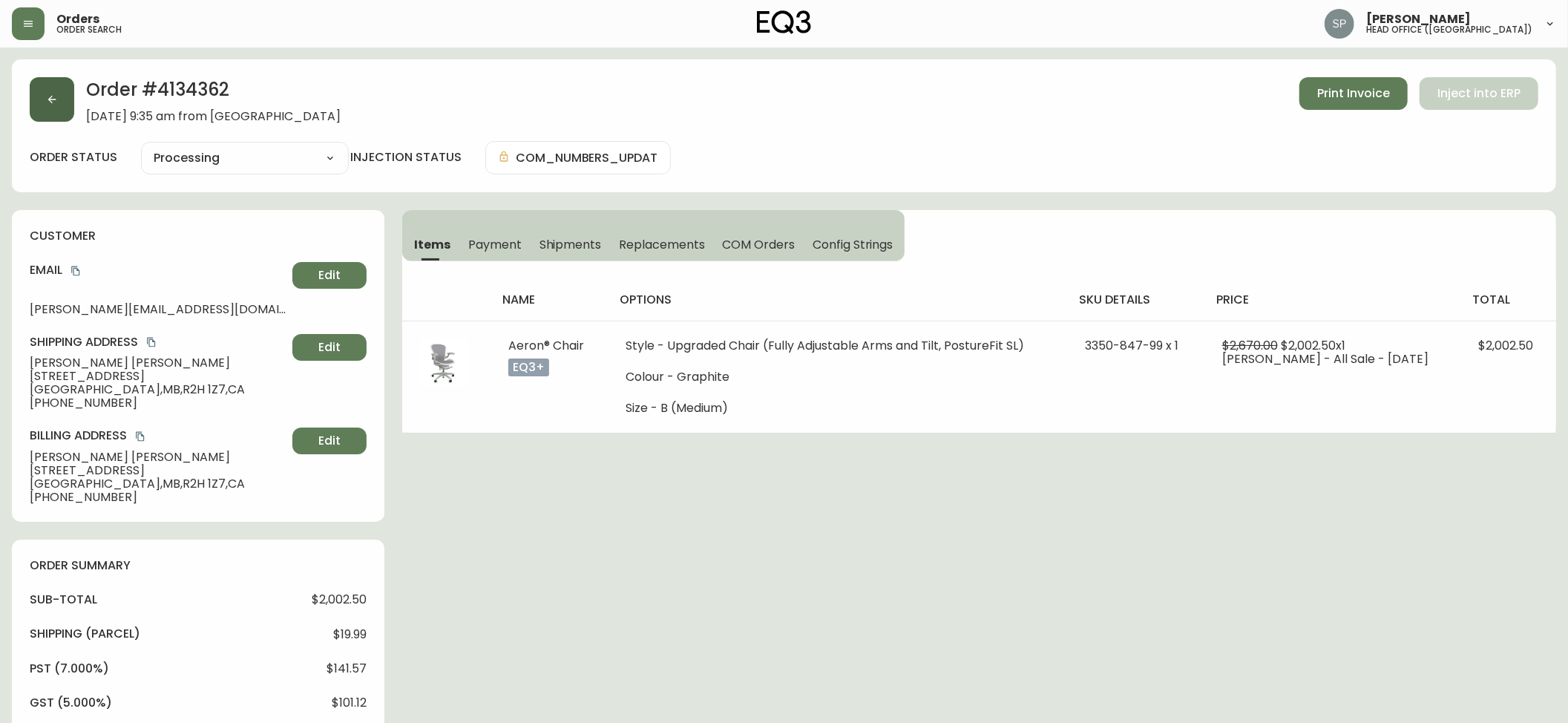
click at [57, 120] on button "button" at bounding box center [52, 100] width 45 height 45
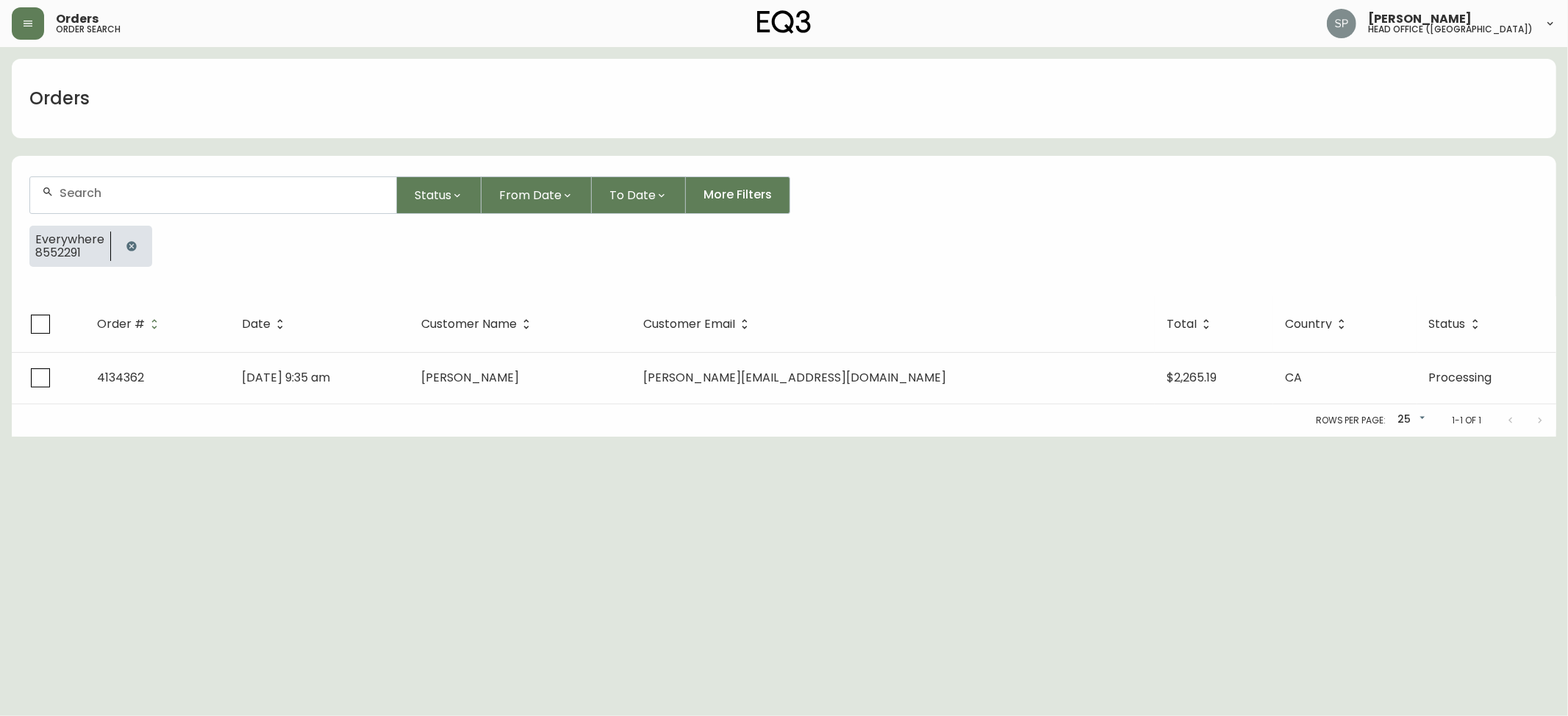
click at [162, 176] on div at bounding box center [213, 195] width 368 height 38
paste input "8552453"
type input "8552453"
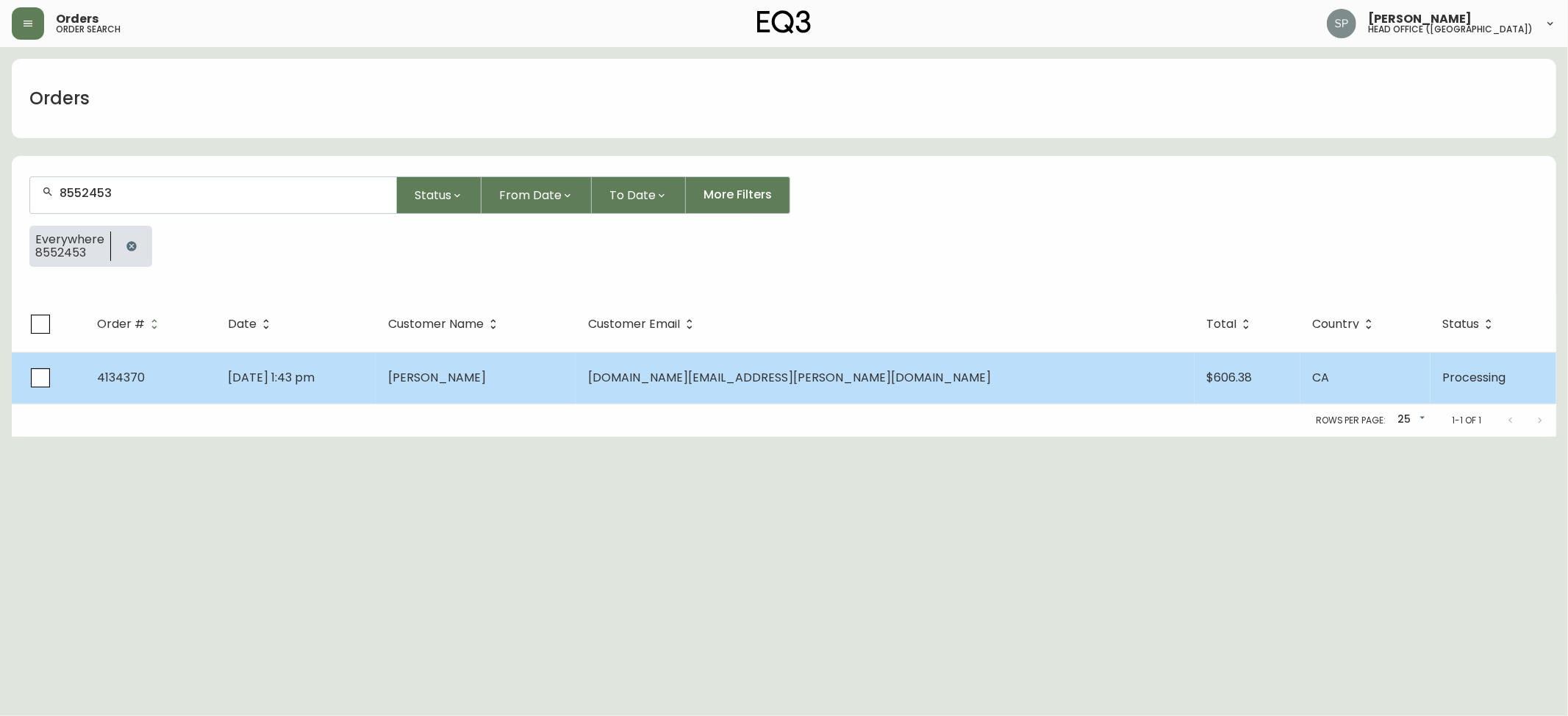
click at [578, 400] on td "[PERSON_NAME]" at bounding box center [477, 377] width 201 height 51
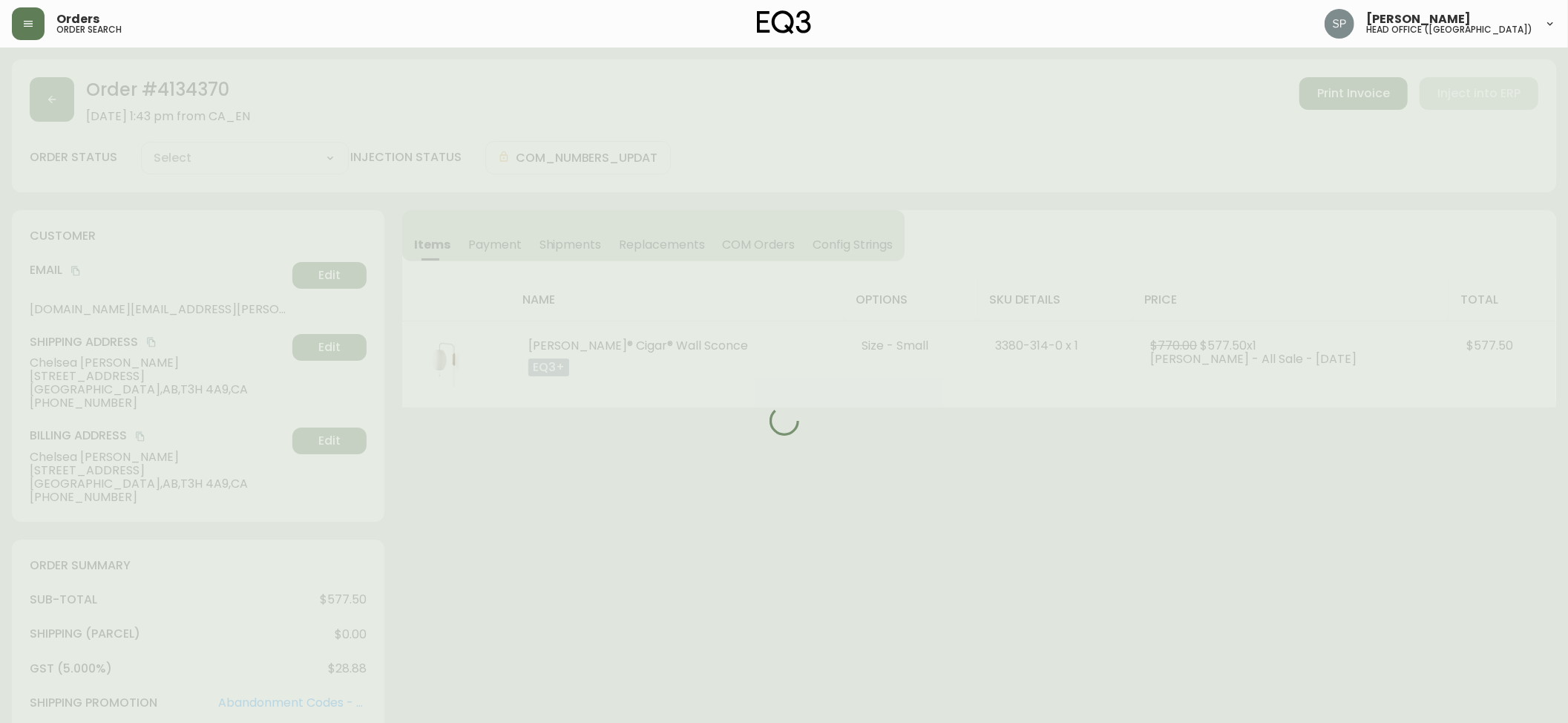
type input "Processing"
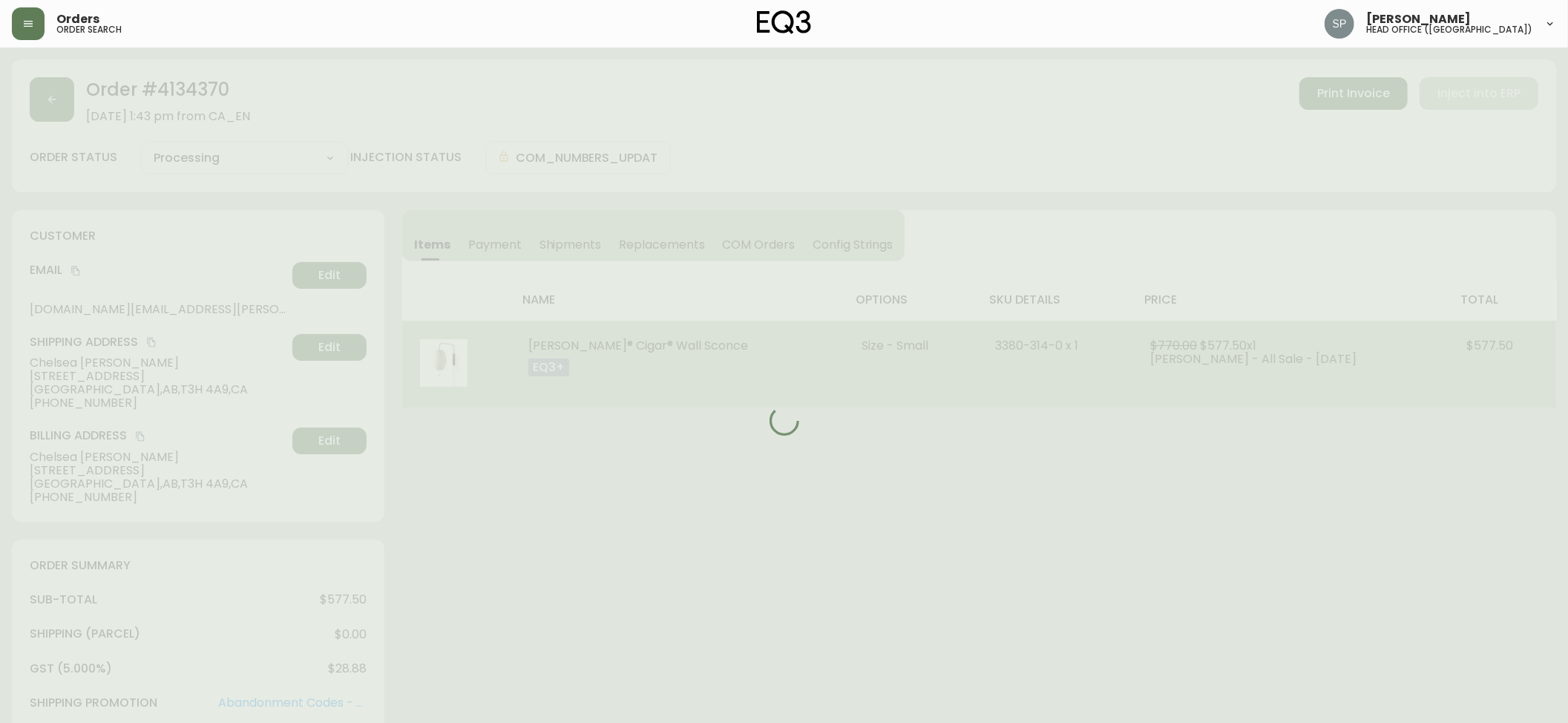
select select "PROCESSING"
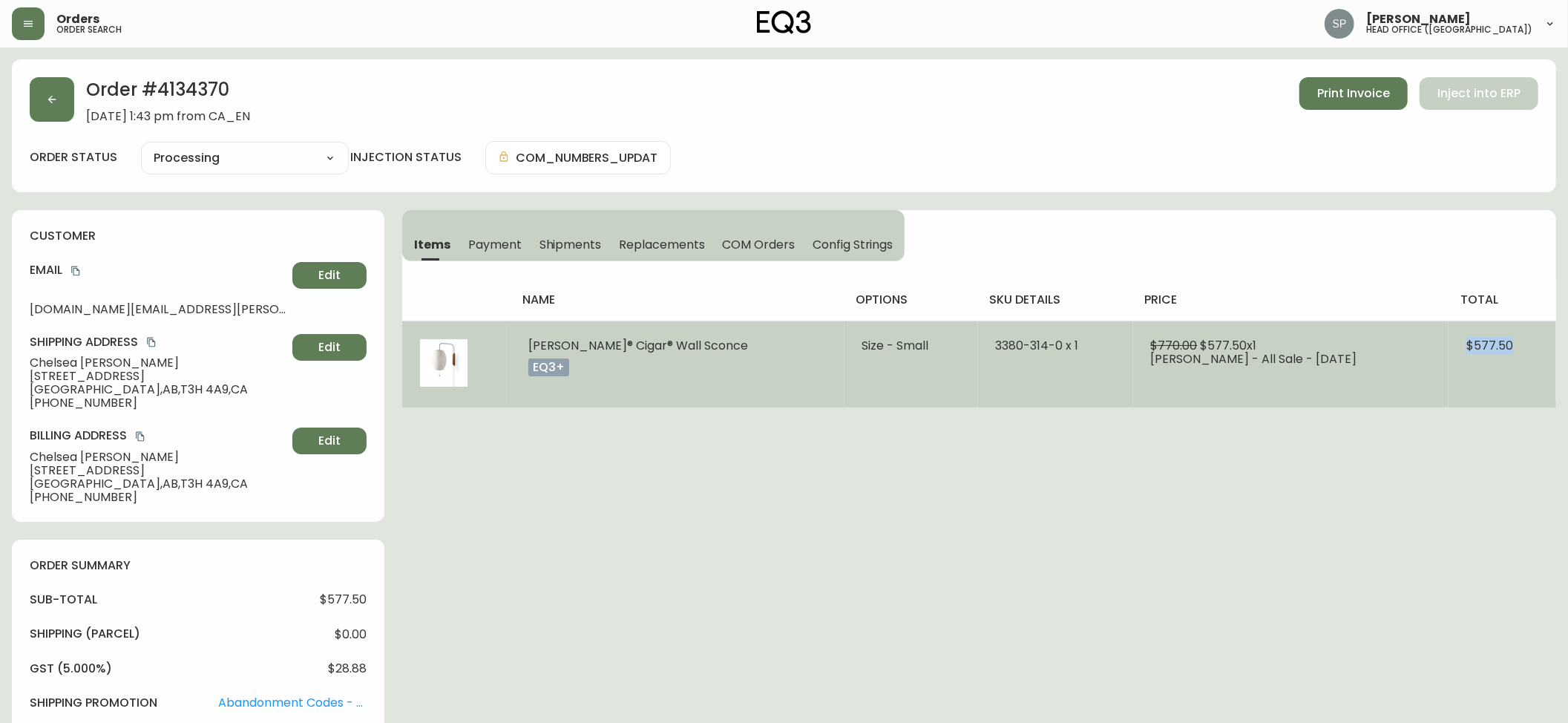
drag, startPoint x: 1535, startPoint y: 351, endPoint x: 536, endPoint y: 351, distance: 999.0
click at [1452, 351] on td "$577.50" at bounding box center [1502, 364] width 107 height 87
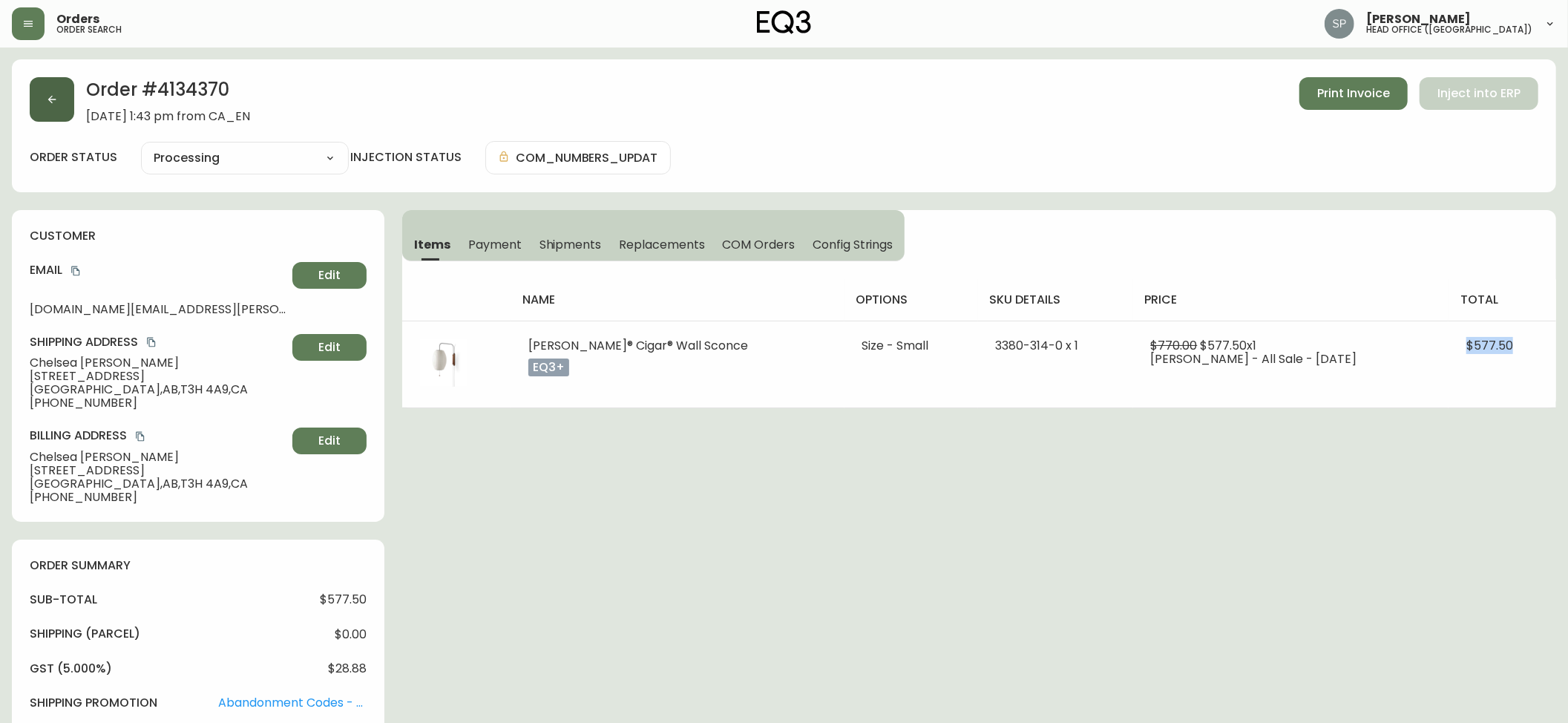
click at [54, 114] on button "button" at bounding box center [52, 100] width 45 height 45
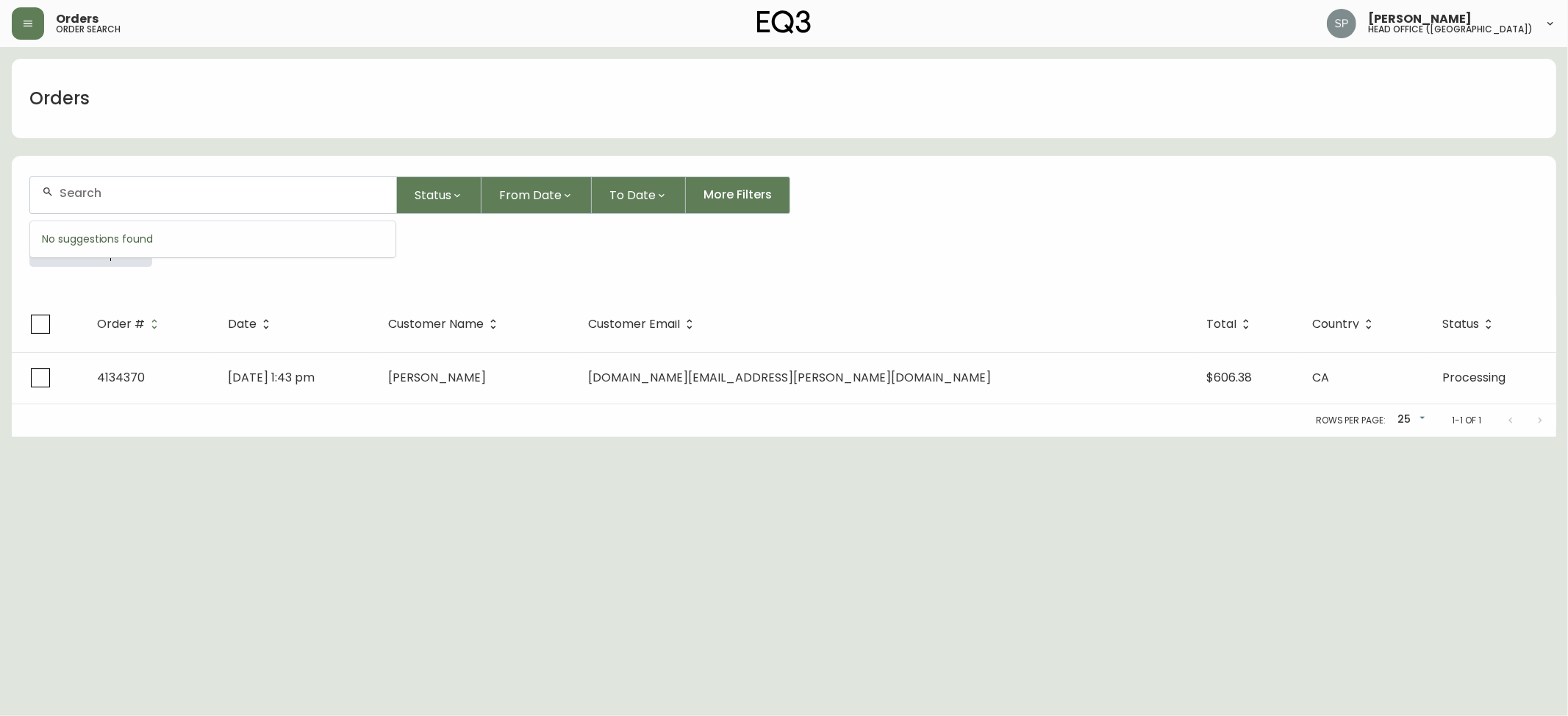
click at [155, 194] on input "text" at bounding box center [222, 193] width 325 height 14
paste input "8552454"
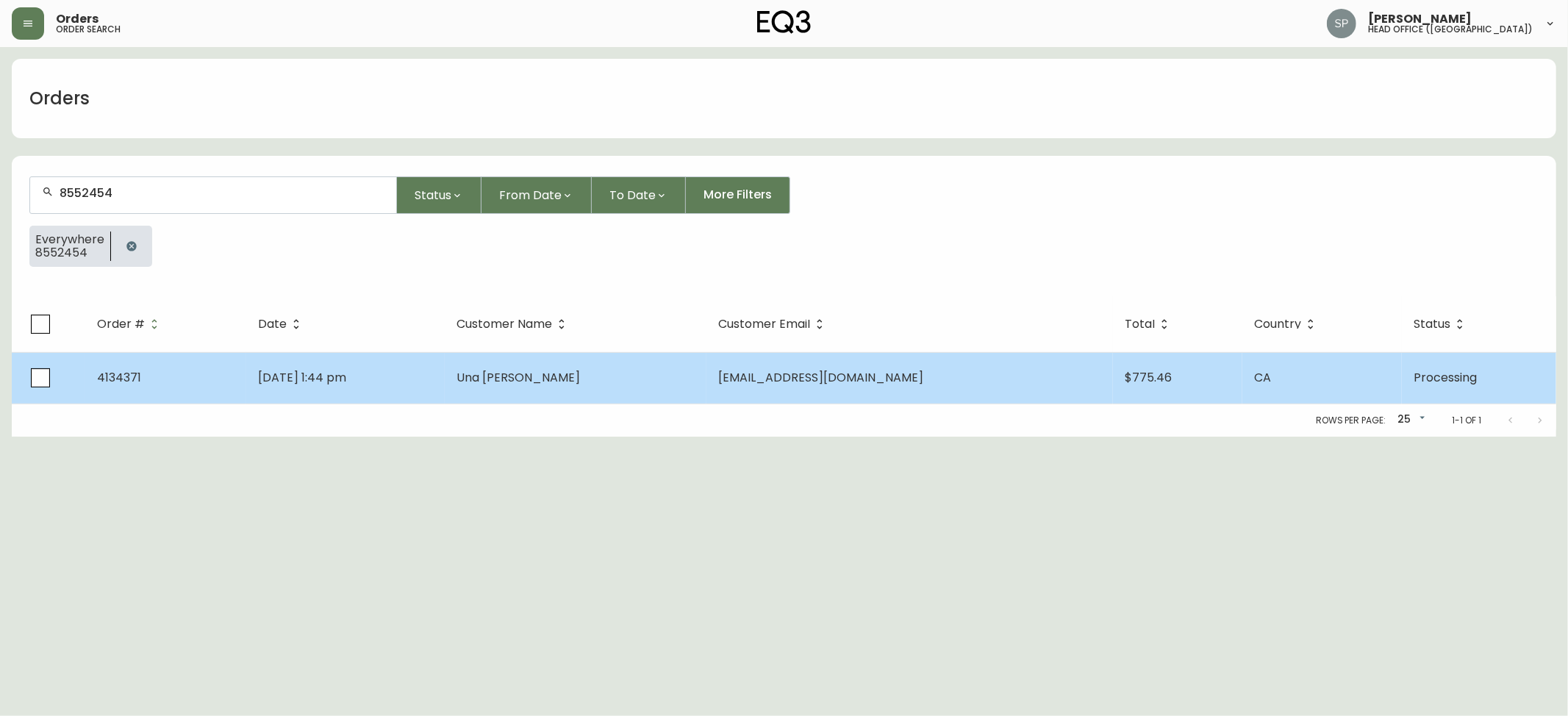
type input "8552454"
click at [574, 395] on td "Una [PERSON_NAME]" at bounding box center [576, 377] width 262 height 51
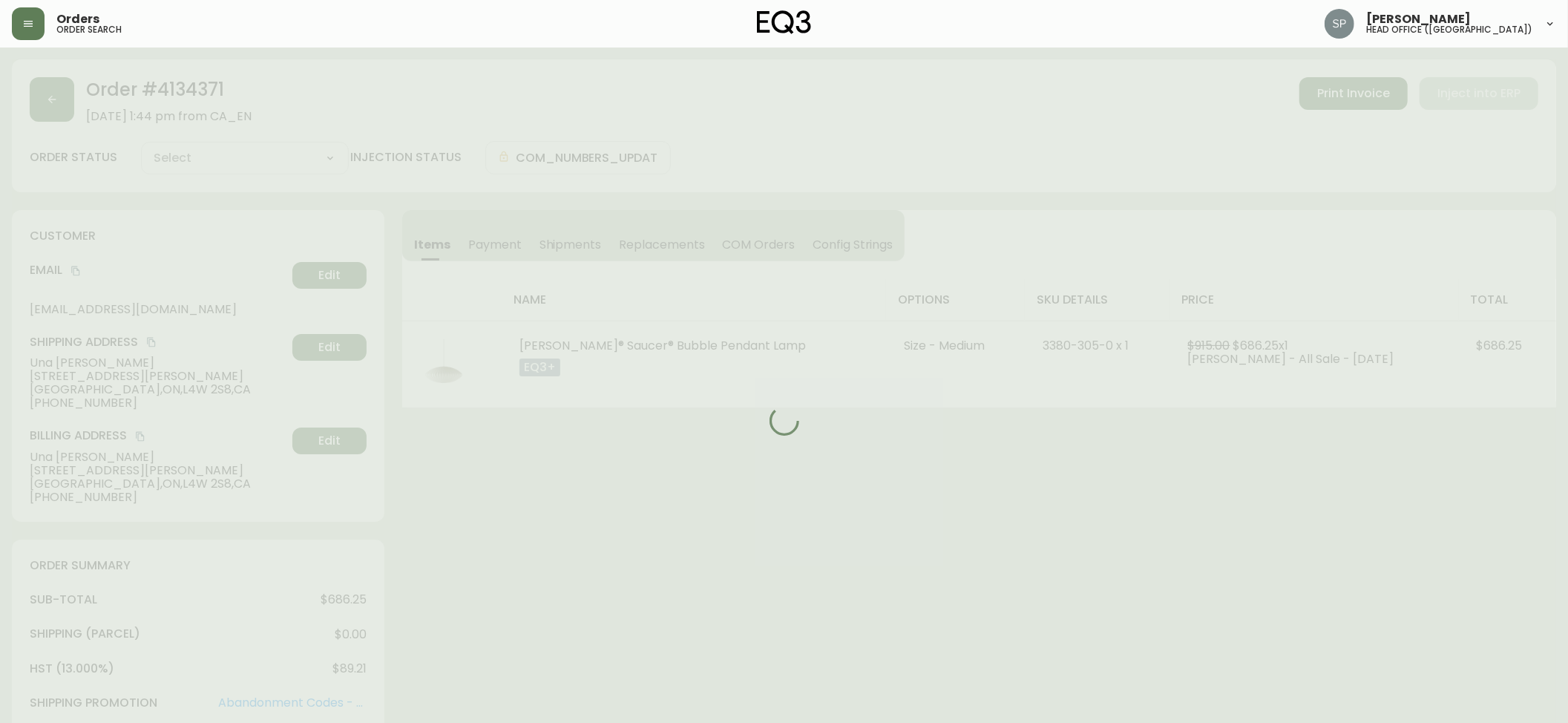
type input "Processing"
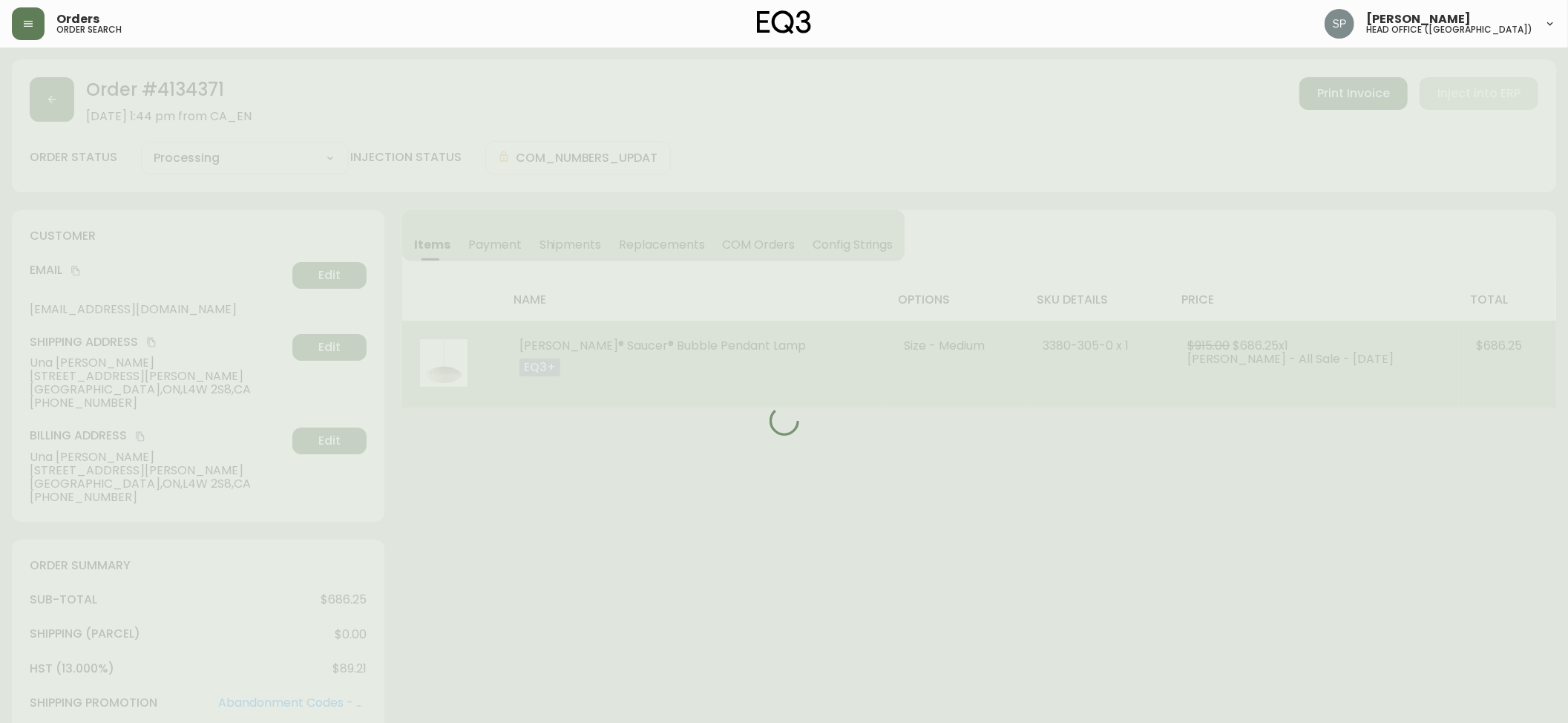
select select "PROCESSING"
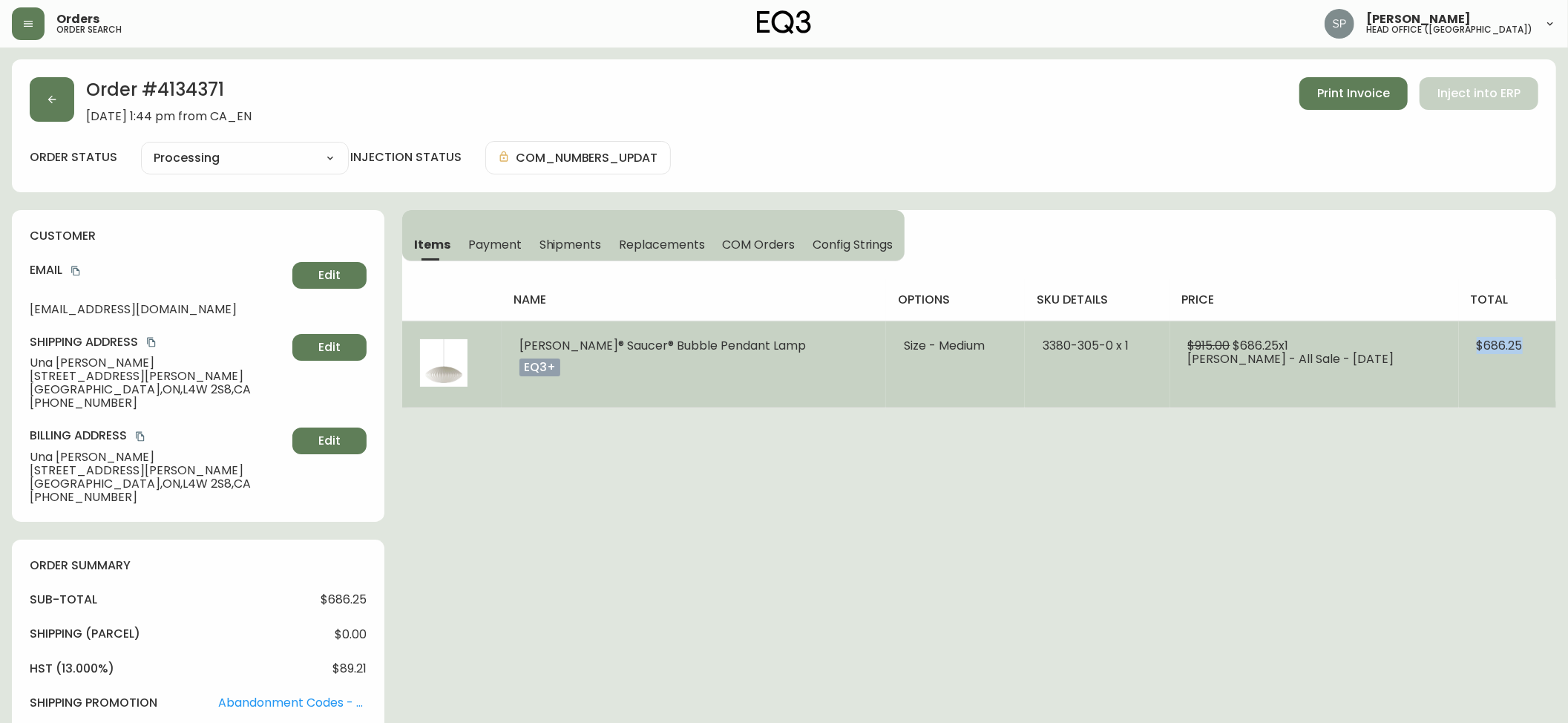
drag, startPoint x: 1520, startPoint y: 346, endPoint x: 1394, endPoint y: 349, distance: 126.0
click at [1467, 349] on td "$686.25" at bounding box center [1508, 364] width 98 height 87
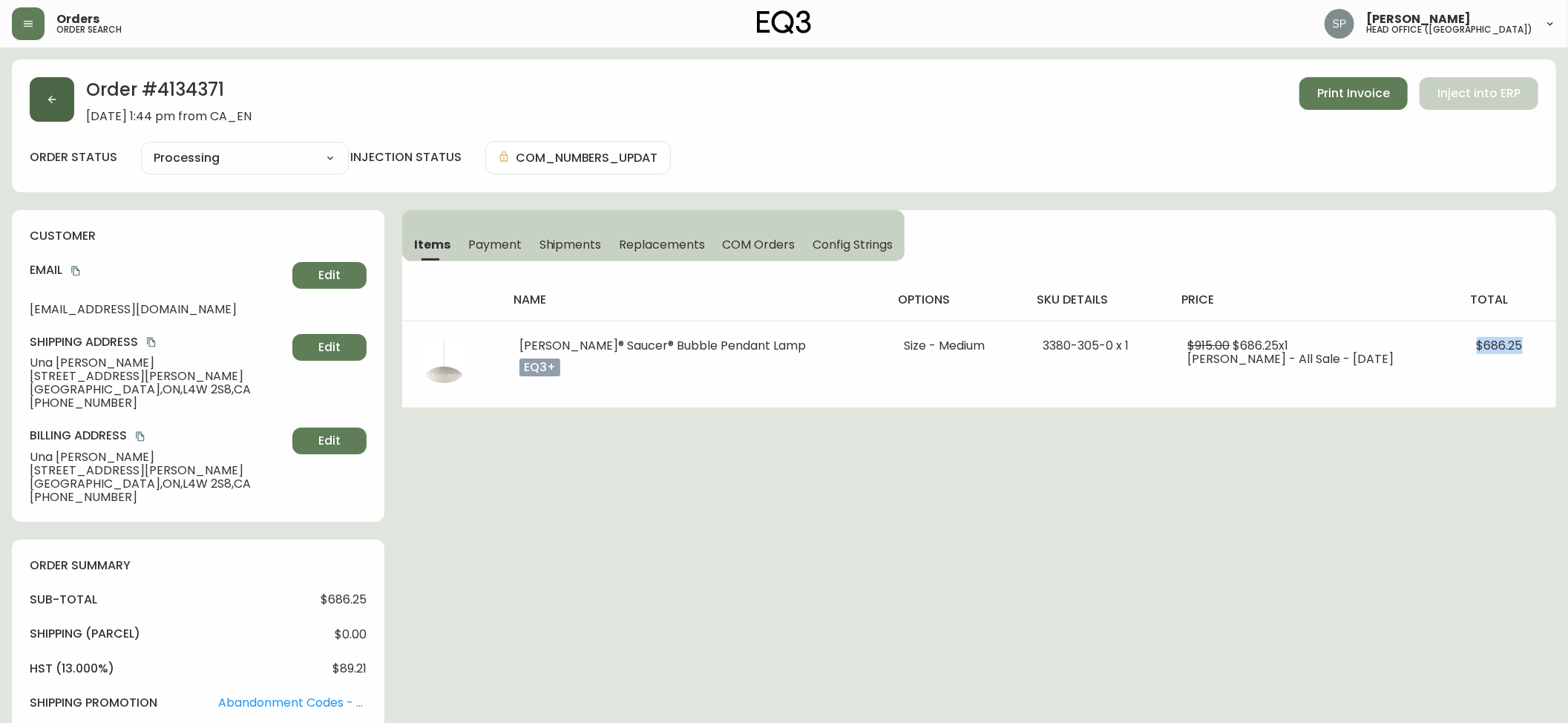
click at [59, 108] on button "button" at bounding box center [52, 100] width 45 height 45
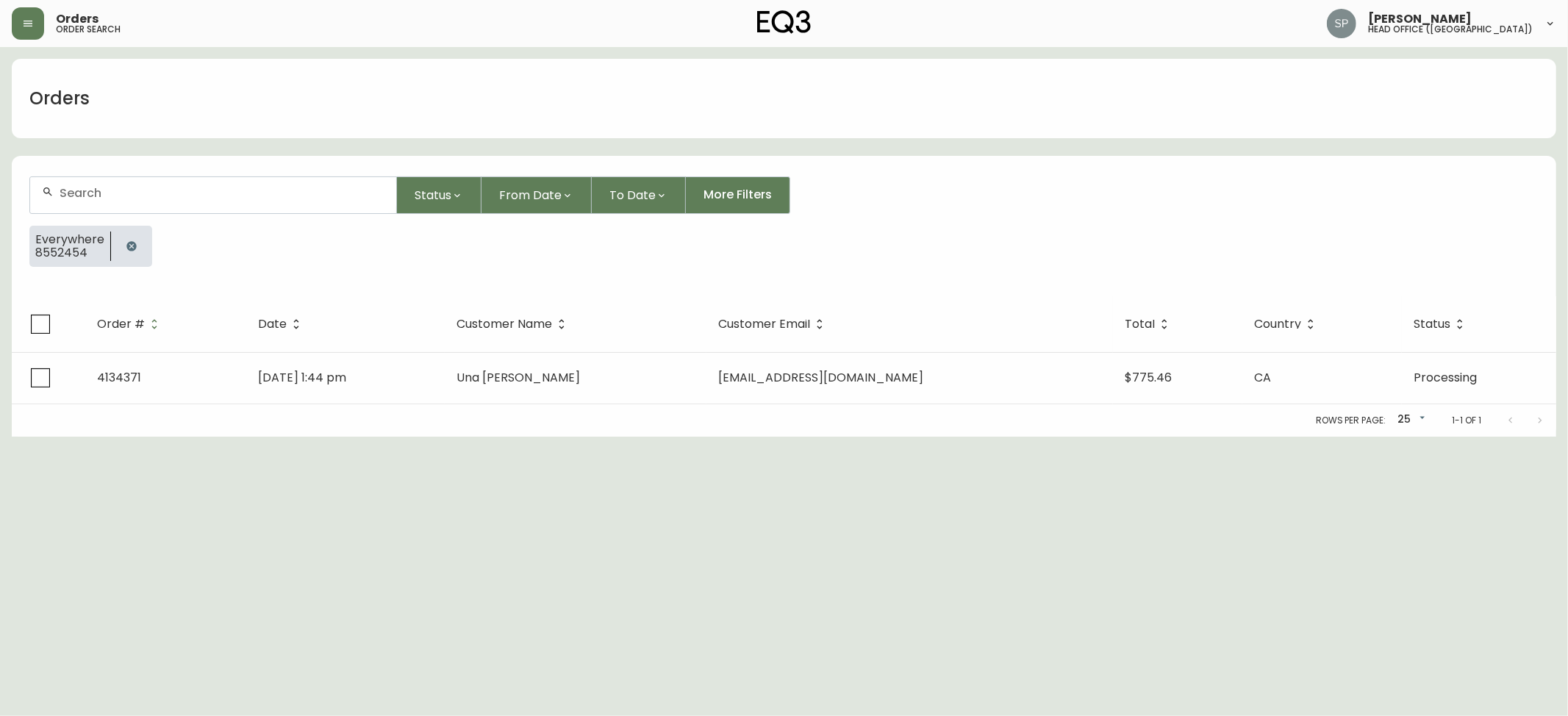
click at [194, 188] on input "text" at bounding box center [222, 193] width 325 height 14
paste input "8552475"
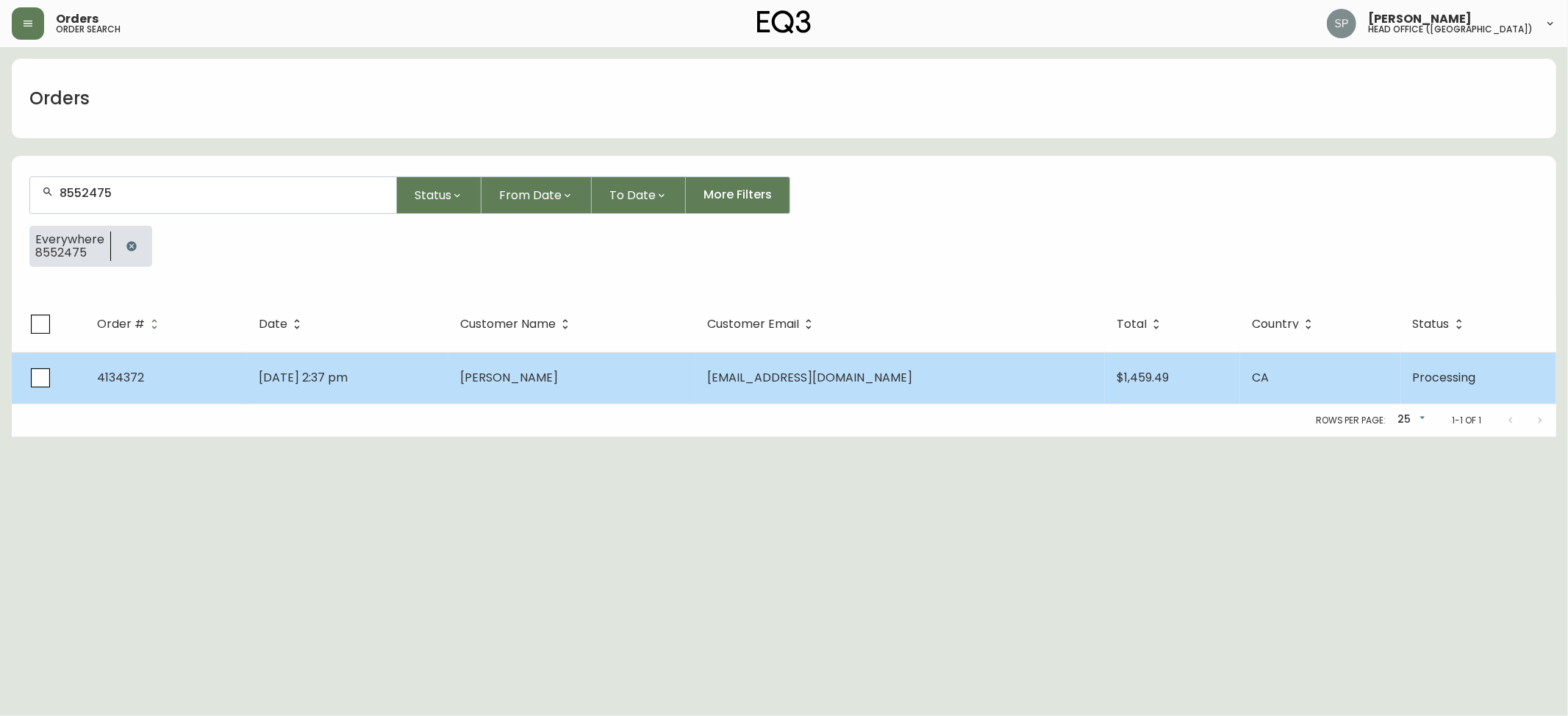
type input "8552475"
click at [1117, 374] on span "$1,459.49" at bounding box center [1143, 377] width 52 height 17
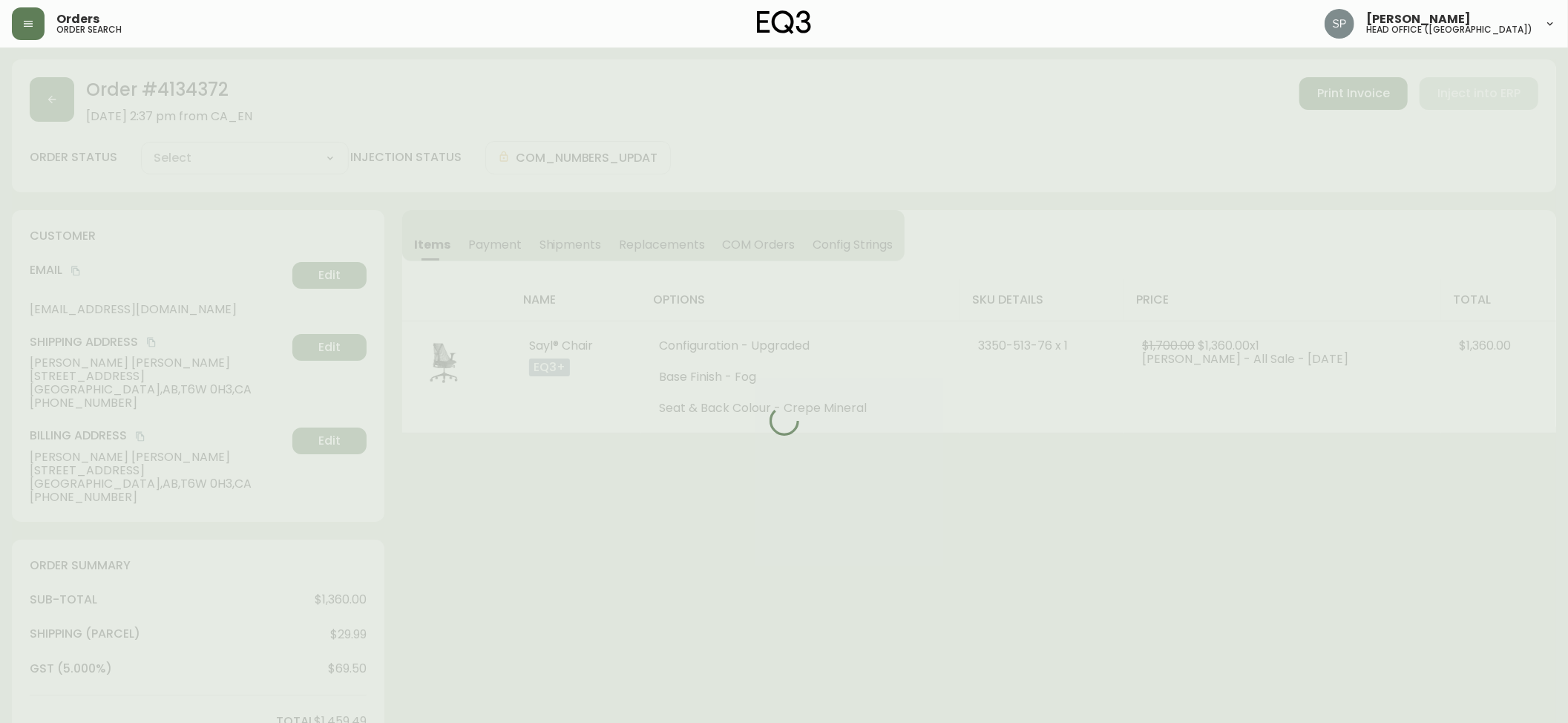
type input "Processing"
select select "PROCESSING"
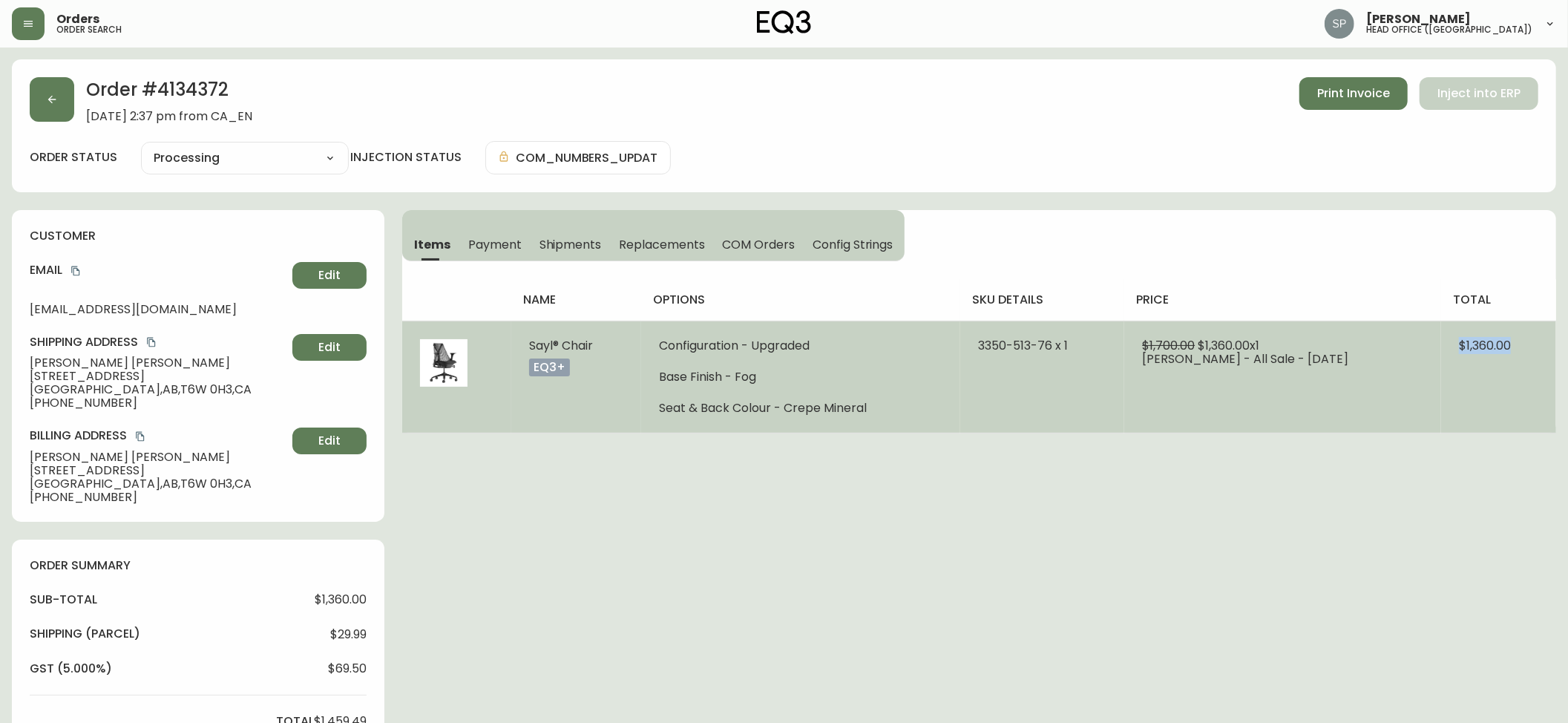
drag, startPoint x: 1542, startPoint y: 348, endPoint x: 1449, endPoint y: 350, distance: 93.0
click at [1449, 350] on td "$1,360.00" at bounding box center [1498, 376] width 115 height 112
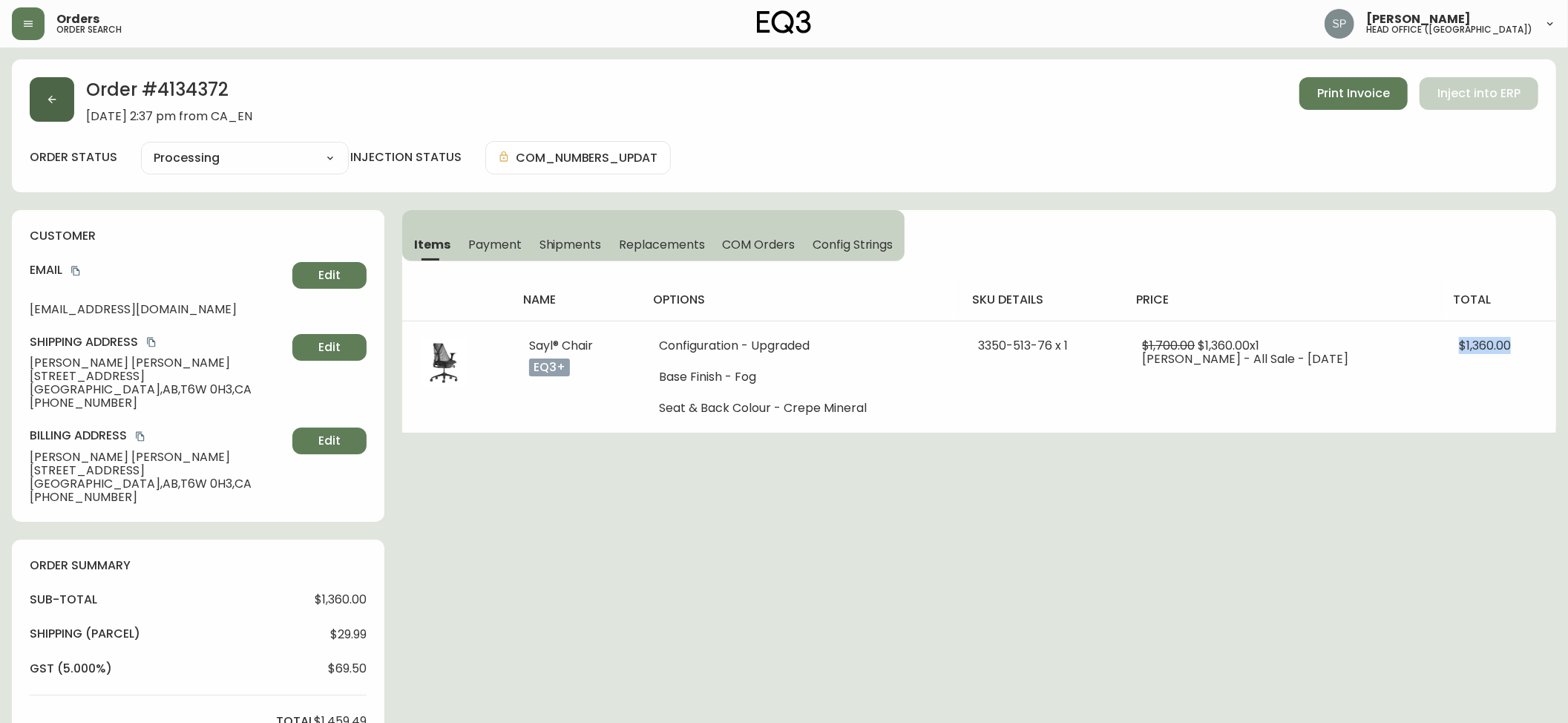
click at [57, 95] on button "button" at bounding box center [52, 100] width 45 height 45
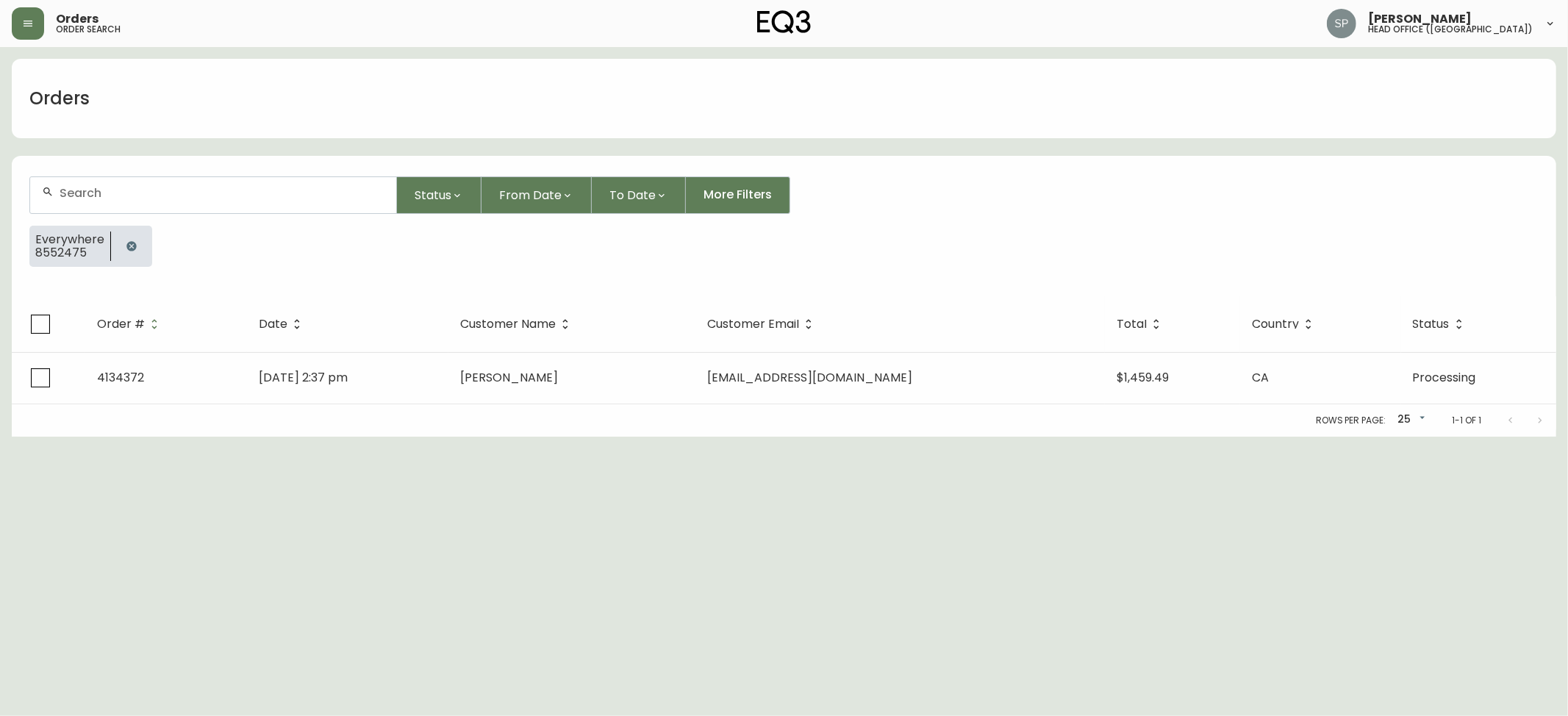
click at [303, 200] on input "text" at bounding box center [222, 193] width 325 height 14
paste input "8552502"
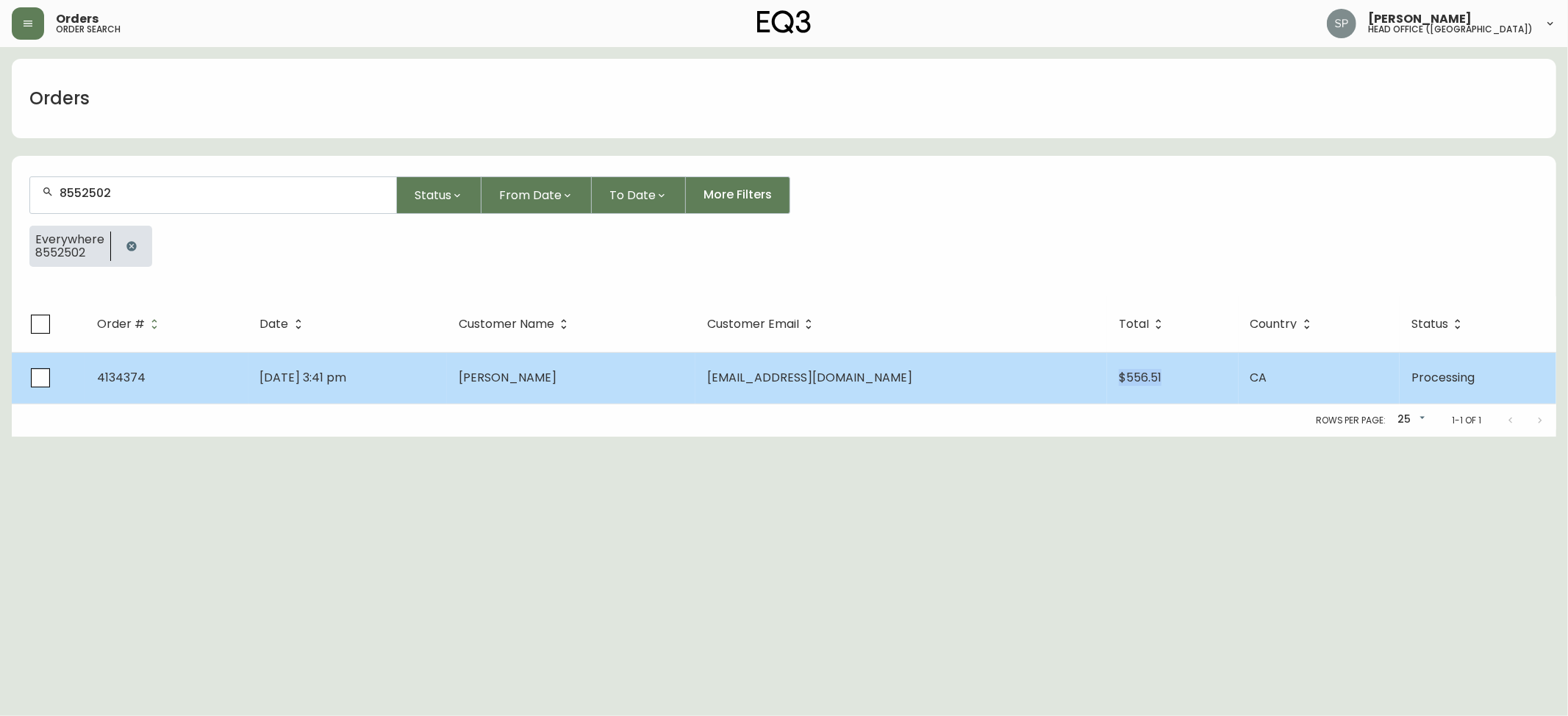
drag, startPoint x: 1148, startPoint y: 376, endPoint x: 174, endPoint y: 383, distance: 974.0
click at [1107, 387] on td "$556.51" at bounding box center [1172, 377] width 131 height 51
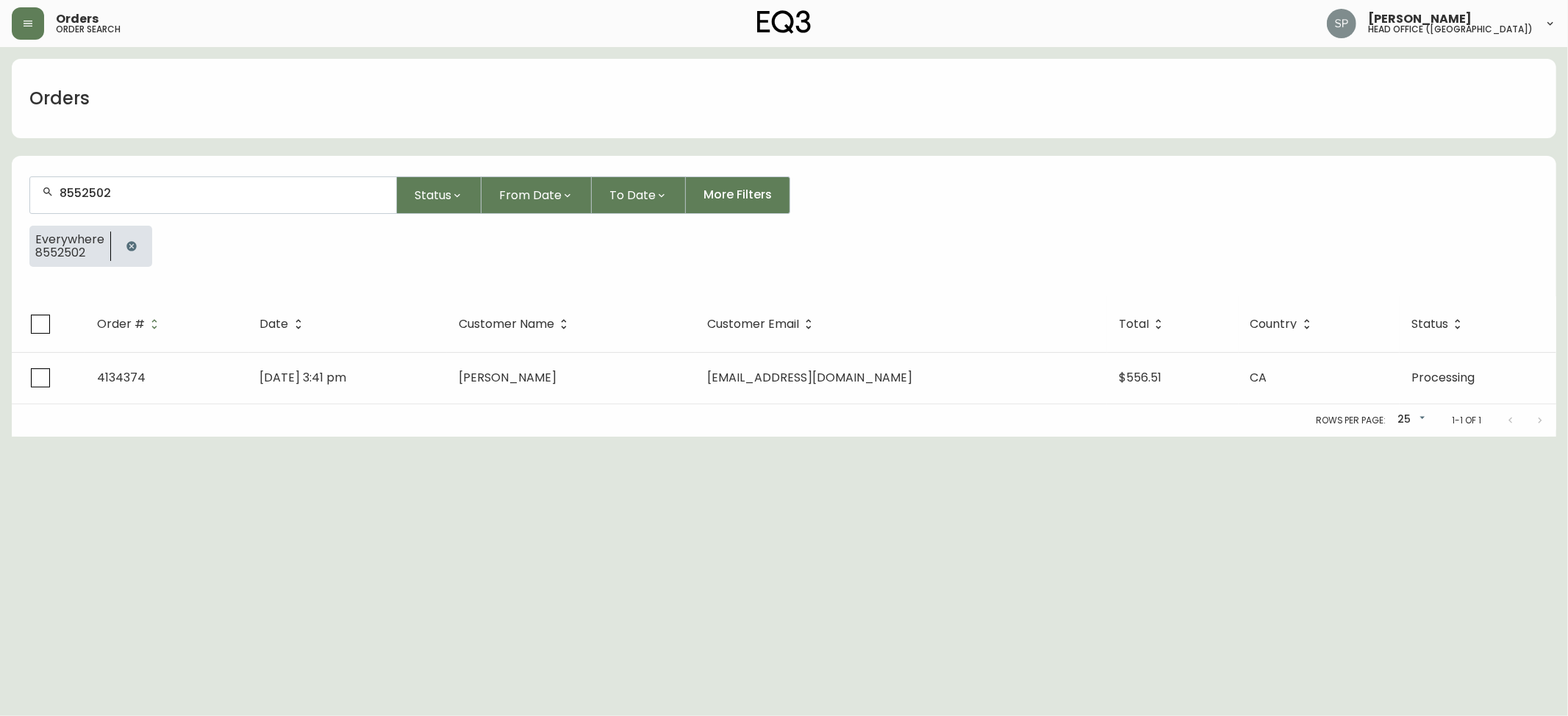
drag, startPoint x: 136, startPoint y: 194, endPoint x: -18, endPoint y: 203, distance: 154.3
click at [0, 203] on html "Orders order search [PERSON_NAME] head office ([GEOGRAPHIC_DATA]) Orders 855250…" at bounding box center [784, 218] width 1568 height 436
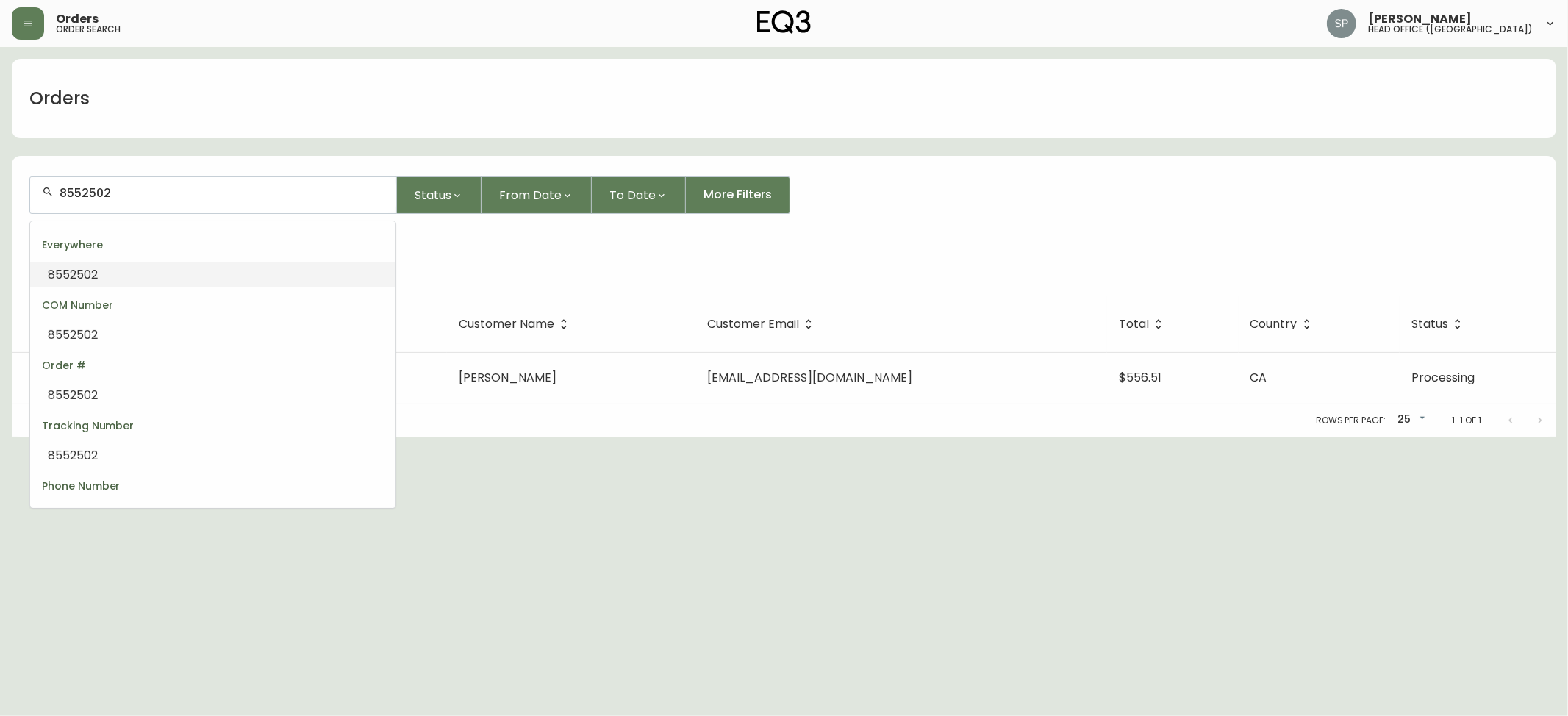
paste input "695"
type input "8552695"
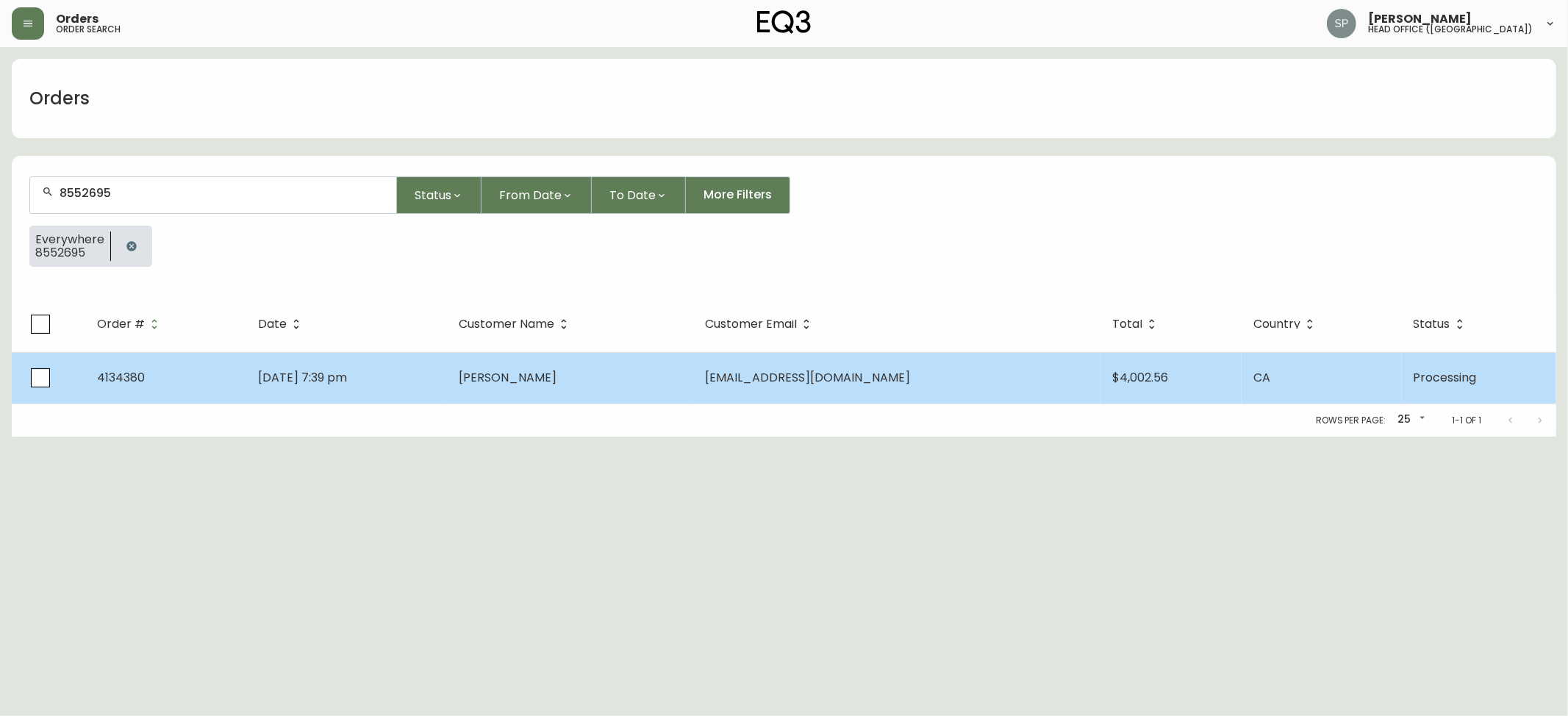
type input "8552695"
click at [1007, 368] on td "[EMAIL_ADDRESS][DOMAIN_NAME]" at bounding box center [896, 377] width 407 height 51
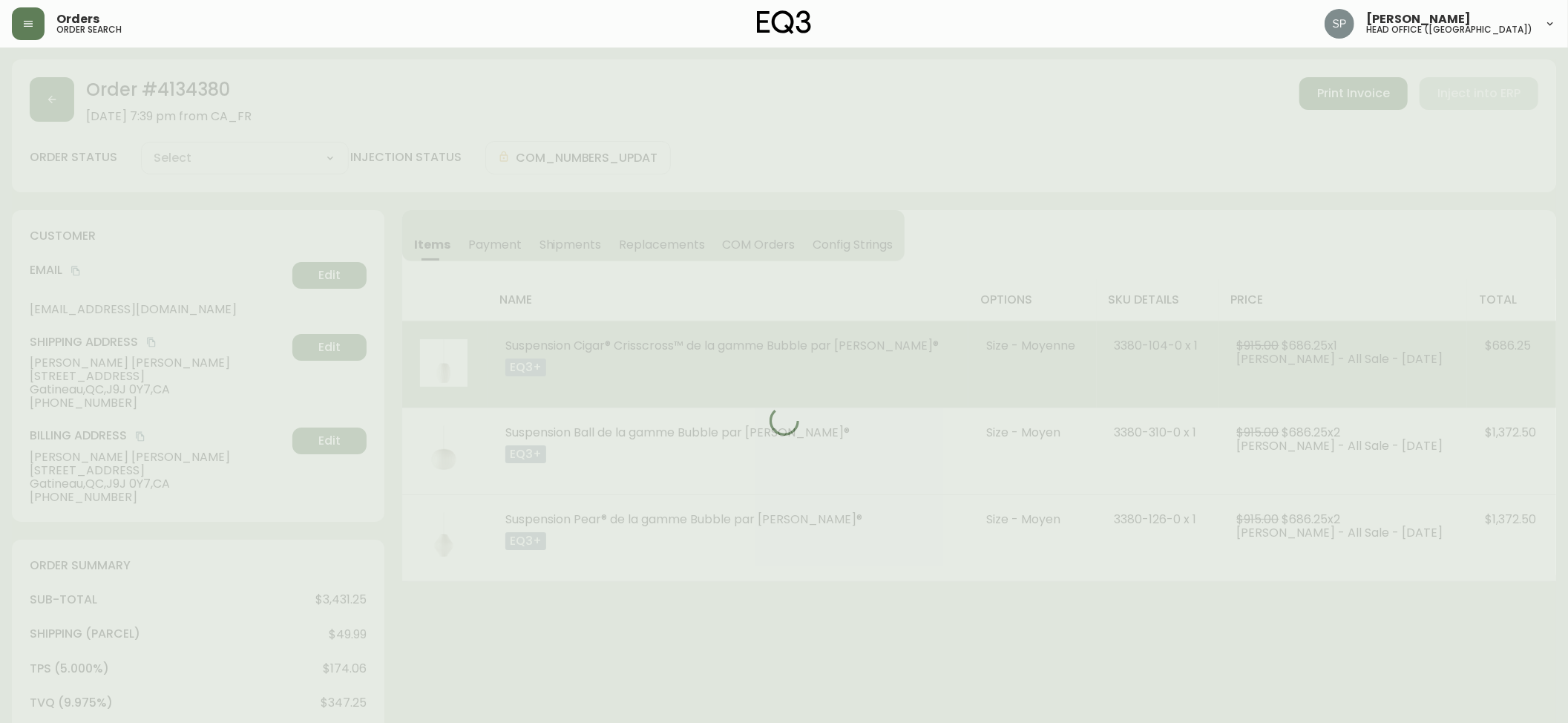
type input "Processing"
select select "PROCESSING"
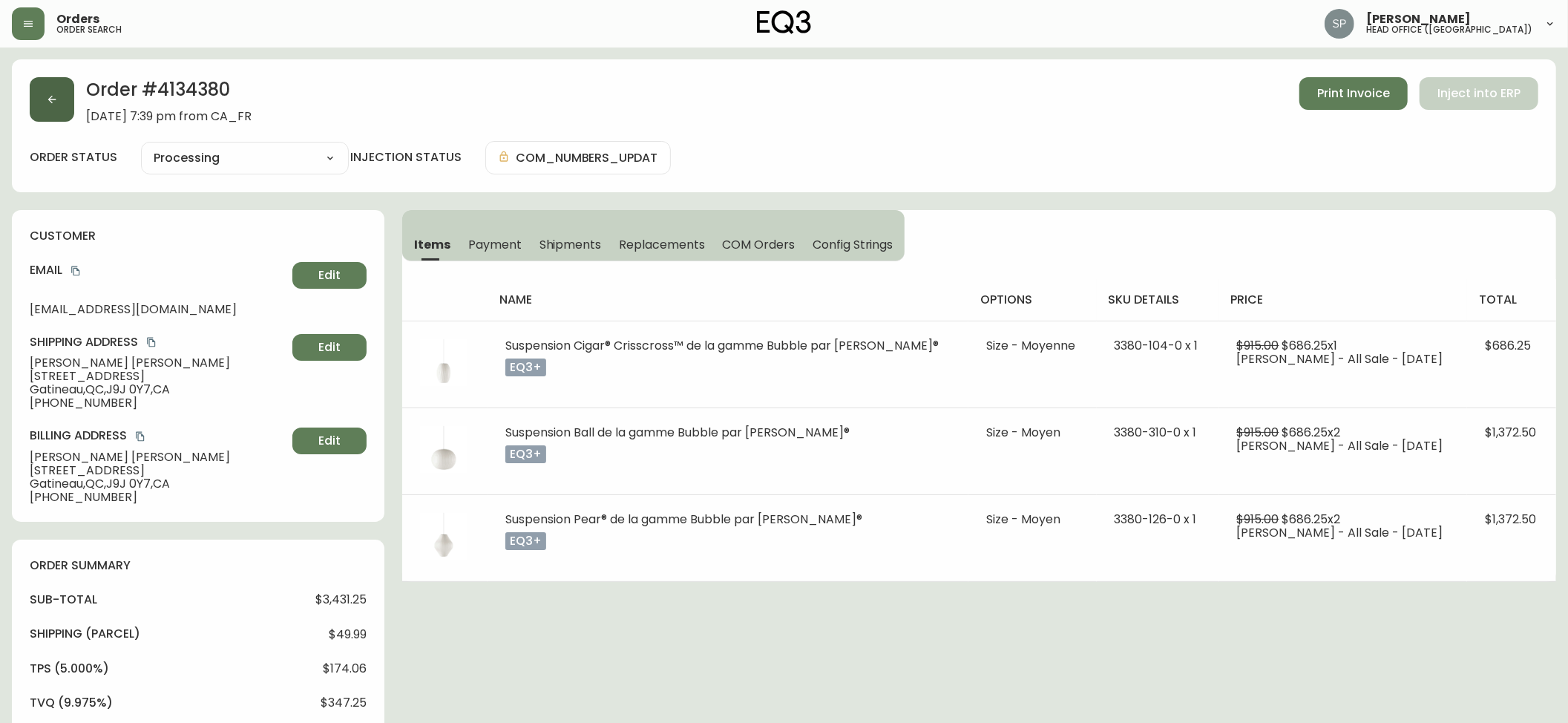
click at [48, 81] on button "button" at bounding box center [52, 100] width 45 height 45
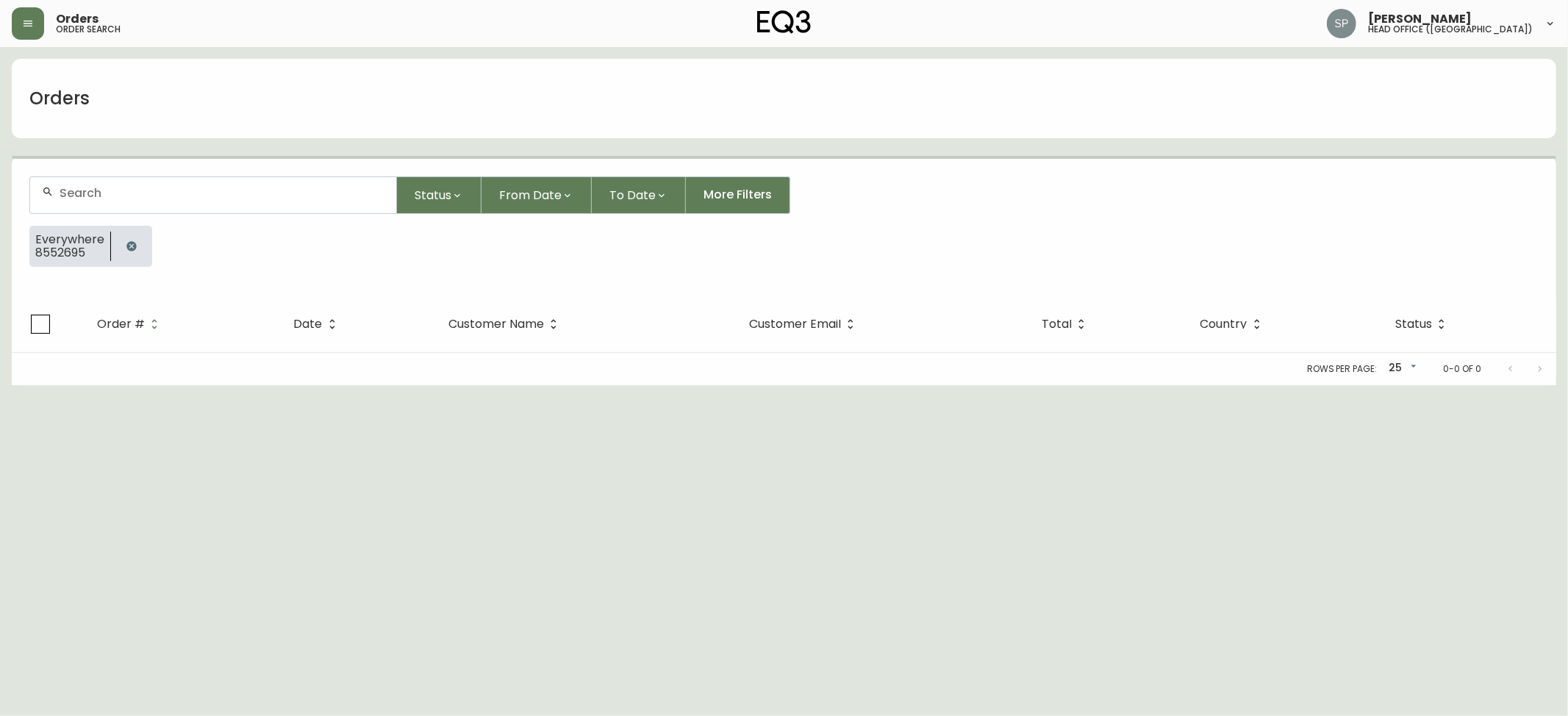
click at [178, 156] on div at bounding box center [784, 156] width 1545 height 3
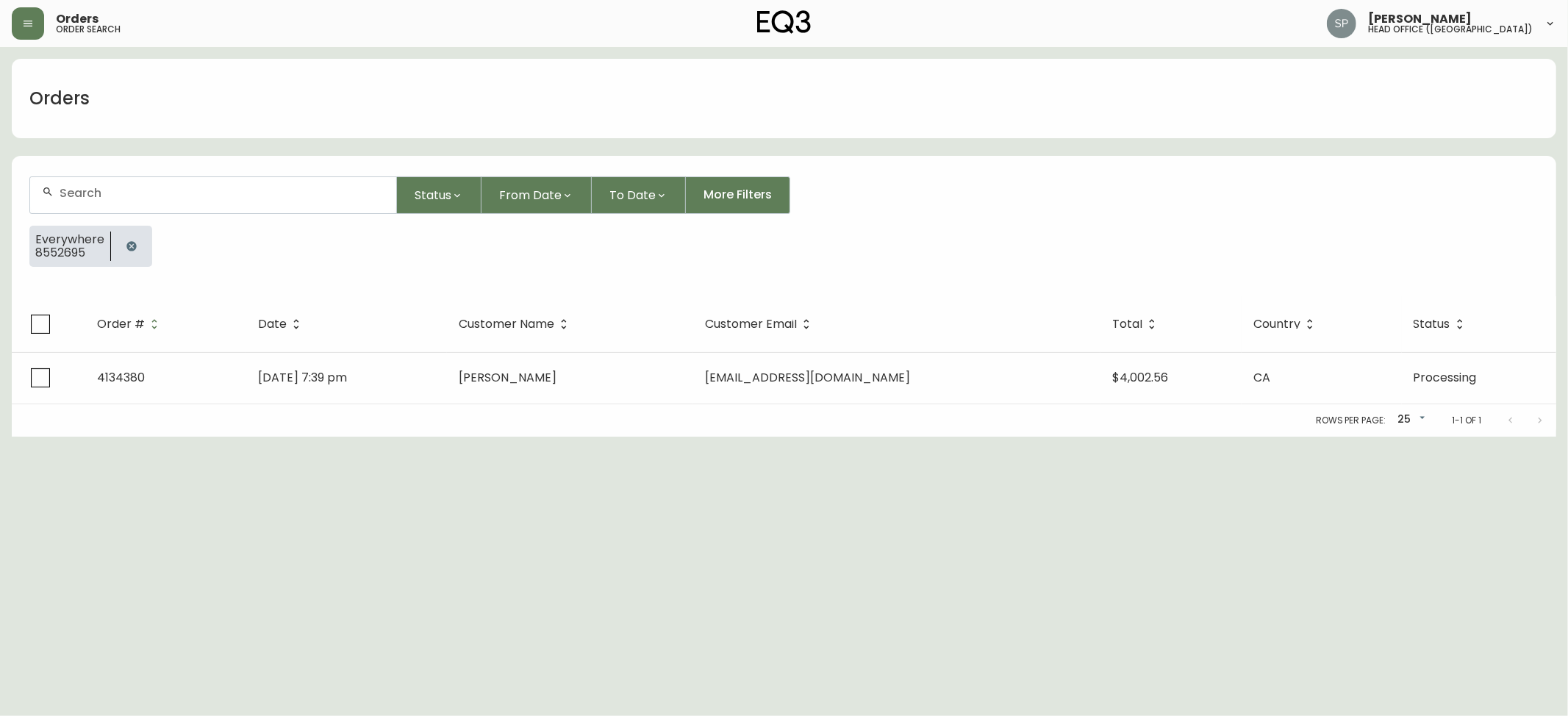
click at [194, 189] on input "text" at bounding box center [222, 193] width 325 height 14
paste input "8552703"
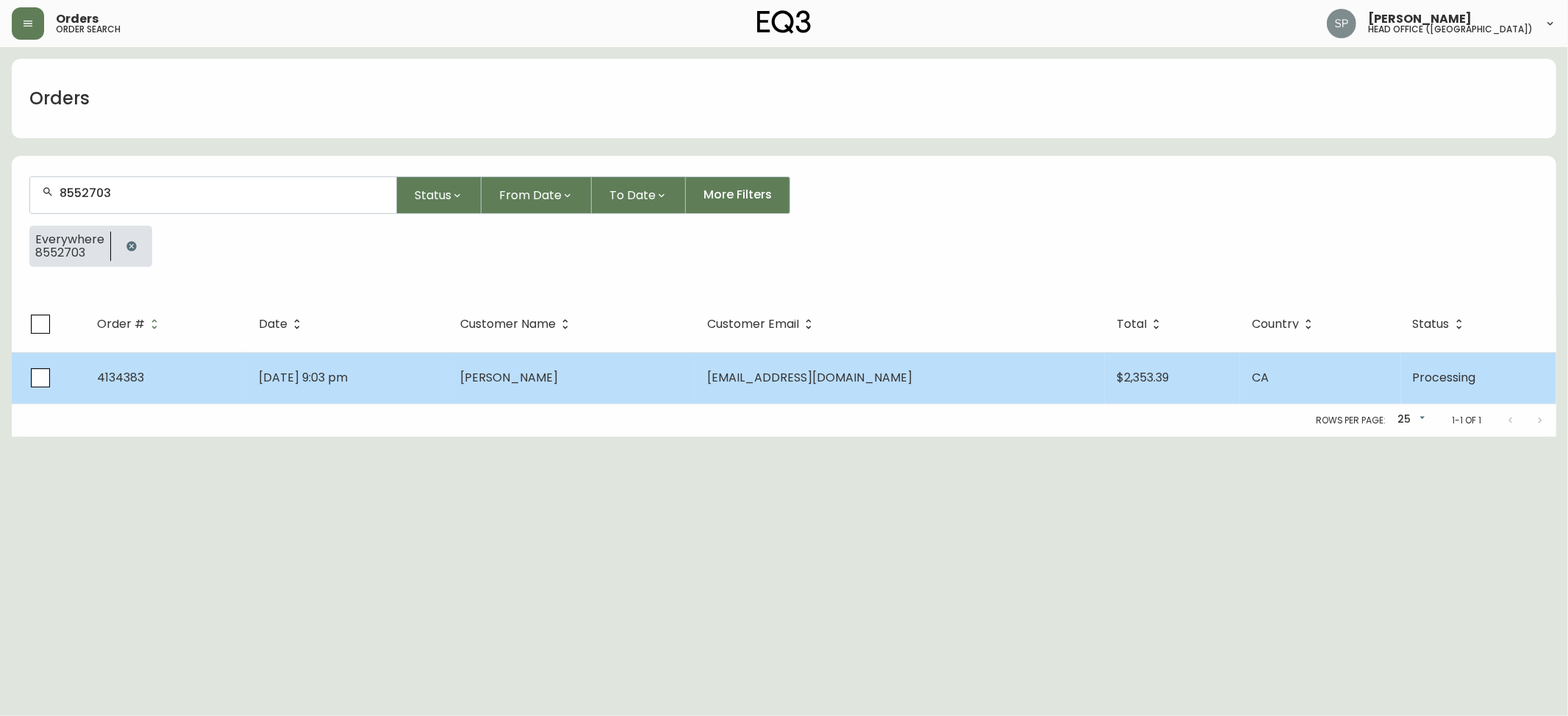
type input "8552703"
click at [839, 362] on td "[EMAIL_ADDRESS][DOMAIN_NAME]" at bounding box center [900, 377] width 410 height 51
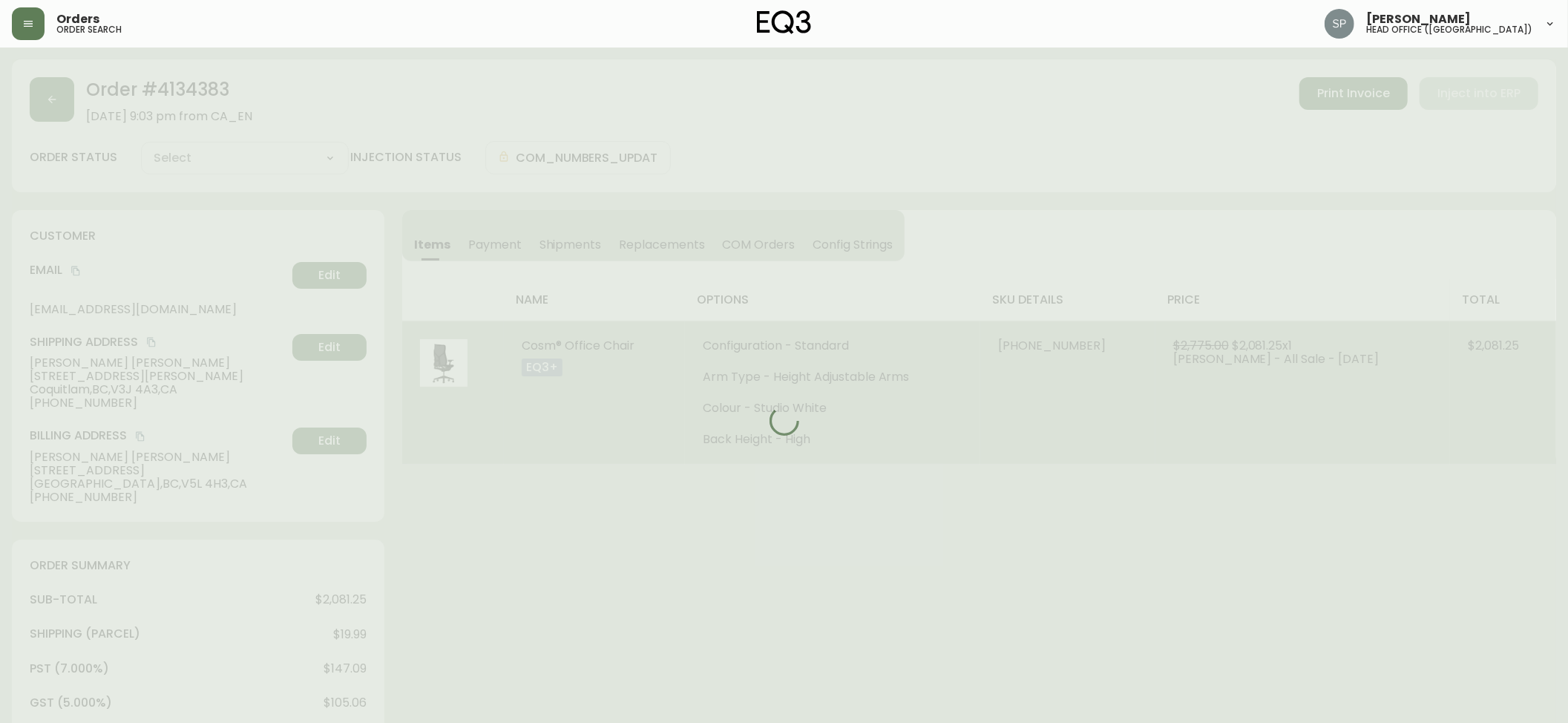
type input "Processing"
select select "PROCESSING"
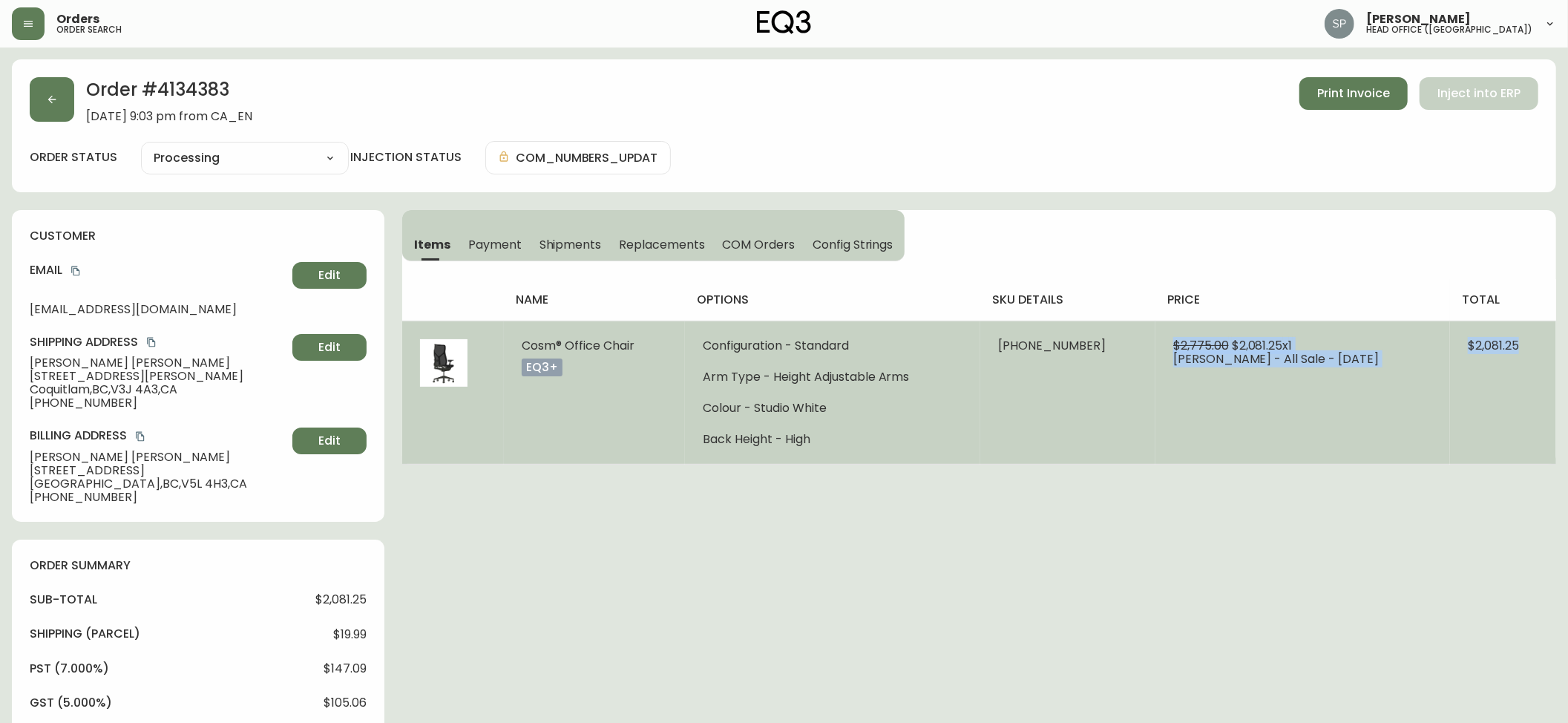
drag, startPoint x: 1443, startPoint y: 340, endPoint x: 1536, endPoint y: 343, distance: 93.0
click at [1536, 343] on tr "Cosm® Office Chair eq3+ Configuration - Standard Arm Type - Height Adjustable A…" at bounding box center [978, 393] width 1154 height 144
click at [1513, 374] on td "$2,081.25" at bounding box center [1503, 393] width 106 height 144
drag, startPoint x: 1530, startPoint y: 354, endPoint x: 576, endPoint y: 373, distance: 954.2
click at [1461, 357] on td "$2,081.25" at bounding box center [1503, 393] width 106 height 144
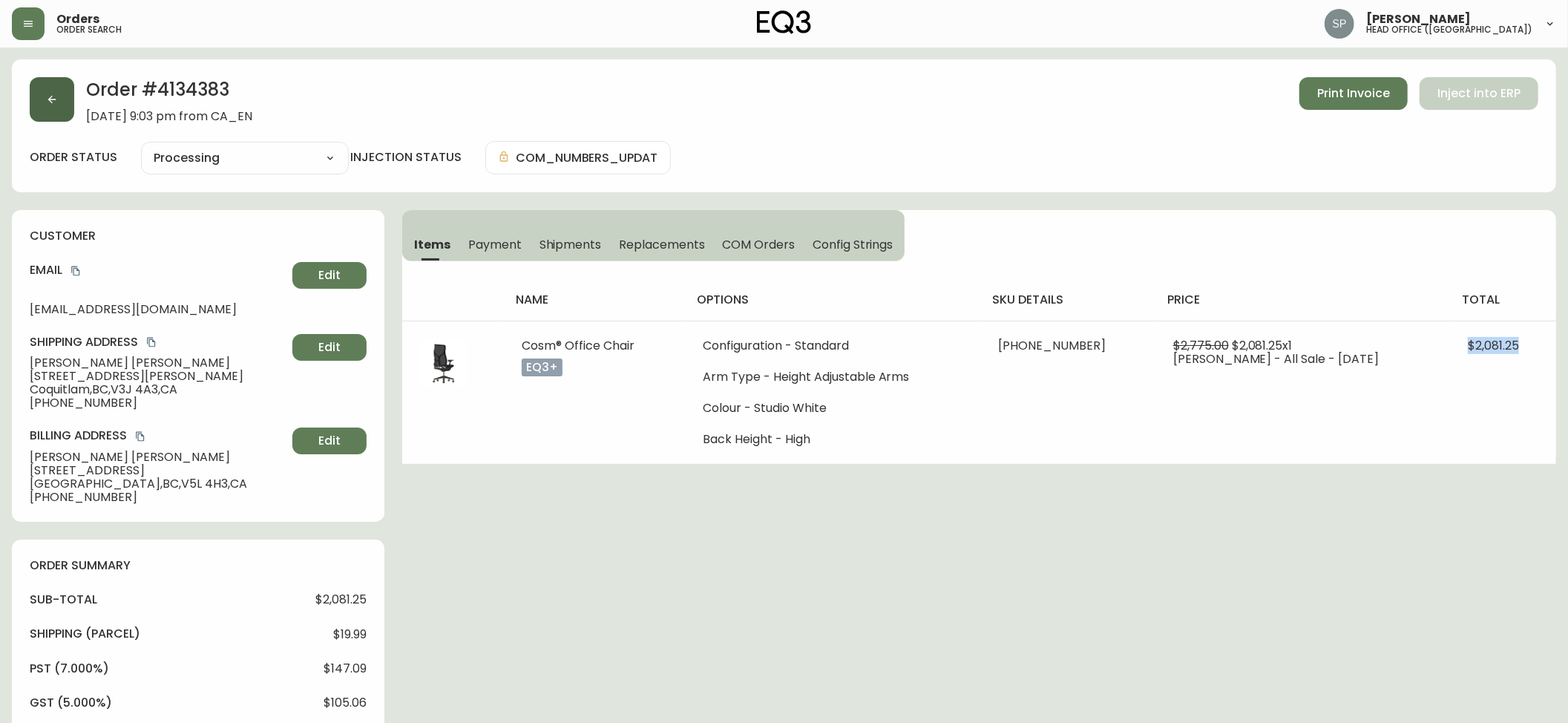
click at [63, 121] on button "button" at bounding box center [52, 100] width 45 height 45
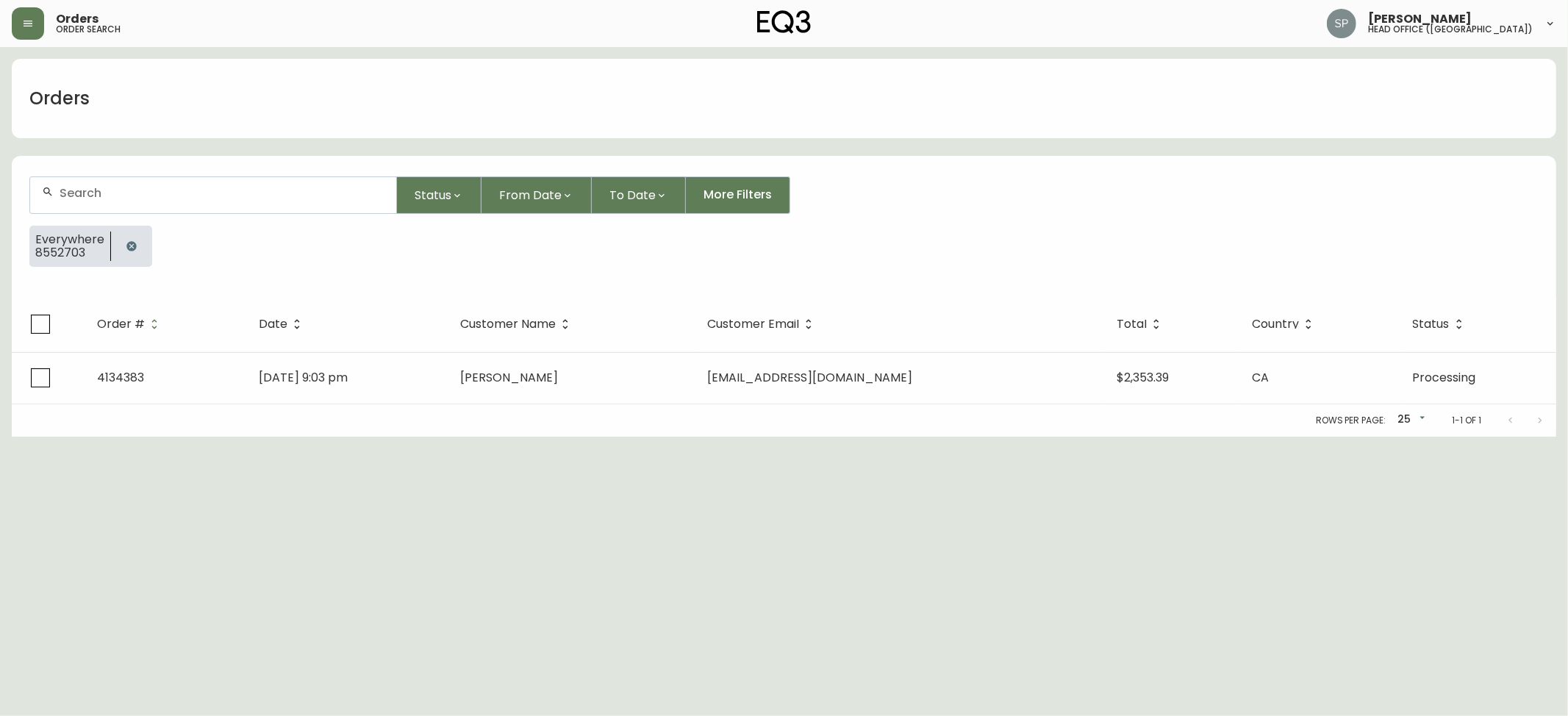
drag, startPoint x: 150, startPoint y: 172, endPoint x: 157, endPoint y: 174, distance: 7.3
click at [153, 172] on form "Status From Date To Date More Filters Everywhere 8552703" at bounding box center [784, 227] width 1545 height 138
click at [176, 197] on input "text" at bounding box center [222, 193] width 325 height 14
paste input "4134386"
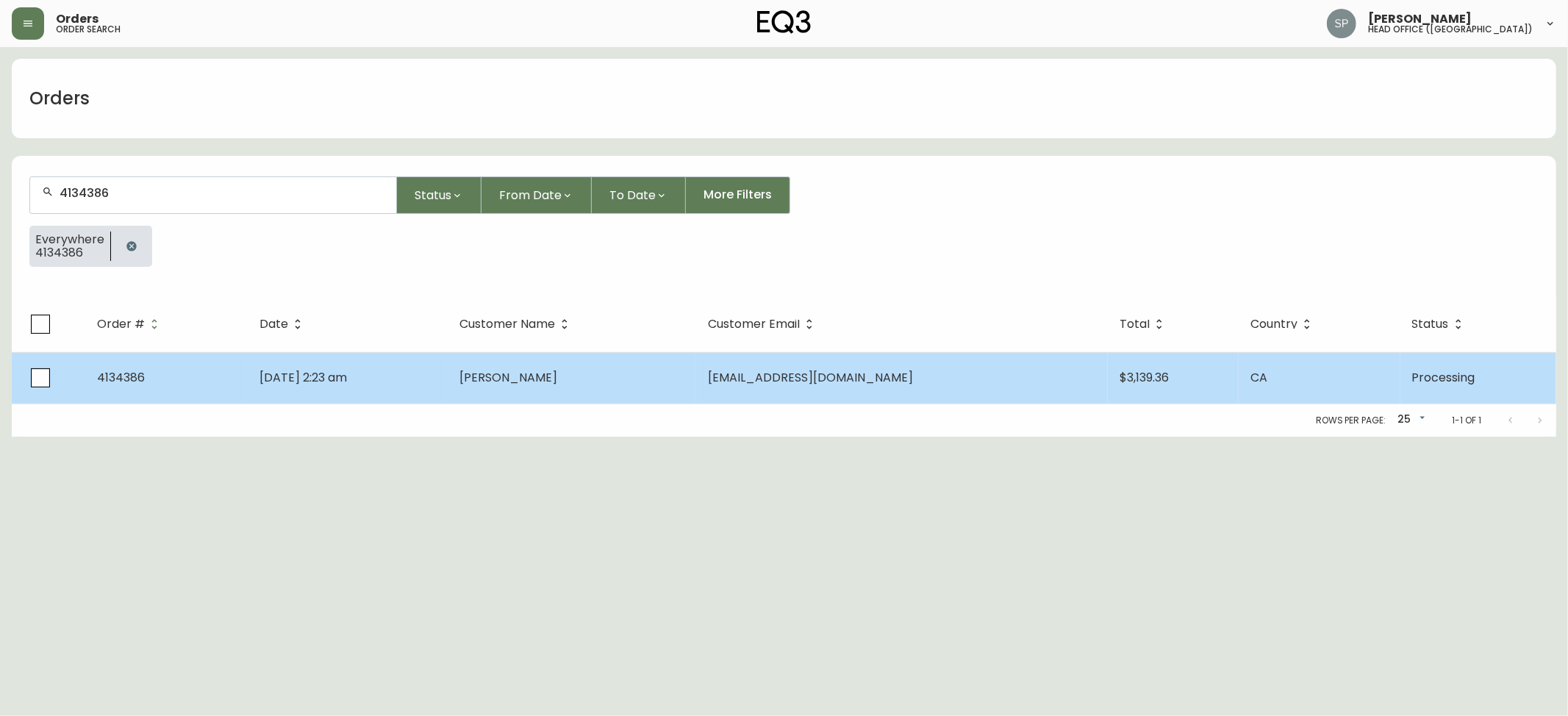
type input "4134386"
click at [585, 366] on td "[PERSON_NAME]" at bounding box center [572, 377] width 249 height 51
click at [696, 384] on td "[PERSON_NAME]" at bounding box center [572, 377] width 249 height 51
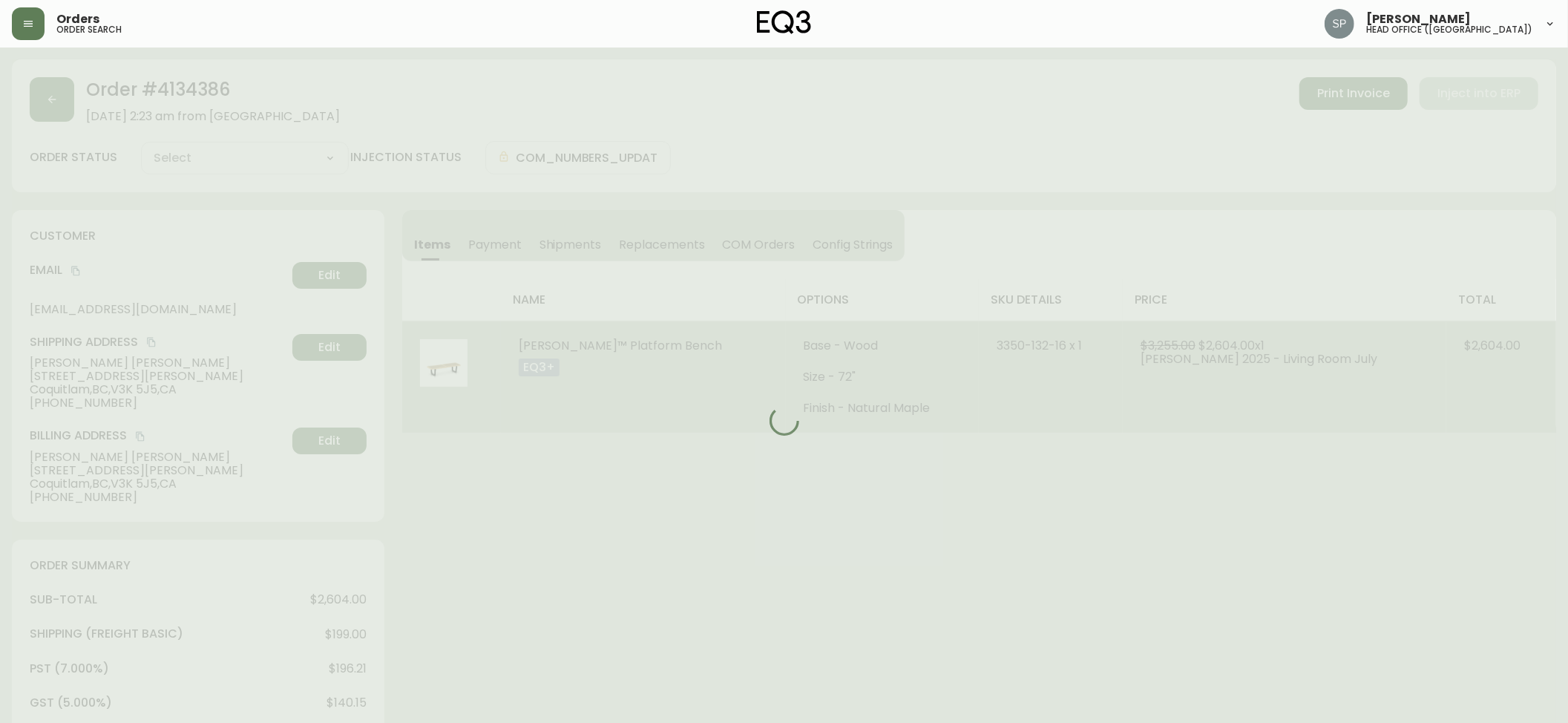
type input "Processing"
select select "PROCESSING"
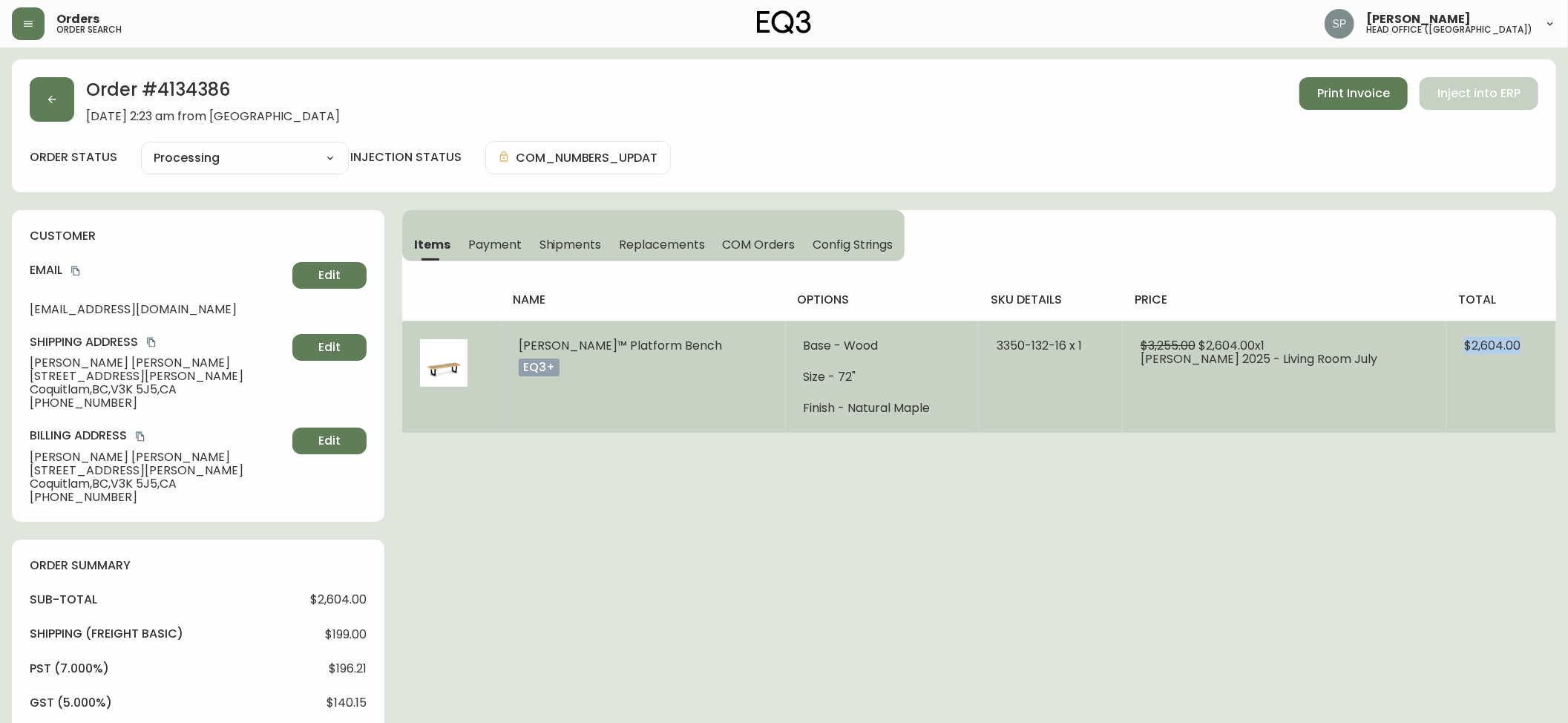
drag, startPoint x: 1538, startPoint y: 342, endPoint x: 1453, endPoint y: 351, distance: 85.5
click at [1453, 351] on td "$2,604.00" at bounding box center [1501, 376] width 110 height 112
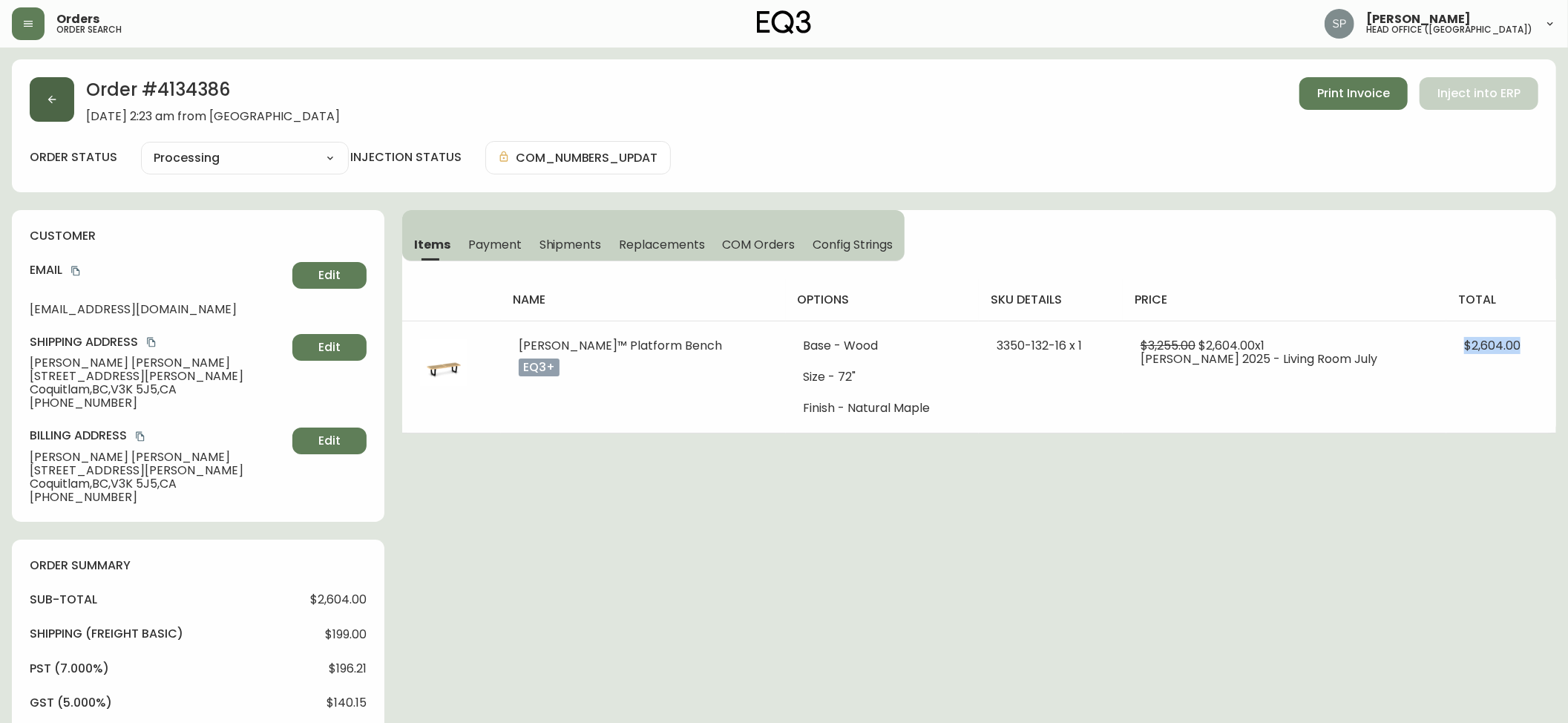
click at [56, 107] on button "button" at bounding box center [52, 100] width 45 height 45
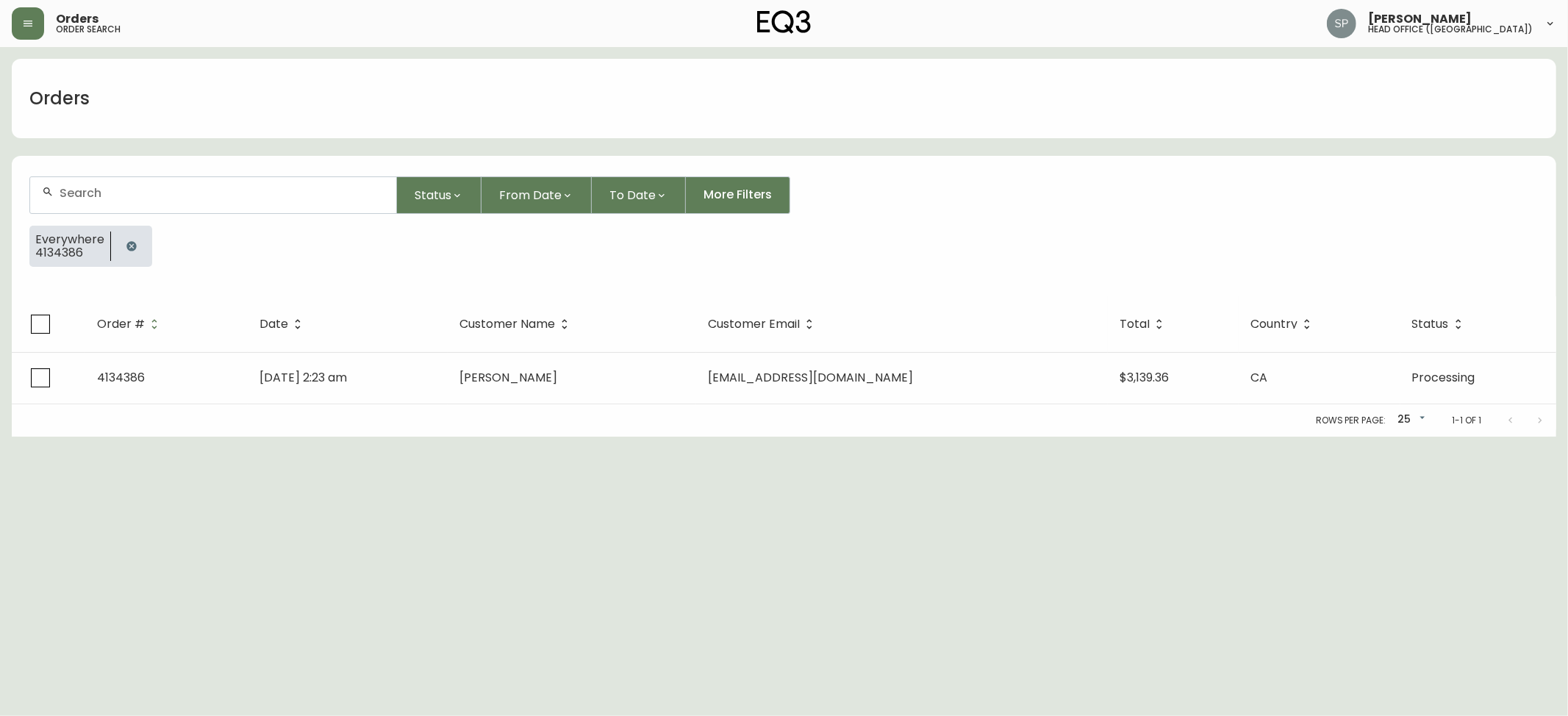
drag, startPoint x: 159, startPoint y: 166, endPoint x: 165, endPoint y: 174, distance: 10.0
click at [160, 169] on form "Status From Date To Date More Filters Everywhere 4134386" at bounding box center [784, 227] width 1545 height 138
drag, startPoint x: 180, startPoint y: 187, endPoint x: 184, endPoint y: 194, distance: 8.1
click at [183, 188] on input "text" at bounding box center [222, 193] width 325 height 14
paste input "4134437"
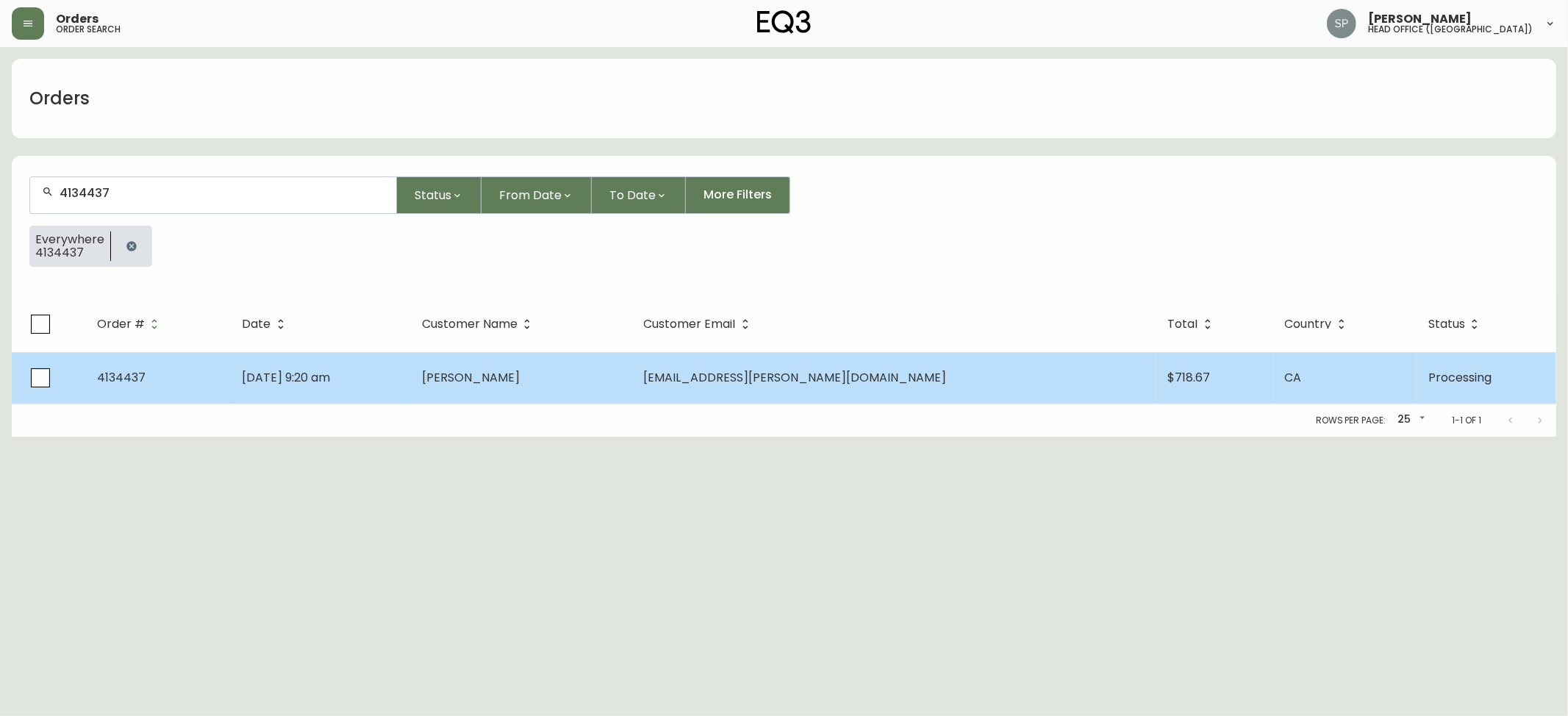
type input "4134437"
click at [633, 383] on td "[PERSON_NAME]" at bounding box center [522, 377] width 222 height 51
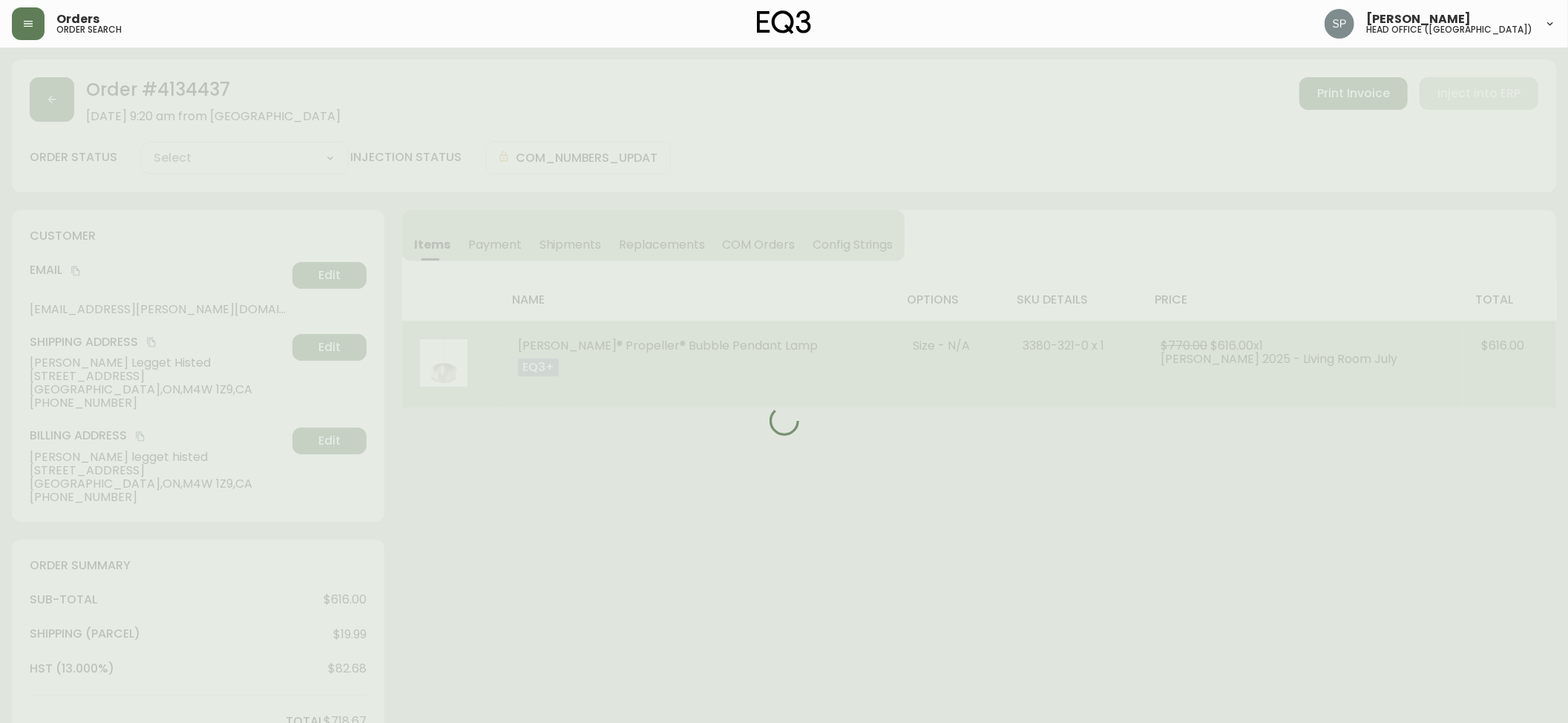
type input "Processing"
select select "PROCESSING"
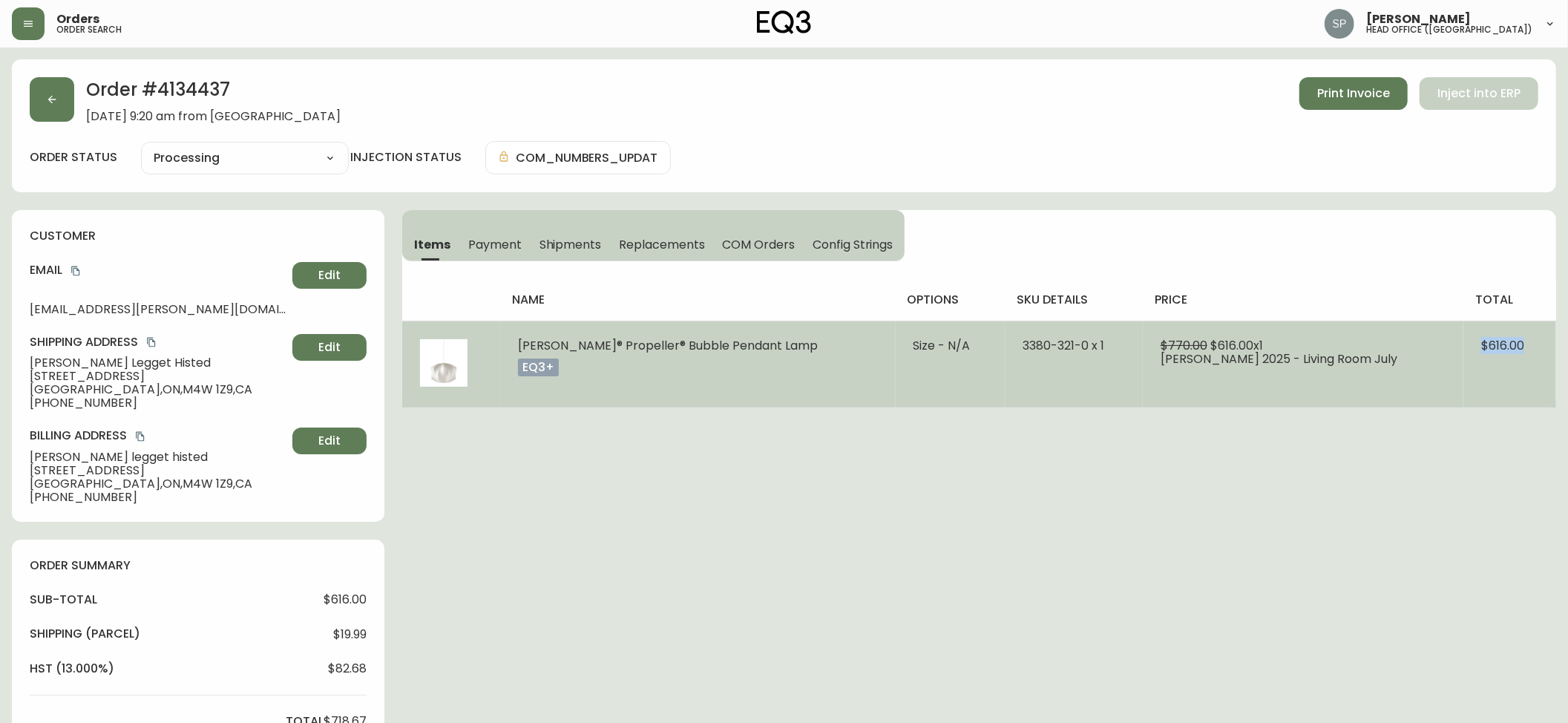
drag, startPoint x: 1537, startPoint y: 348, endPoint x: 1362, endPoint y: 348, distance: 175.0
click at [1467, 348] on td "$616.00" at bounding box center [1510, 364] width 93 height 87
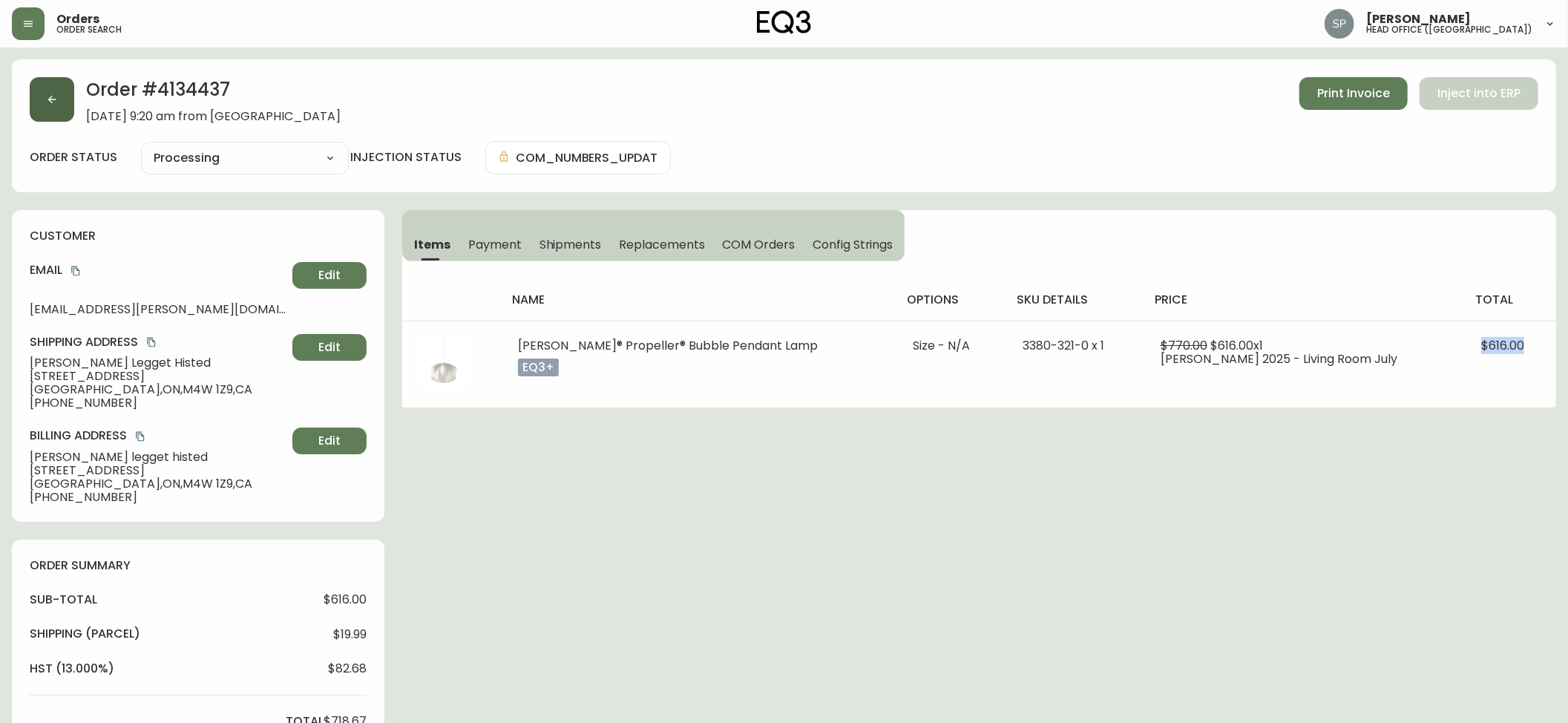
click at [55, 111] on button "button" at bounding box center [52, 100] width 45 height 45
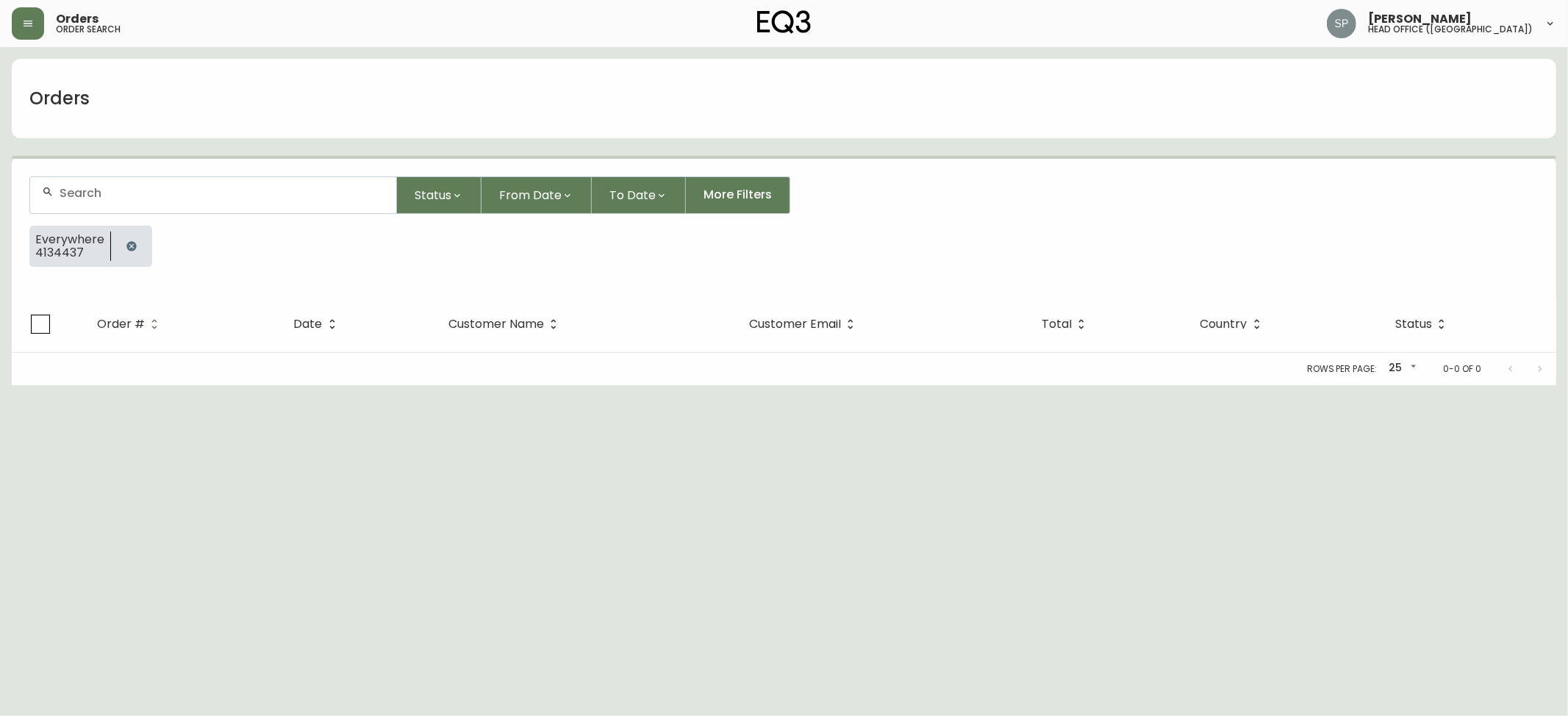
click at [152, 185] on div at bounding box center [213, 195] width 366 height 36
paste input "4134487"
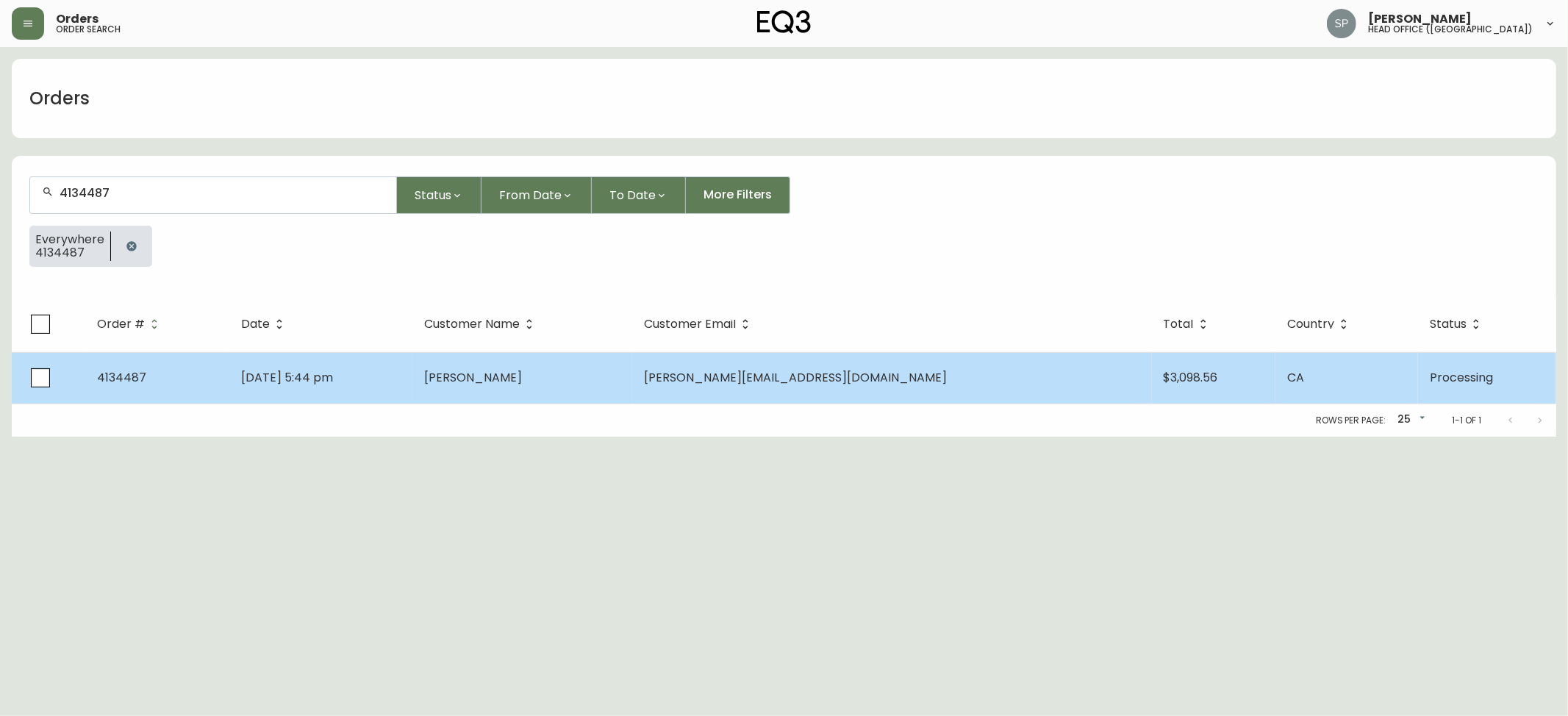
type input "4134487"
click at [913, 371] on td "[PERSON_NAME][EMAIL_ADDRESS][DOMAIN_NAME]" at bounding box center [892, 377] width 519 height 51
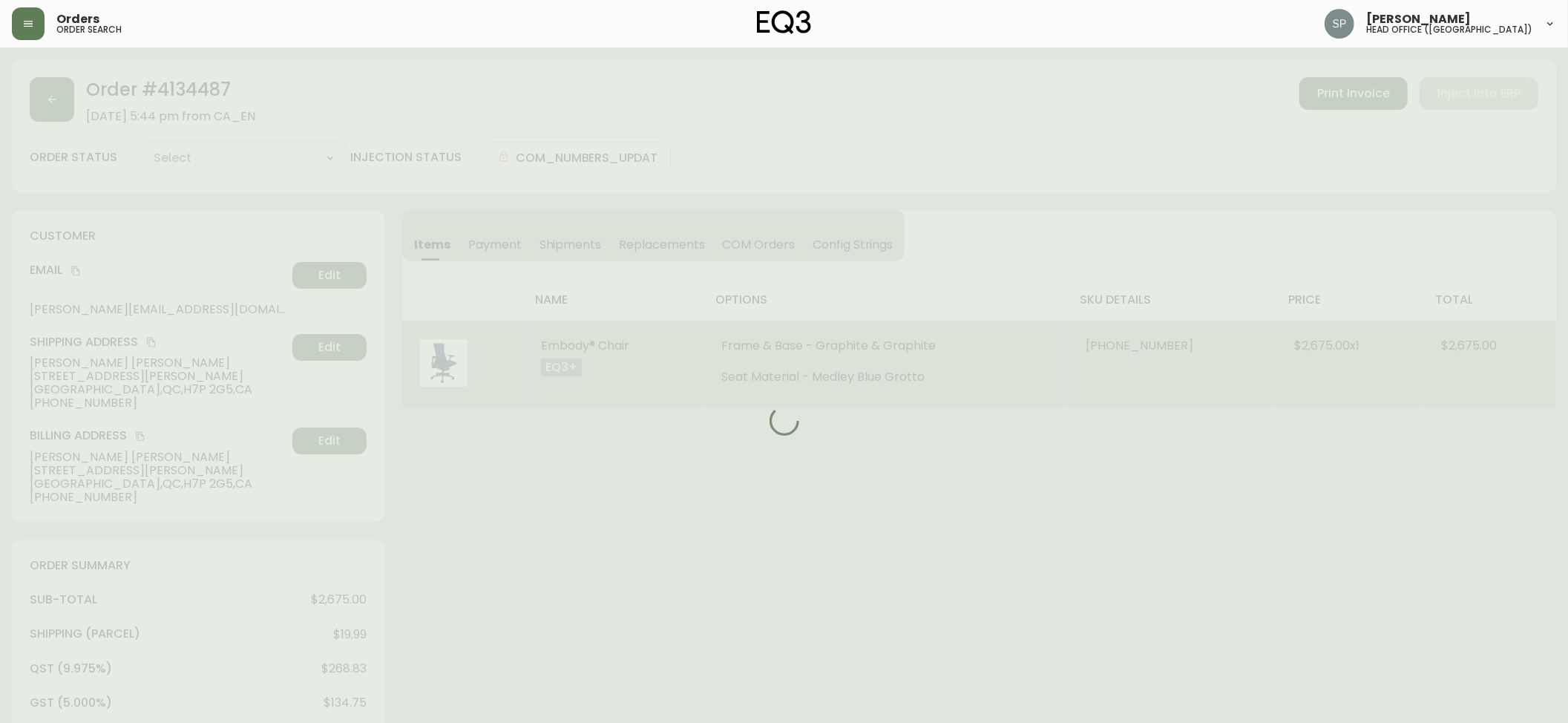
type input "Processing"
select select "PROCESSING"
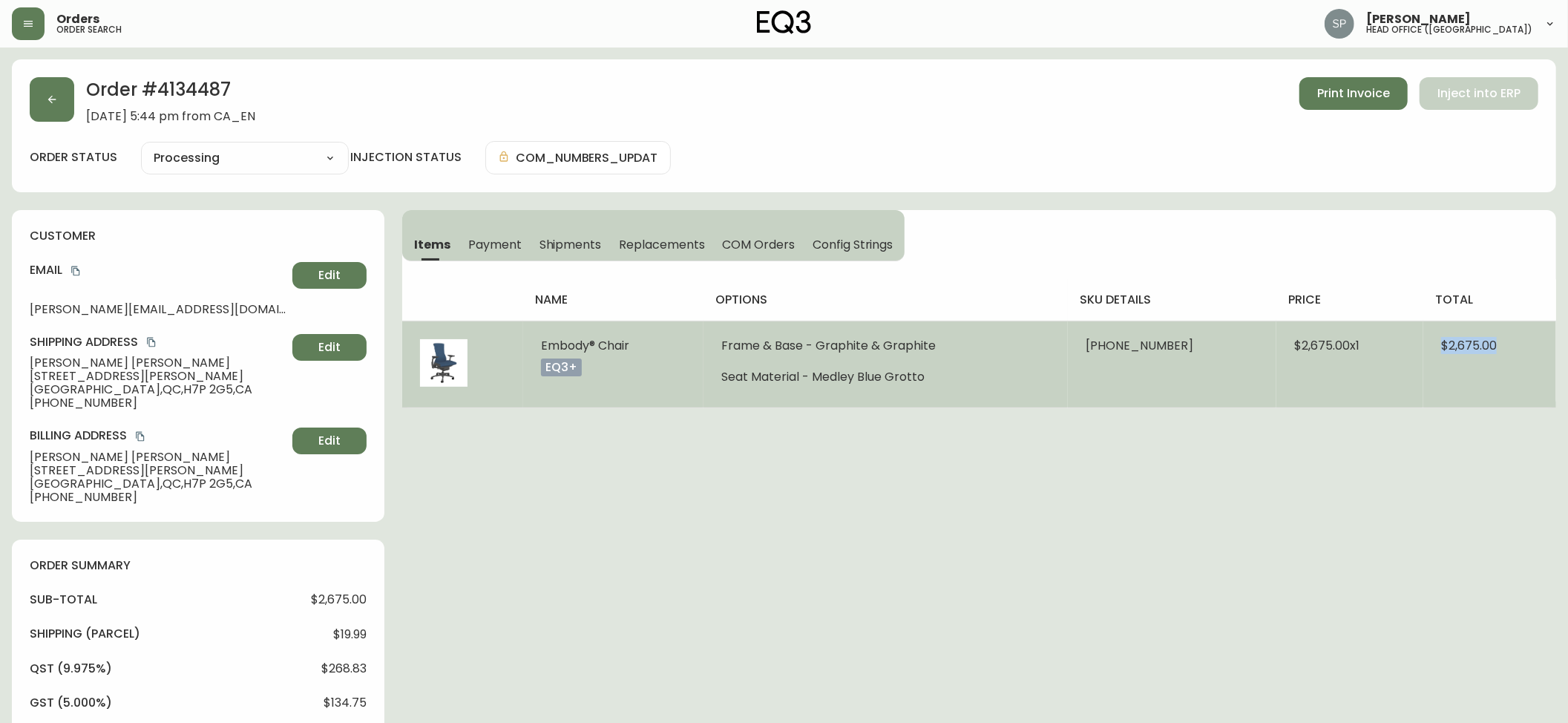
drag, startPoint x: 1526, startPoint y: 346, endPoint x: 72, endPoint y: 350, distance: 1454.0
click at [1437, 350] on td "$2,675.00" at bounding box center [1490, 364] width 133 height 87
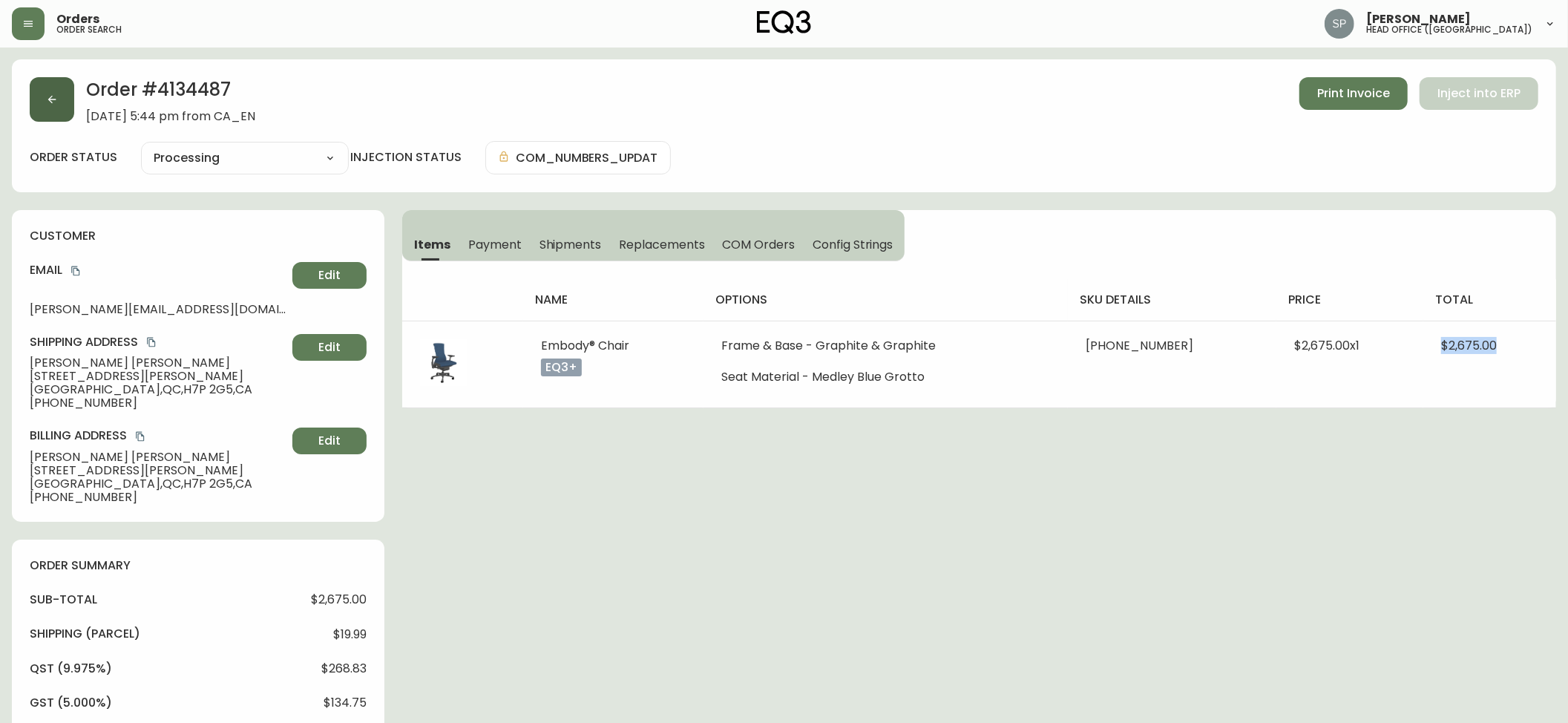
click at [42, 100] on button "button" at bounding box center [52, 100] width 45 height 45
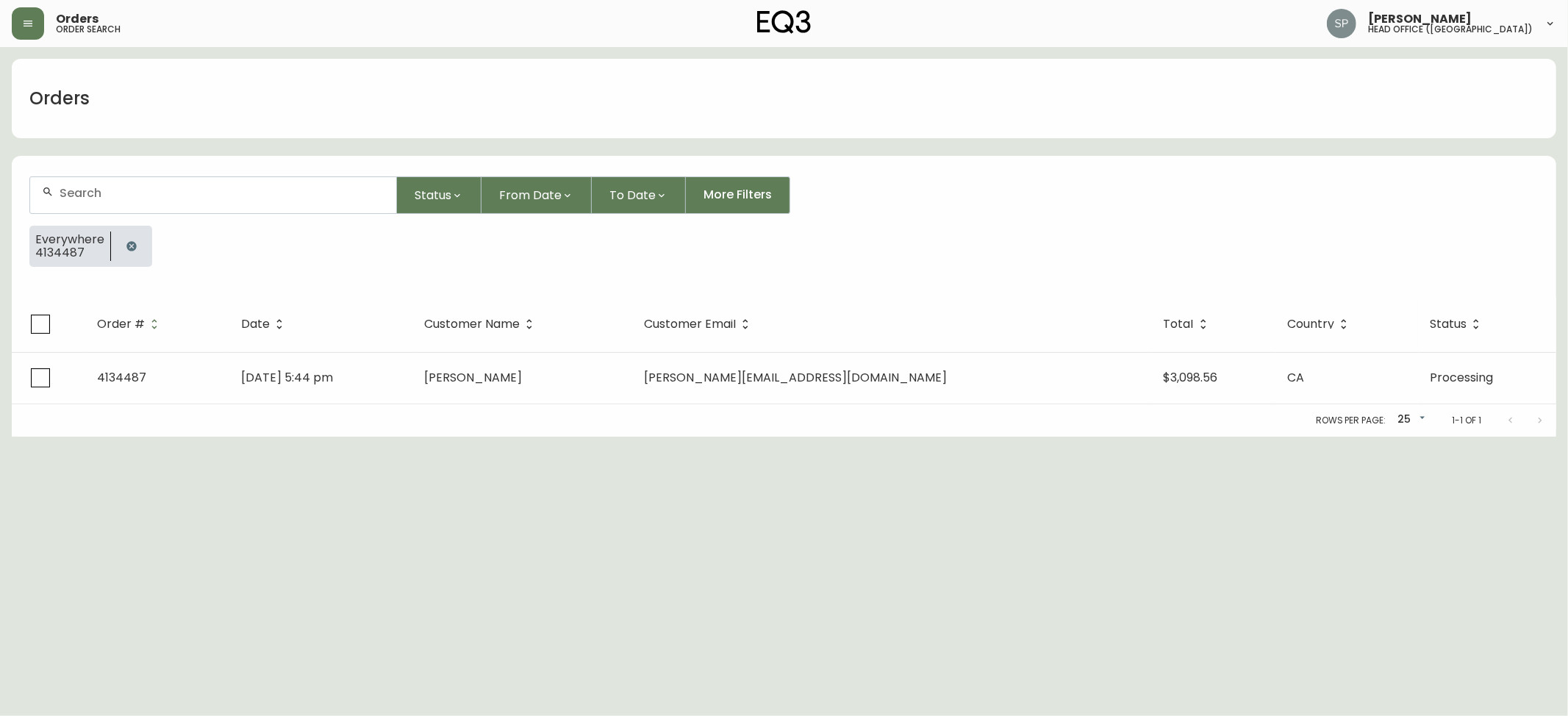
drag, startPoint x: 169, startPoint y: 168, endPoint x: 186, endPoint y: 178, distance: 19.7
click at [177, 172] on form "Status From Date To Date More Filters Everywhere 4134487" at bounding box center [784, 227] width 1545 height 138
click at [201, 192] on input "text" at bounding box center [222, 193] width 325 height 14
paste input "4134562"
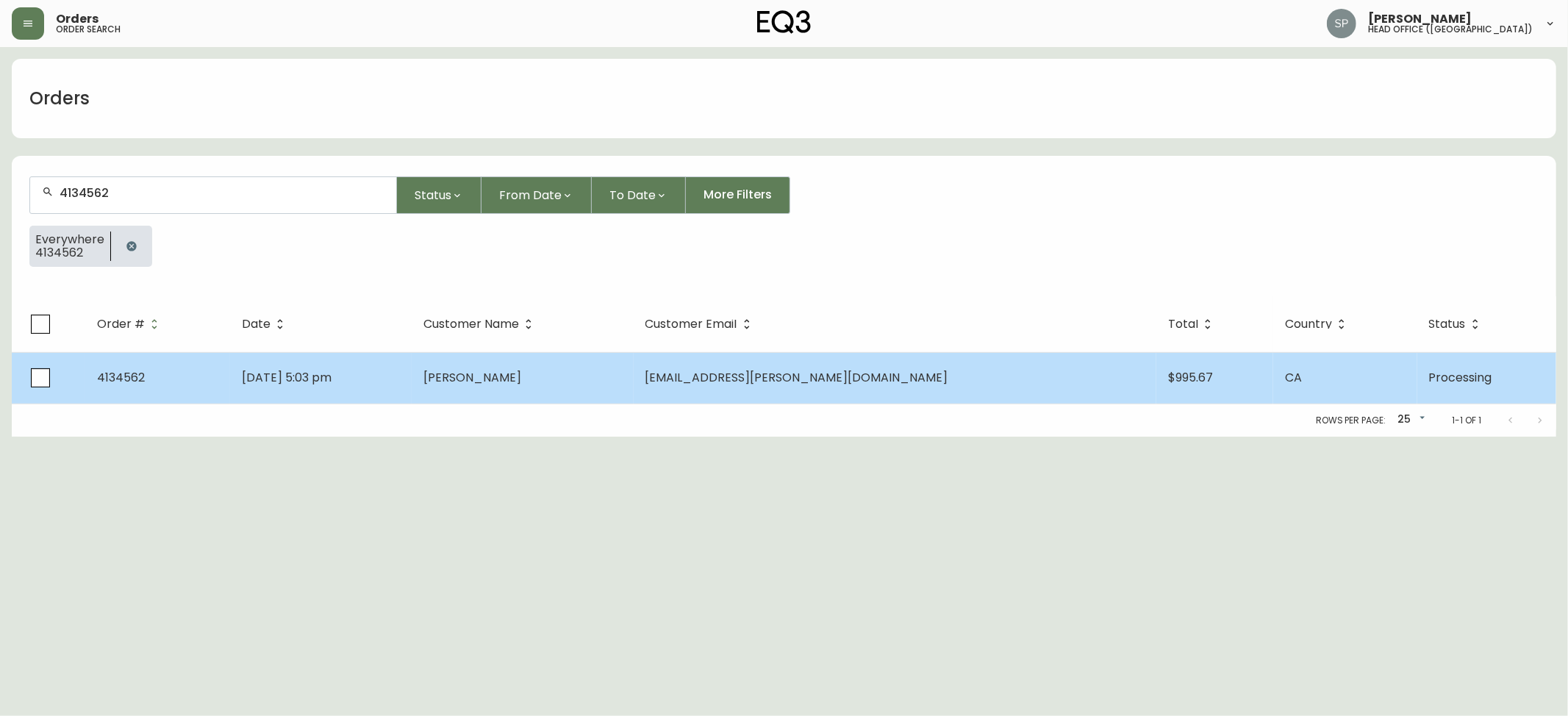
type input "4134562"
click at [869, 395] on td "[EMAIL_ADDRESS][PERSON_NAME][DOMAIN_NAME]" at bounding box center [895, 377] width 524 height 51
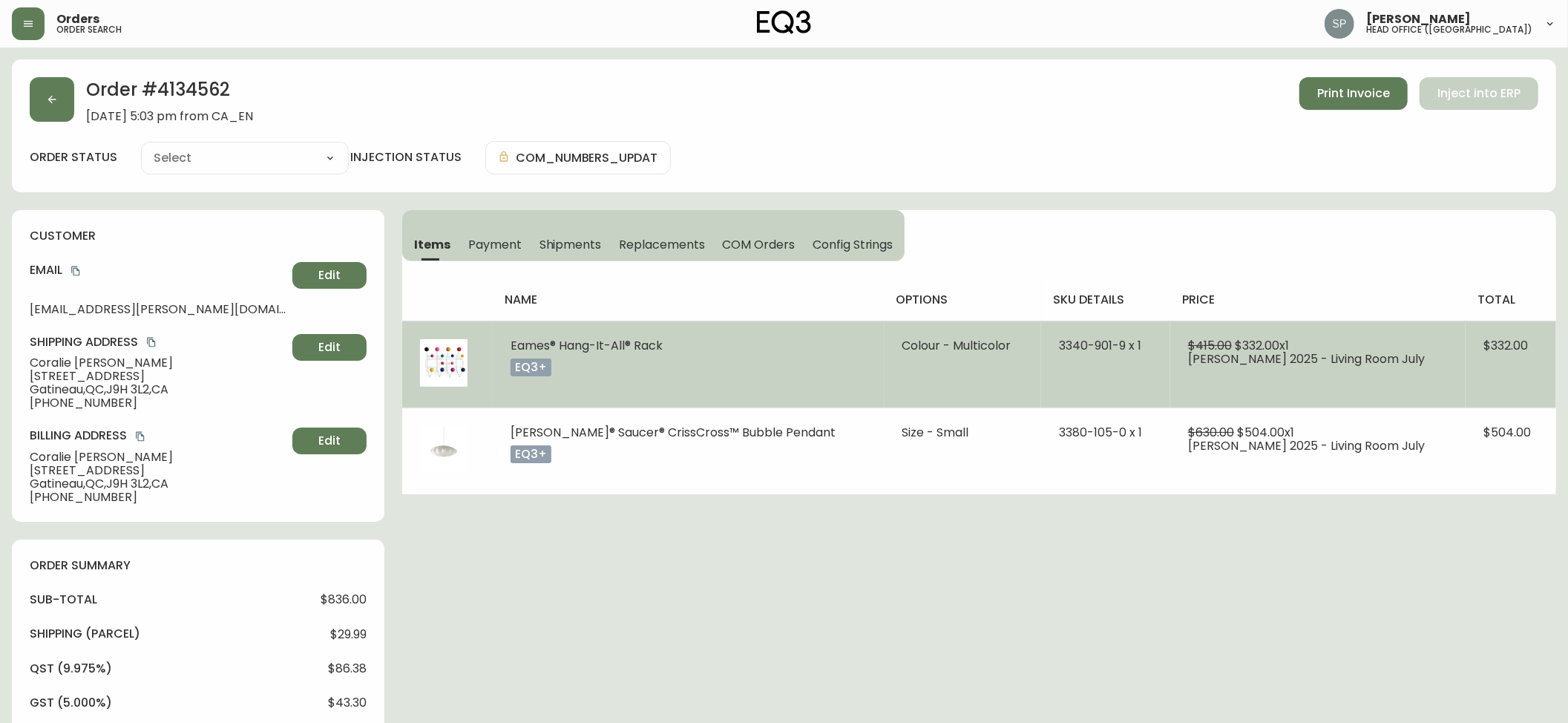
type input "Processing"
select select "PROCESSING"
drag, startPoint x: 1546, startPoint y: 350, endPoint x: 1476, endPoint y: 351, distance: 70.0
click at [1476, 351] on td "$332.00" at bounding box center [1511, 364] width 91 height 87
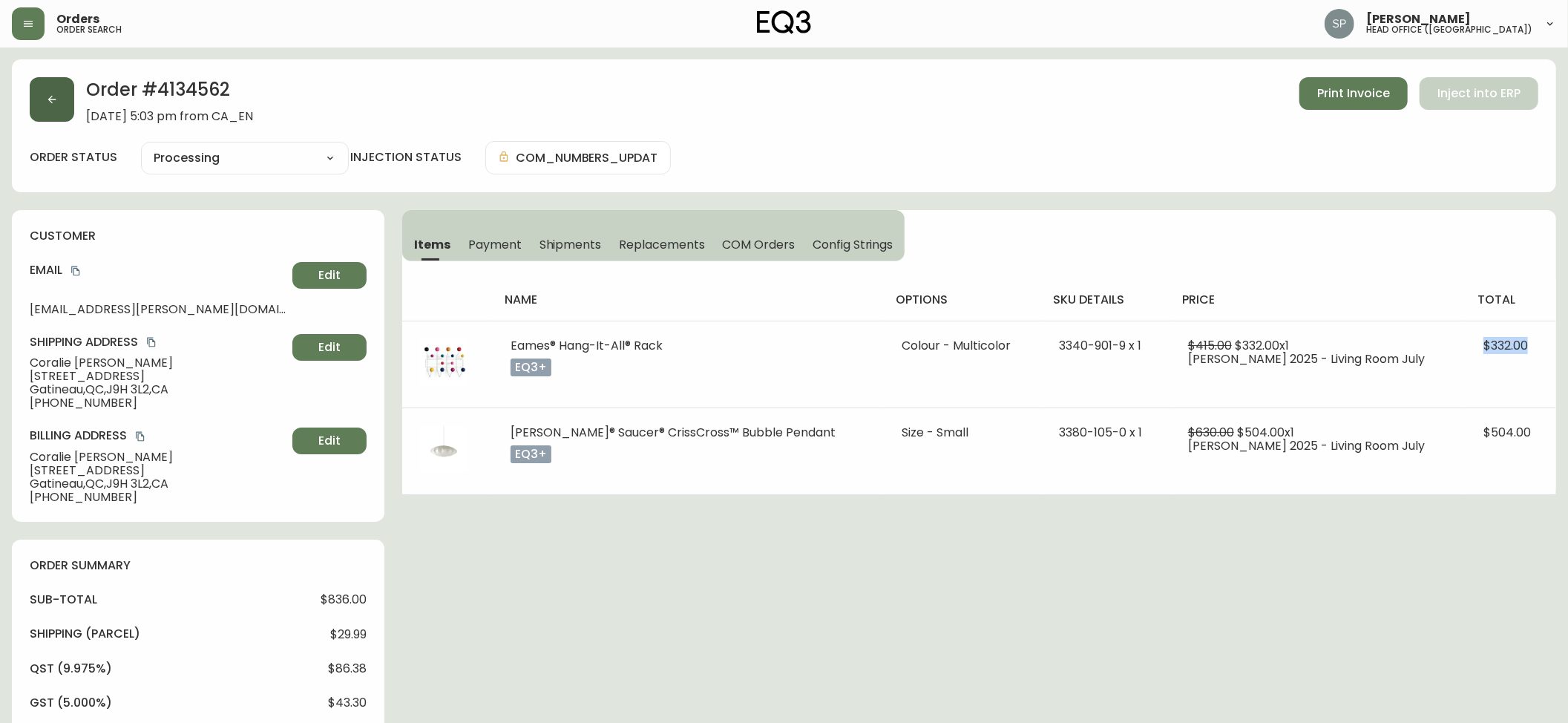
click at [63, 117] on button "button" at bounding box center [52, 100] width 45 height 45
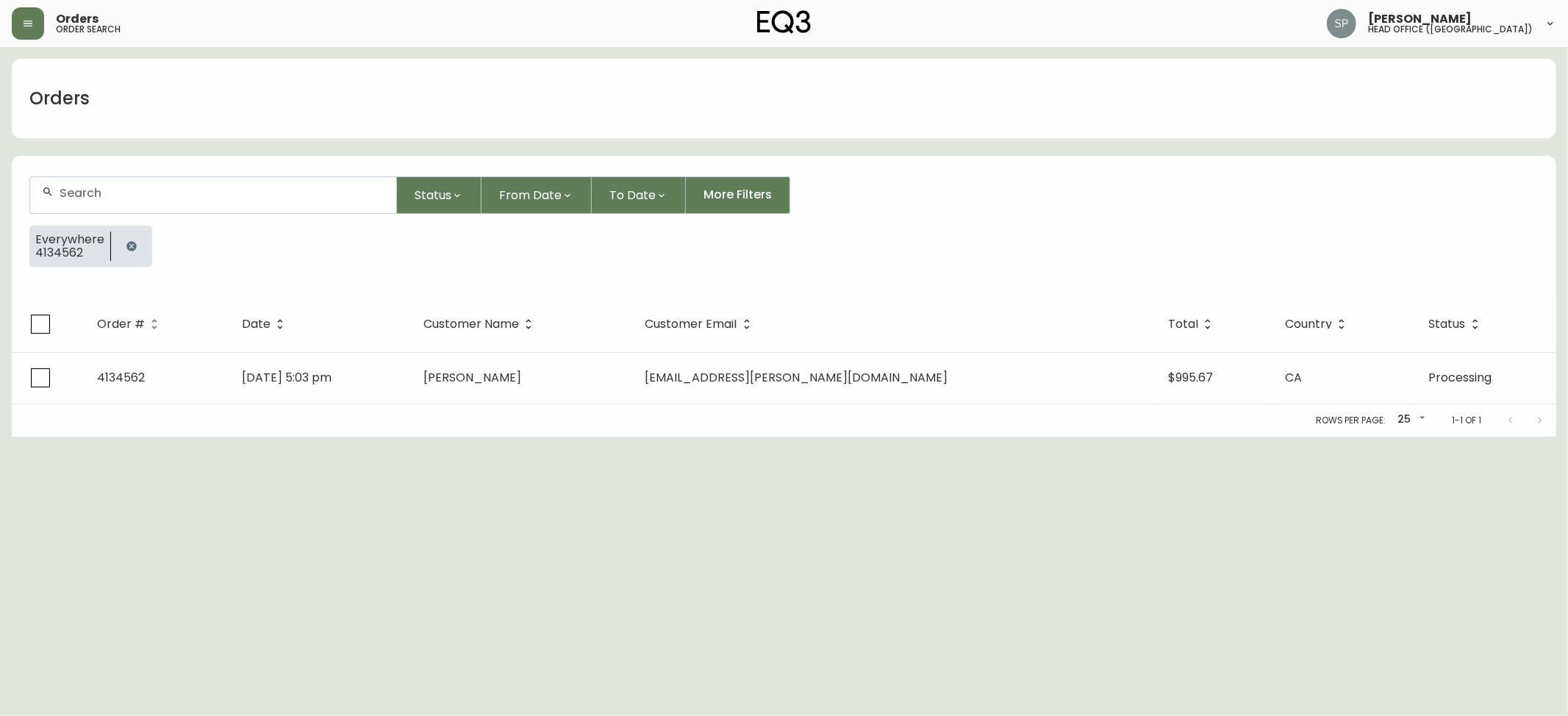
click at [142, 176] on div at bounding box center [213, 195] width 368 height 38
paste input "4134566"
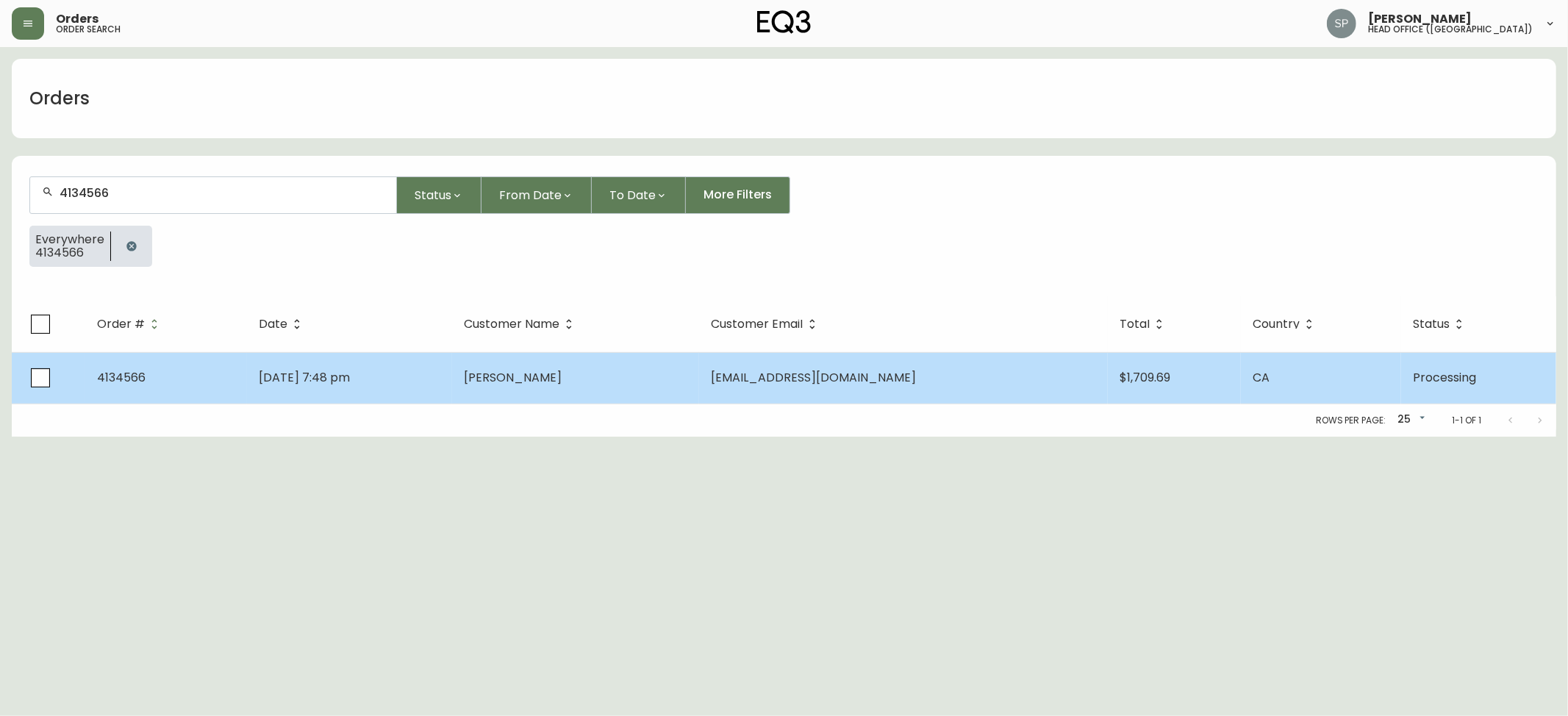
type input "4134566"
click at [452, 360] on td "[DATE] 7:48 pm" at bounding box center [349, 377] width 205 height 51
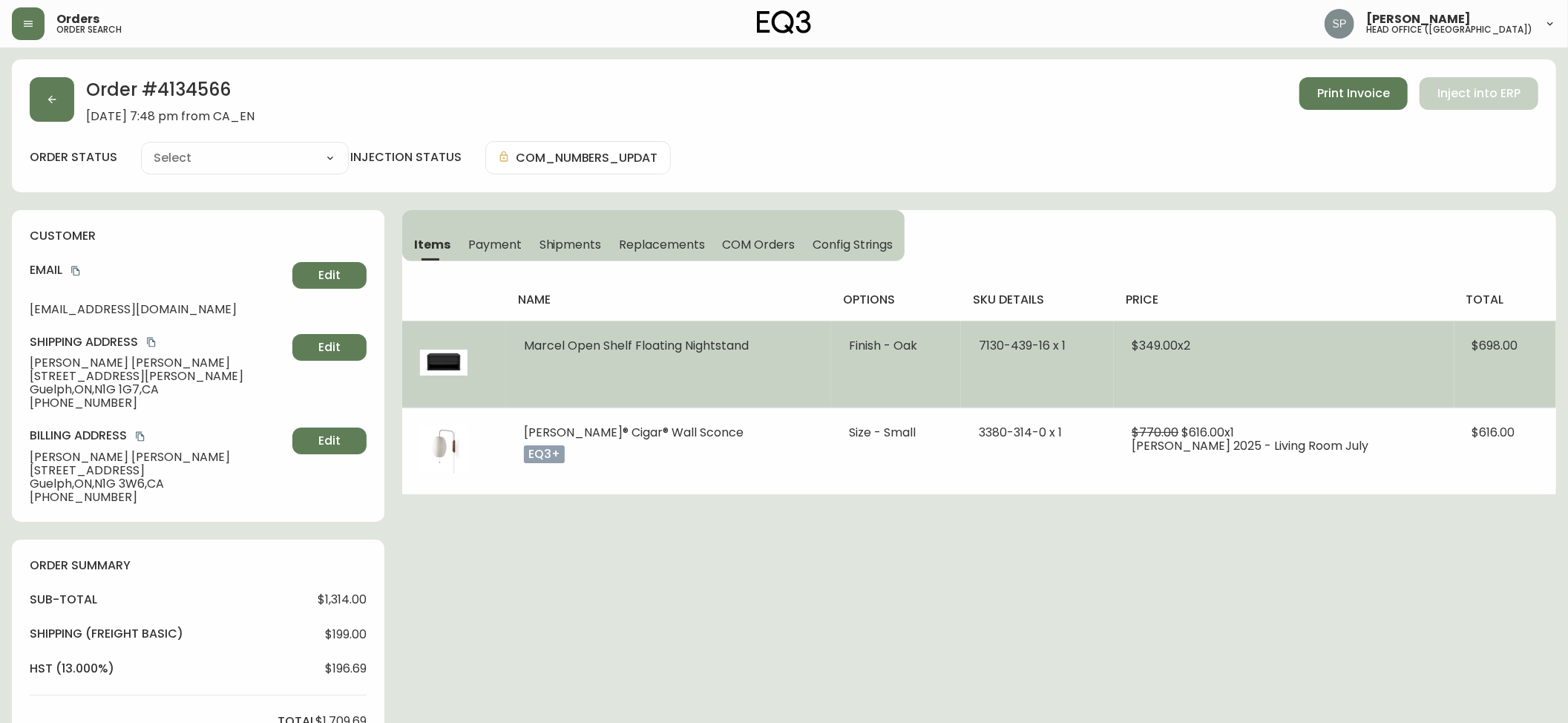
type input "Processing"
select select "PROCESSING"
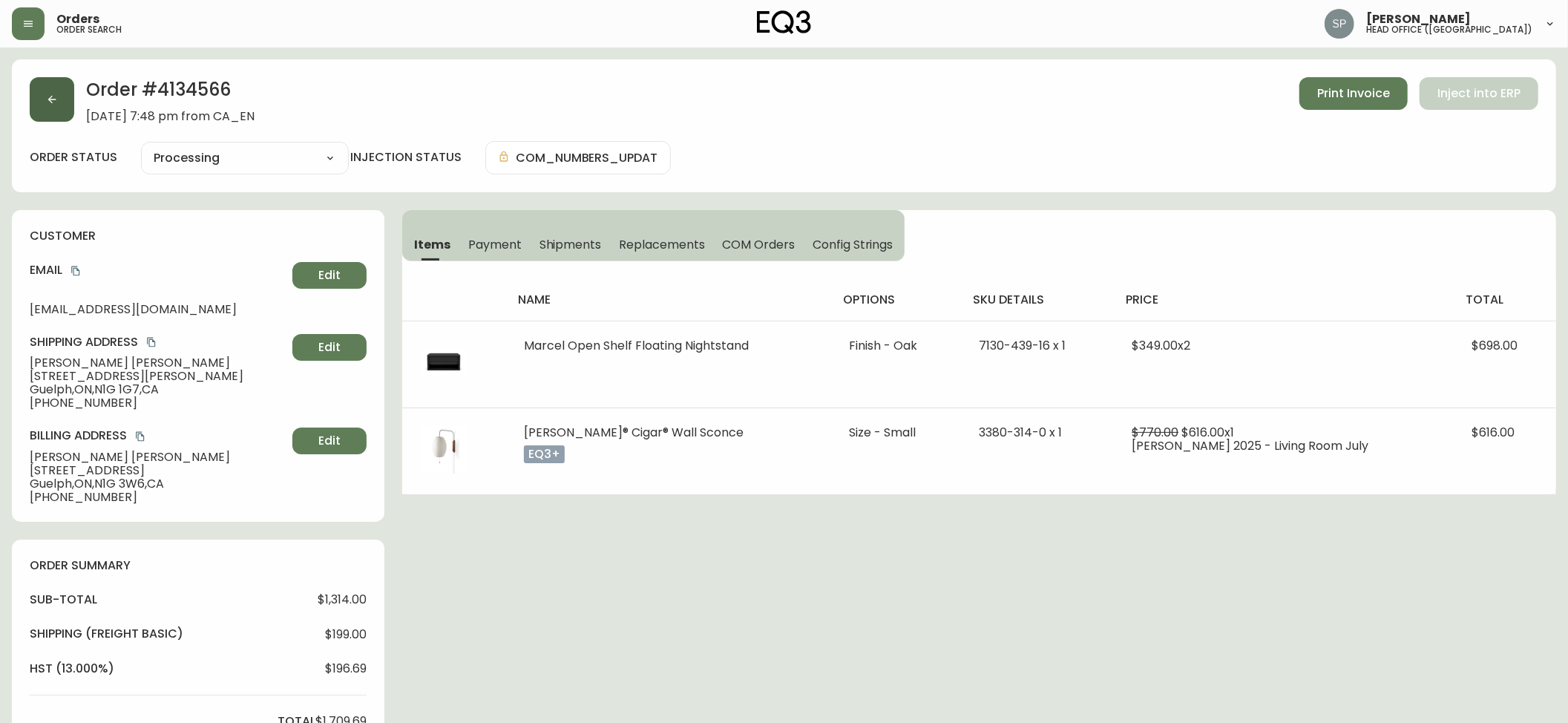
click at [51, 102] on icon "button" at bounding box center [52, 100] width 9 height 9
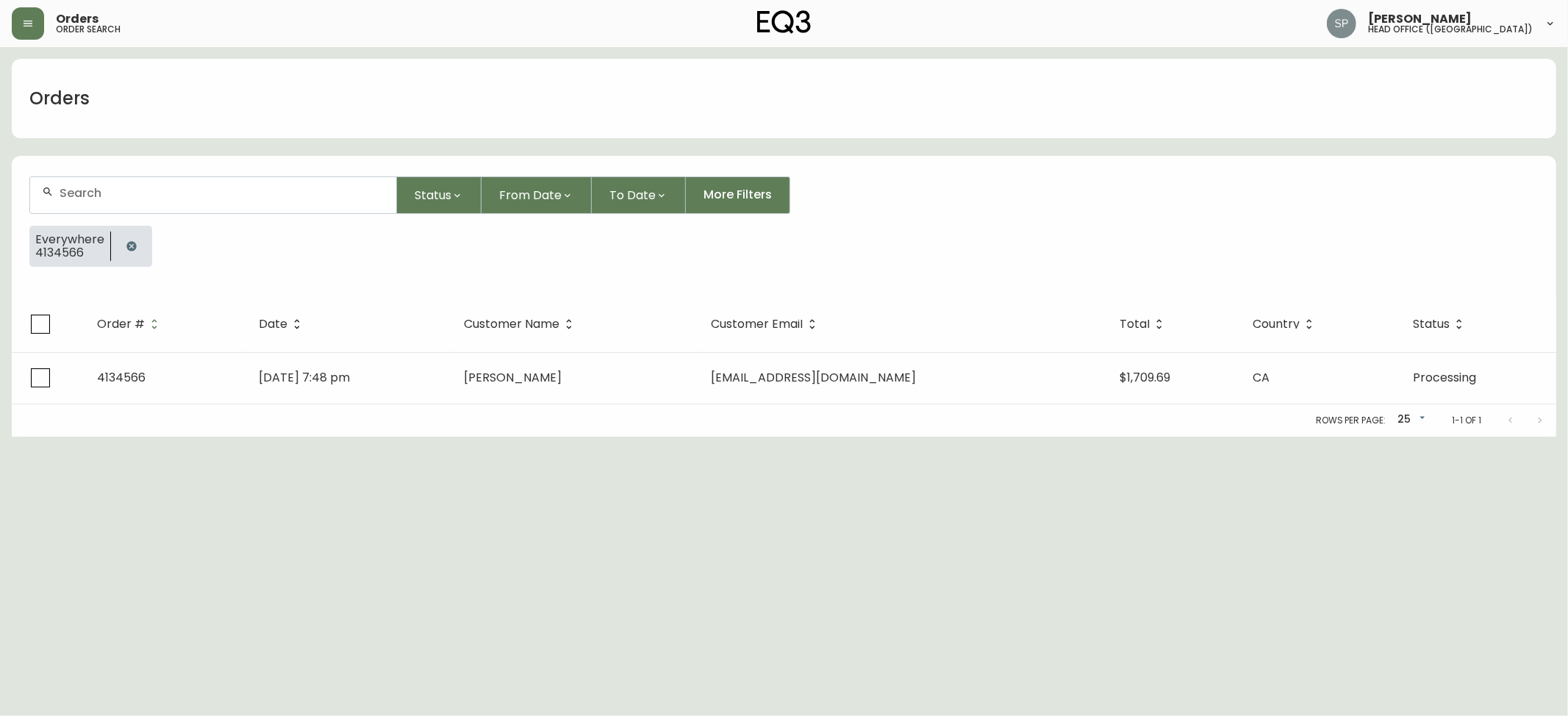
click at [183, 174] on form "Status From Date To Date More Filters Everywhere 4134566" at bounding box center [784, 227] width 1545 height 138
click at [186, 210] on div at bounding box center [213, 195] width 366 height 36
paste input "4134572"
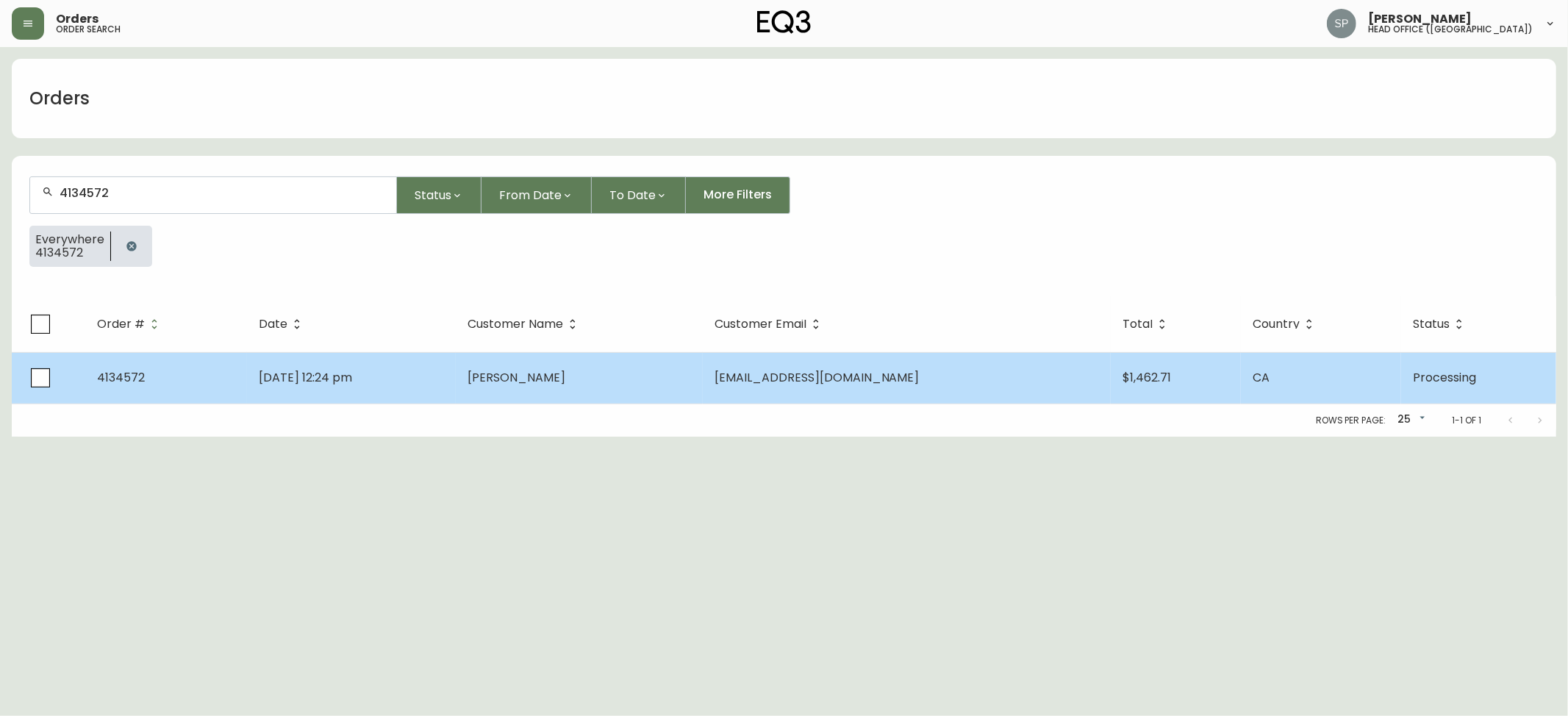
type input "4134572"
click at [770, 362] on td "[EMAIL_ADDRESS][DOMAIN_NAME]" at bounding box center [907, 377] width 409 height 51
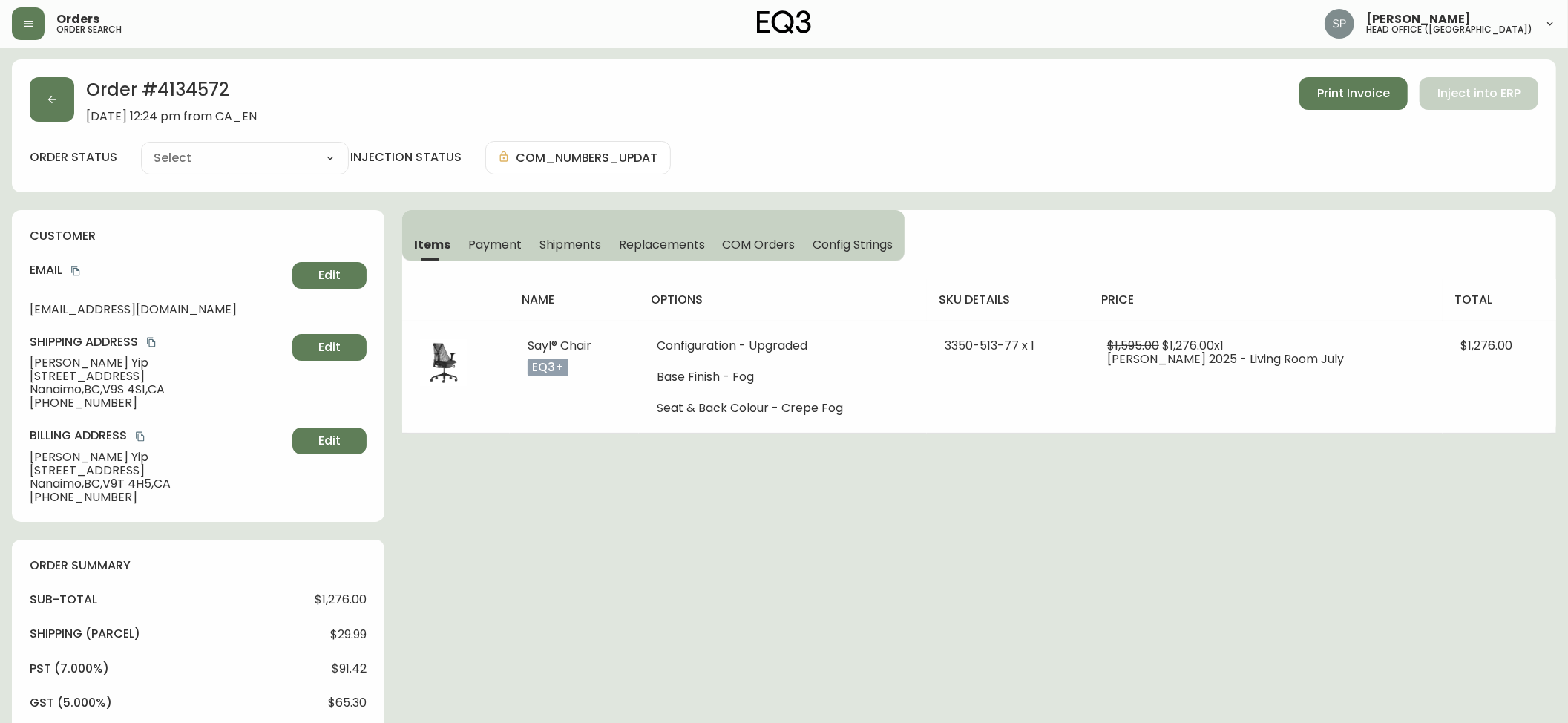
type input "Processing"
select select "PROCESSING"
click at [67, 104] on button "button" at bounding box center [52, 100] width 45 height 45
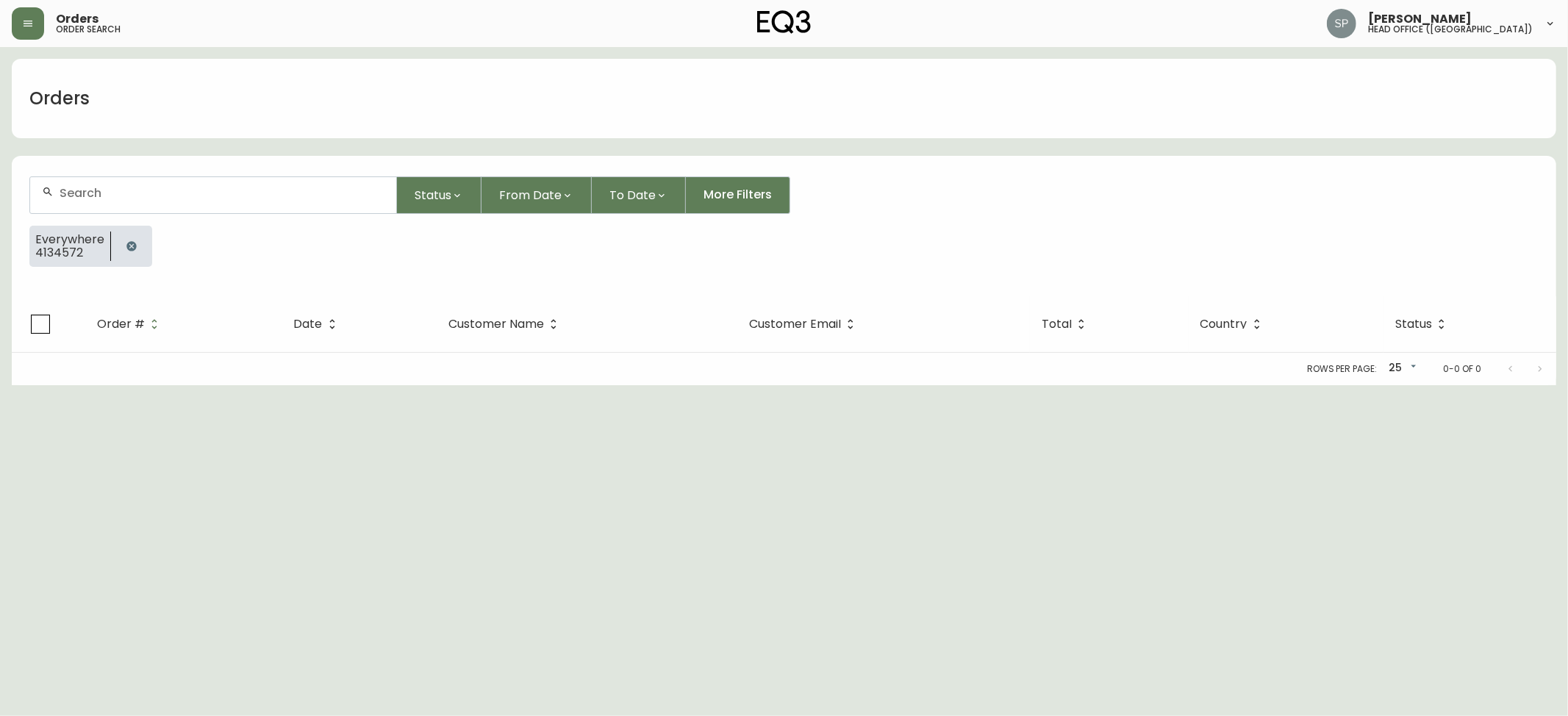
click at [142, 182] on div at bounding box center [213, 195] width 366 height 36
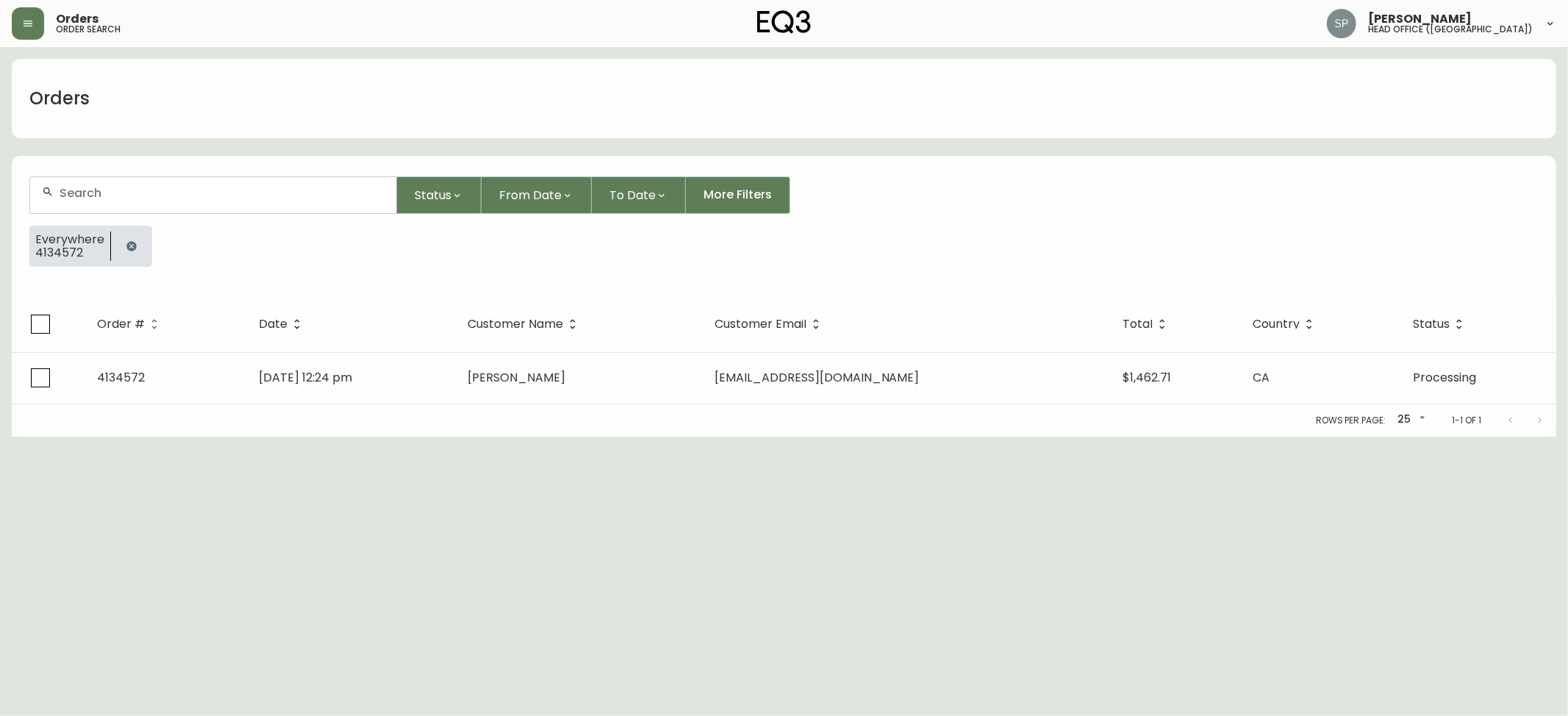
paste input "4134580"
type input "4134580"
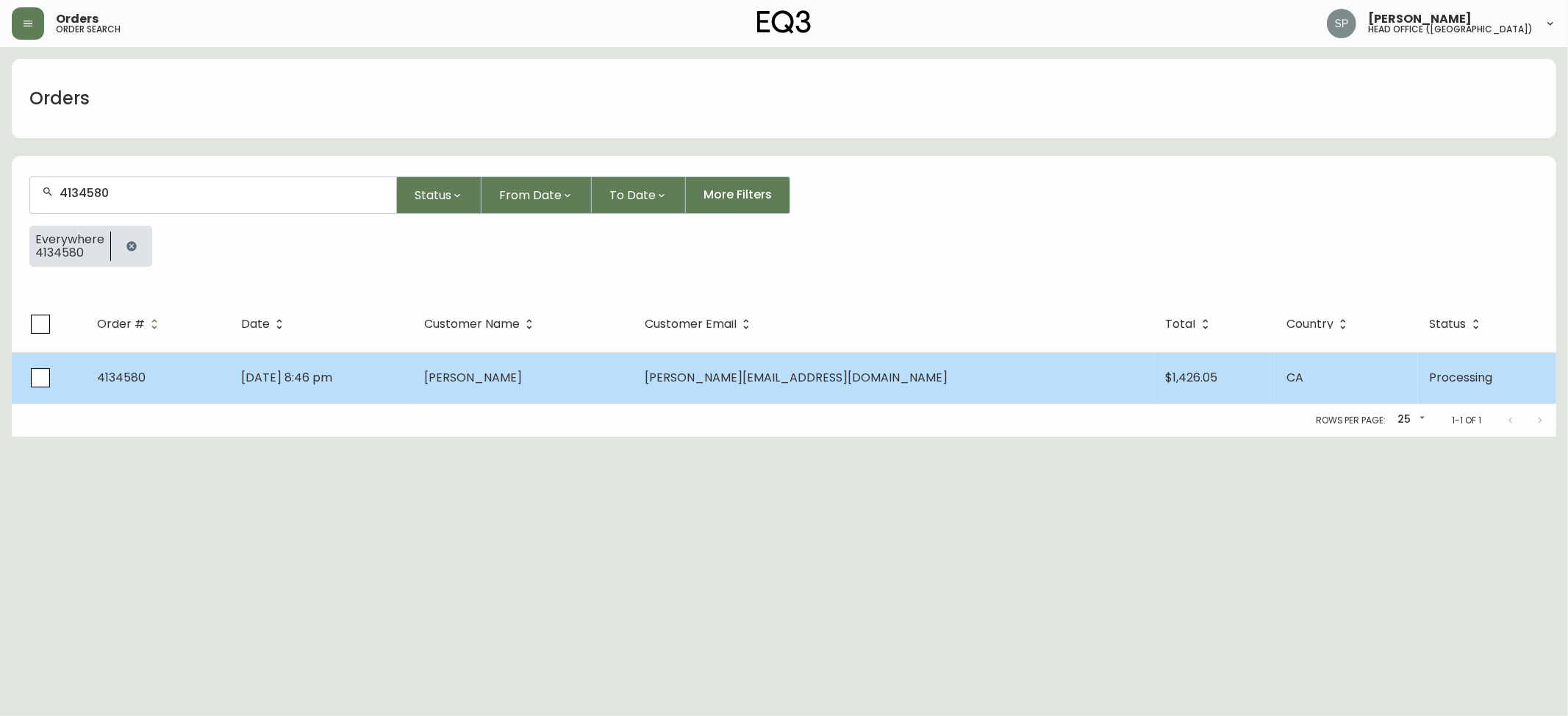
click at [812, 353] on td "[PERSON_NAME][EMAIL_ADDRESS][DOMAIN_NAME]" at bounding box center [893, 377] width 521 height 51
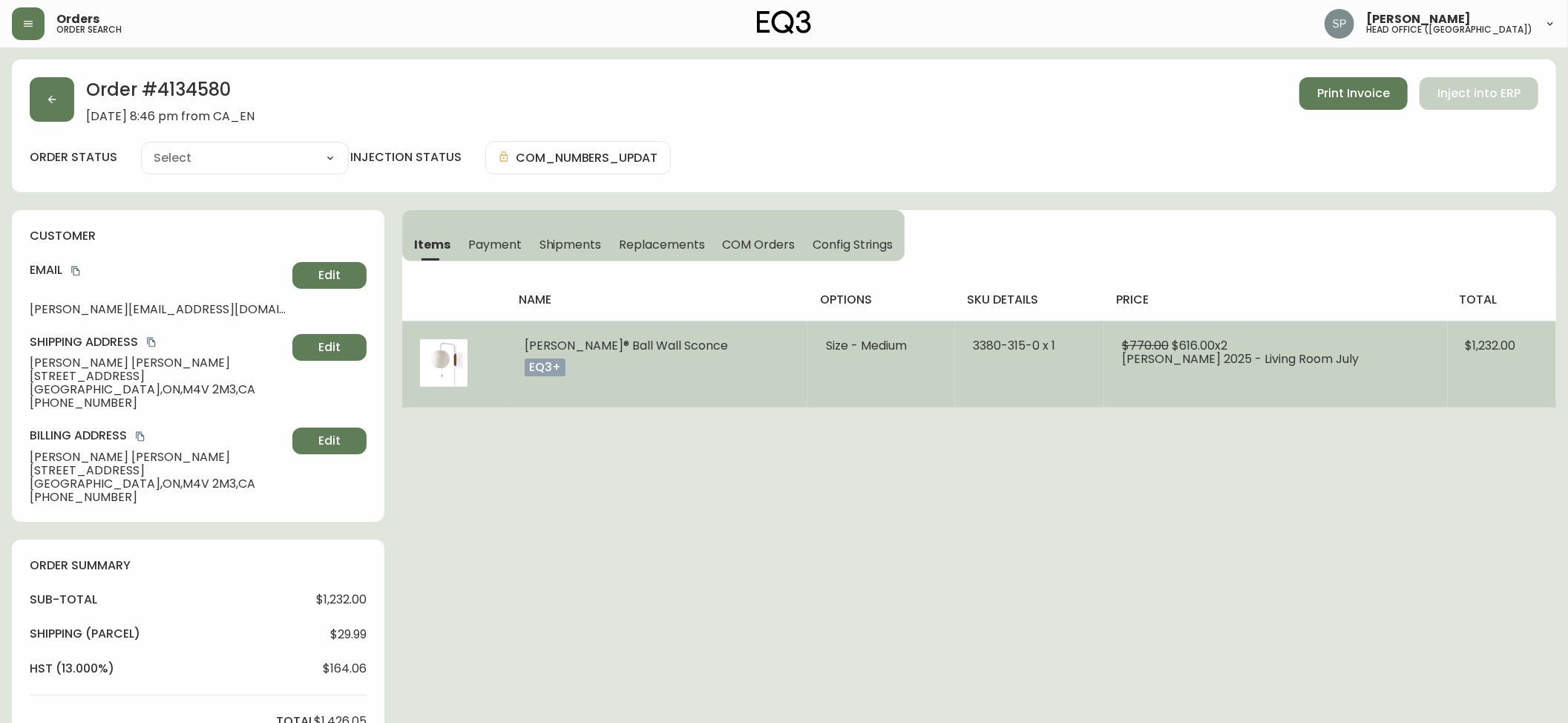
type input "Processing"
select select "PROCESSING"
drag, startPoint x: 1537, startPoint y: 342, endPoint x: 1456, endPoint y: 348, distance: 81.2
click at [1456, 348] on td "$1,232.00" at bounding box center [1501, 364] width 108 height 87
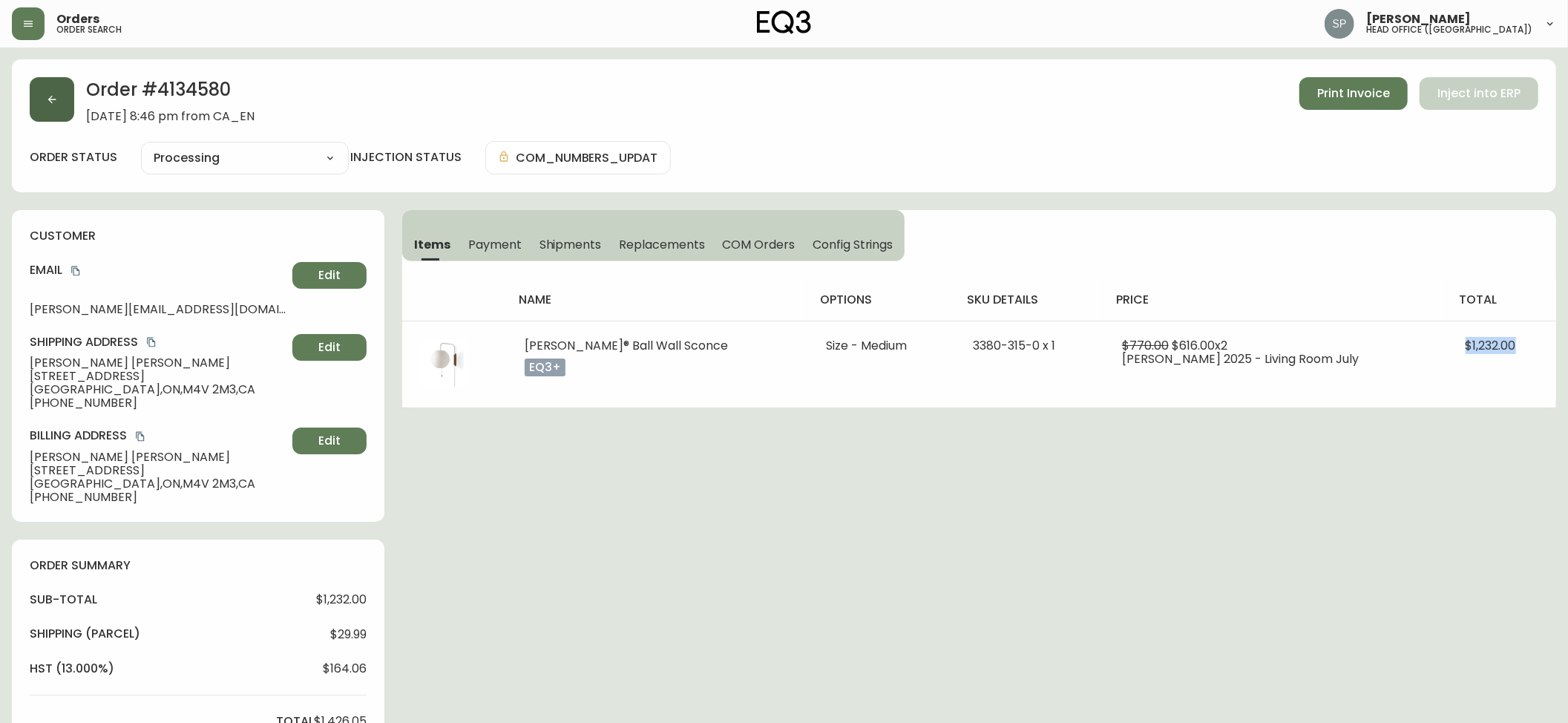
click at [34, 107] on button "button" at bounding box center [52, 100] width 45 height 45
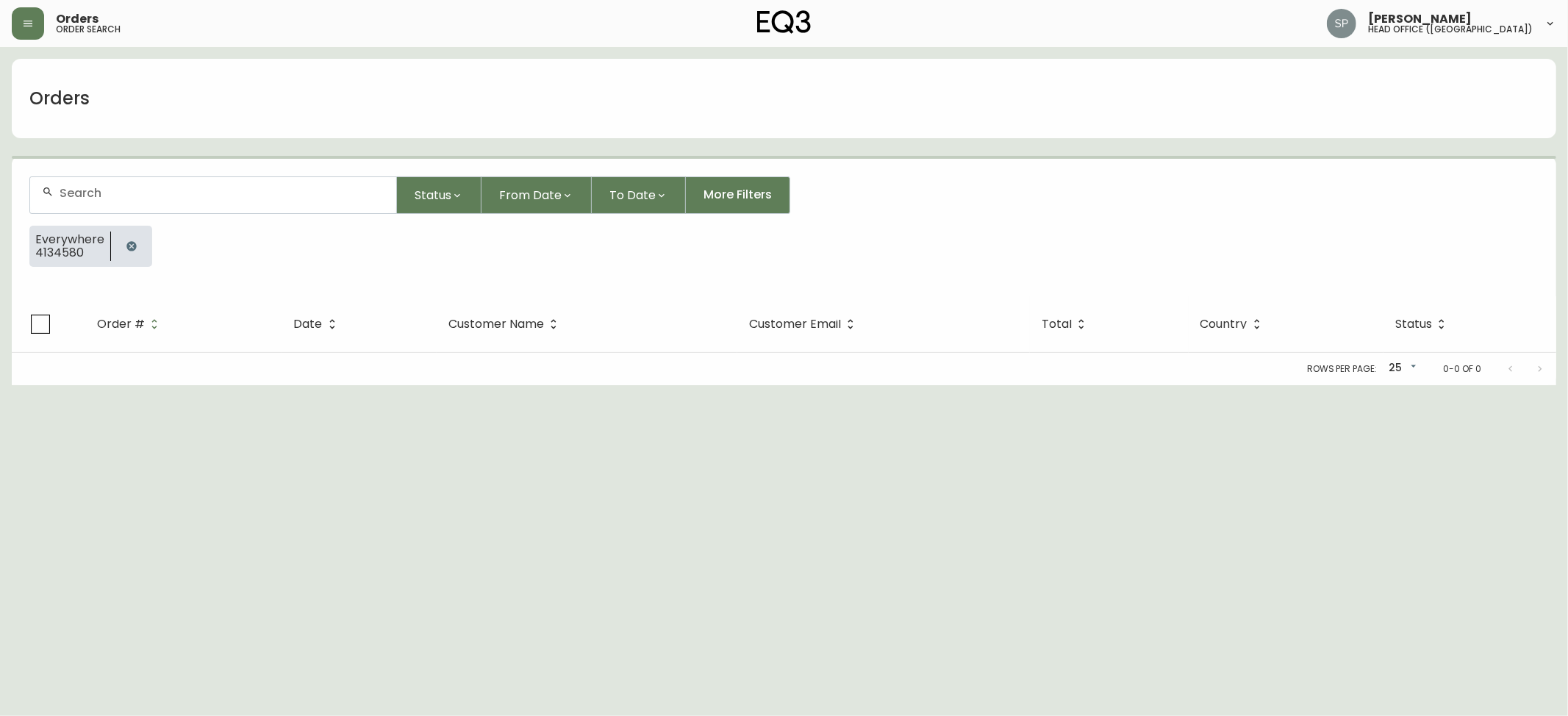
click at [184, 182] on div at bounding box center [213, 195] width 366 height 36
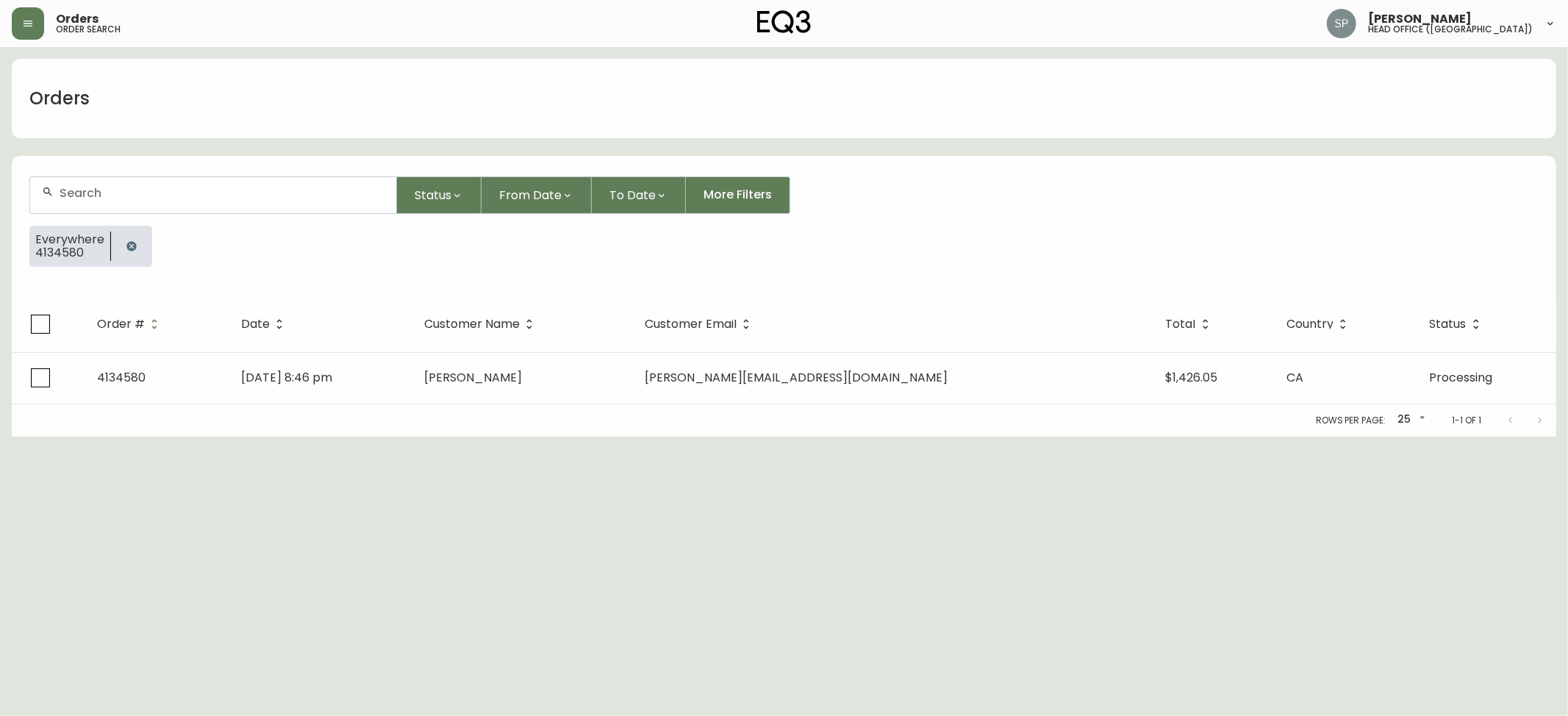
paste input "4134584"
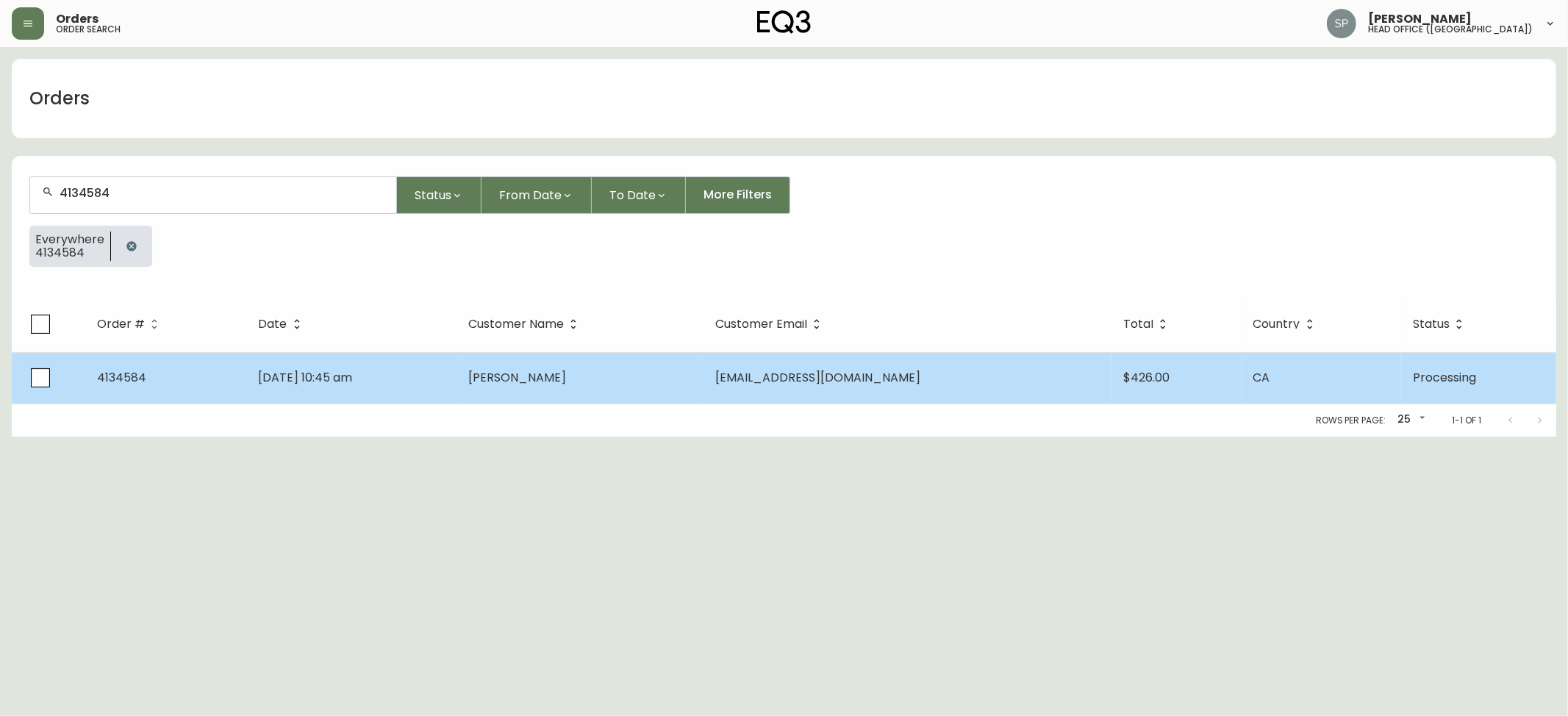
type input "4134584"
click at [457, 389] on td "[DATE] 10:45 am" at bounding box center [352, 377] width 211 height 51
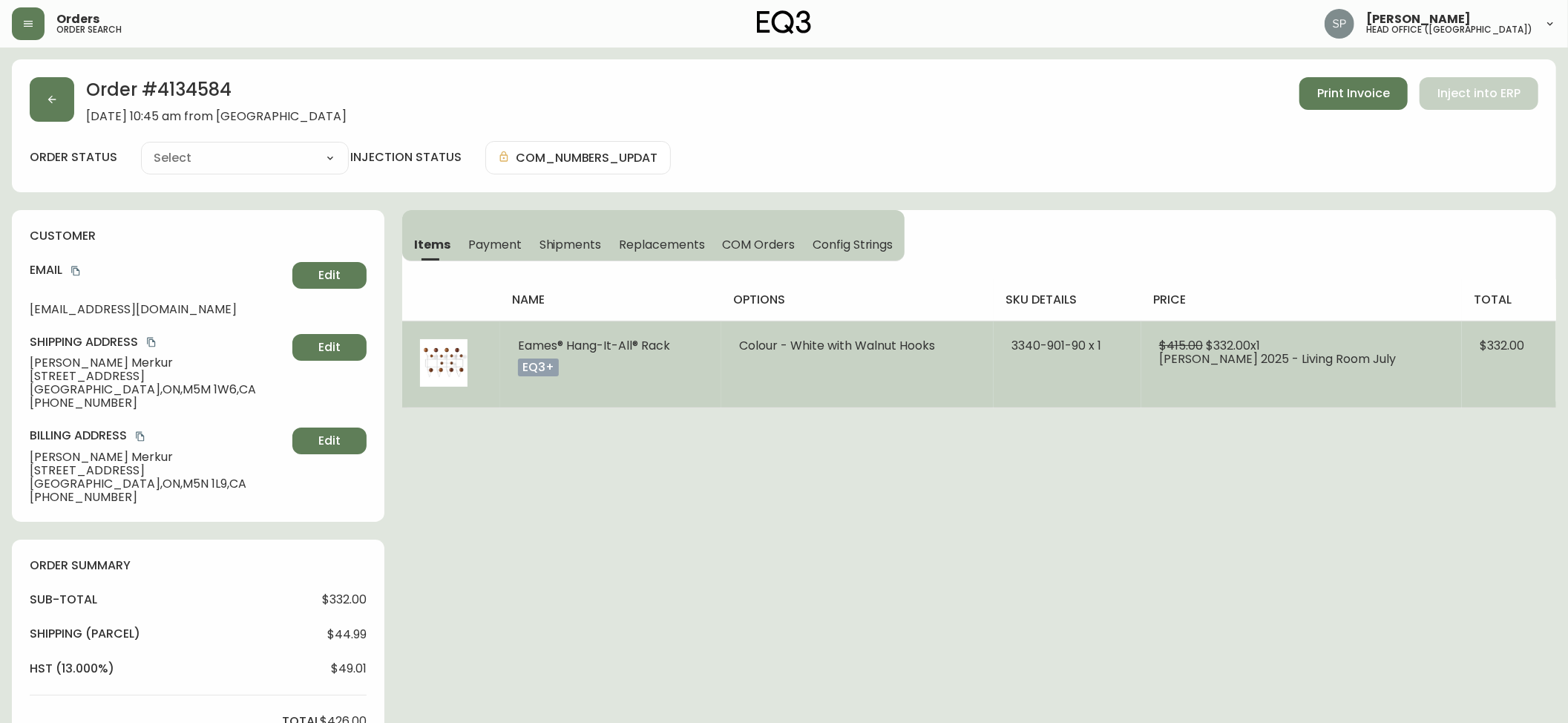
type input "Processing"
select select "PROCESSING"
drag, startPoint x: 1557, startPoint y: 345, endPoint x: 520, endPoint y: 351, distance: 1037.0
click at [1459, 351] on main "Order # 4134584 [DATE] 10:45 am from [GEOGRAPHIC_DATA] Print Invoice Inject int…" at bounding box center [784, 669] width 1568 height 1243
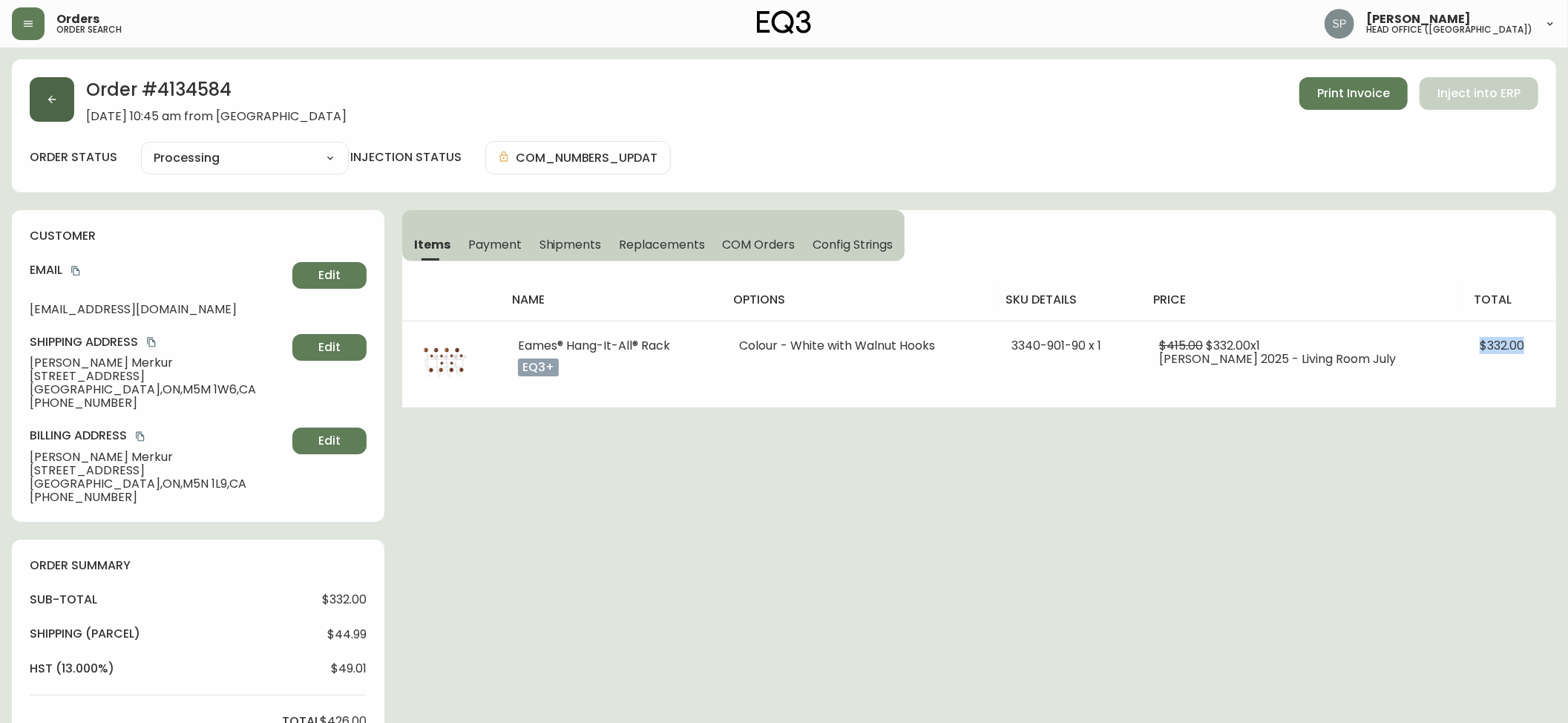
click at [48, 104] on icon "button" at bounding box center [52, 100] width 11 height 11
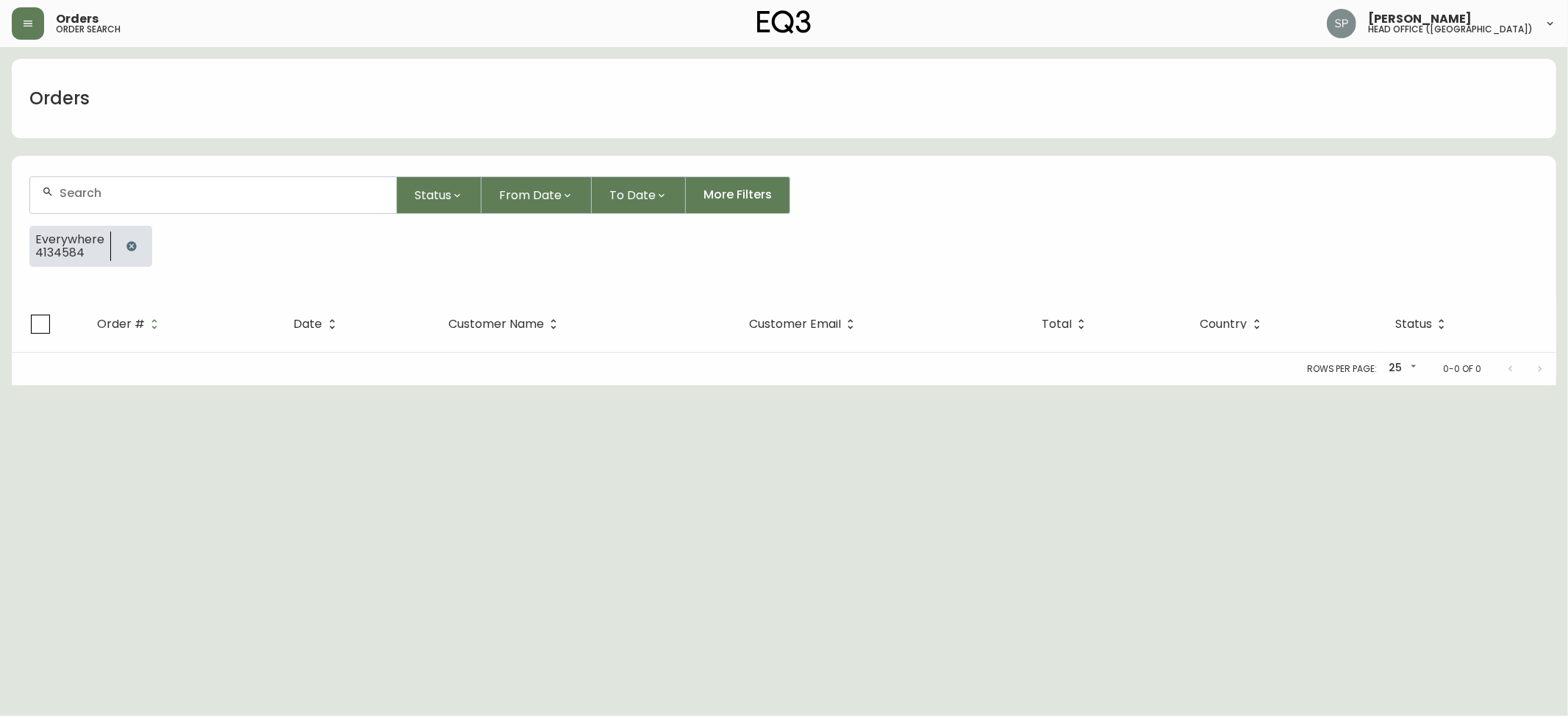
drag, startPoint x: 163, startPoint y: 172, endPoint x: 171, endPoint y: 176, distance: 8.9
click at [171, 176] on form "Status From Date To Date More Filters Everywhere 4134584" at bounding box center [784, 227] width 1545 height 138
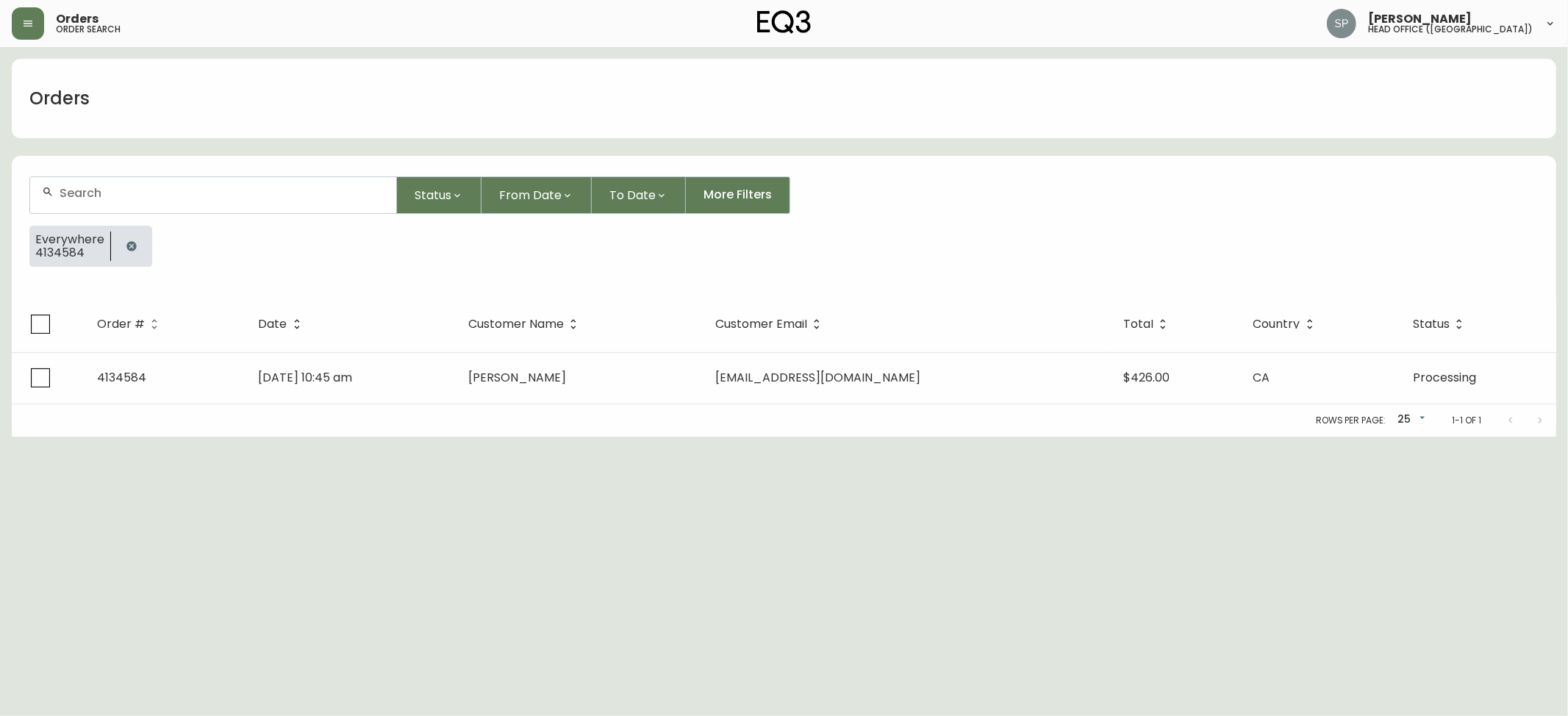
click at [183, 192] on input "text" at bounding box center [222, 193] width 325 height 14
paste input "4134602"
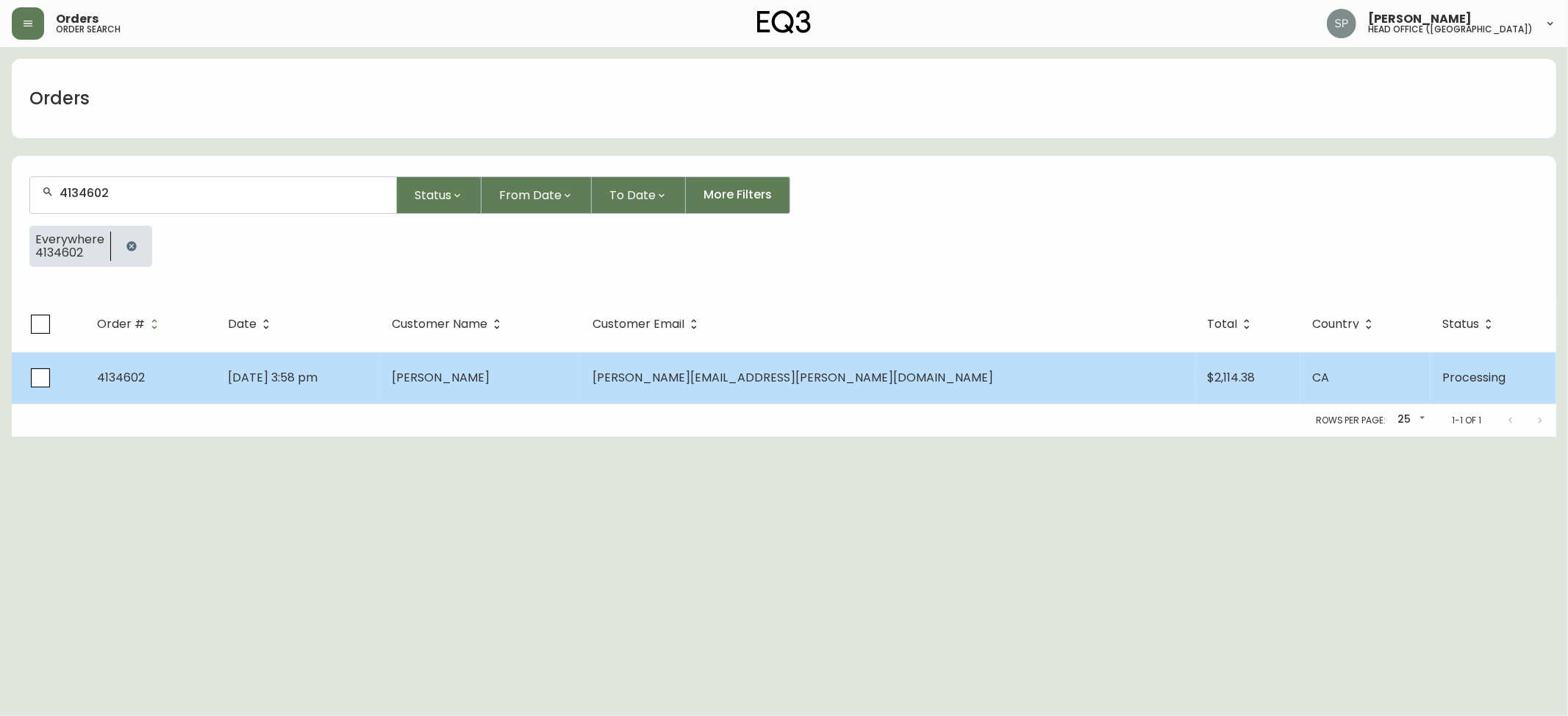
type input "4134602"
click at [581, 388] on td "[PERSON_NAME]" at bounding box center [480, 377] width 200 height 51
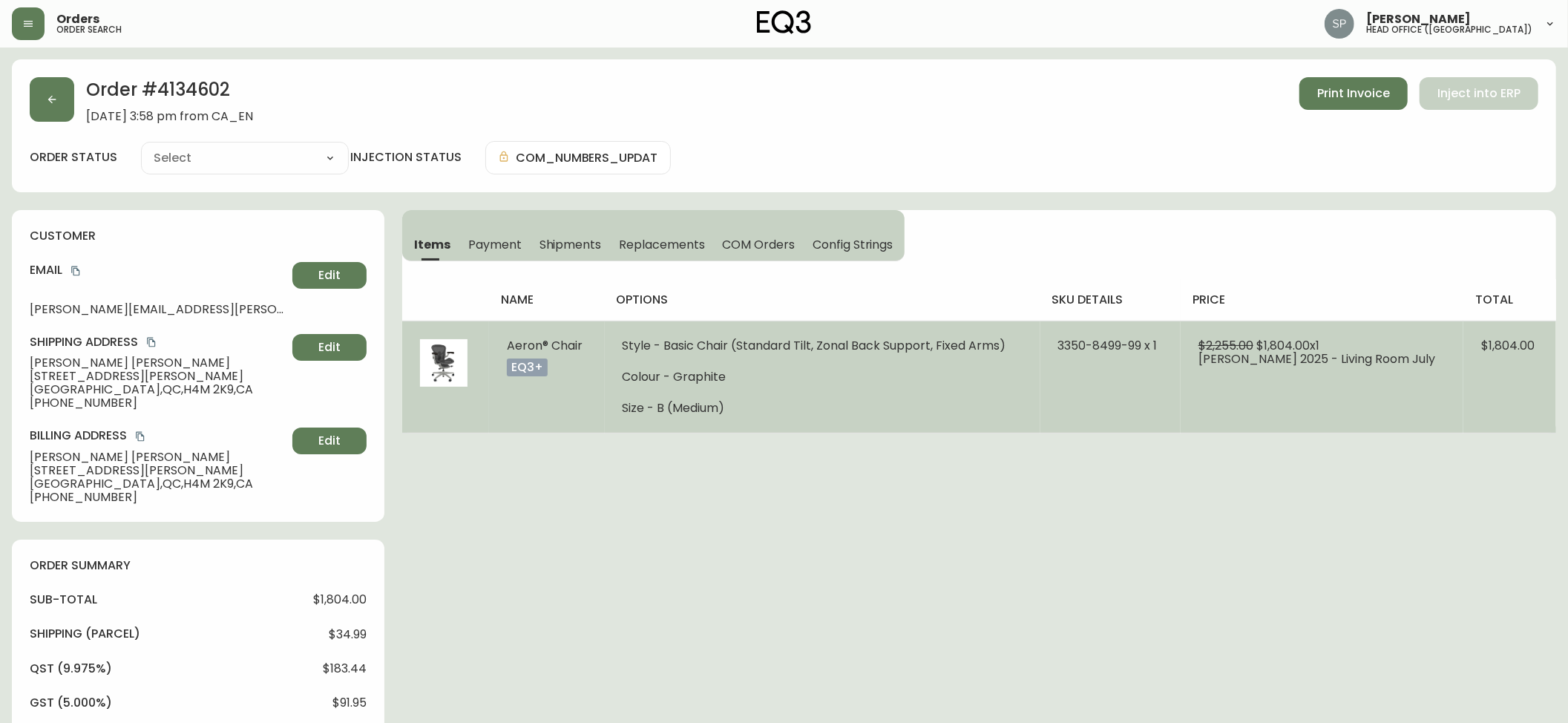
type input "Processing"
select select "PROCESSING"
drag, startPoint x: 1538, startPoint y: 345, endPoint x: 1456, endPoint y: 354, distance: 82.5
click at [1470, 354] on td "$1,804.00" at bounding box center [1510, 376] width 93 height 112
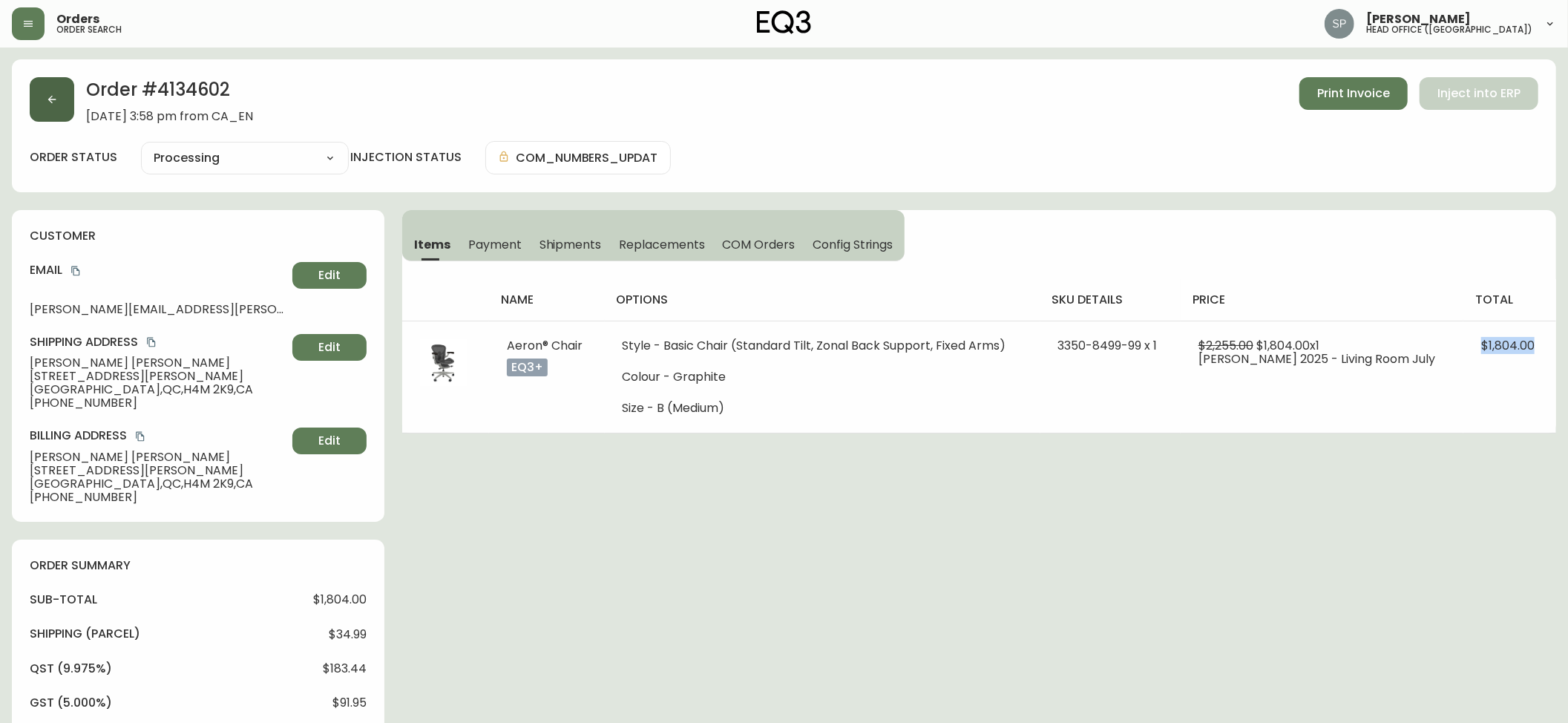
click at [65, 104] on button "button" at bounding box center [52, 100] width 45 height 45
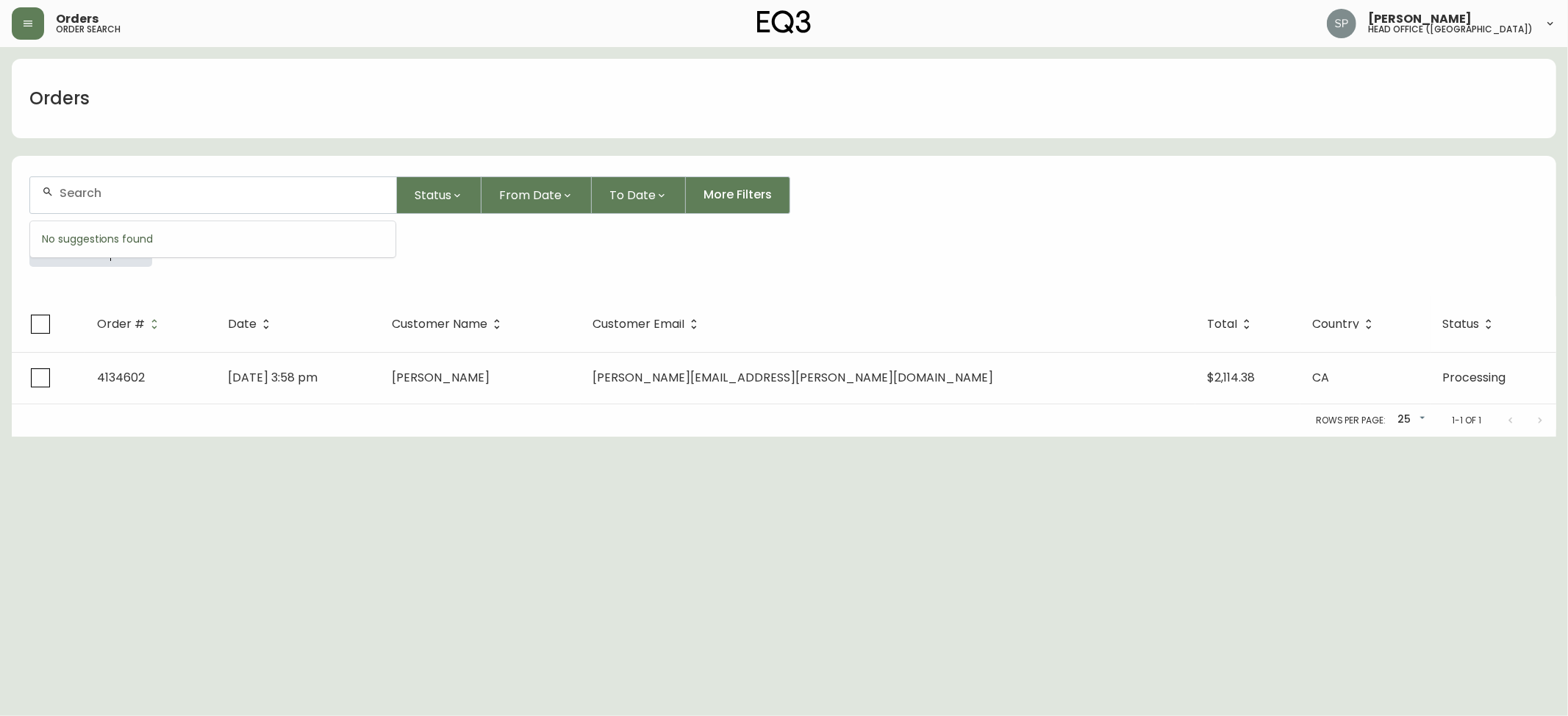
click at [222, 189] on input "text" at bounding box center [222, 193] width 325 height 14
paste input "4134613"
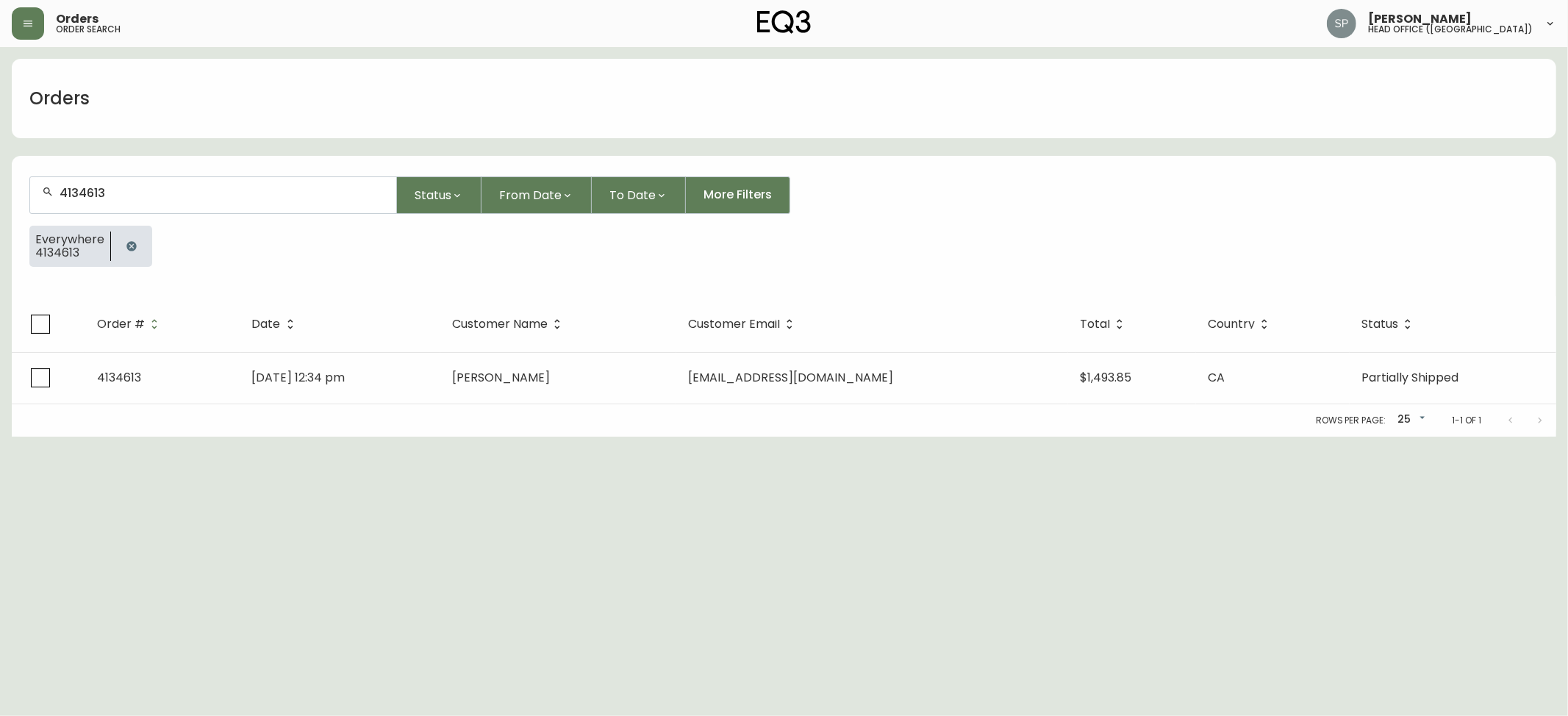
type input "4134613"
click at [844, 348] on th "Customer Email" at bounding box center [872, 323] width 391 height 56
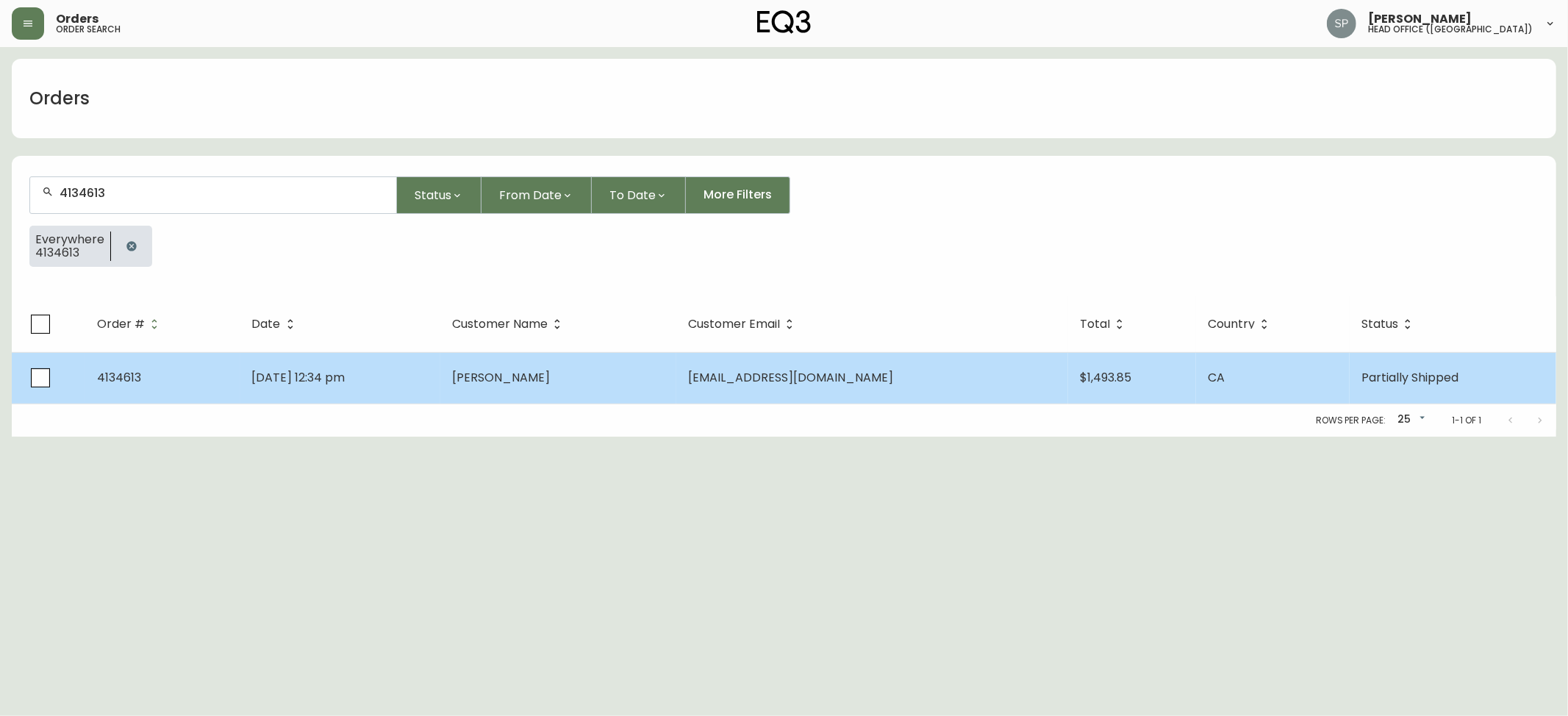
click at [850, 369] on span "[EMAIL_ADDRESS][DOMAIN_NAME]" at bounding box center [791, 377] width 205 height 17
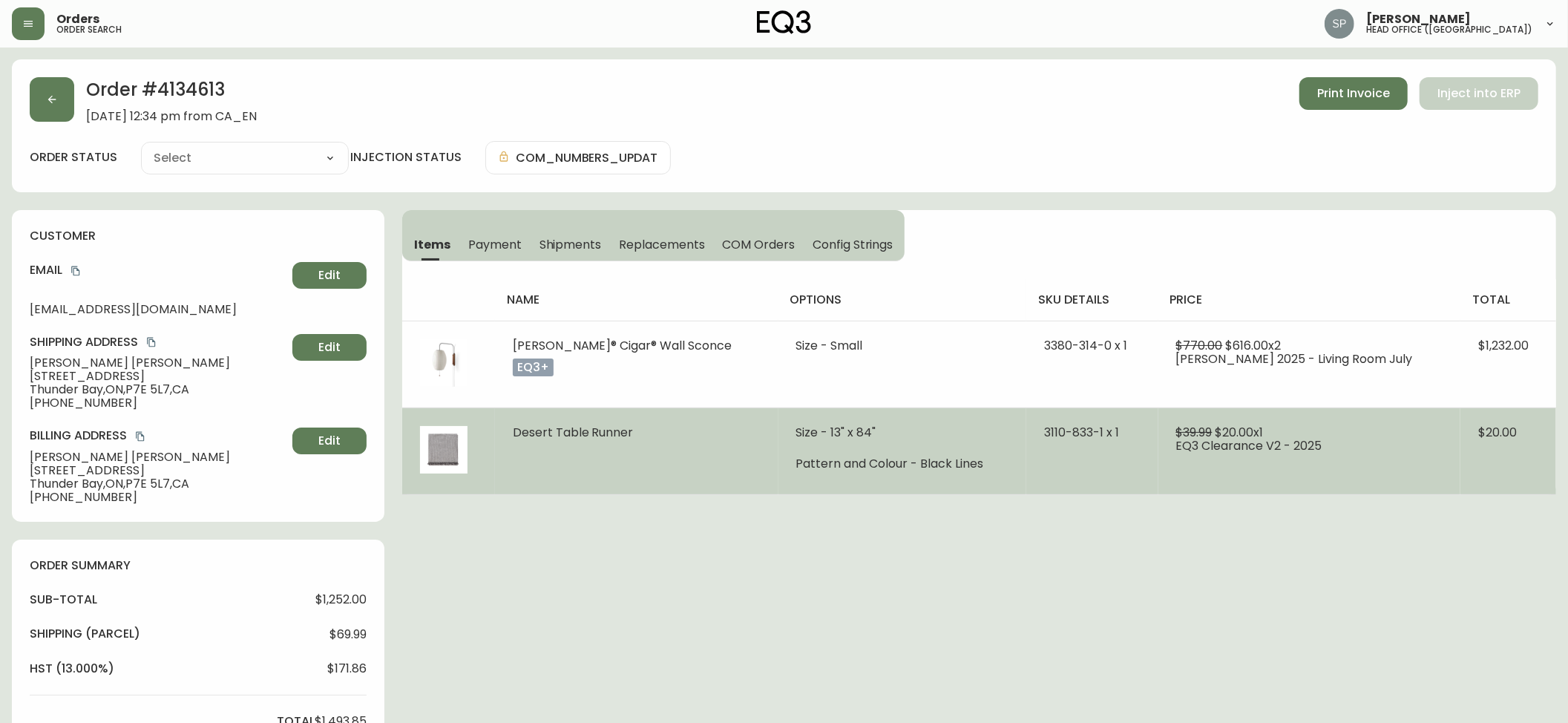
type input "Partially Shipped"
select select "PARTIALLY_SHIPPED"
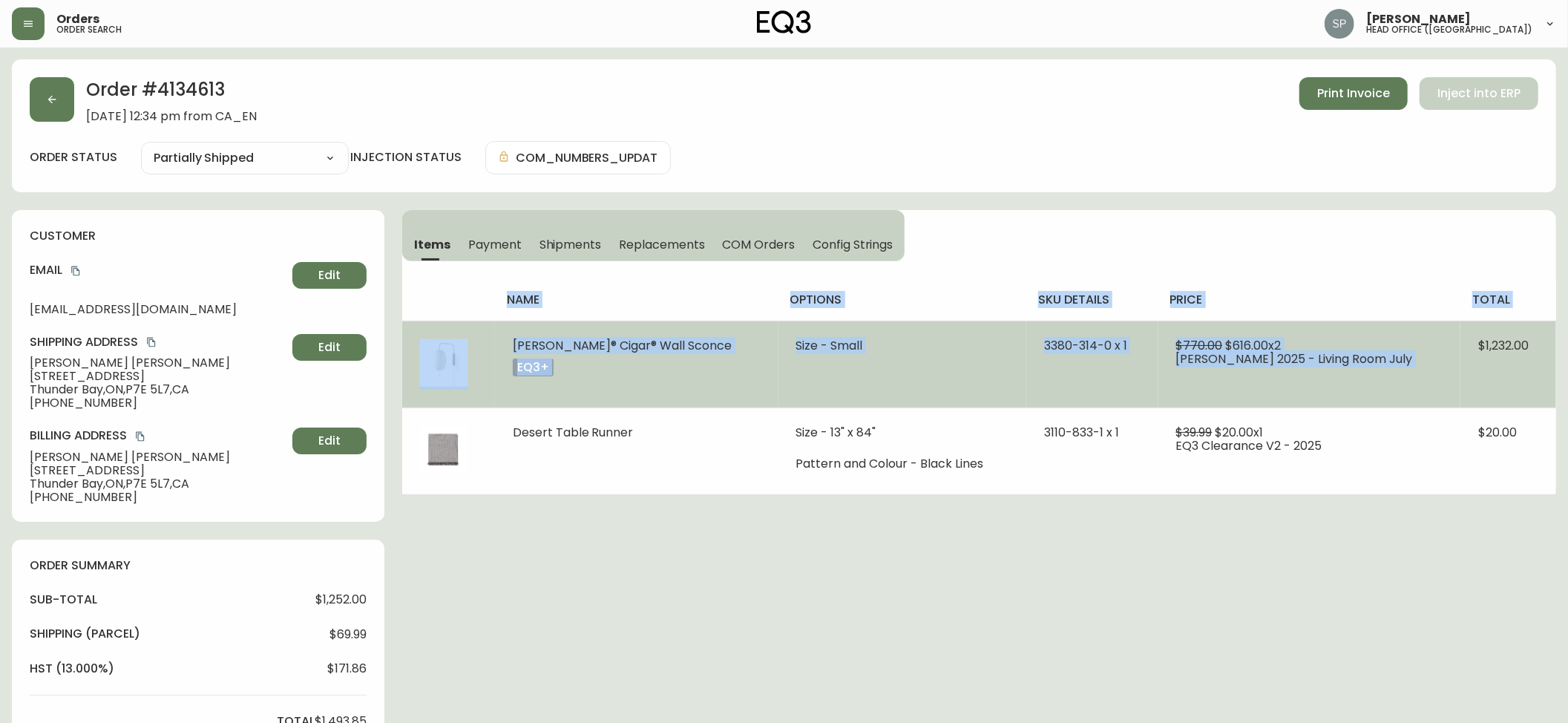
drag, startPoint x: 1559, startPoint y: 349, endPoint x: 1470, endPoint y: 356, distance: 89.3
click at [1470, 356] on main "Order # 4134613 [DATE] 12:34 pm from CA_EN Print Invoice Inject into ERP order …" at bounding box center [784, 709] width 1568 height 1322
click at [1461, 365] on td "$1,232.00" at bounding box center [1509, 364] width 96 height 87
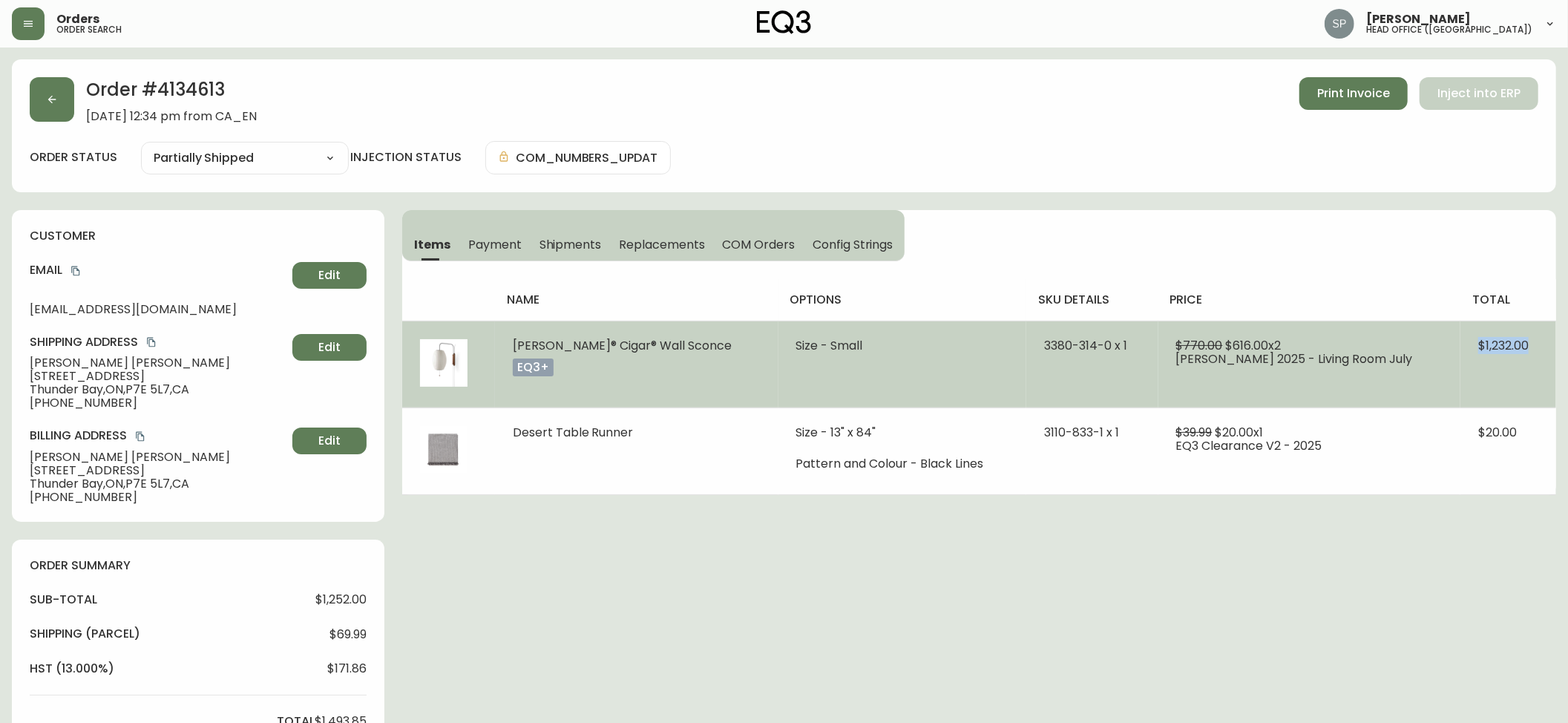
drag, startPoint x: 1502, startPoint y: 351, endPoint x: 456, endPoint y: 322, distance: 1046.4
click at [1533, 350] on td "$1,232.00" at bounding box center [1509, 364] width 96 height 87
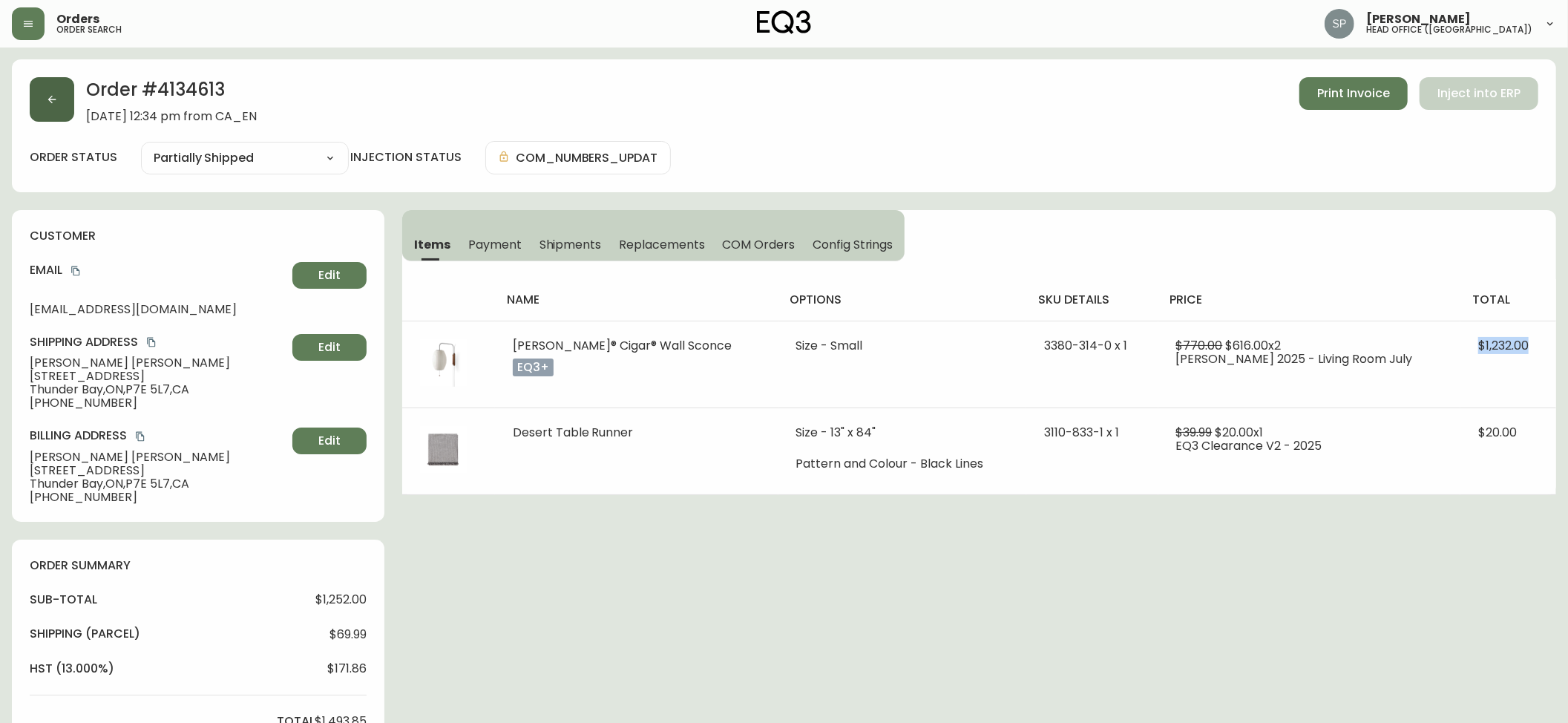
click at [52, 113] on button "button" at bounding box center [52, 100] width 45 height 45
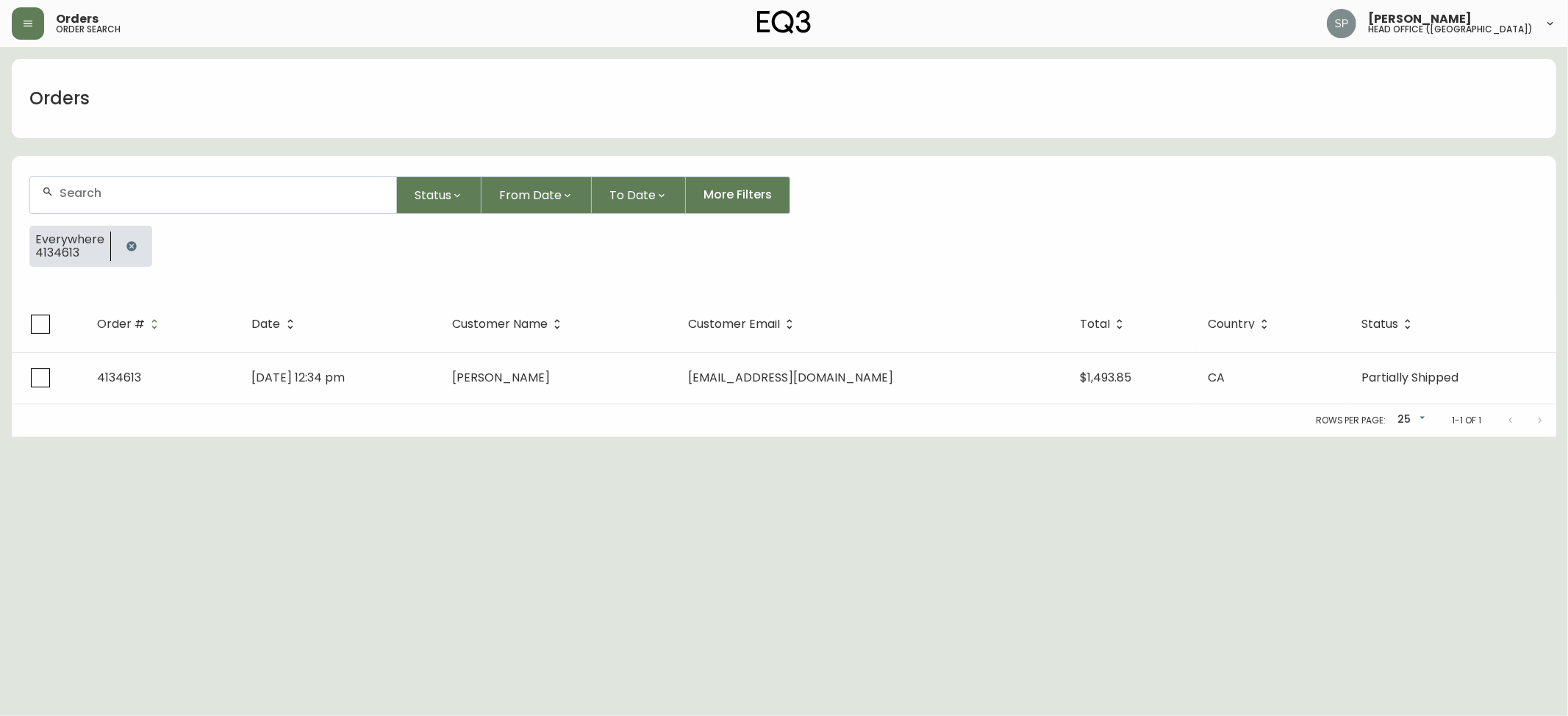
click at [299, 198] on input "text" at bounding box center [222, 193] width 325 height 14
paste input "8558746"
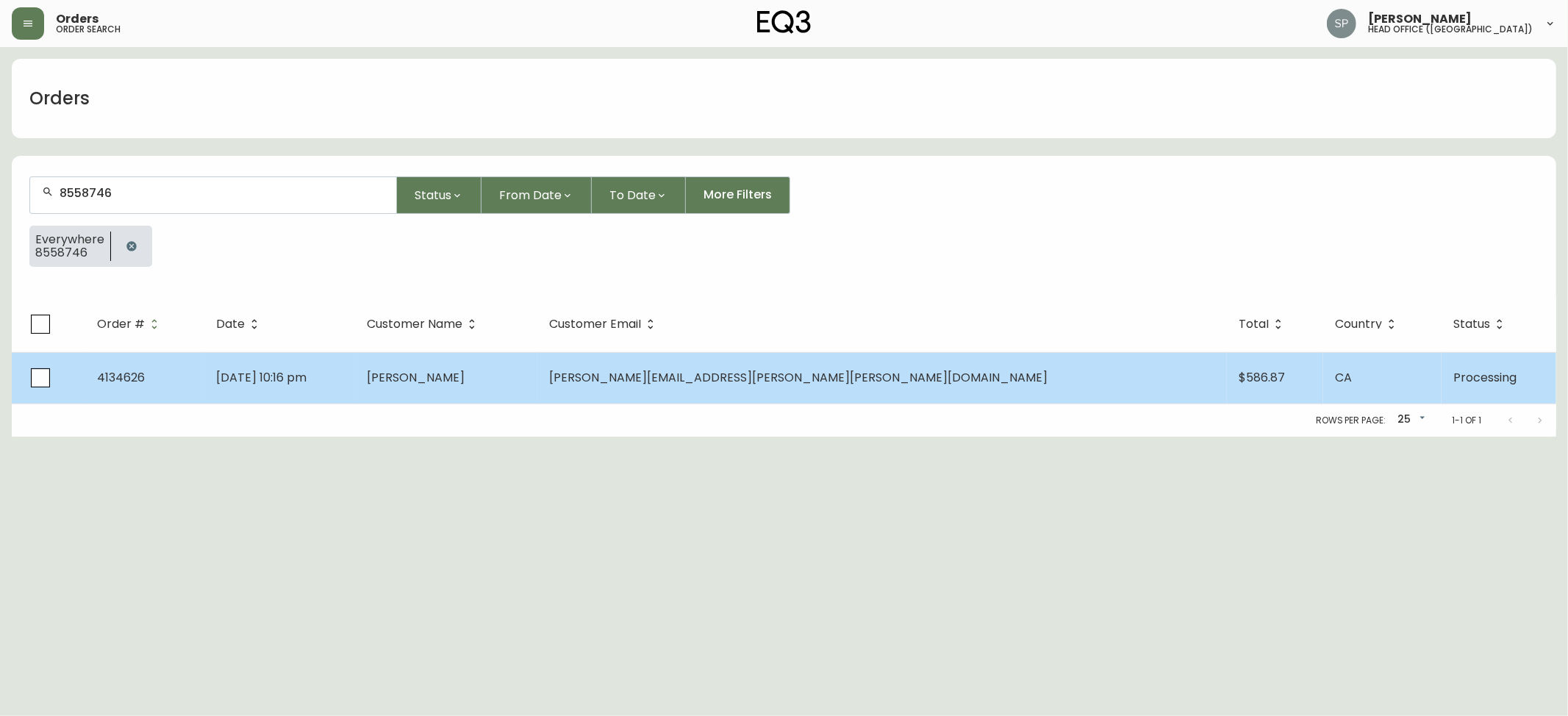
type input "8558746"
click at [880, 380] on span "[PERSON_NAME][EMAIL_ADDRESS][PERSON_NAME][PERSON_NAME][DOMAIN_NAME]" at bounding box center [799, 377] width 499 height 17
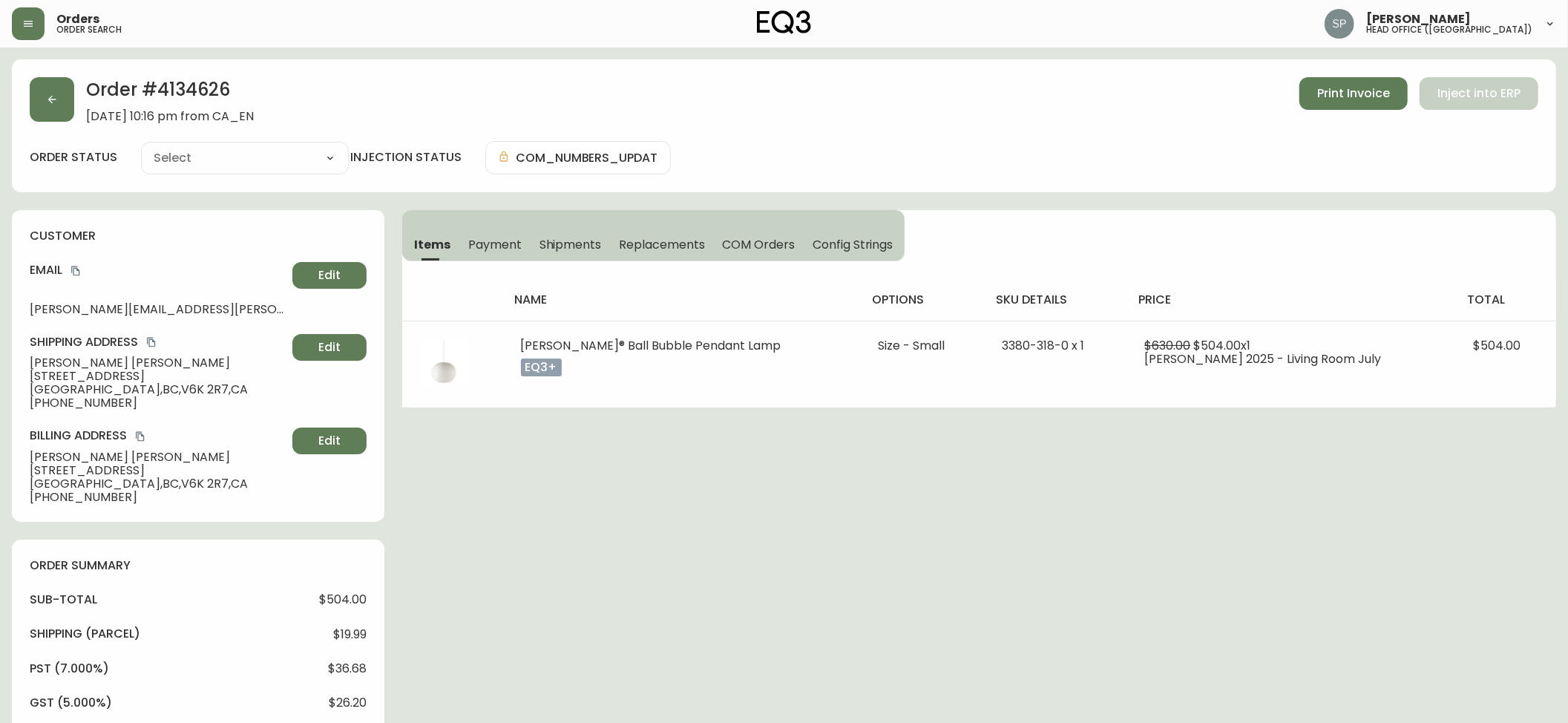
type input "Processing"
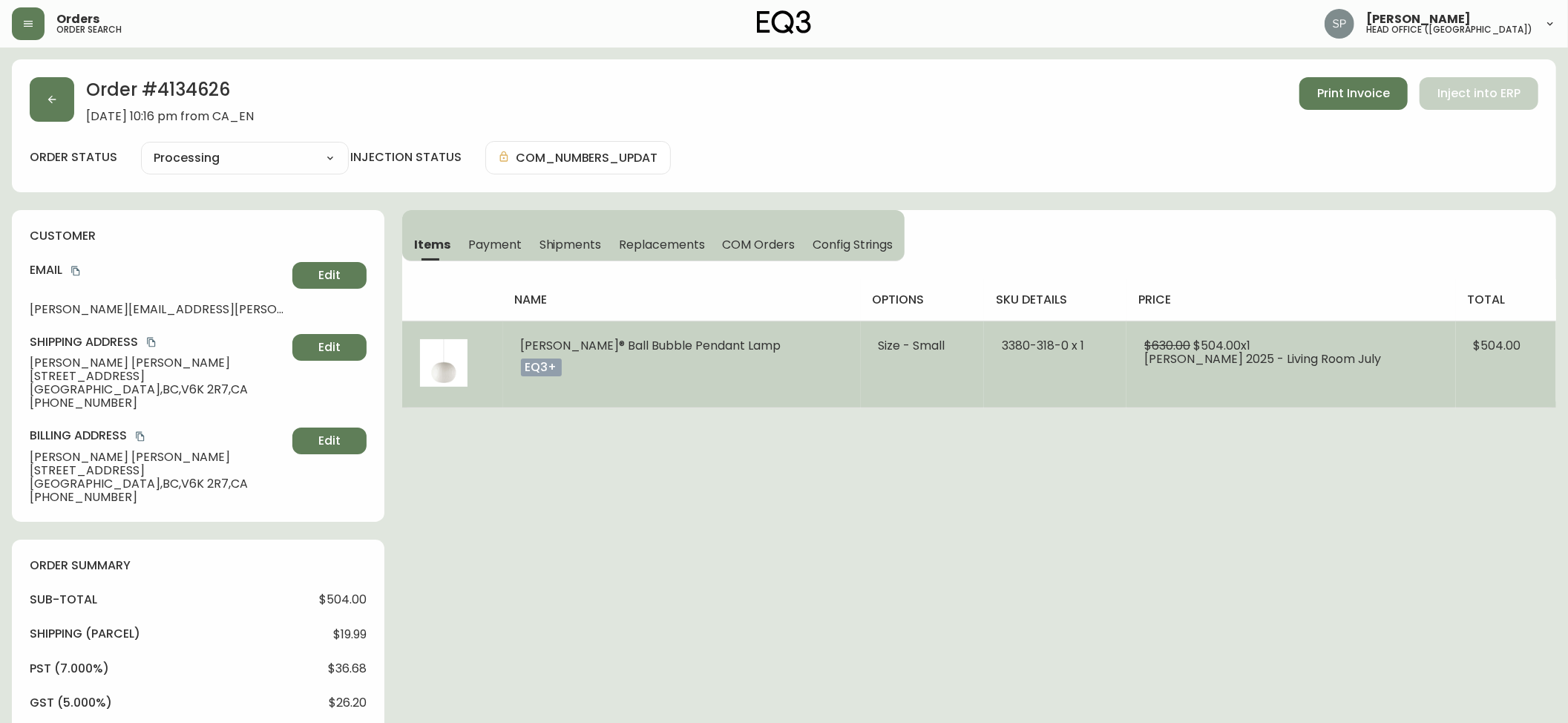
select select "PROCESSING"
drag, startPoint x: 1523, startPoint y: 346, endPoint x: 1458, endPoint y: 350, distance: 65.1
click at [1458, 350] on td "$504.00" at bounding box center [1506, 364] width 101 height 87
